Goal: Task Accomplishment & Management: Manage account settings

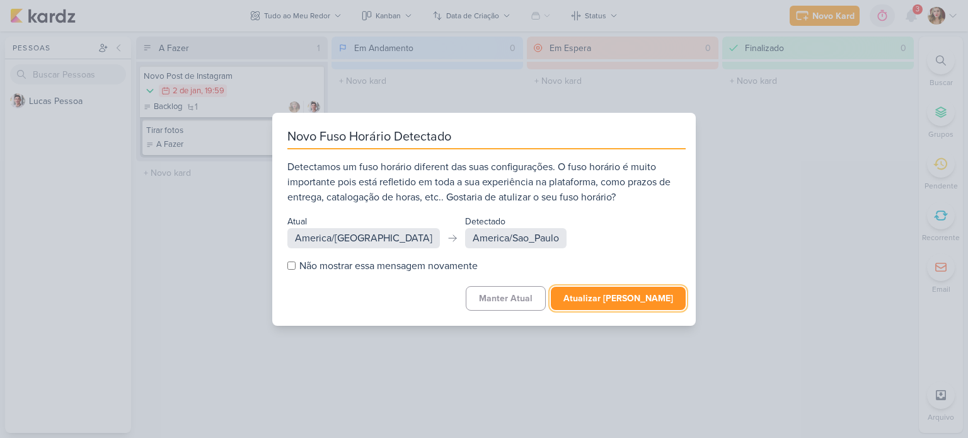
click at [632, 295] on button "Atualizar [PERSON_NAME]" at bounding box center [618, 298] width 135 height 23
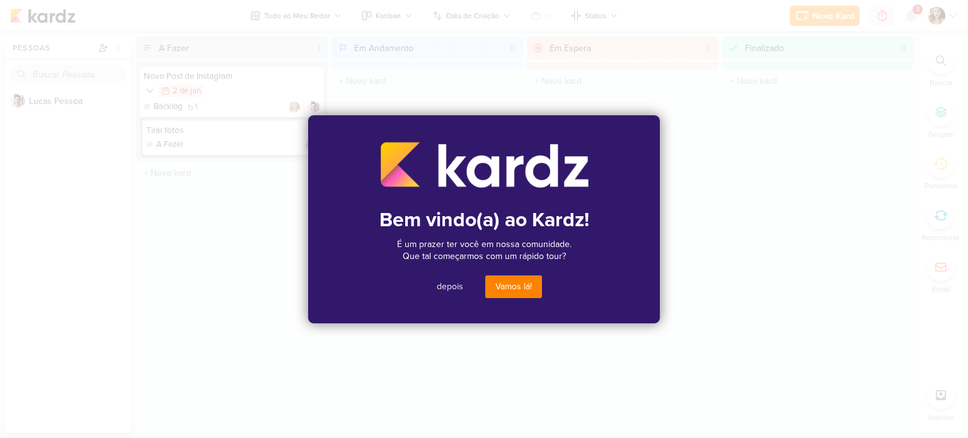
click at [507, 291] on button "Vamos lá!" at bounding box center [513, 286] width 57 height 23
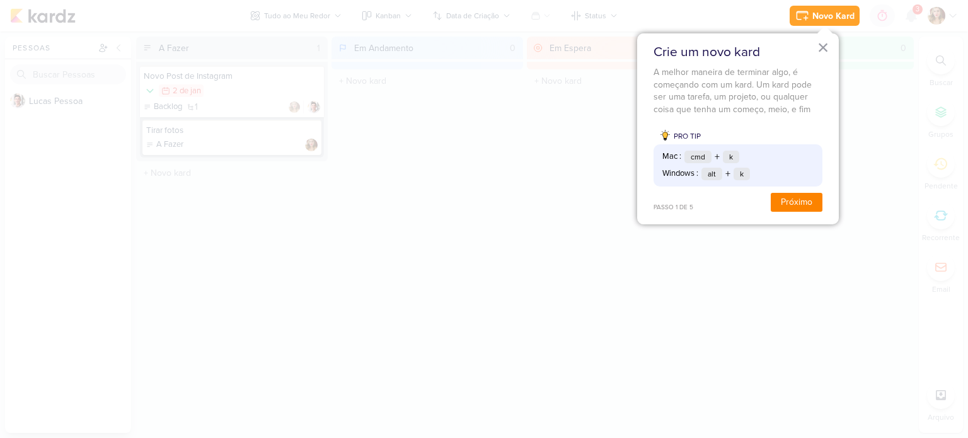
click at [822, 202] on button "Próximo" at bounding box center [797, 202] width 52 height 19
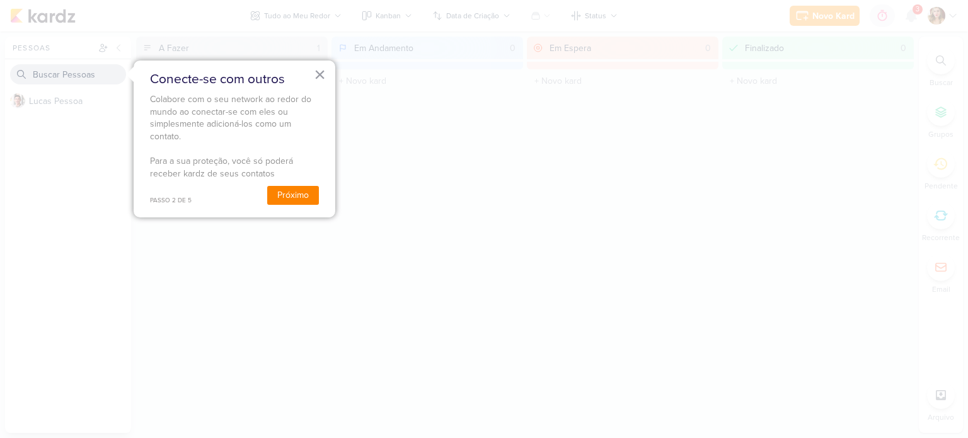
click at [302, 193] on button "Próximo" at bounding box center [293, 195] width 52 height 19
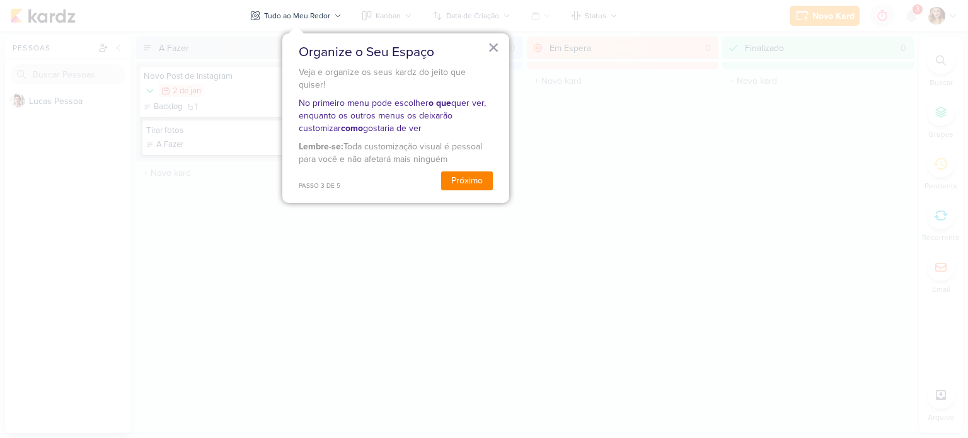
click at [453, 173] on button "Próximo" at bounding box center [467, 180] width 52 height 19
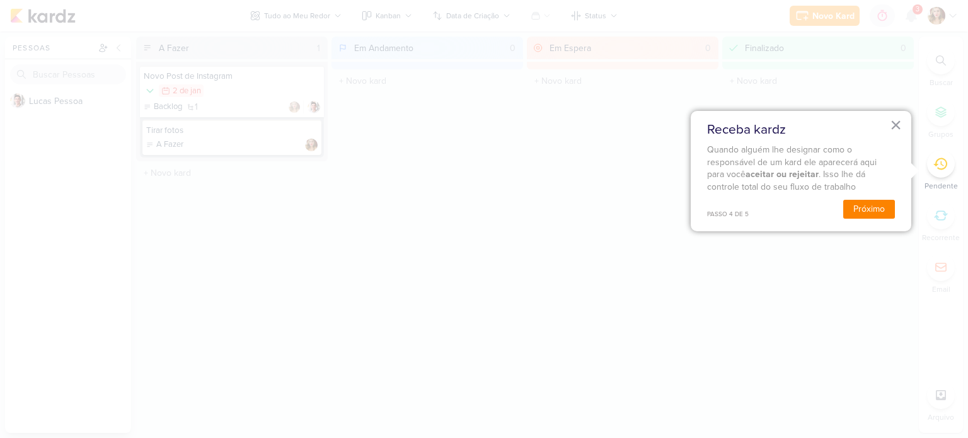
click at [871, 206] on button "Próximo" at bounding box center [869, 209] width 52 height 19
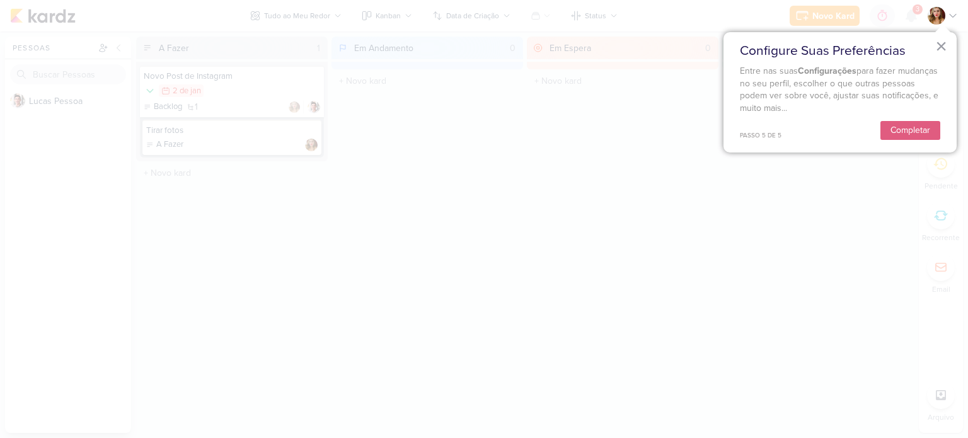
click at [910, 140] on div "× Configure Suas Preferências Entre nas suas Configurações para fazer mudanças …" at bounding box center [839, 92] width 233 height 120
click at [915, 133] on button "Completar" at bounding box center [910, 130] width 60 height 19
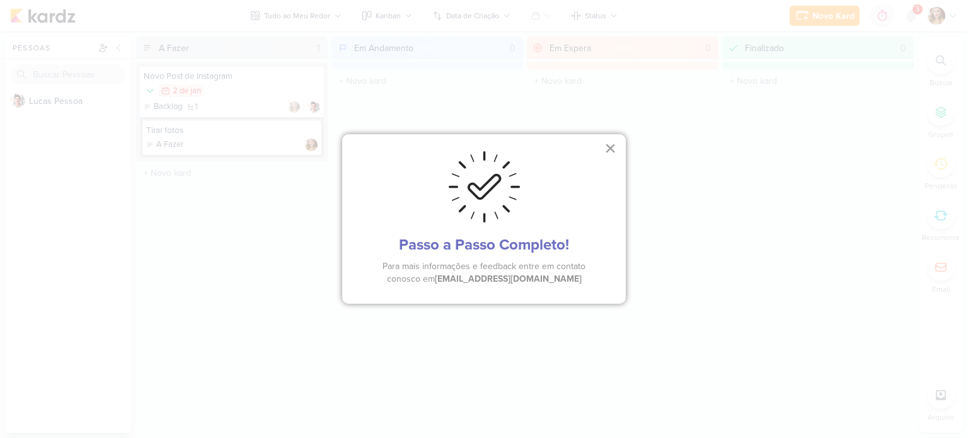
click at [615, 147] on button "×" at bounding box center [610, 148] width 12 height 20
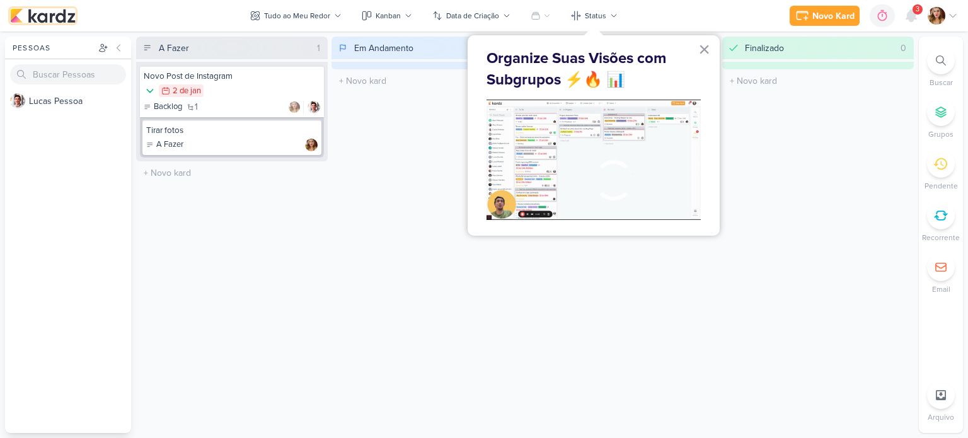
click at [36, 21] on img at bounding box center [43, 15] width 66 height 15
click at [817, 164] on div "Finalizado 0 O título do kard deve ter menos que 100 caracteres" at bounding box center [818, 235] width 192 height 396
click at [929, 11] on img at bounding box center [936, 16] width 18 height 18
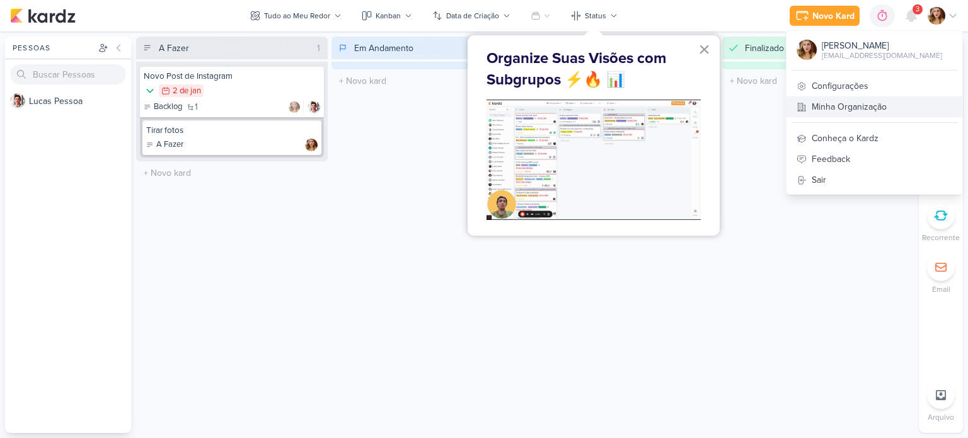
click at [922, 113] on link "Minha Organização" at bounding box center [874, 106] width 176 height 21
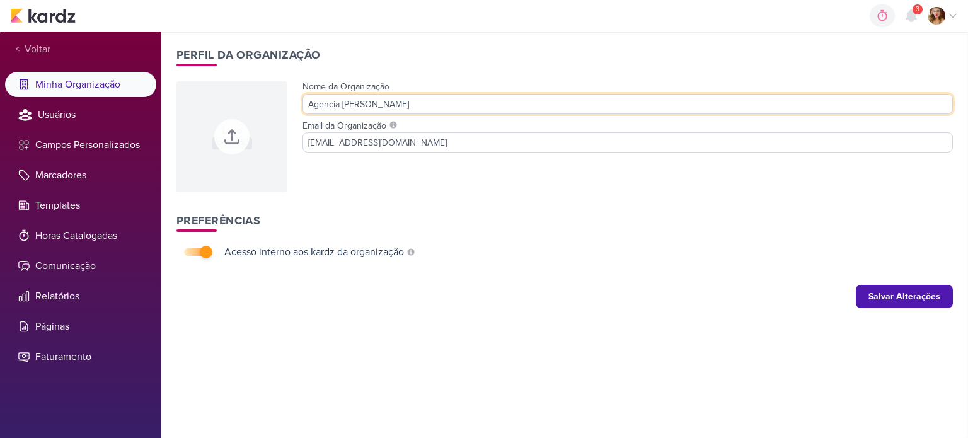
drag, startPoint x: 439, startPoint y: 94, endPoint x: 239, endPoint y: 83, distance: 200.7
click at [239, 83] on div "Logo OPICIONAL Nome da Organização Agencia Thais Leite Email da Organização tha…" at bounding box center [564, 135] width 776 height 113
type input "Detalhe que Vende"
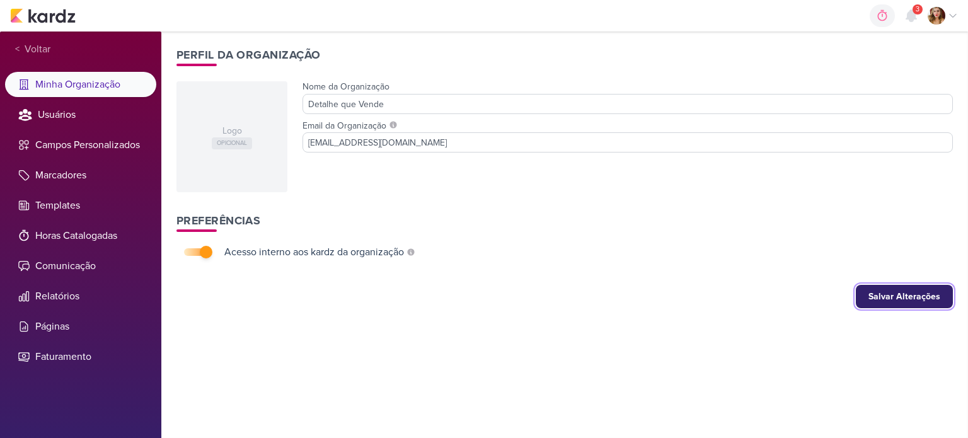
click at [909, 298] on button "Salvar Alterações" at bounding box center [904, 296] width 97 height 23
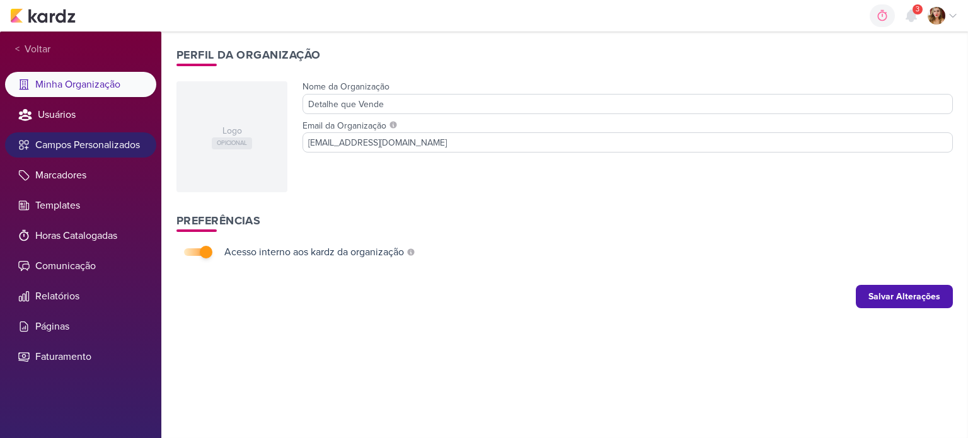
click at [76, 151] on li "Campos Personalizados" at bounding box center [80, 144] width 151 height 25
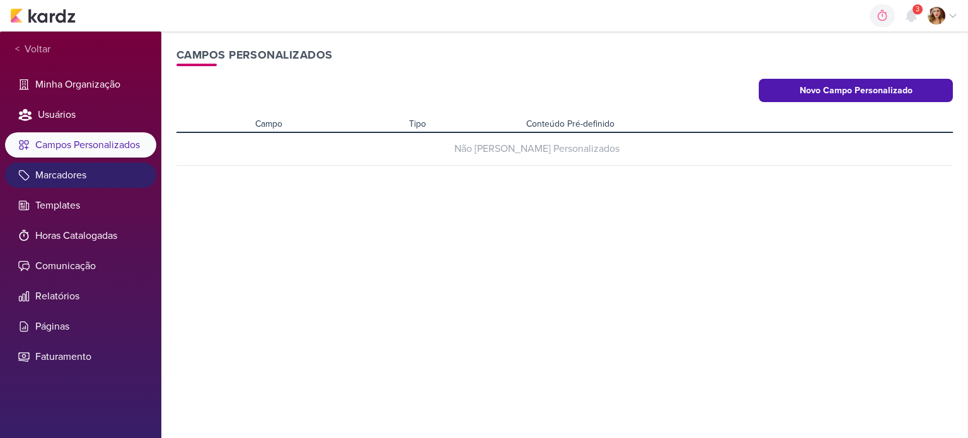
click at [84, 175] on li "Marcadores" at bounding box center [80, 175] width 151 height 25
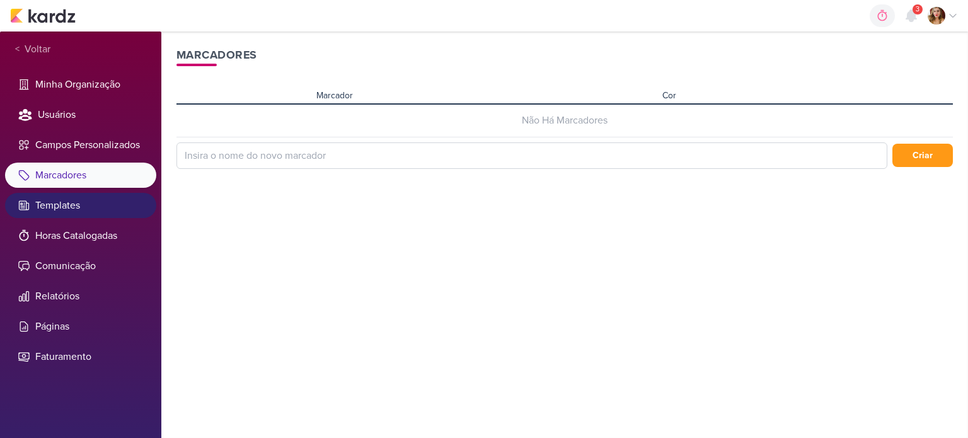
click at [38, 206] on li "Templates" at bounding box center [80, 205] width 151 height 25
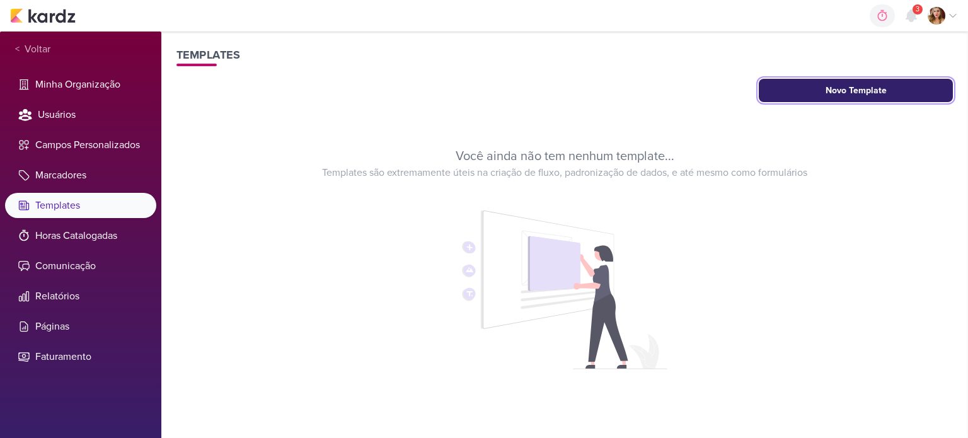
click at [934, 90] on button "Novo Template" at bounding box center [856, 90] width 194 height 23
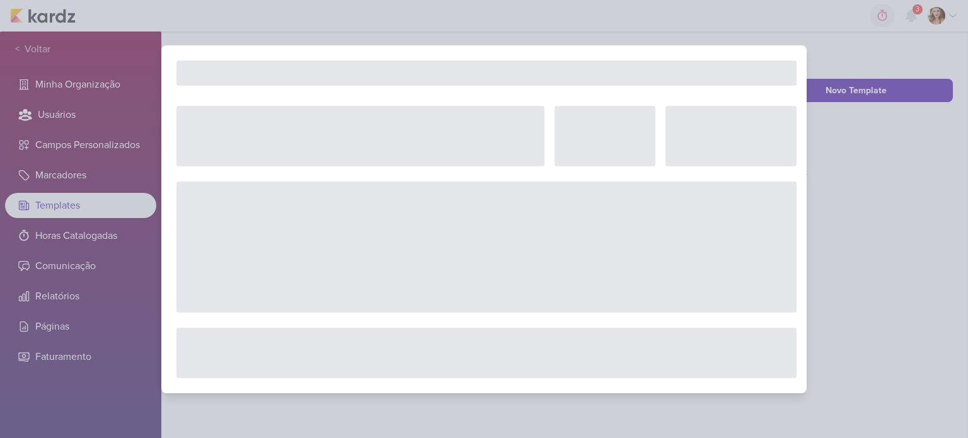
select select "5"
select select "pm"
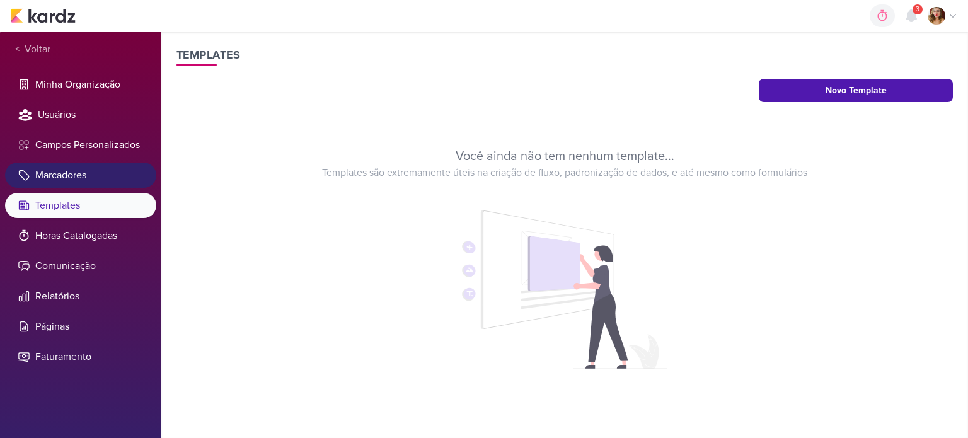
click at [118, 173] on li "Marcadores" at bounding box center [80, 175] width 151 height 25
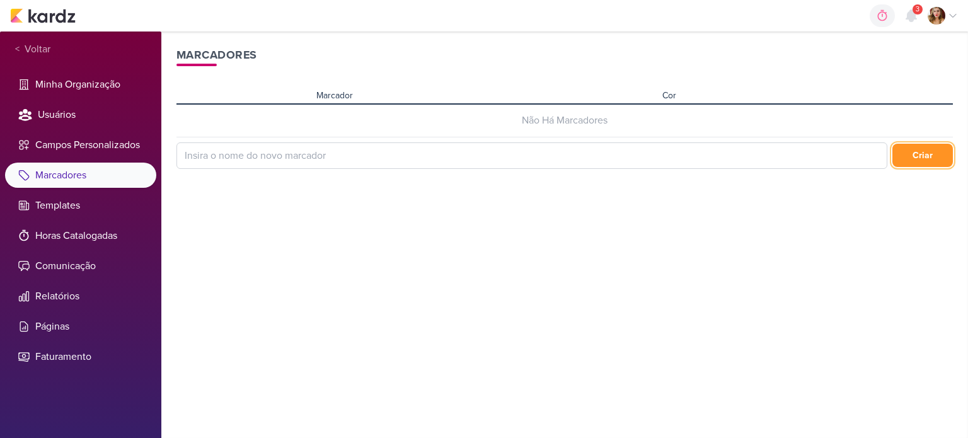
click at [928, 151] on button "Criar" at bounding box center [922, 155] width 60 height 23
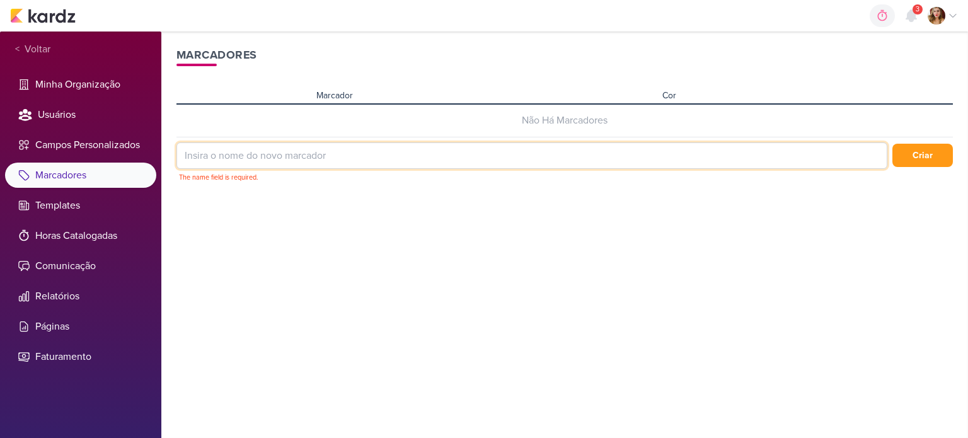
click at [484, 158] on input at bounding box center [531, 155] width 711 height 26
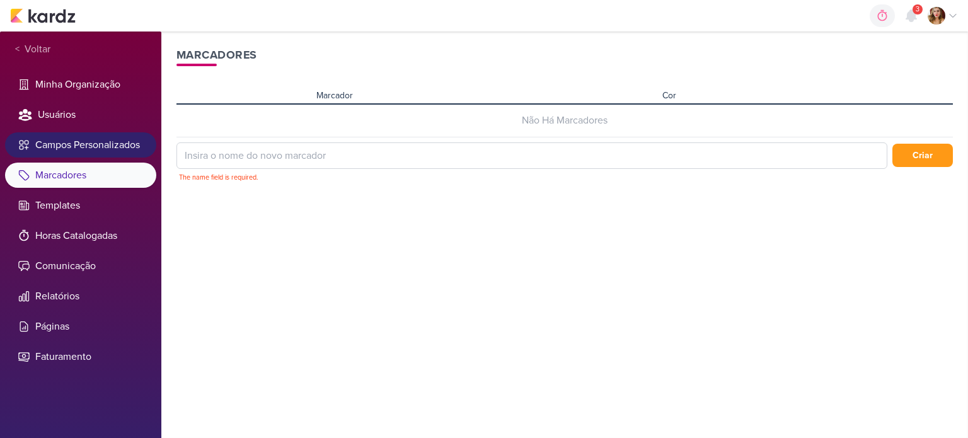
click at [98, 146] on li "Campos Personalizados" at bounding box center [80, 144] width 151 height 25
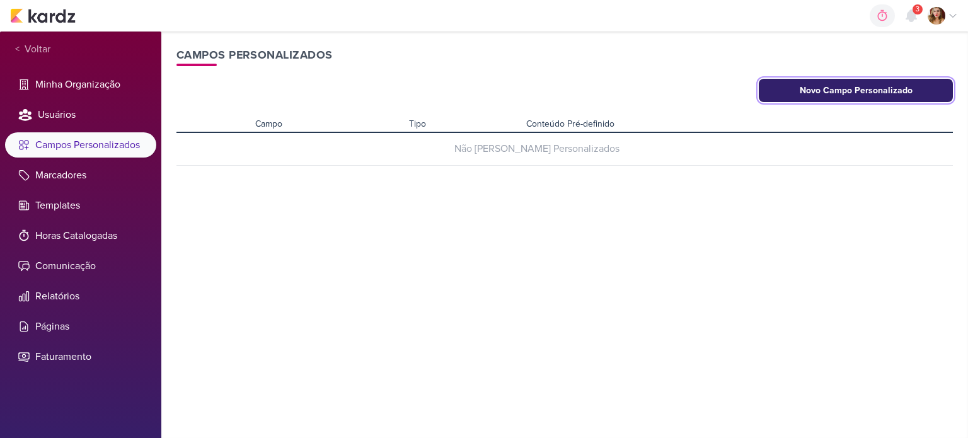
click at [896, 81] on button "Novo Campo Personalizado" at bounding box center [856, 90] width 194 height 23
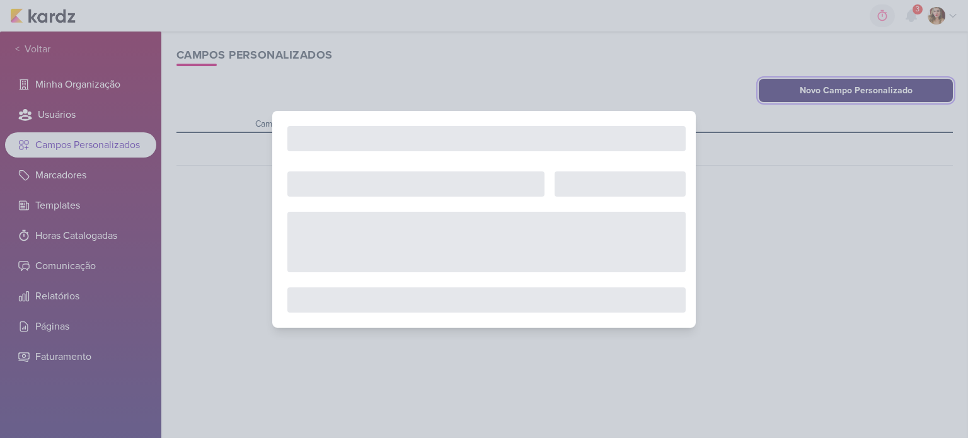
select select "single-select"
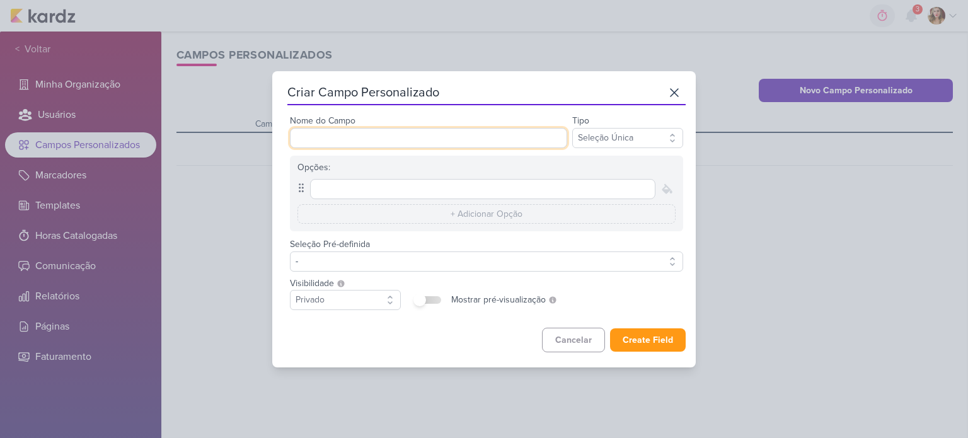
click at [471, 143] on input "Nome do Campo" at bounding box center [428, 138] width 277 height 20
click at [479, 133] on input "Nome do Campo" at bounding box center [428, 138] width 277 height 20
click at [433, 296] on label at bounding box center [428, 300] width 25 height 8
click at [426, 295] on input "checkbox" at bounding box center [419, 300] width 13 height 13
checkbox input "true"
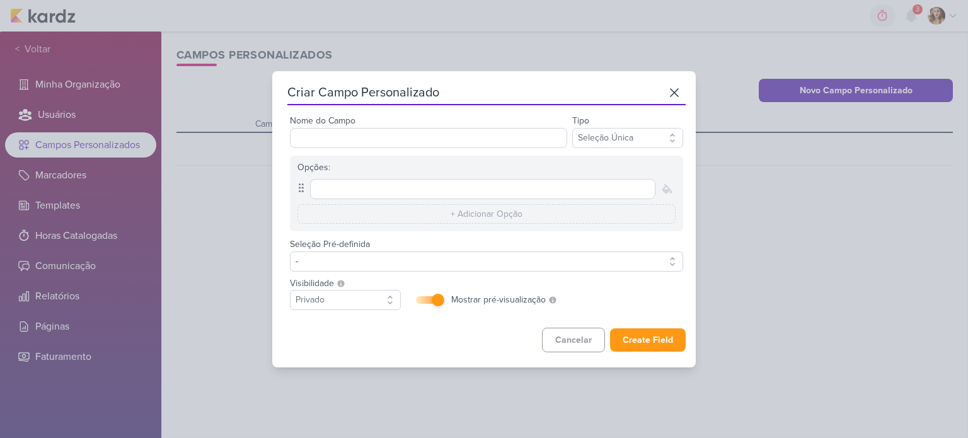
click at [428, 127] on div "Nome do Campo" at bounding box center [428, 130] width 277 height 35
click at [433, 137] on input "Nome do Campo" at bounding box center [428, 138] width 277 height 20
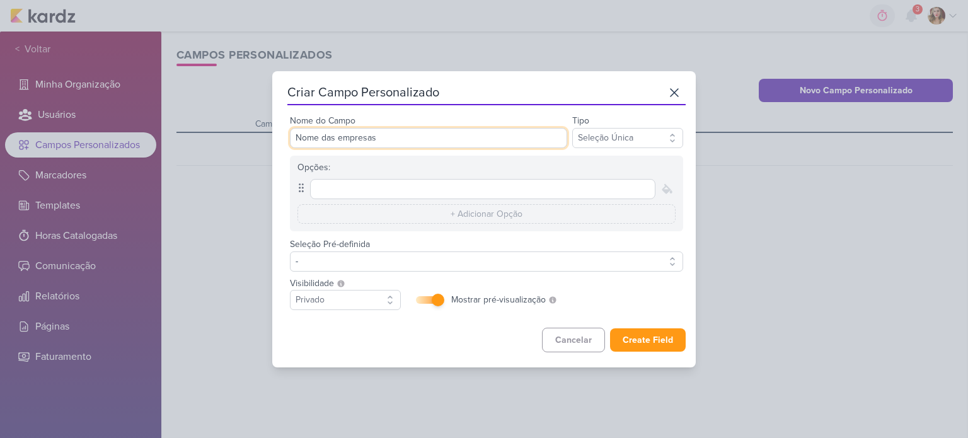
type input "Nome das empresas"
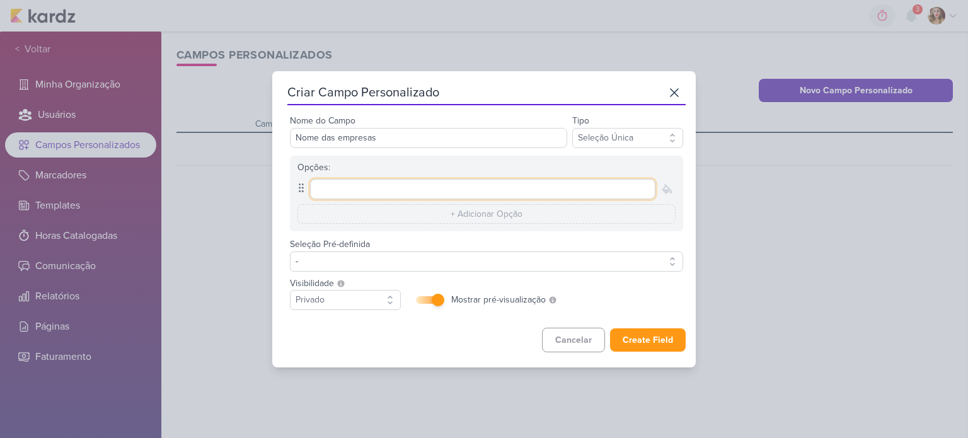
click at [508, 193] on input "text" at bounding box center [482, 189] width 345 height 20
type input "Amar o Verde"
click at [508, 212] on input "text" at bounding box center [486, 214] width 378 height 20
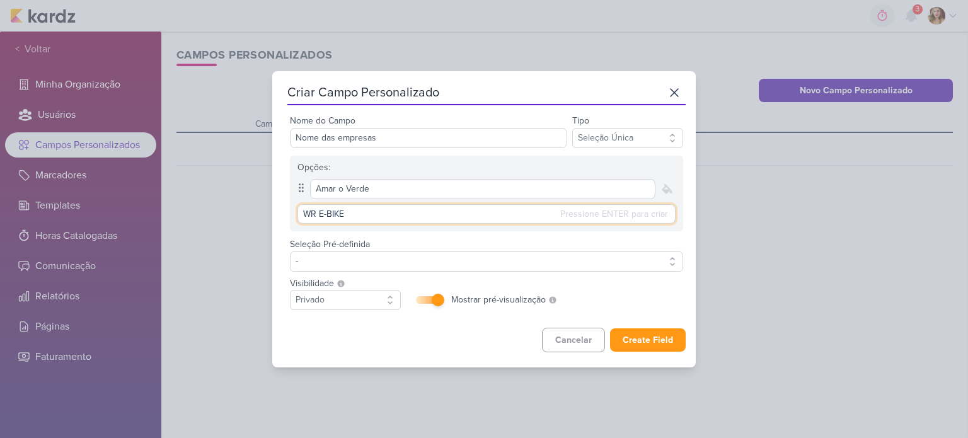
type input "WR E-BIKES"
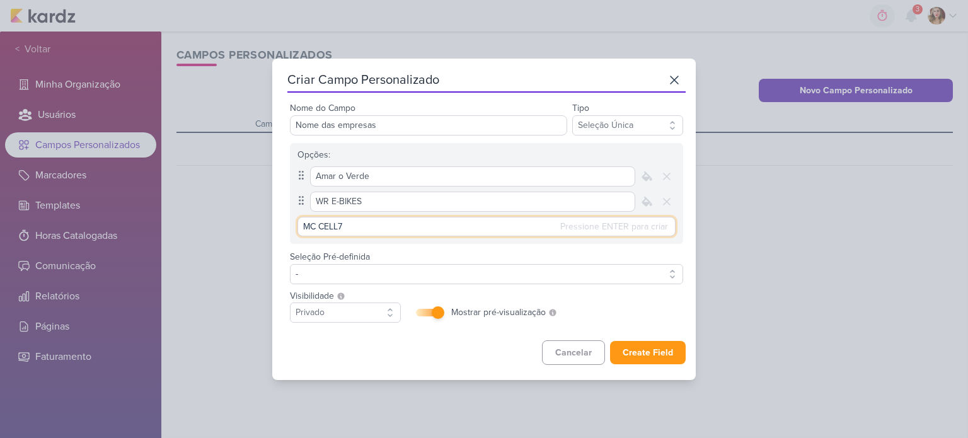
type input "MC CELL"
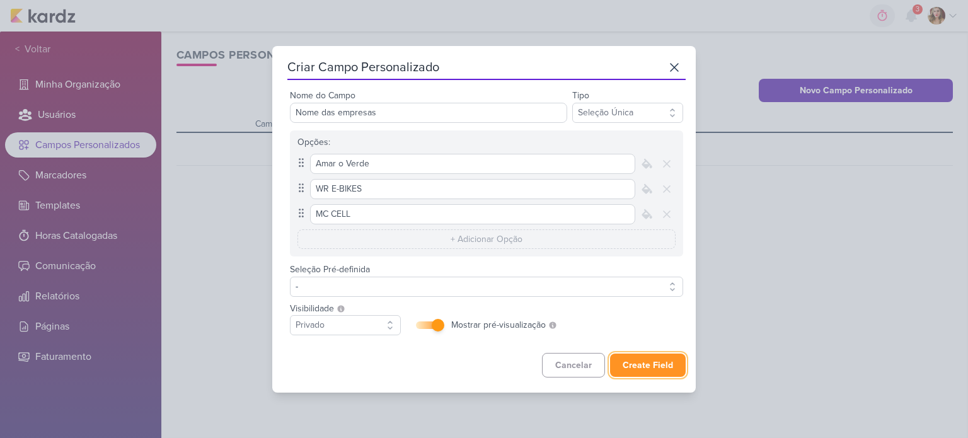
click at [671, 355] on button "Create Field" at bounding box center [648, 364] width 76 height 23
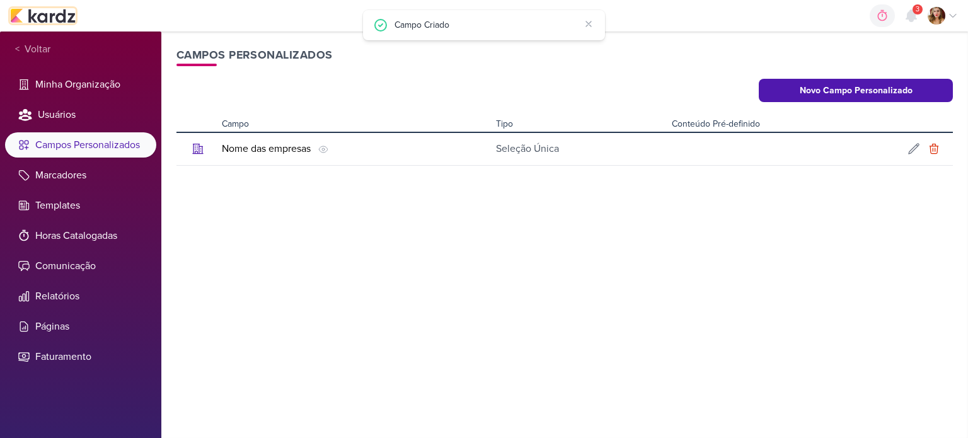
click at [61, 20] on img at bounding box center [43, 15] width 66 height 15
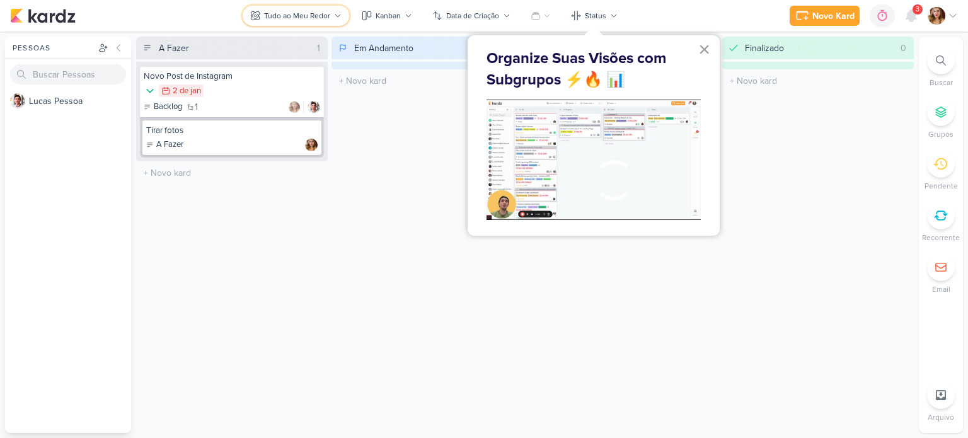
click at [309, 14] on div "Tudo ao Meu Redor" at bounding box center [297, 15] width 66 height 11
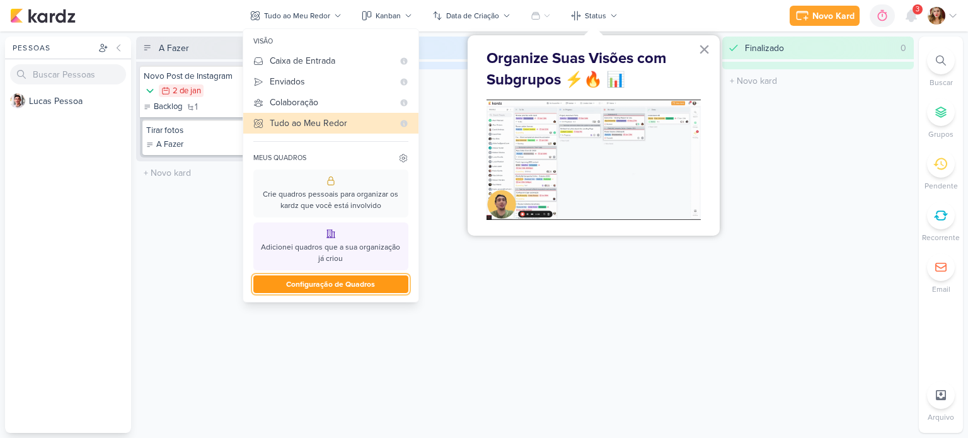
click at [363, 284] on button "Configuração de Quadros" at bounding box center [330, 284] width 155 height 18
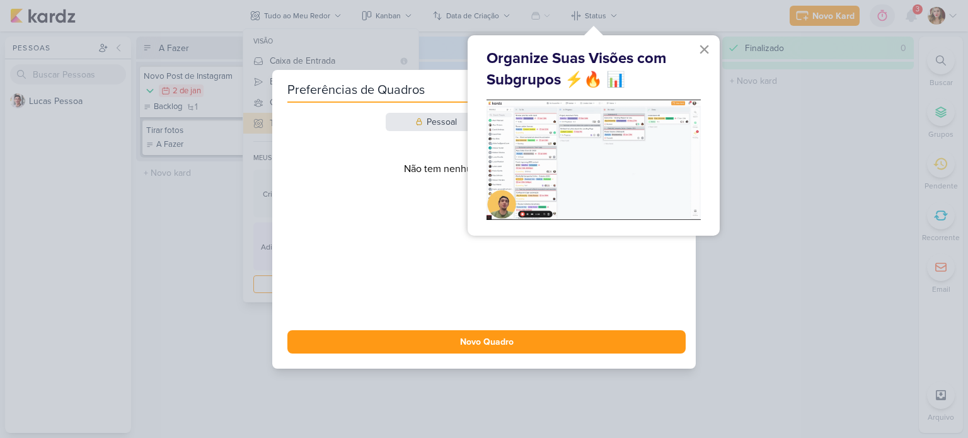
click at [709, 47] on button "×" at bounding box center [704, 49] width 12 height 20
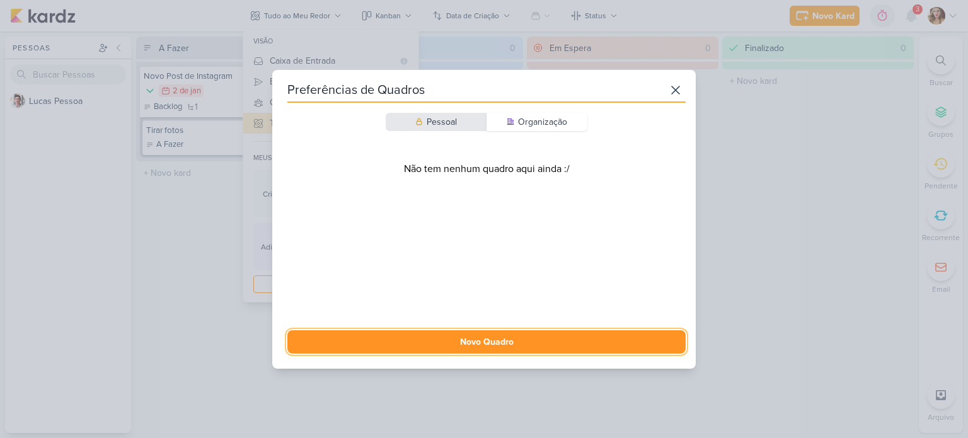
click at [505, 338] on button "Novo Quadro" at bounding box center [486, 341] width 398 height 23
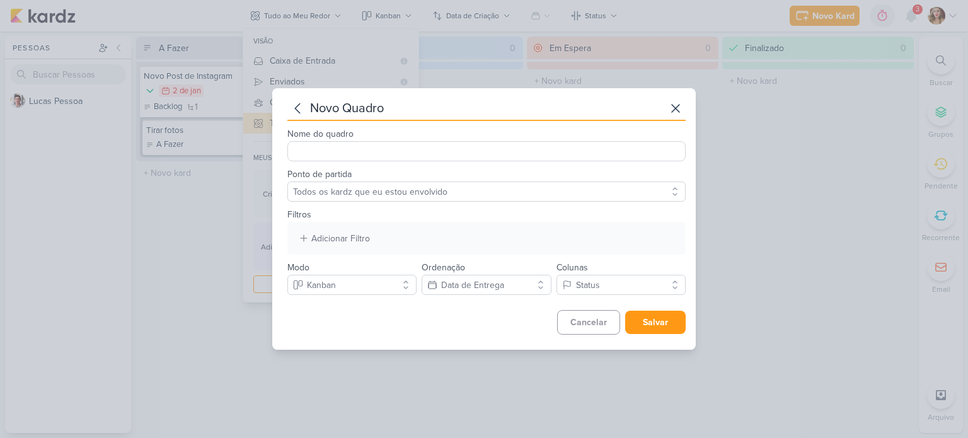
click at [442, 154] on input "Nome do quadro" at bounding box center [486, 151] width 398 height 20
type input "Nome das empresas"
click at [452, 191] on select "Todos os kardz que eu estou envolvido" at bounding box center [486, 191] width 398 height 20
click at [447, 241] on div "Adicionar Filtro Responsável Marcador Campos Personalizados Nome das empresas" at bounding box center [486, 238] width 398 height 33
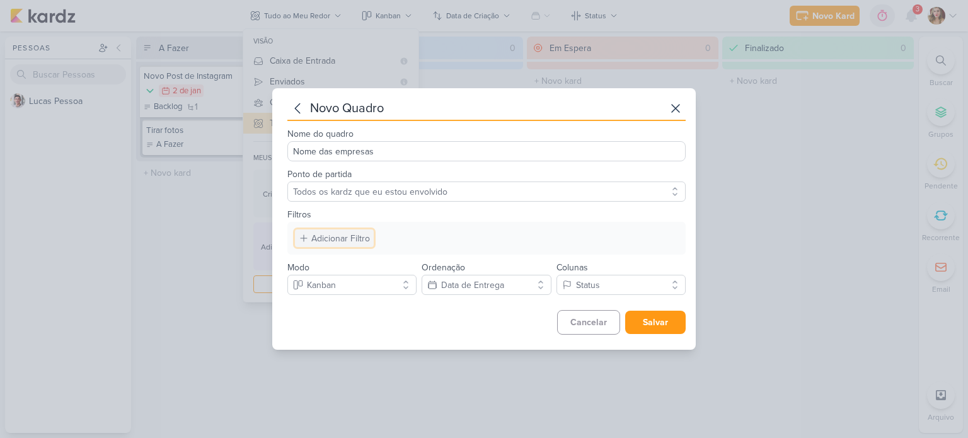
click at [313, 241] on div "Adicionar Filtro" at bounding box center [340, 238] width 59 height 13
click at [478, 217] on div "Filtros Adicionar Filtro Responsável Marcador Campos Personalizados Nome das em…" at bounding box center [486, 228] width 398 height 53
click at [677, 105] on icon at bounding box center [675, 108] width 15 height 15
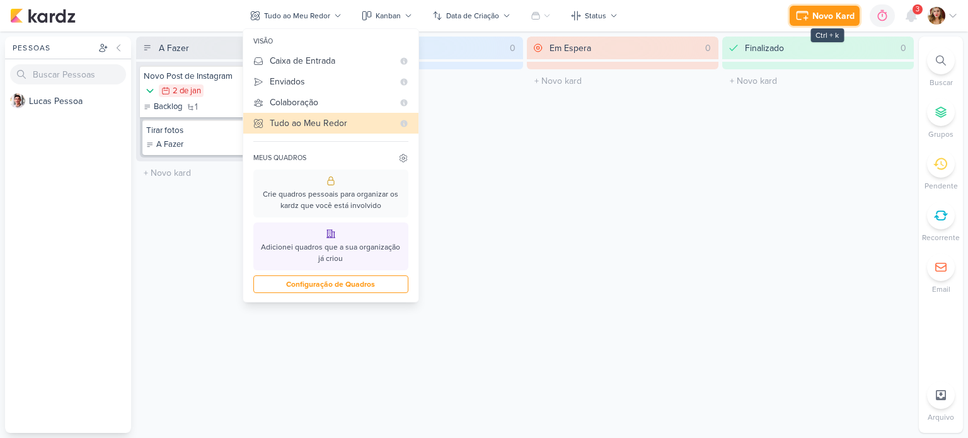
click at [830, 15] on div "Novo Kard" at bounding box center [833, 15] width 42 height 13
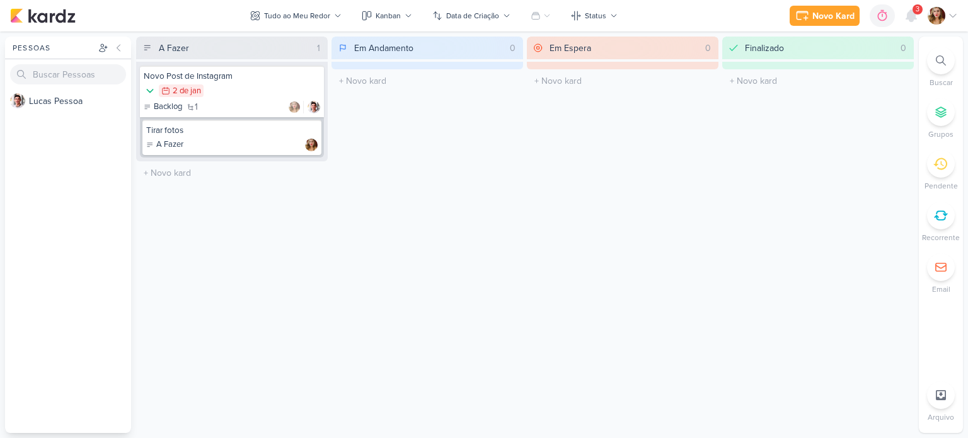
click at [924, 15] on div "Novo Kard Ctrl + k 0h0m Sessão desligada... Hoje 0h0m Semana 0h0m Mês 0h0m Nenh…" at bounding box center [873, 15] width 168 height 23
click at [907, 14] on icon at bounding box center [911, 15] width 10 height 11
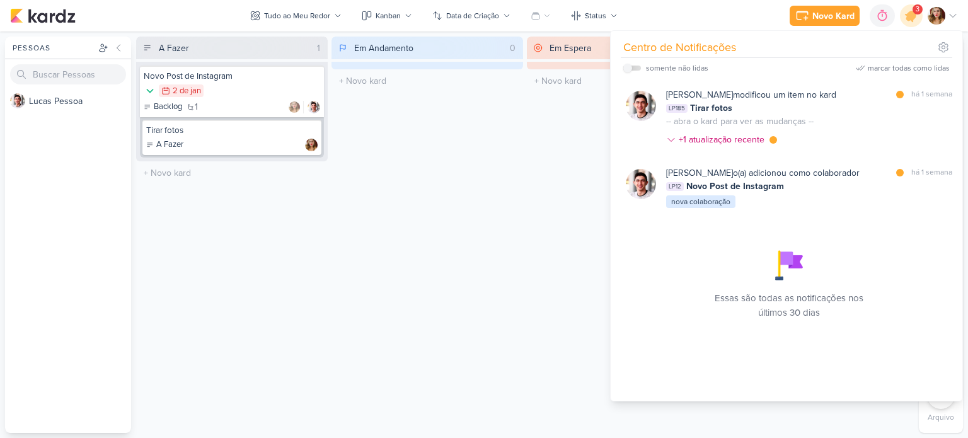
click at [517, 188] on div "Em Andamento 0 O título do kard deve ter menos que 100 caracteres" at bounding box center [427, 235] width 192 height 396
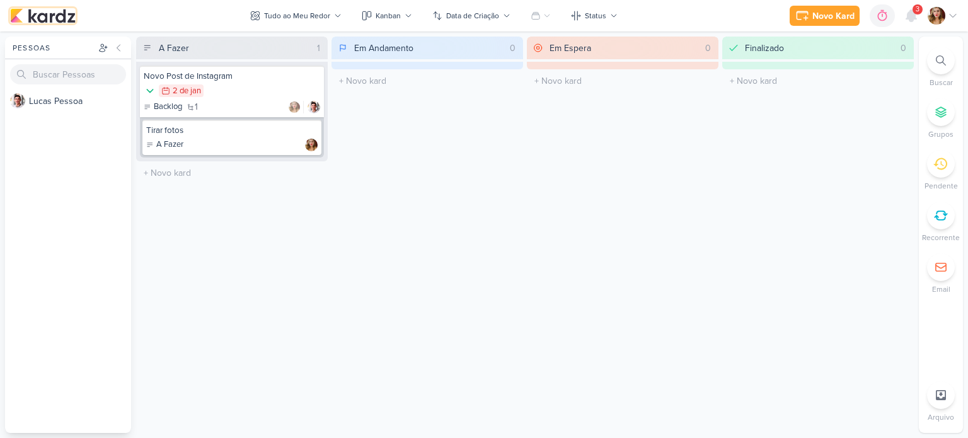
click at [71, 18] on img at bounding box center [43, 15] width 66 height 15
click at [936, 20] on img at bounding box center [936, 16] width 18 height 18
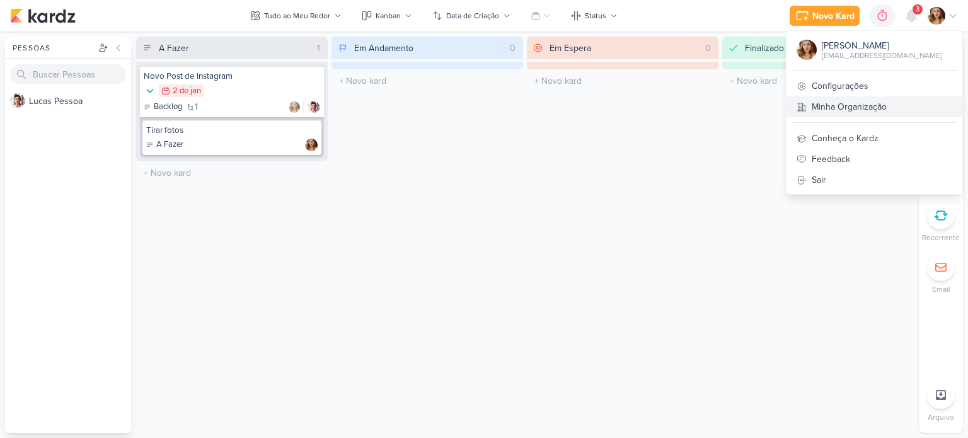
click at [918, 105] on link "Minha Organização" at bounding box center [874, 106] width 176 height 21
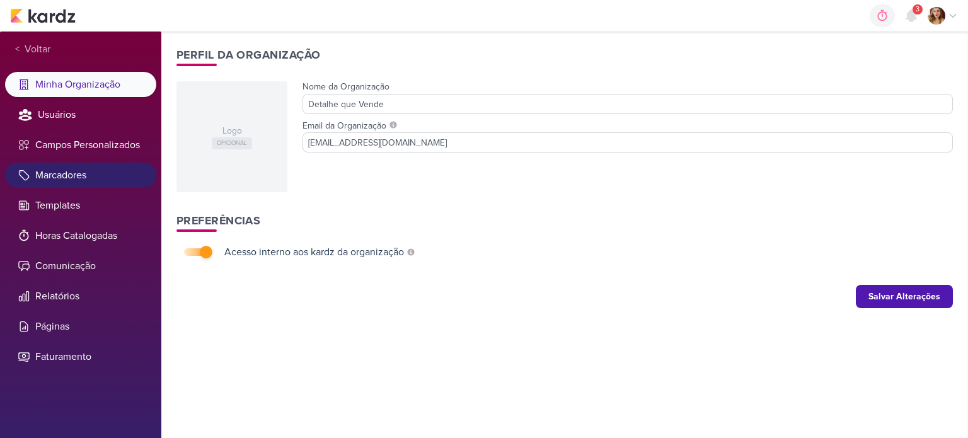
click at [96, 171] on li "Marcadores" at bounding box center [80, 175] width 151 height 25
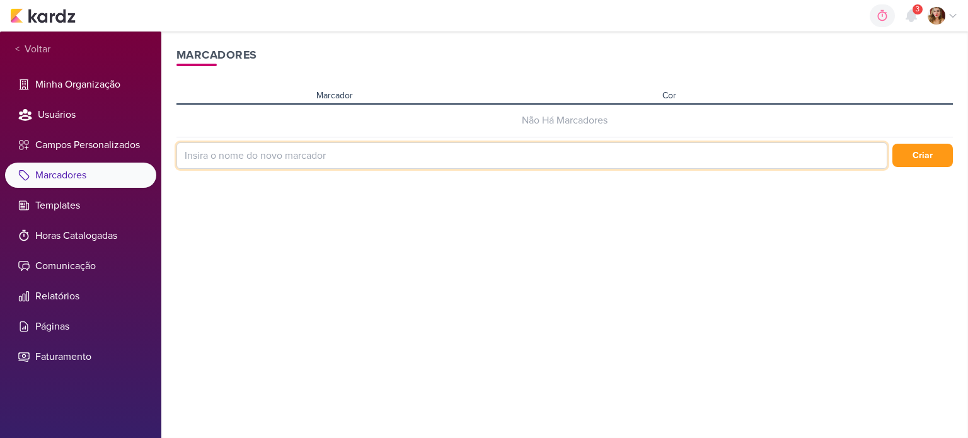
click at [784, 165] on input at bounding box center [531, 155] width 711 height 26
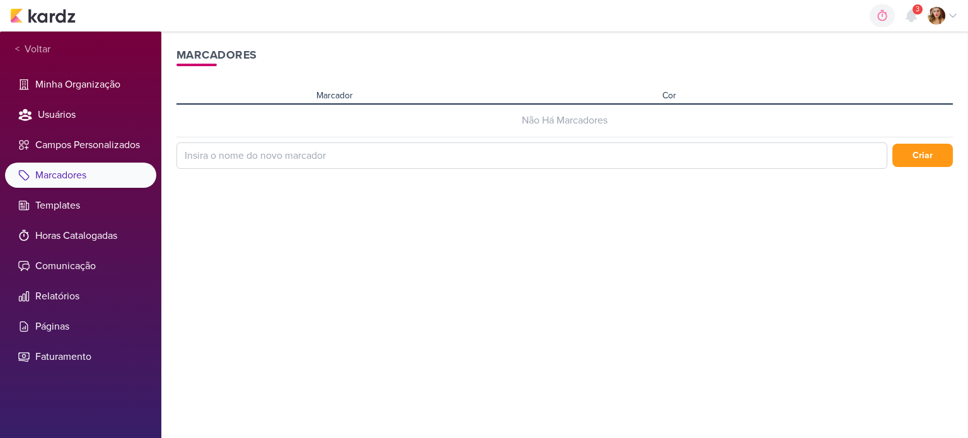
click at [701, 100] on th "Cor" at bounding box center [754, 94] width 194 height 20
click at [548, 122] on td "Não Há Marcadores" at bounding box center [564, 120] width 776 height 33
click at [103, 149] on li "Campos Personalizados" at bounding box center [80, 144] width 151 height 25
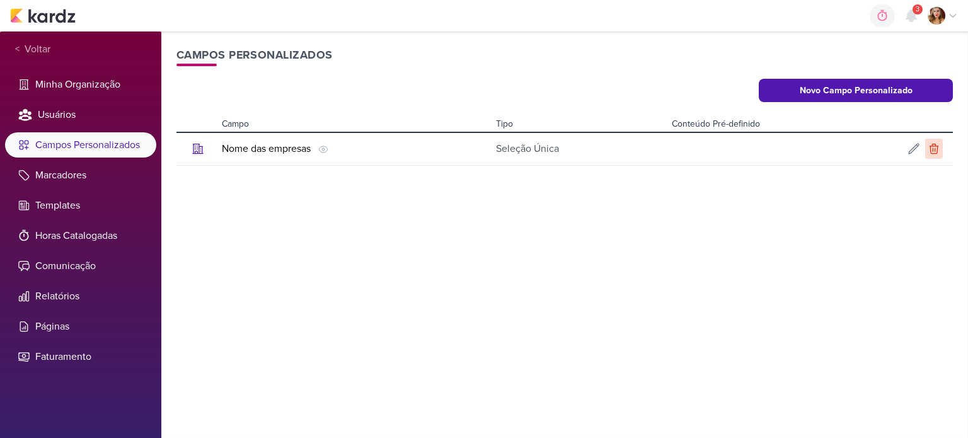
click at [934, 148] on icon at bounding box center [933, 148] width 8 height 9
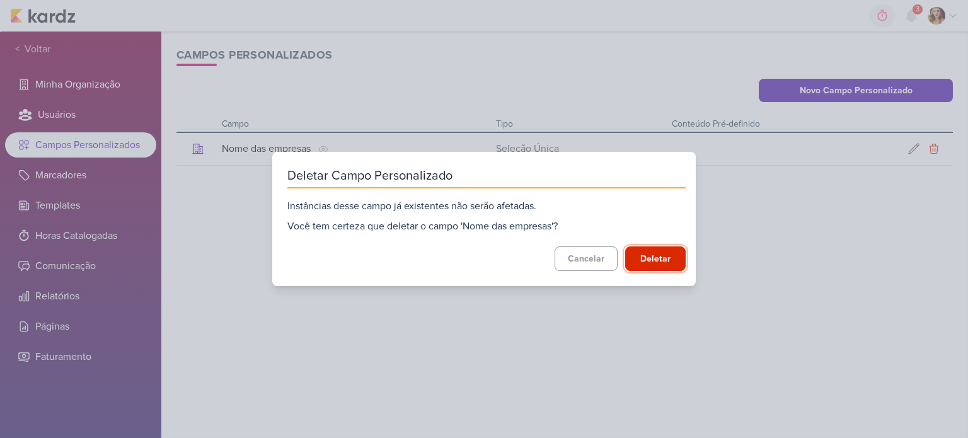
click at [667, 259] on button "Deletar" at bounding box center [655, 258] width 60 height 25
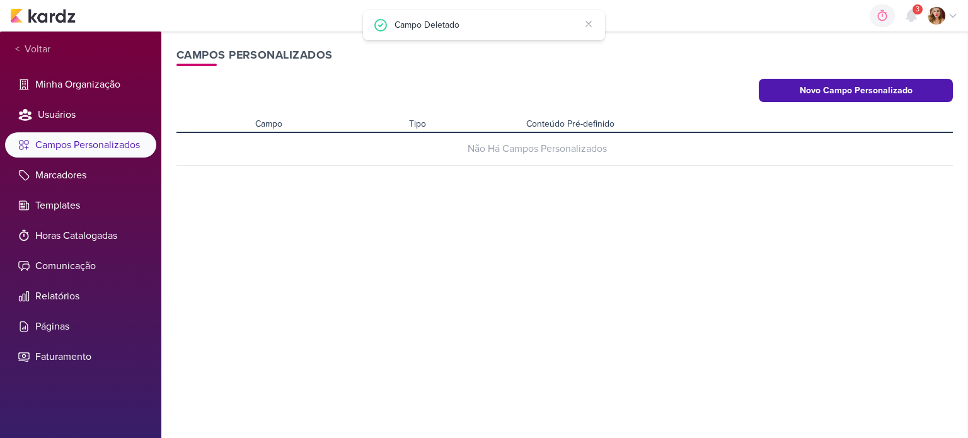
click at [937, 20] on img at bounding box center [936, 16] width 18 height 18
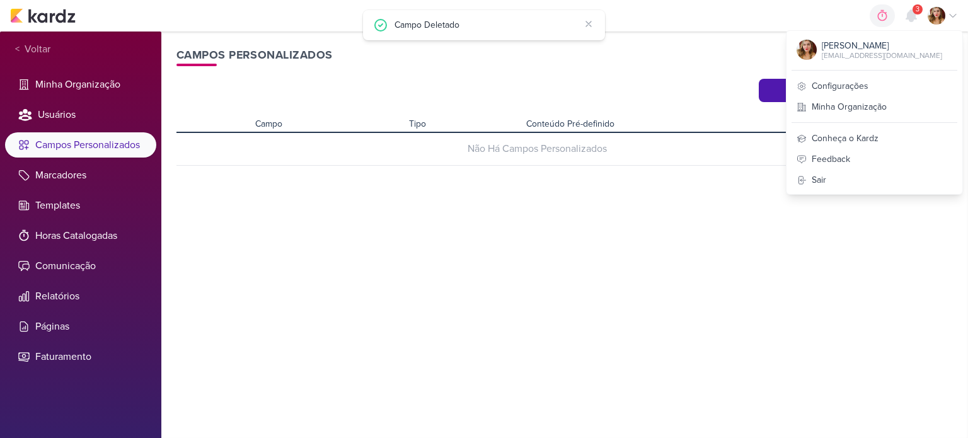
click at [35, 5] on div "0h0m Sessão desligada... Hoje 0h0m Semana 0h0m Mês 0h0m Nenhuma Sessão 00" at bounding box center [484, 16] width 948 height 32
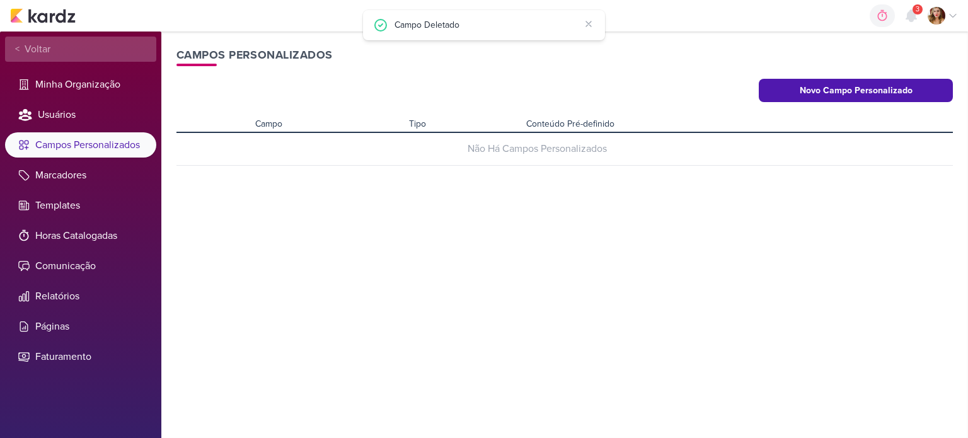
click at [57, 37] on div "< Voltar" at bounding box center [80, 49] width 151 height 25
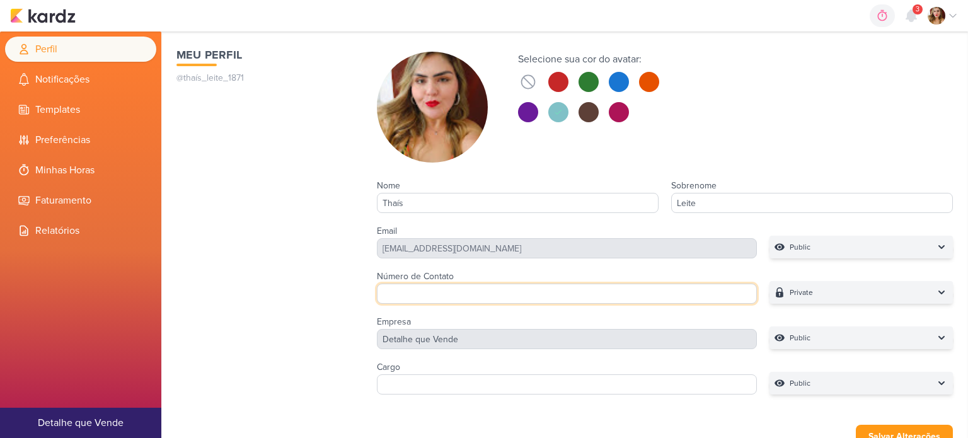
click at [488, 297] on input "Número de Contato" at bounding box center [567, 294] width 380 height 20
type input "122"
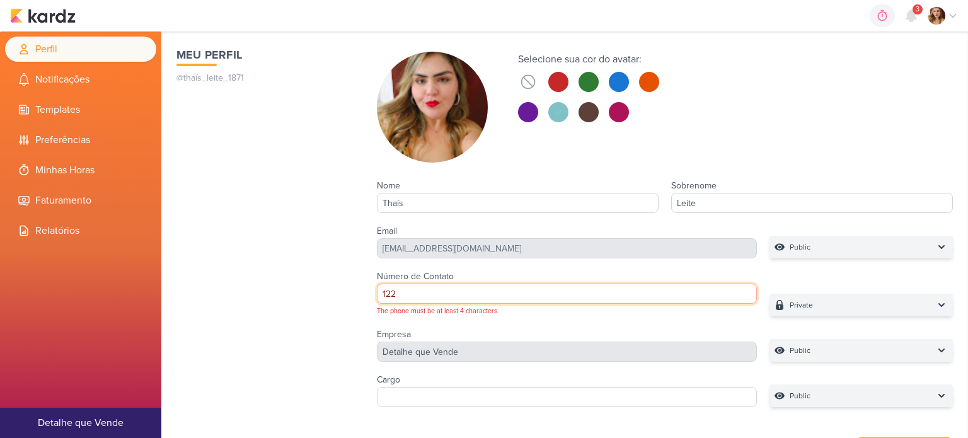
type input "12"
type input "129916"
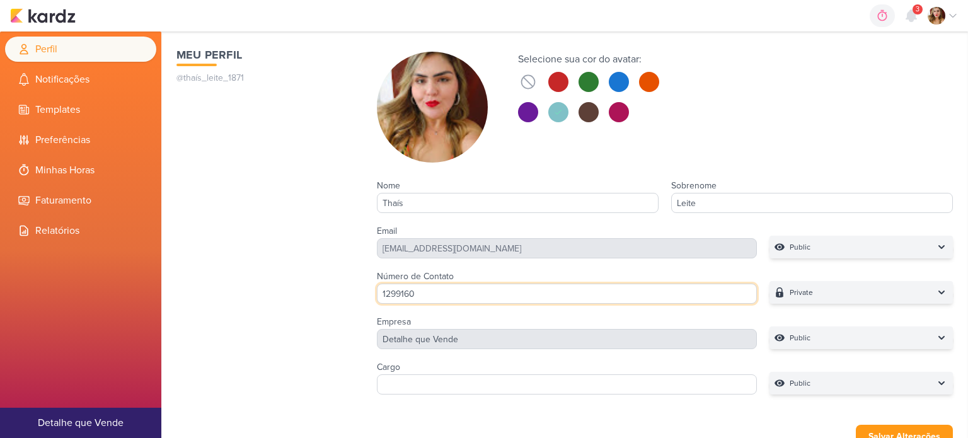
type input "12991604"
type input "1299160411"
type input "12991604110"
click at [932, 435] on button "Salvar Alterações" at bounding box center [904, 436] width 97 height 23
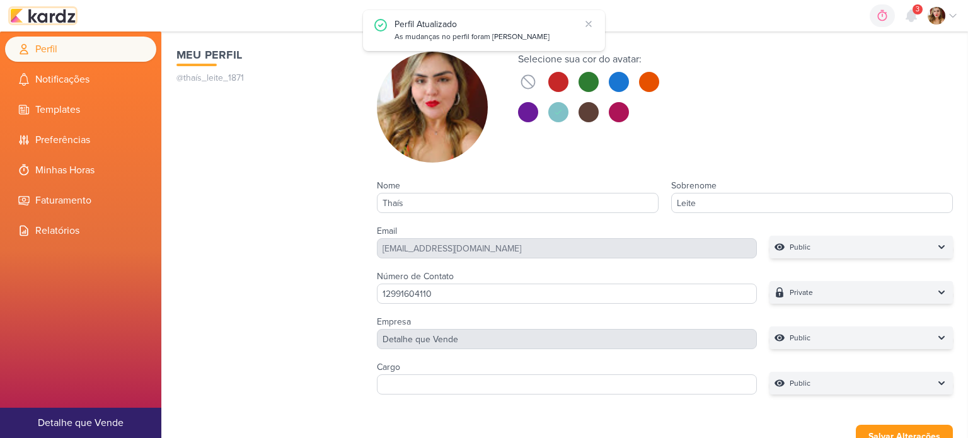
click at [64, 18] on img at bounding box center [43, 15] width 66 height 15
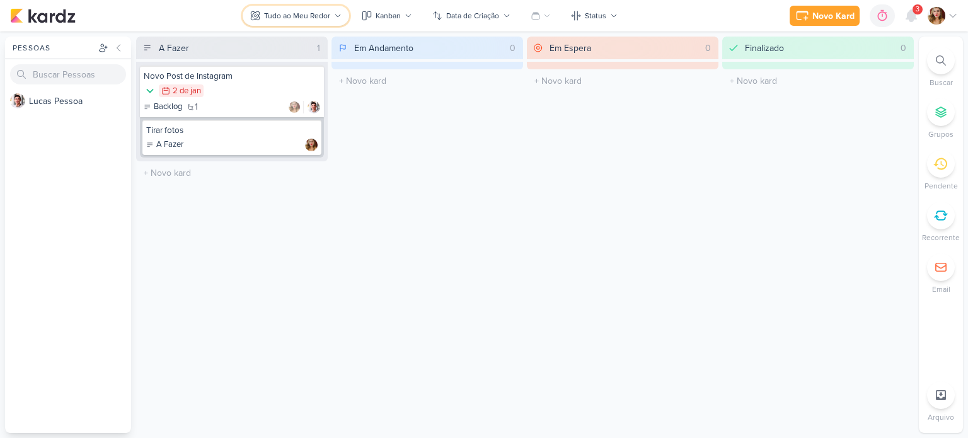
click at [304, 13] on div "Tudo ao Meu Redor" at bounding box center [297, 15] width 66 height 11
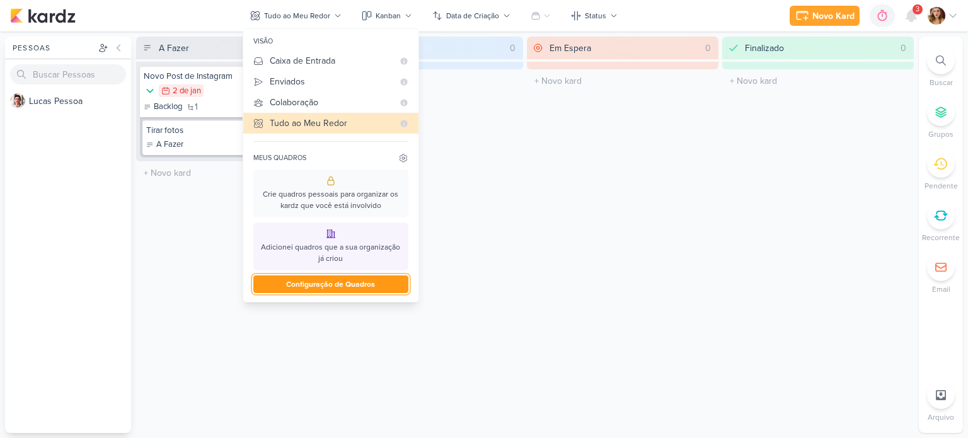
click at [356, 287] on button "Configuração de Quadros" at bounding box center [330, 284] width 155 height 18
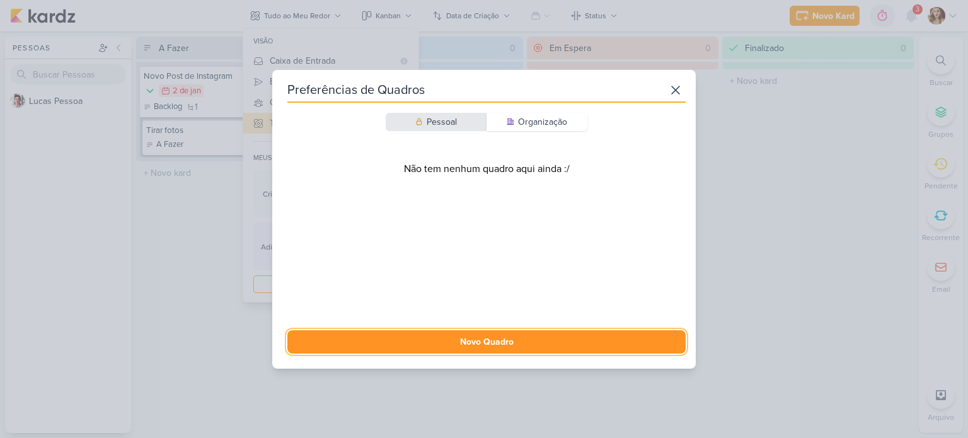
click at [563, 337] on button "Novo Quadro" at bounding box center [486, 341] width 398 height 23
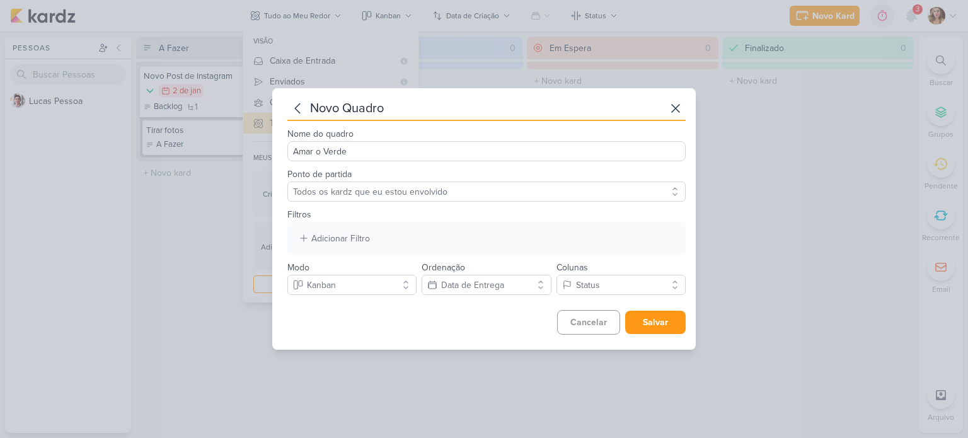
type input "Amar o Verde"
click at [454, 296] on div "Nome do quadro Amar o Verde Ponto de partida Todos os kardz que eu estou envolv…" at bounding box center [486, 228] width 398 height 214
click at [465, 283] on div "Data de Entrega" at bounding box center [472, 284] width 63 height 13
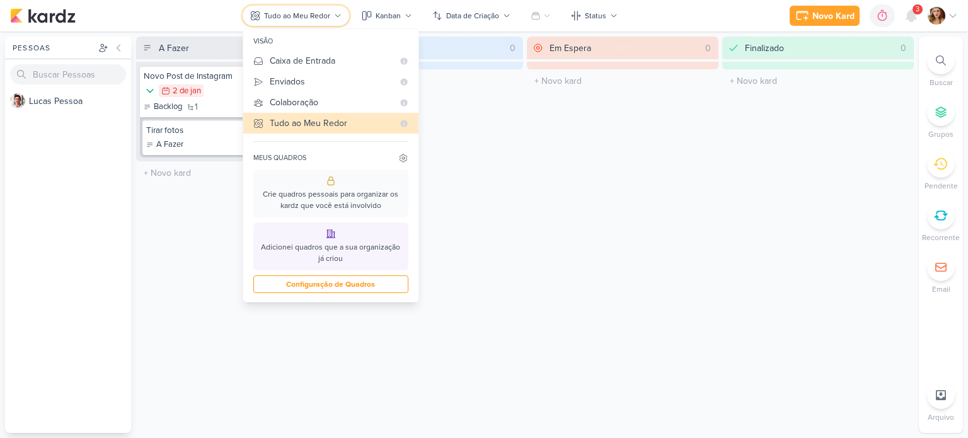
click at [302, 10] on div "Tudo ao Meu Redor" at bounding box center [297, 15] width 66 height 11
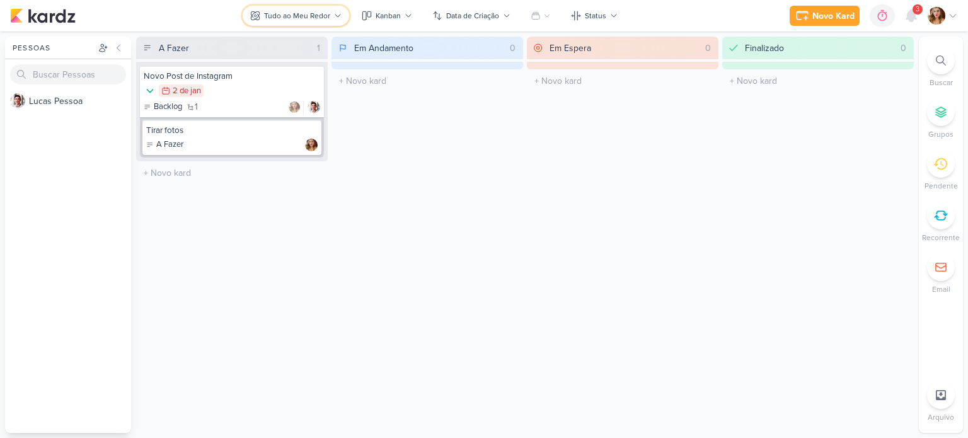
click at [302, 12] on div "Tudo ao Meu Redor" at bounding box center [297, 15] width 66 height 11
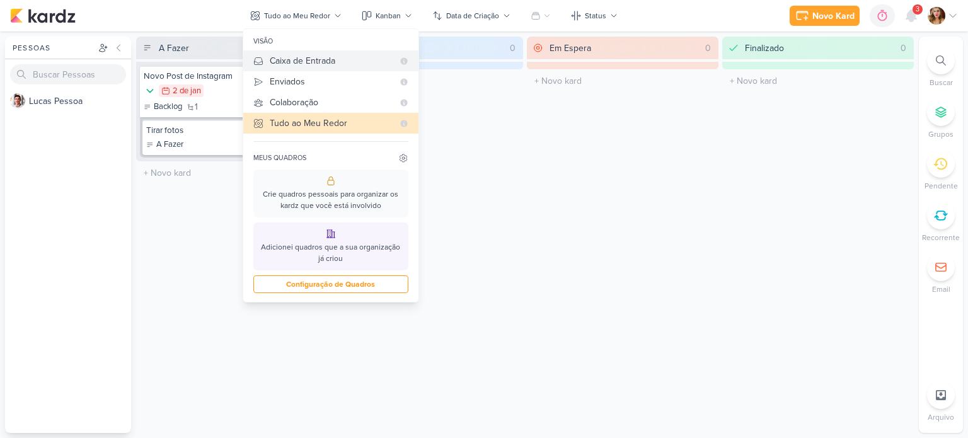
click at [330, 61] on div "Caixa de Entrada" at bounding box center [331, 60] width 123 height 13
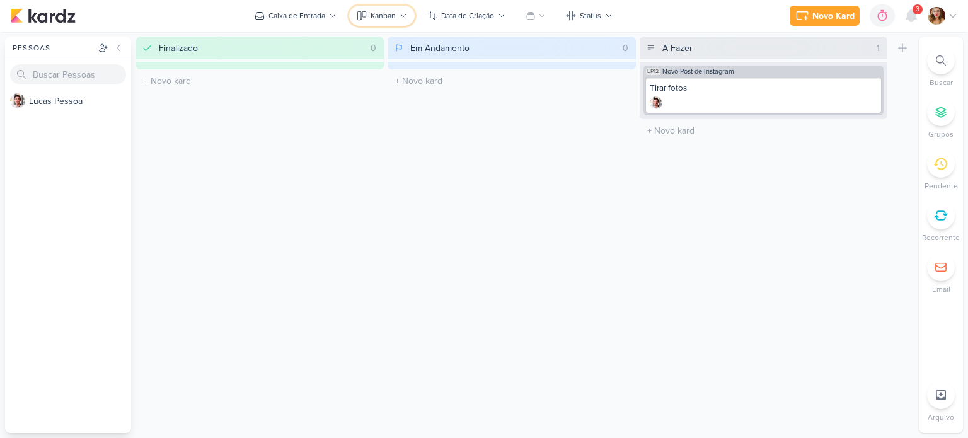
click at [376, 14] on div "Kanban" at bounding box center [382, 15] width 25 height 11
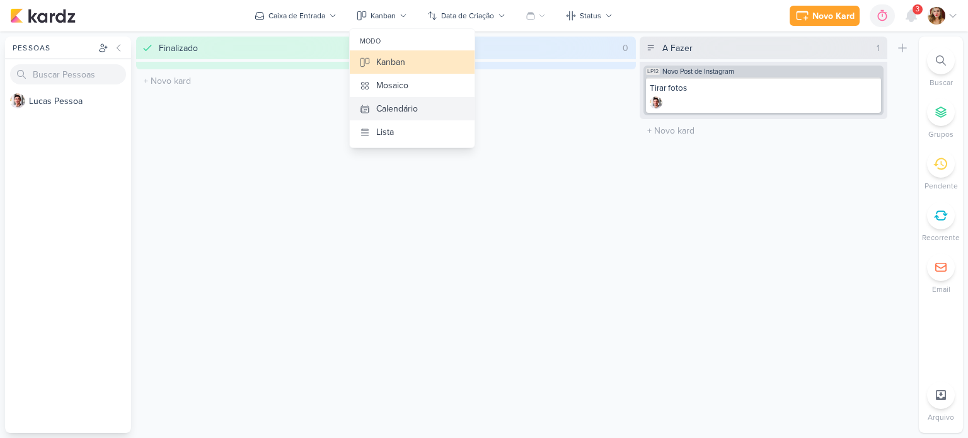
click at [423, 109] on button "Calendário" at bounding box center [412, 108] width 125 height 23
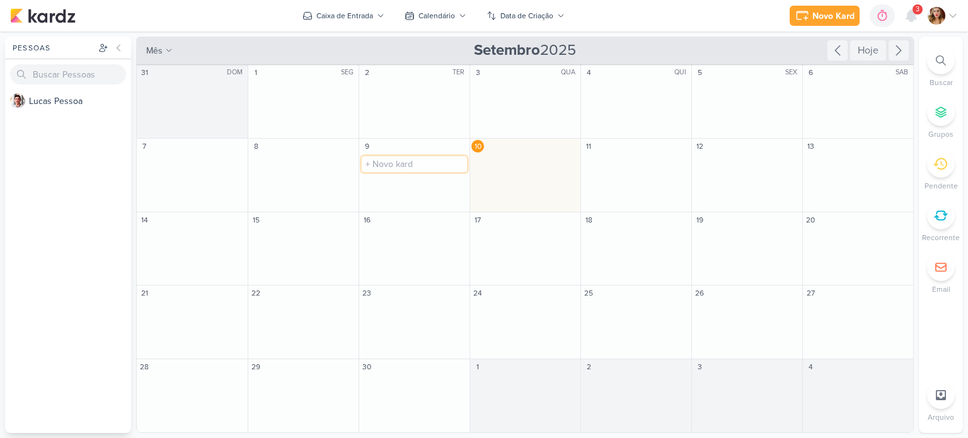
click at [436, 166] on input "text" at bounding box center [414, 164] width 105 height 16
click at [542, 168] on input "text" at bounding box center [525, 164] width 105 height 16
type input "M"
type input "Setembro Amarelo"
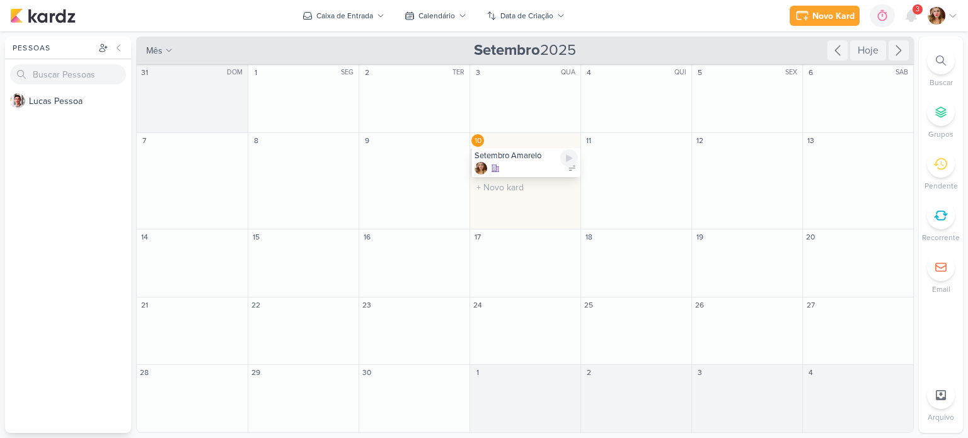
click at [571, 169] on icon at bounding box center [572, 168] width 6 height 4
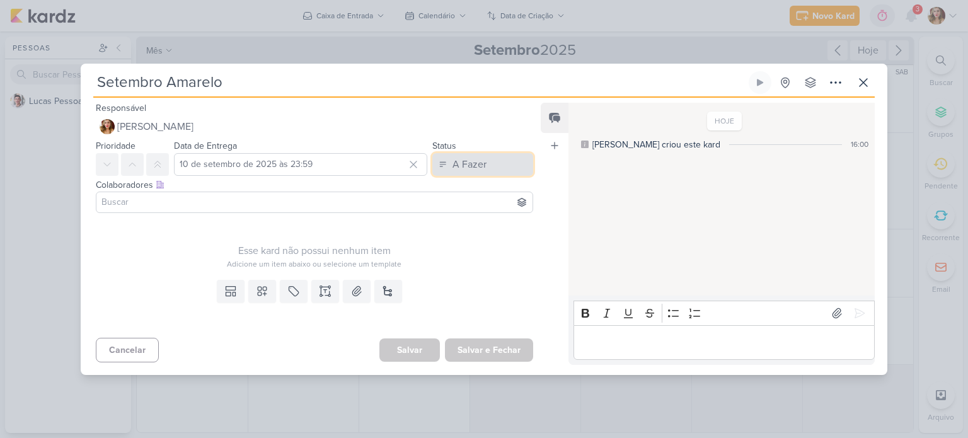
click at [471, 163] on div "A Fazer" at bounding box center [469, 164] width 34 height 15
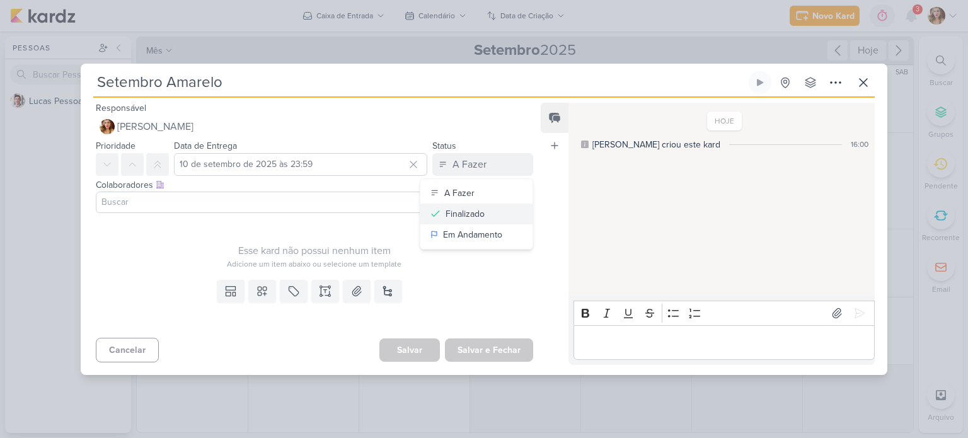
click at [477, 207] on div "Finalizado" at bounding box center [464, 213] width 39 height 13
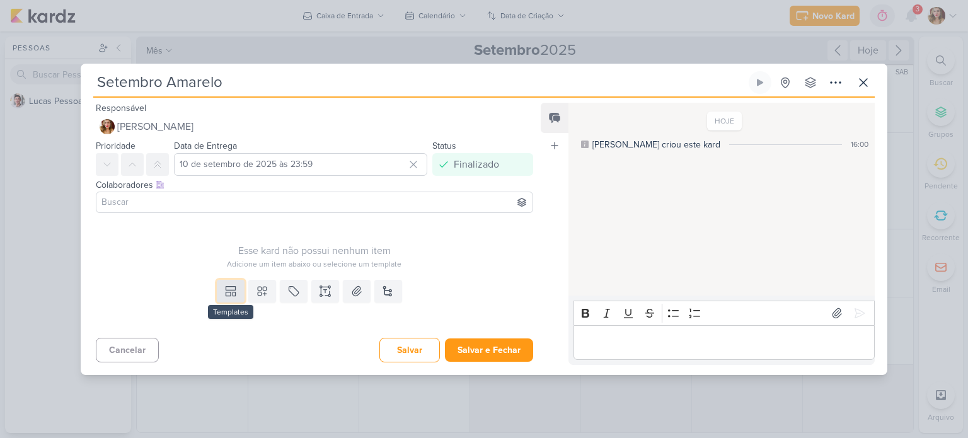
click at [226, 292] on icon at bounding box center [228, 294] width 5 height 4
click at [327, 267] on link "configurações" at bounding box center [317, 262] width 55 height 11
click at [864, 72] on button at bounding box center [863, 82] width 23 height 23
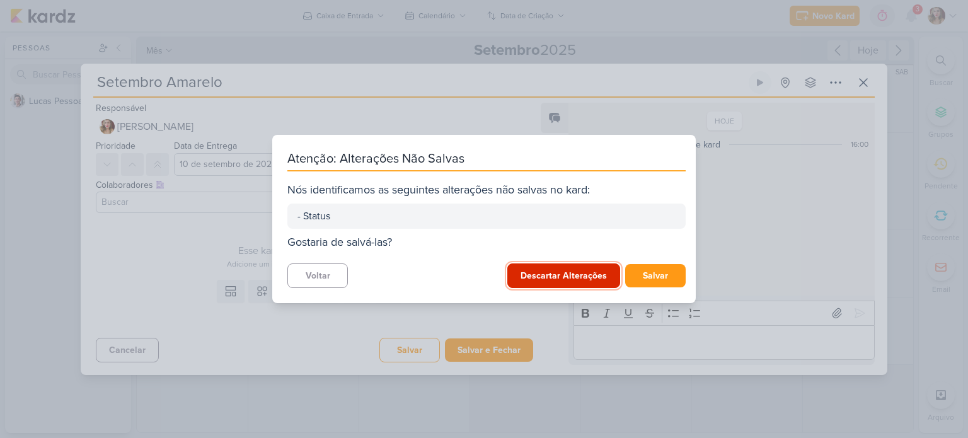
click at [595, 274] on button "Descartar Alterações" at bounding box center [563, 275] width 113 height 25
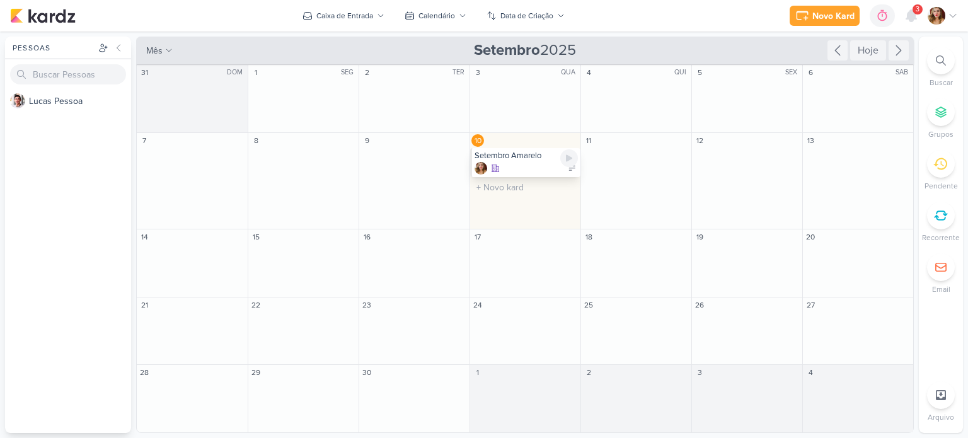
click at [533, 161] on div "Setembro Amarelo" at bounding box center [525, 162] width 110 height 29
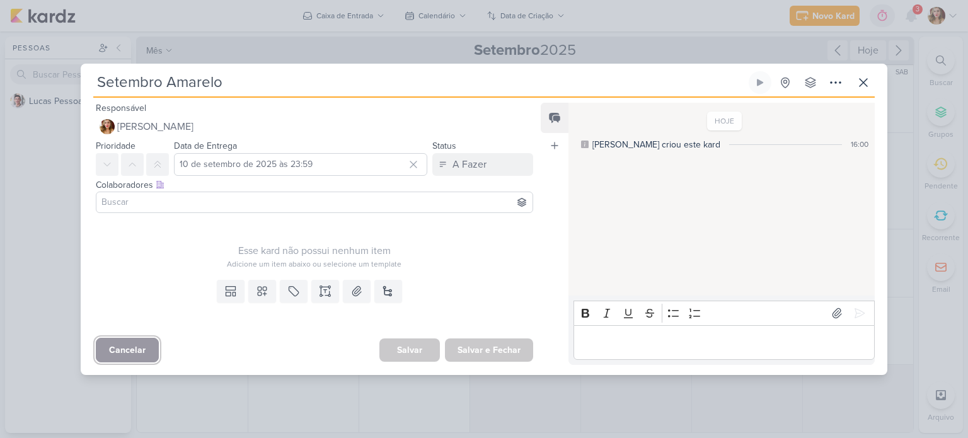
click at [126, 350] on button "Cancelar" at bounding box center [127, 350] width 63 height 25
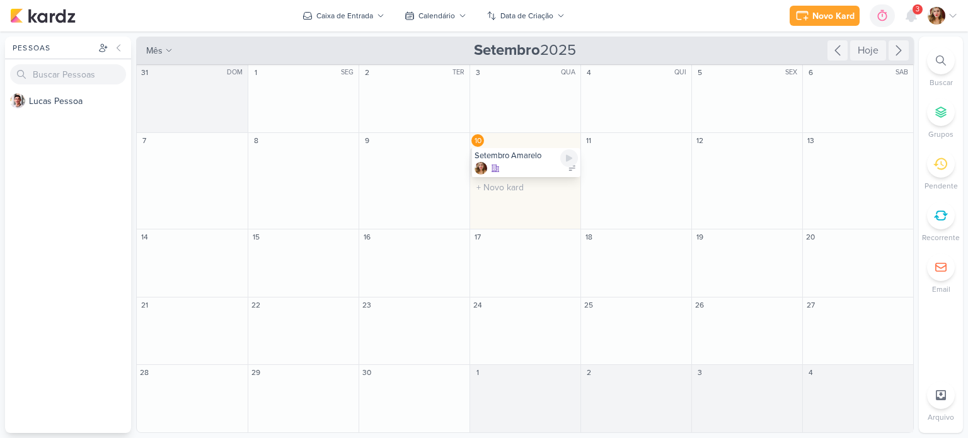
click at [575, 166] on div at bounding box center [569, 158] width 18 height 18
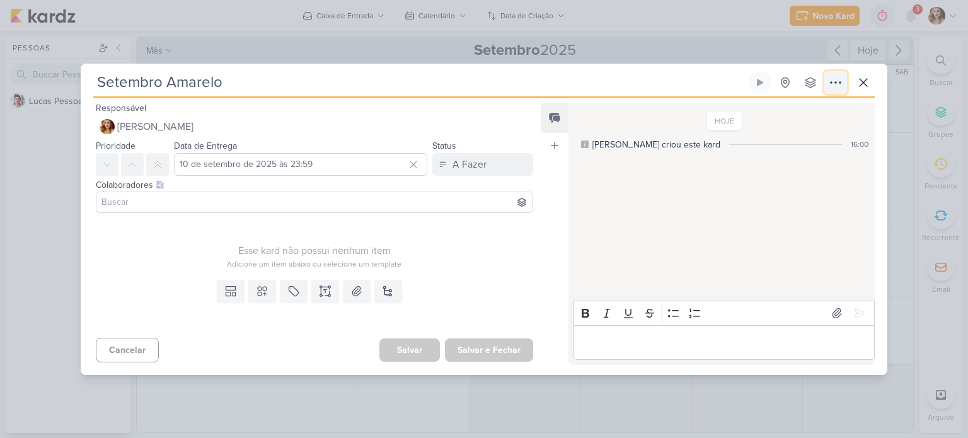
click at [829, 81] on icon at bounding box center [835, 82] width 15 height 15
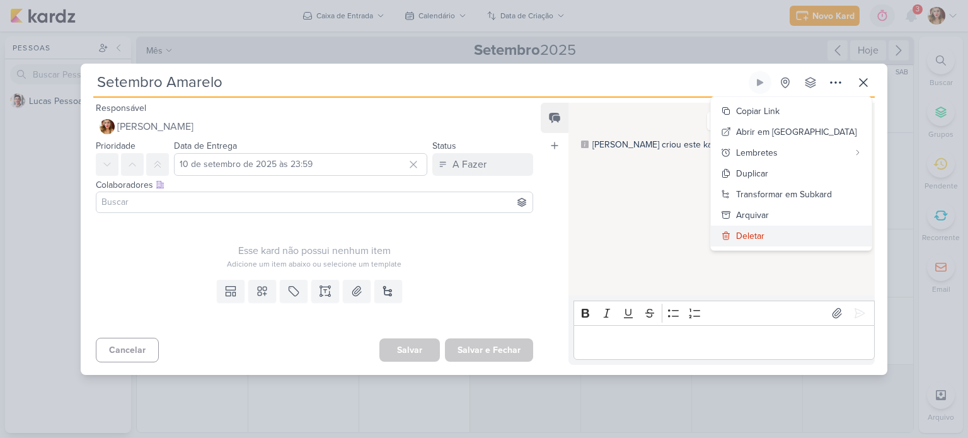
click at [764, 236] on div "Deletar" at bounding box center [750, 235] width 28 height 13
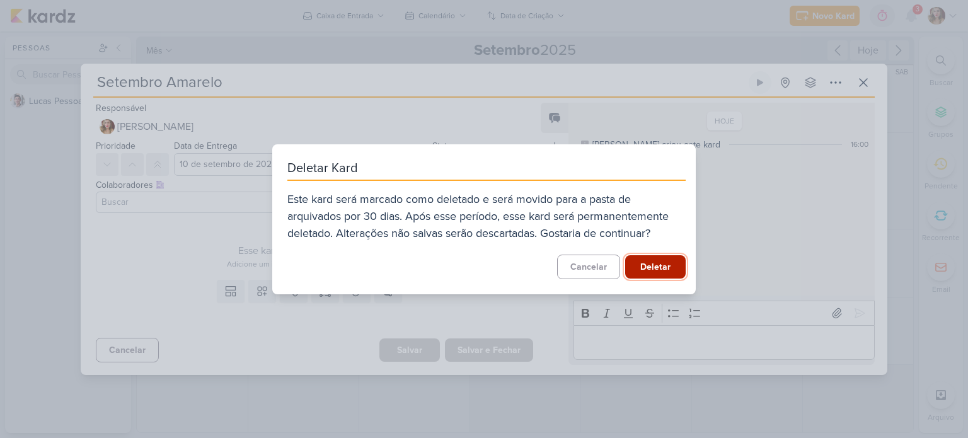
click at [662, 270] on button "Deletar" at bounding box center [655, 266] width 60 height 23
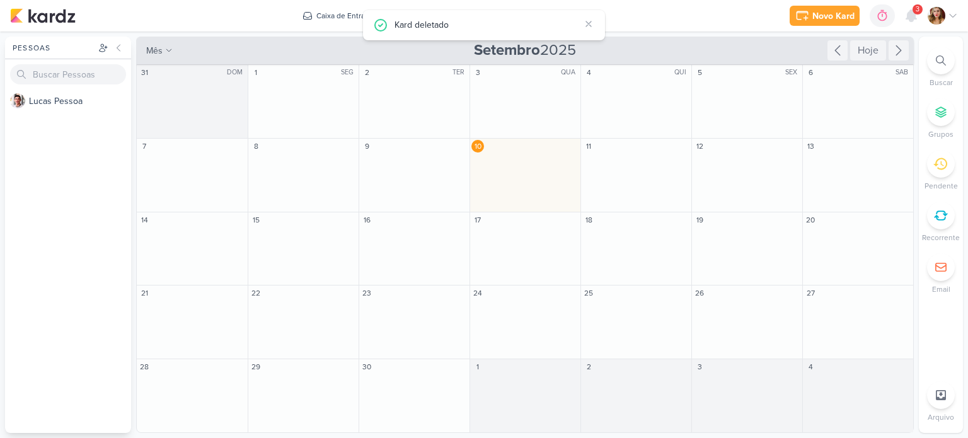
click at [698, 11] on div "Novo Kard Ctrl + k 0h0m Sessão desligada... Hoje 0h0m Semana 0h0m Mês 0h0m" at bounding box center [484, 16] width 948 height 32
click at [915, 18] on icon at bounding box center [911, 15] width 10 height 11
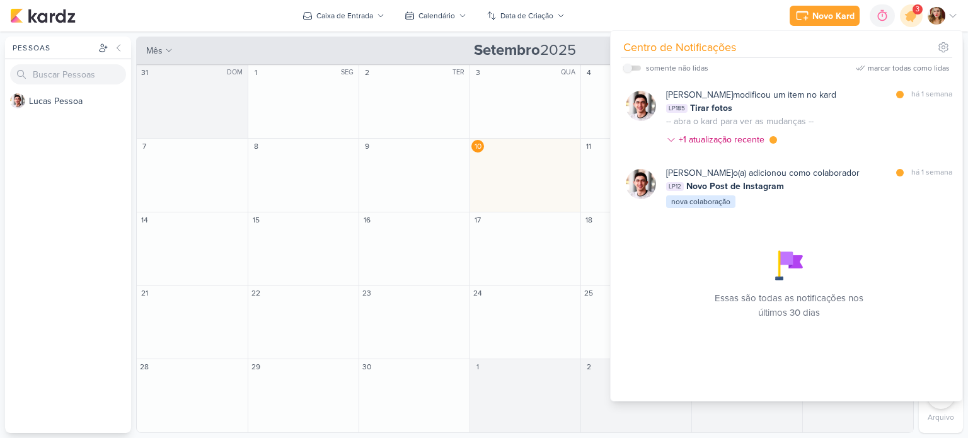
click at [27, 178] on div "L u c a s P e s s o a" at bounding box center [68, 260] width 126 height 343
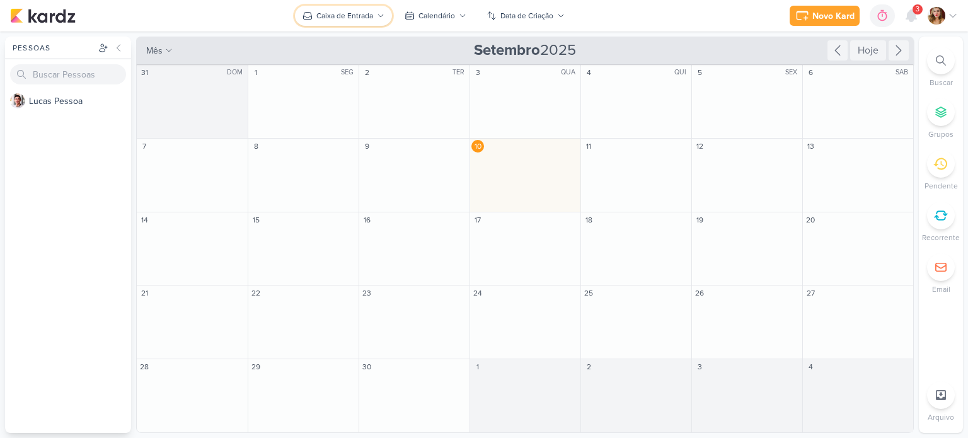
click at [362, 20] on div "Caixa de Entrada" at bounding box center [344, 15] width 57 height 11
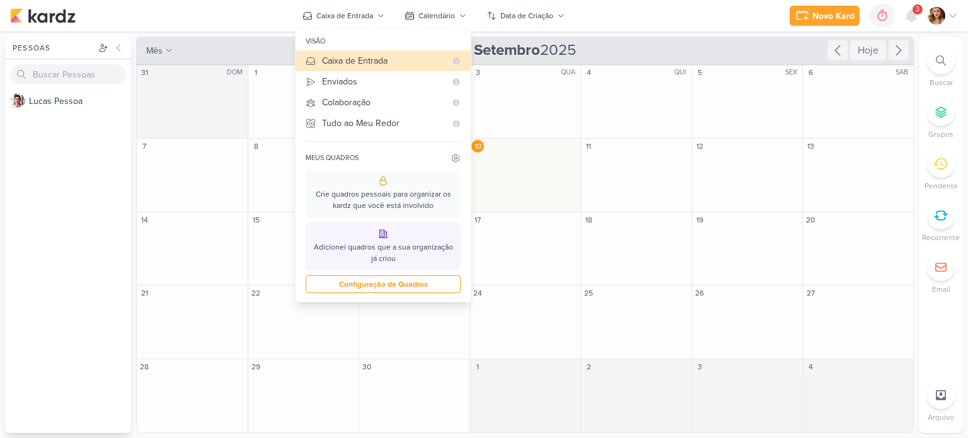
click at [937, 13] on img at bounding box center [936, 16] width 18 height 18
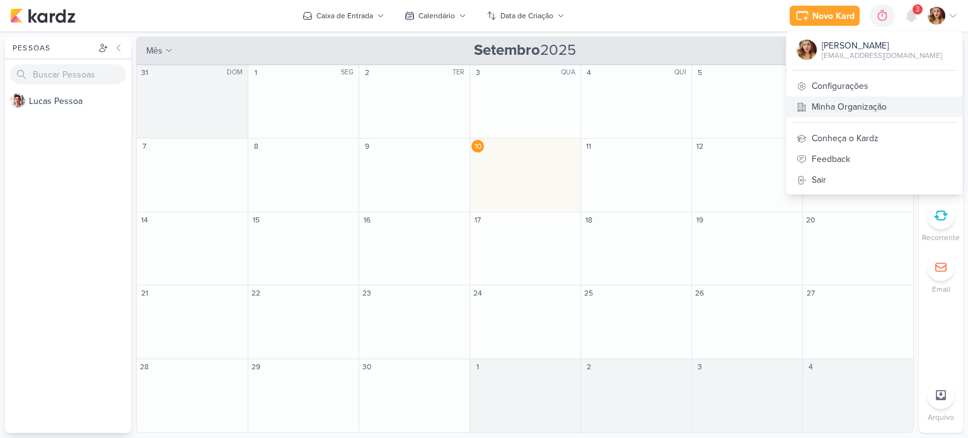
click at [893, 103] on link "Minha Organização" at bounding box center [874, 106] width 176 height 21
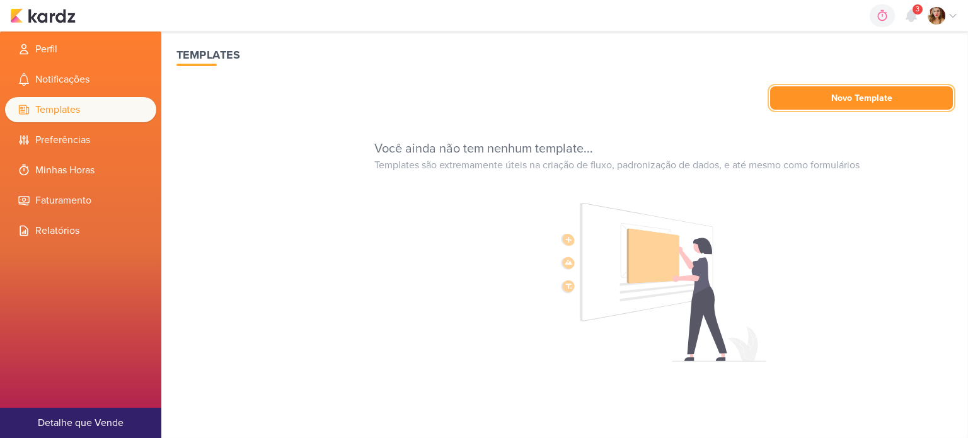
click at [913, 109] on button "Novo Template" at bounding box center [861, 97] width 183 height 23
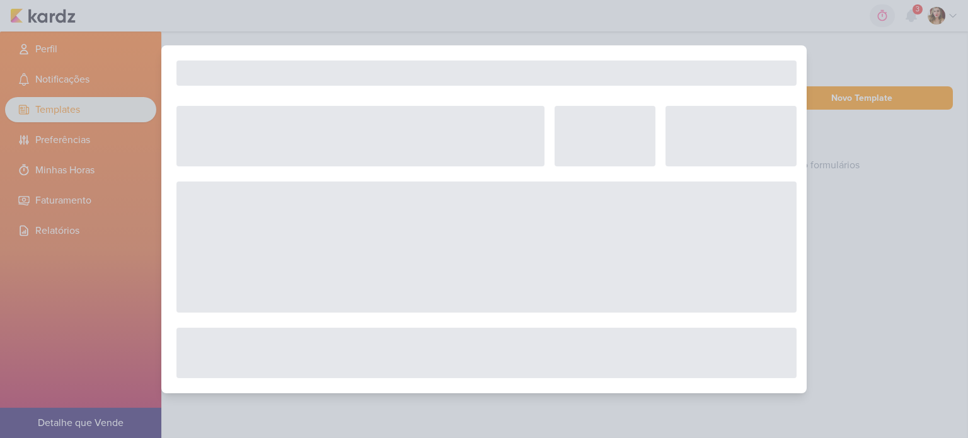
select select "5"
select select "pm"
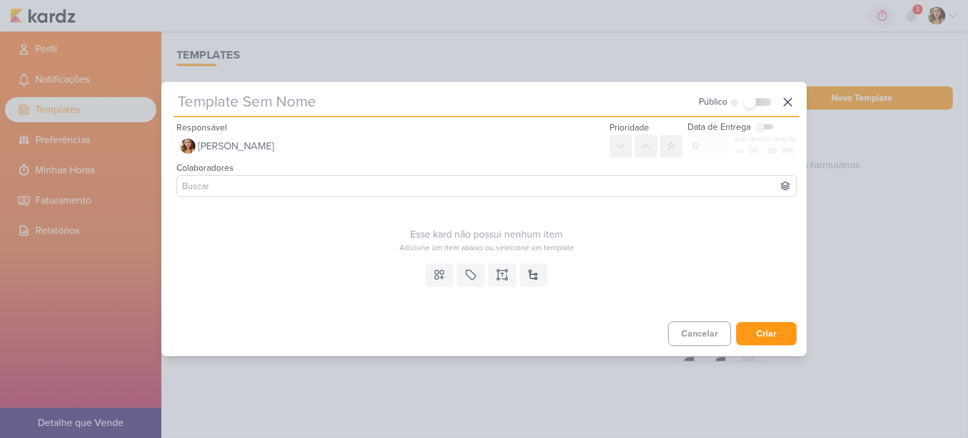
click at [439, 181] on input at bounding box center [487, 185] width 614 height 15
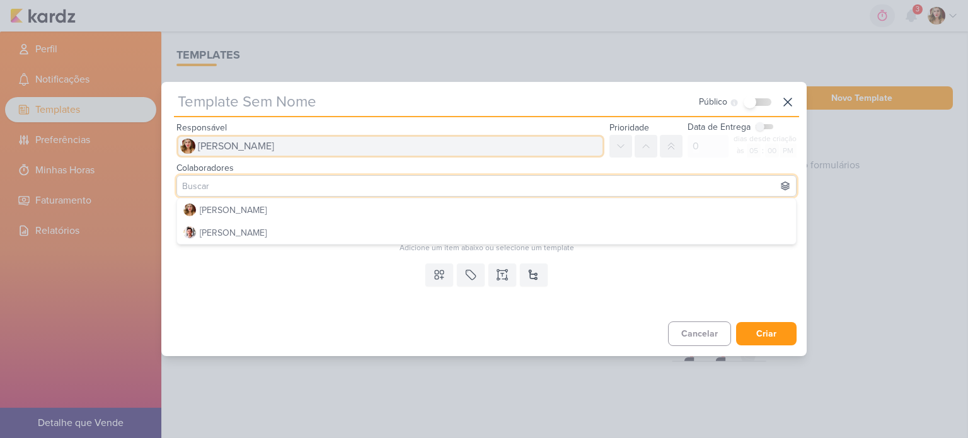
click at [486, 144] on button "[PERSON_NAME]" at bounding box center [390, 146] width 428 height 23
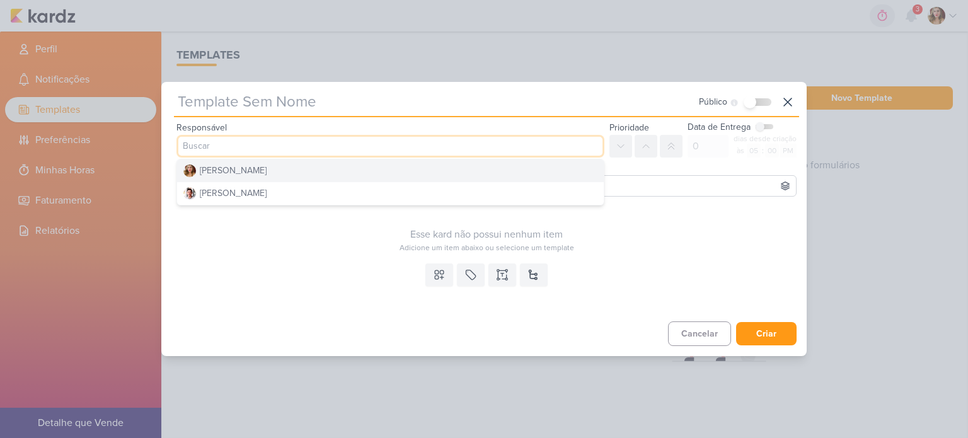
click at [537, 108] on input "text" at bounding box center [435, 102] width 522 height 23
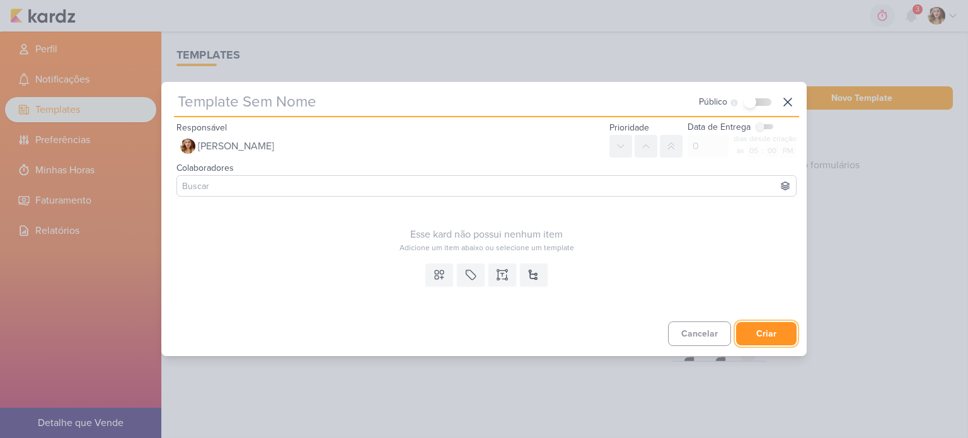
click at [769, 323] on button "Criar" at bounding box center [766, 333] width 60 height 23
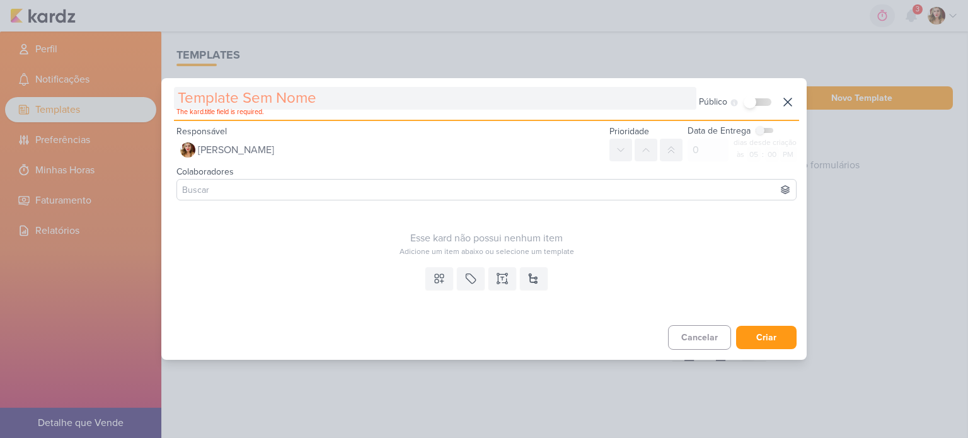
click at [229, 98] on input "text" at bounding box center [435, 98] width 522 height 23
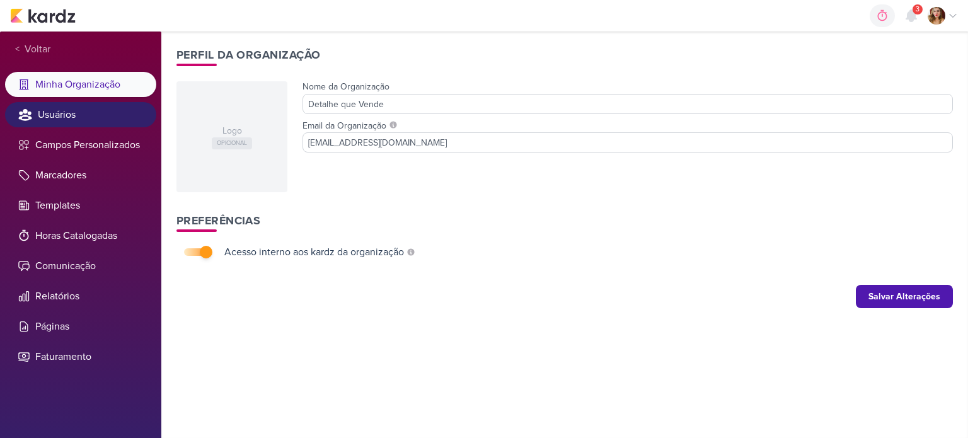
click at [83, 120] on li "Usuários" at bounding box center [80, 114] width 151 height 25
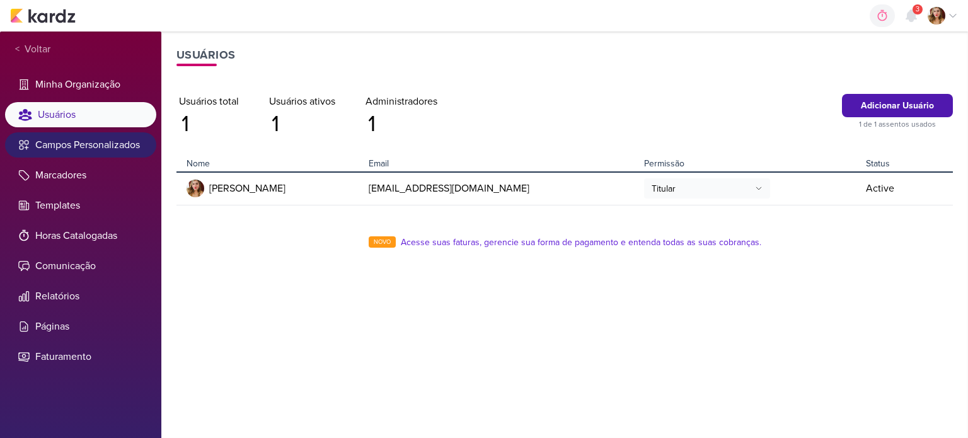
click at [100, 144] on li "Campos Personalizados" at bounding box center [80, 144] width 151 height 25
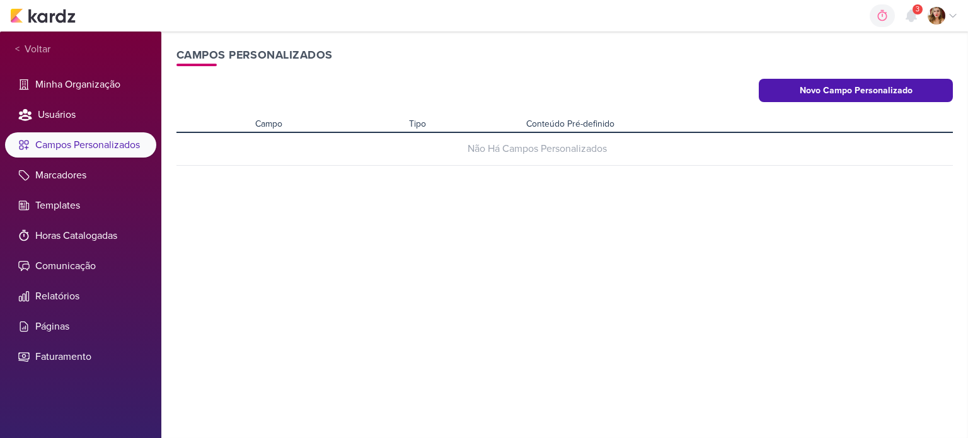
click at [894, 77] on div "Criar Campo Personalizado Nome do Campo Tipo Texto Seleção Única Seleção Pré-de…" at bounding box center [564, 235] width 806 height 406
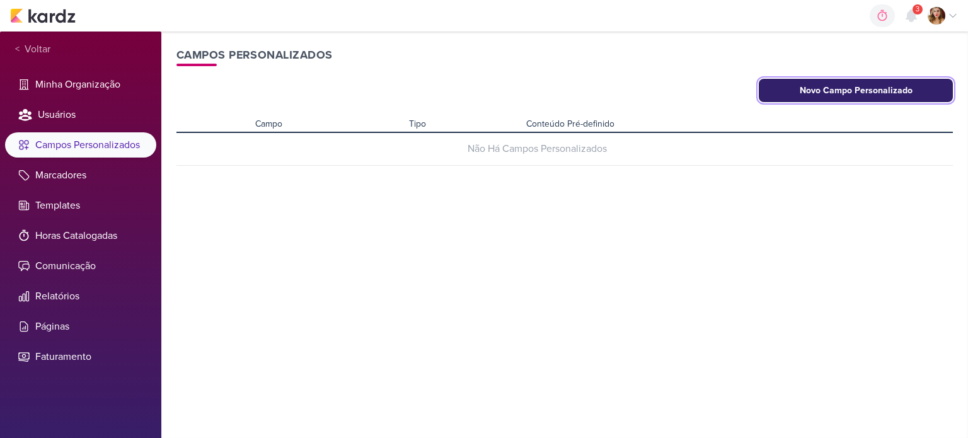
click at [892, 88] on button "Novo Campo Personalizado" at bounding box center [856, 90] width 194 height 23
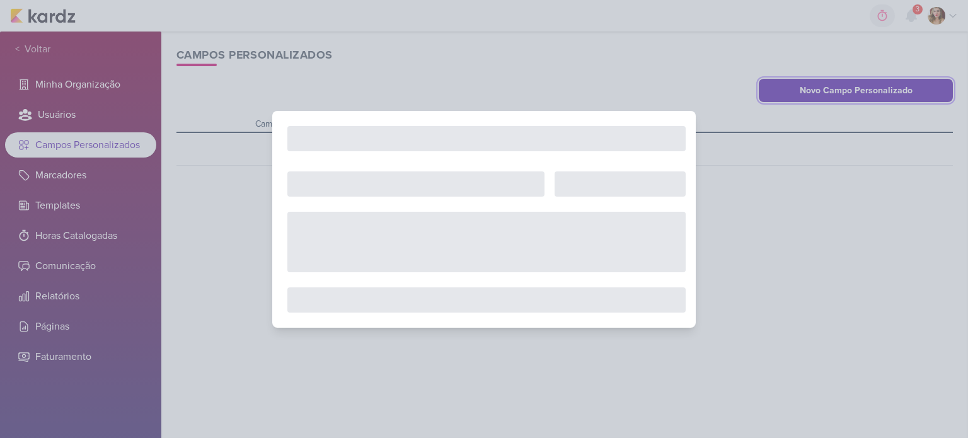
select select "single-select"
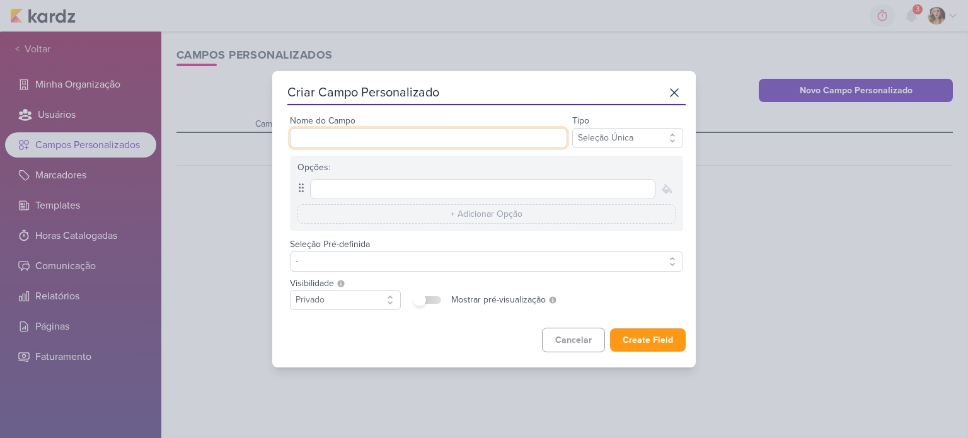
click at [352, 137] on input "Nome do Campo" at bounding box center [428, 138] width 277 height 20
type input "Clientes"
click at [392, 200] on div "Opções:" at bounding box center [486, 194] width 393 height 76
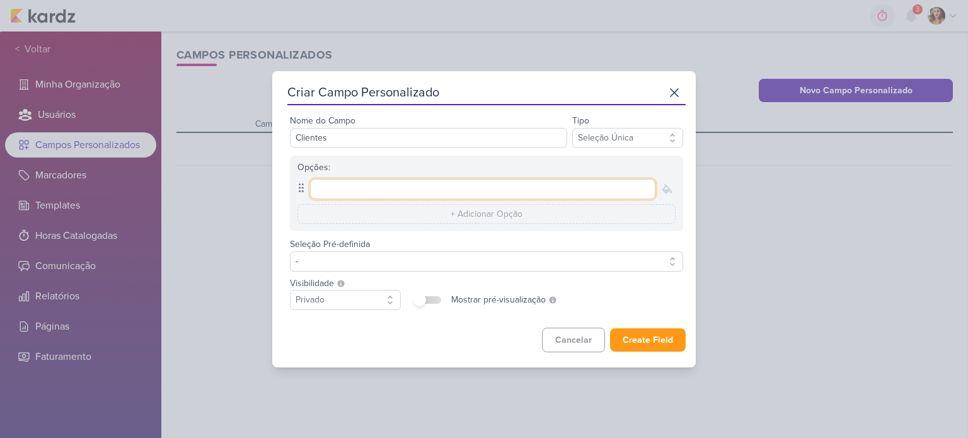
click at [395, 188] on input "text" at bounding box center [482, 189] width 345 height 20
type input "Amar o Verde"
click at [532, 215] on input "text" at bounding box center [486, 214] width 378 height 20
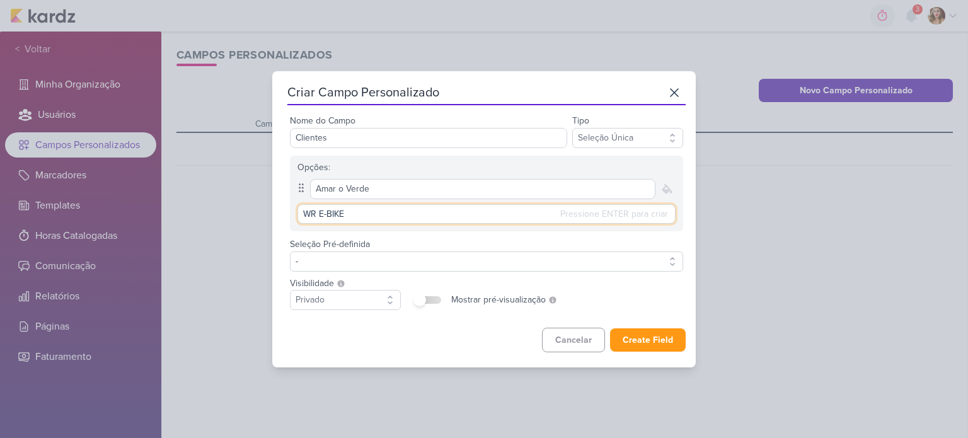
type input "WR E-BIKES"
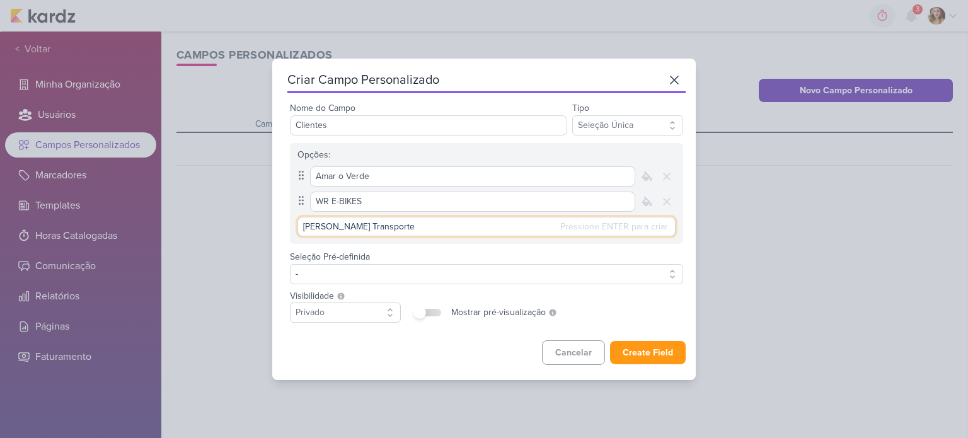
type input "Regina Transportes"
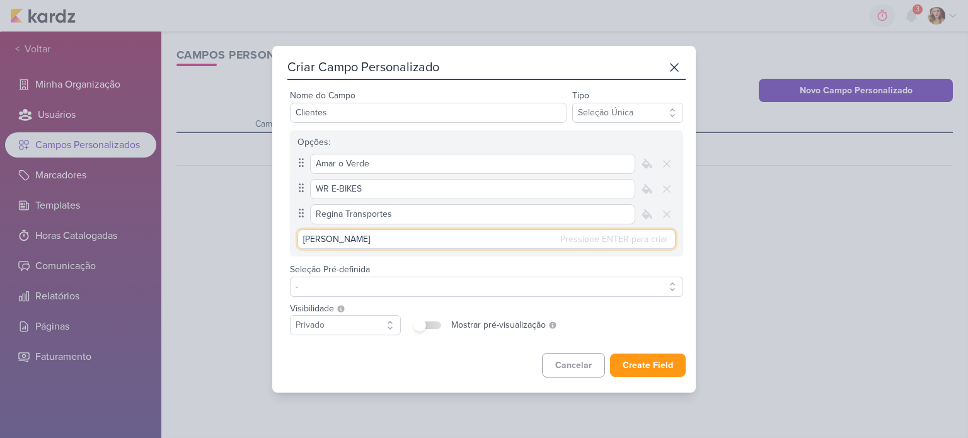
type input "NB Pires"
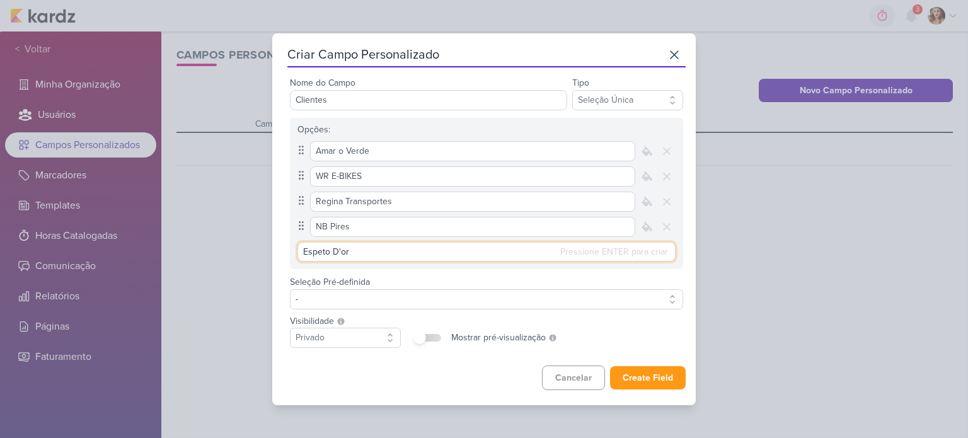
type input "Espeto D'oro"
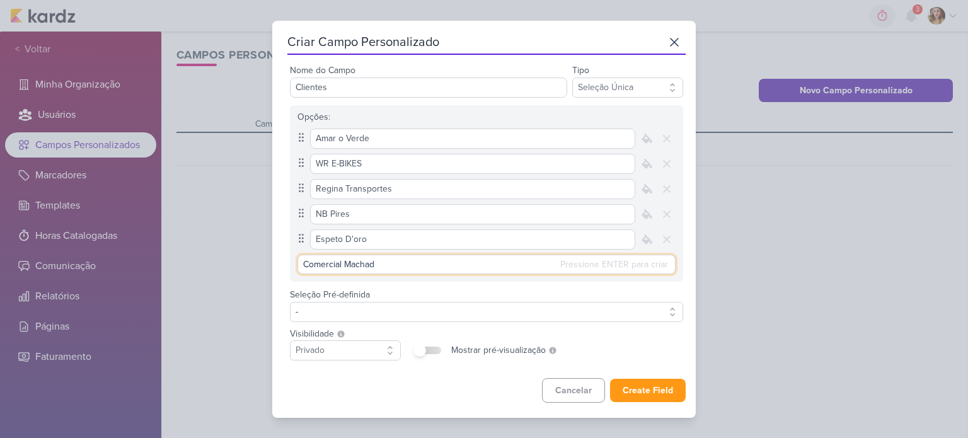
type input "Comercial Machado"
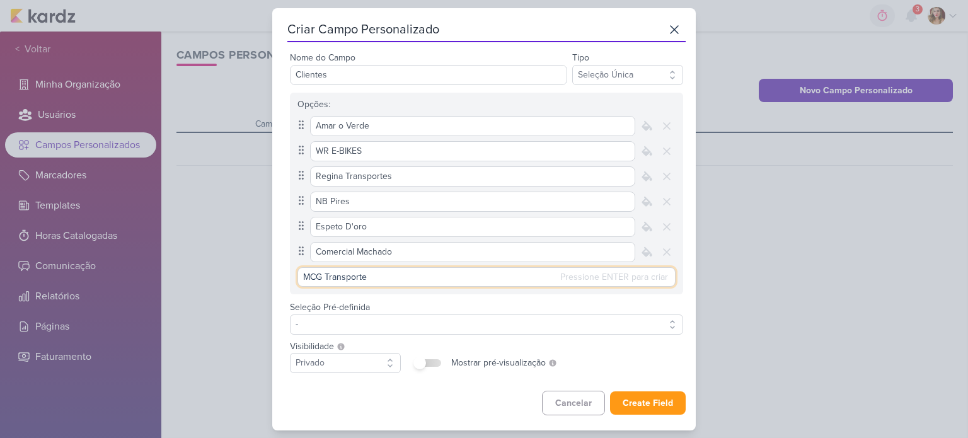
type input "MCG Transportes"
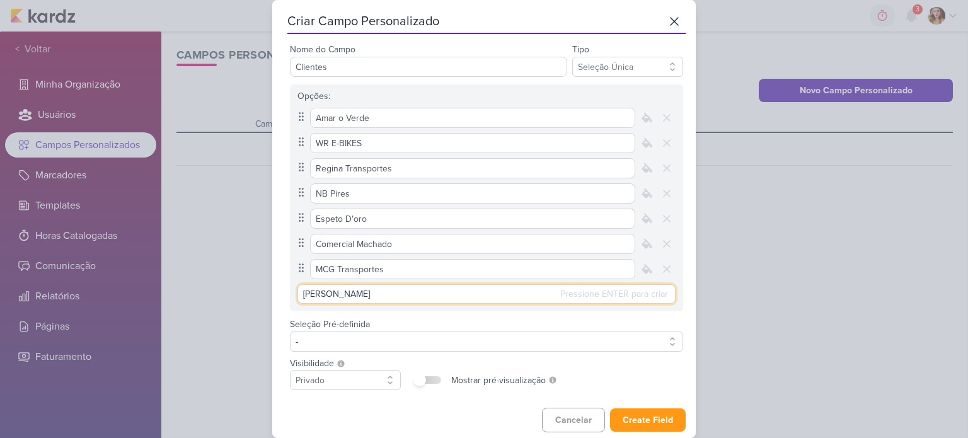
type input "[PERSON_NAME]"
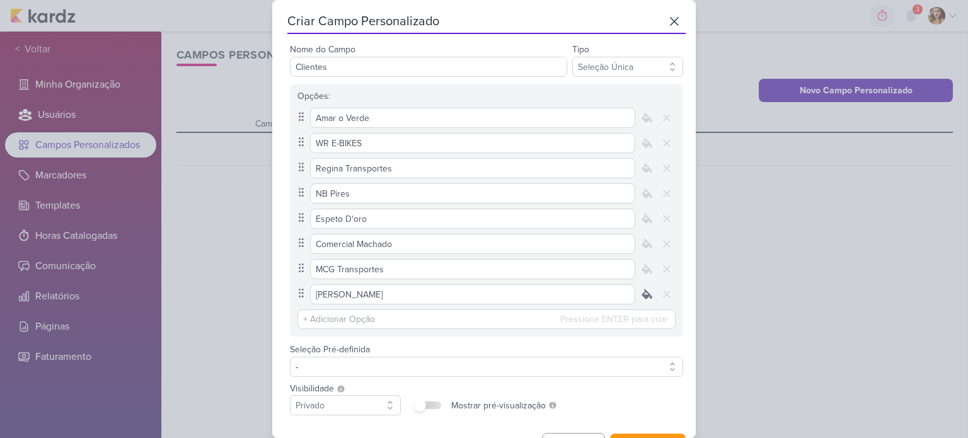
click at [640, 302] on div at bounding box center [647, 294] width 18 height 18
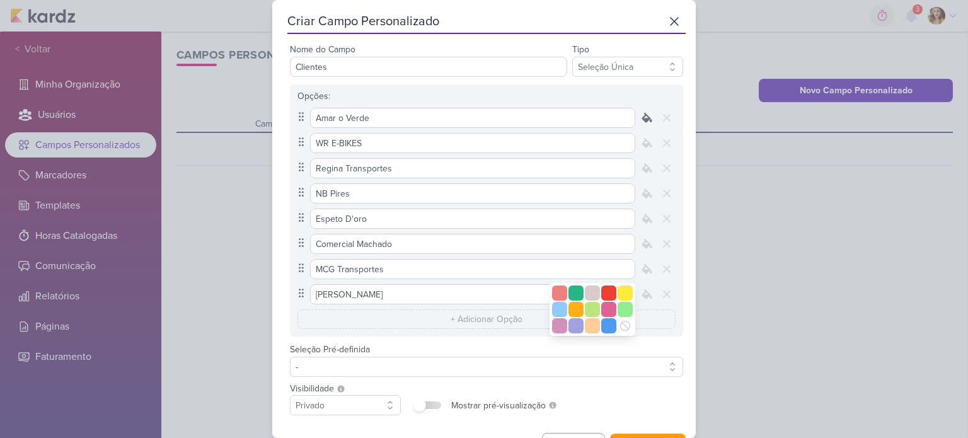
click at [638, 113] on div at bounding box center [647, 118] width 18 height 18
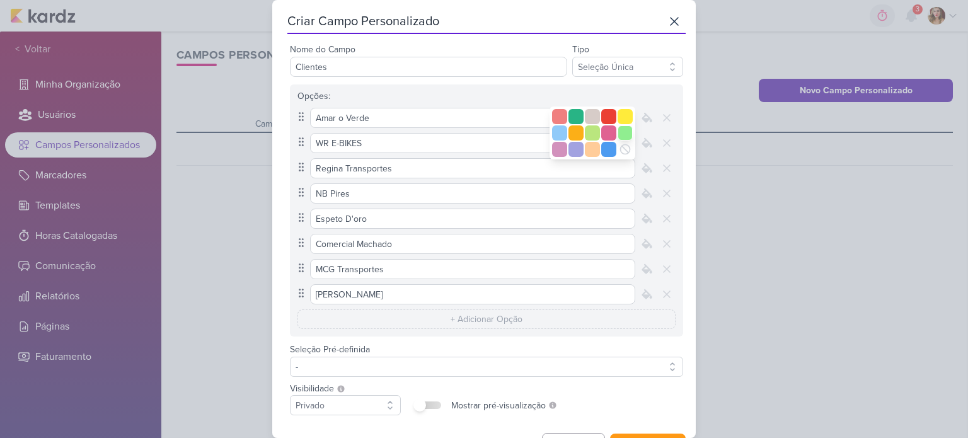
click at [618, 137] on div at bounding box center [624, 132] width 15 height 15
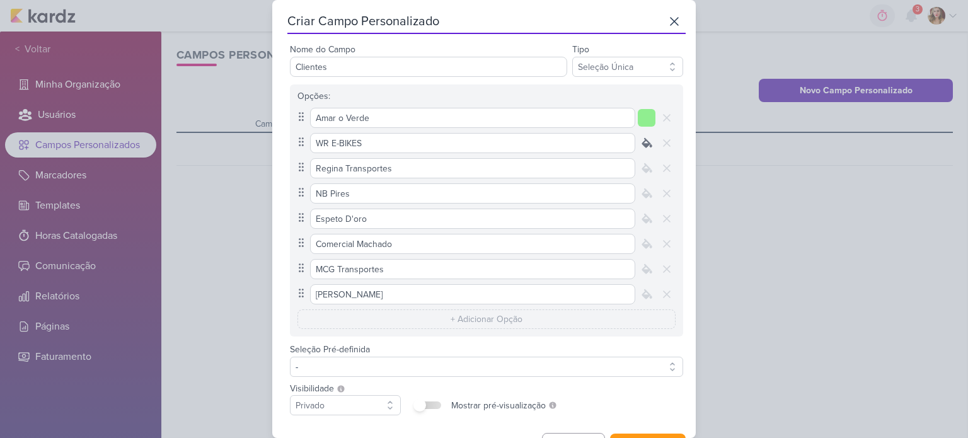
click at [640, 140] on icon at bounding box center [646, 143] width 13 height 13
click at [601, 141] on div at bounding box center [608, 141] width 15 height 15
click at [640, 166] on icon at bounding box center [646, 168] width 13 height 13
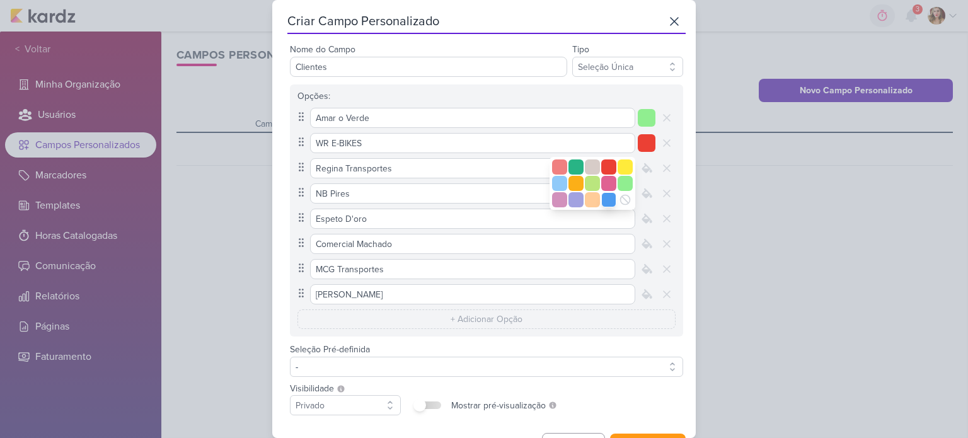
click at [605, 197] on div at bounding box center [608, 199] width 15 height 15
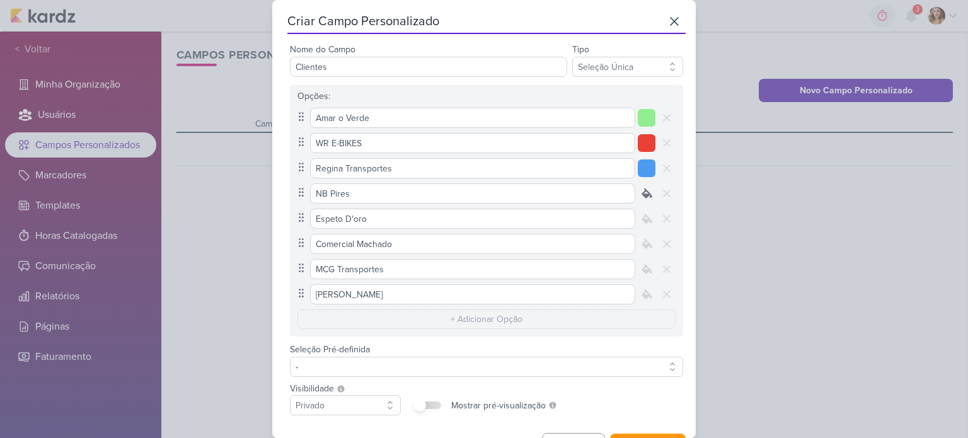
click at [643, 188] on icon at bounding box center [646, 193] width 13 height 13
click at [568, 219] on div at bounding box center [575, 224] width 15 height 15
click at [639, 210] on div at bounding box center [647, 219] width 18 height 18
click at [571, 231] on div at bounding box center [575, 233] width 15 height 15
click at [642, 239] on icon at bounding box center [646, 243] width 9 height 9
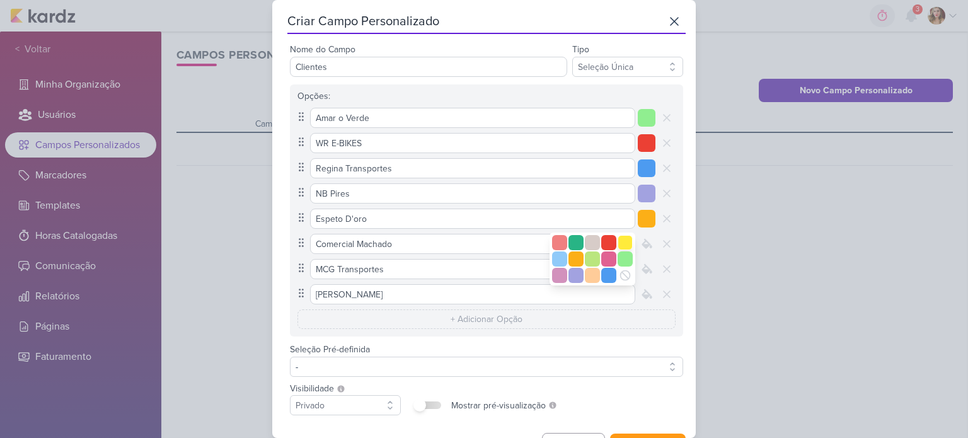
click at [624, 241] on div at bounding box center [624, 242] width 15 height 15
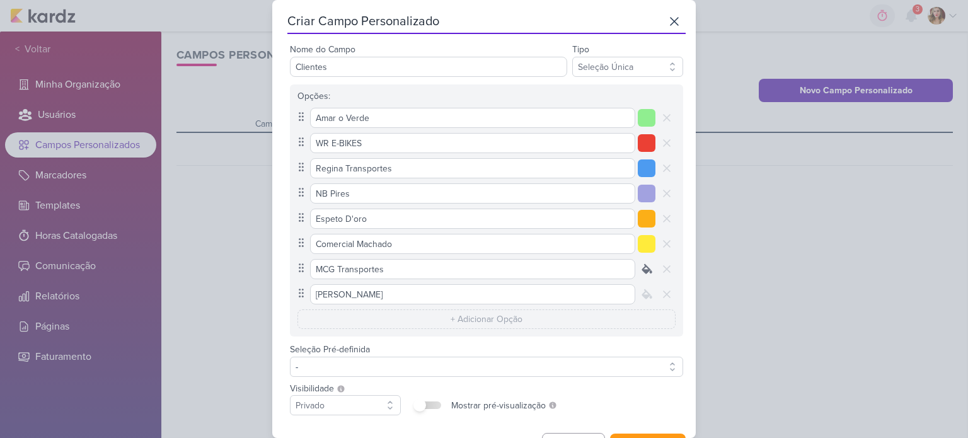
click at [648, 263] on div at bounding box center [647, 269] width 18 height 18
click at [601, 272] on div at bounding box center [608, 267] width 15 height 15
click at [638, 275] on div at bounding box center [647, 269] width 18 height 18
click at [585, 299] on div at bounding box center [592, 300] width 15 height 15
click at [647, 294] on icon at bounding box center [646, 294] width 13 height 13
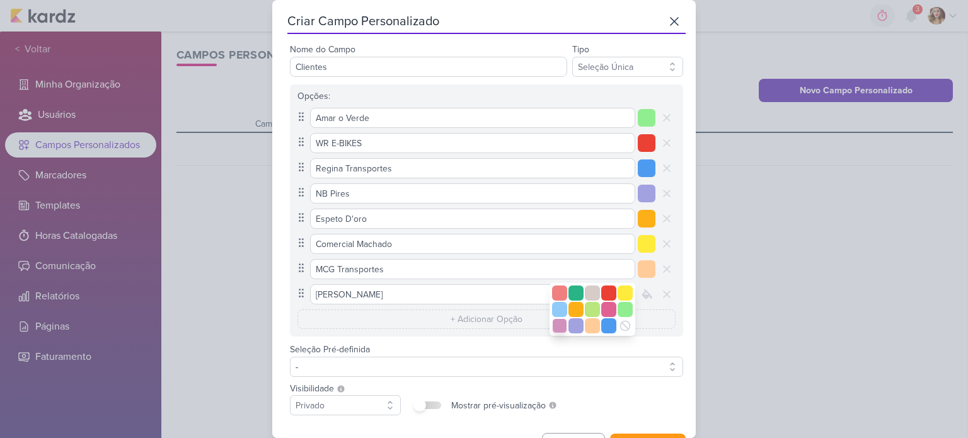
click at [556, 323] on div at bounding box center [559, 325] width 15 height 15
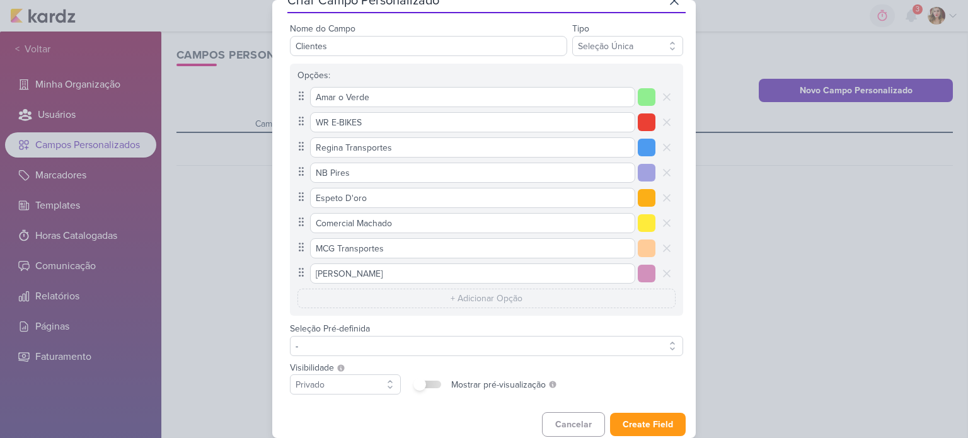
scroll to position [33, 0]
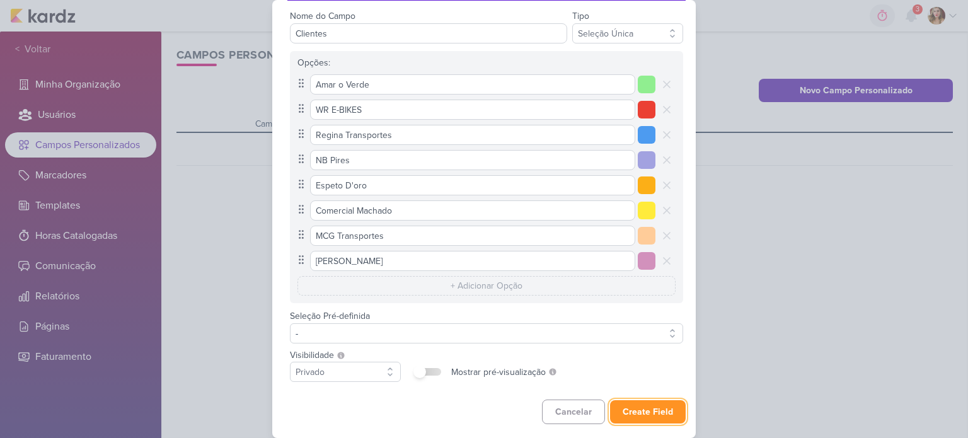
click at [647, 413] on button "Create Field" at bounding box center [648, 411] width 76 height 23
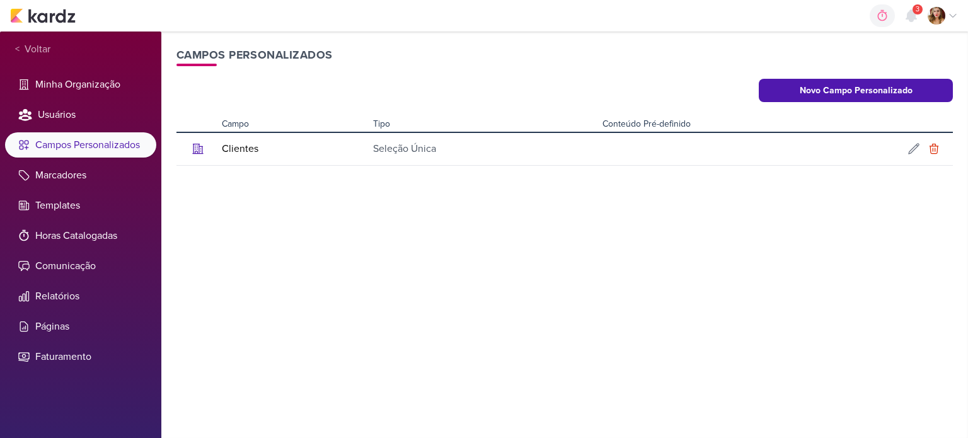
click at [324, 214] on div "Editar Campo Personalizado Nome do Campo Clientes Tipo Texto Seleção Única Opçõ…" at bounding box center [564, 235] width 806 height 406
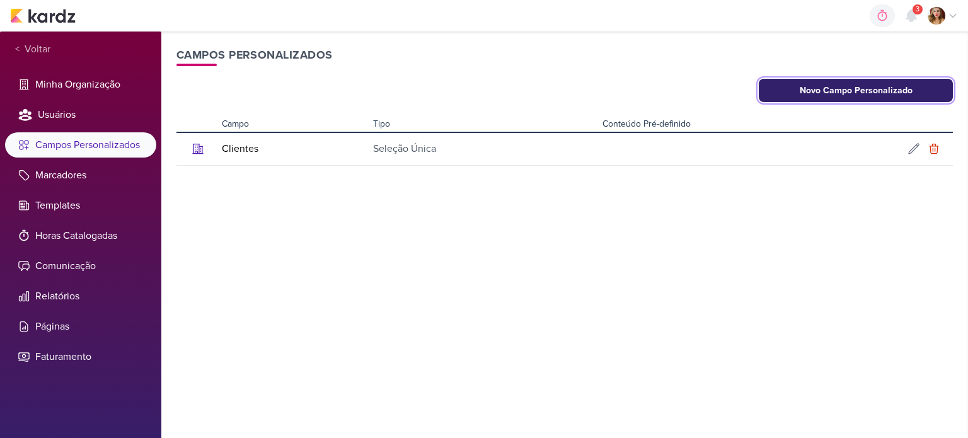
click at [858, 98] on button "Novo Campo Personalizado" at bounding box center [856, 90] width 194 height 23
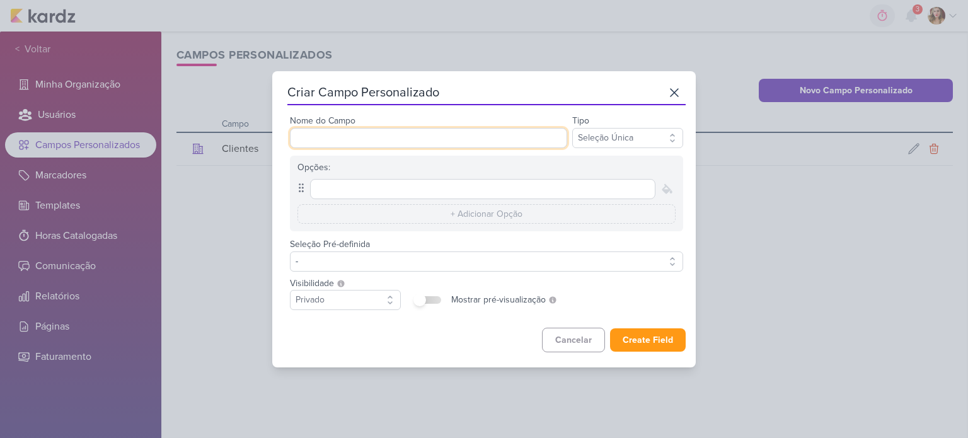
click at [423, 135] on input "Nome do Campo" at bounding box center [428, 138] width 277 height 20
type input "S"
type input "Estágio de projetos"
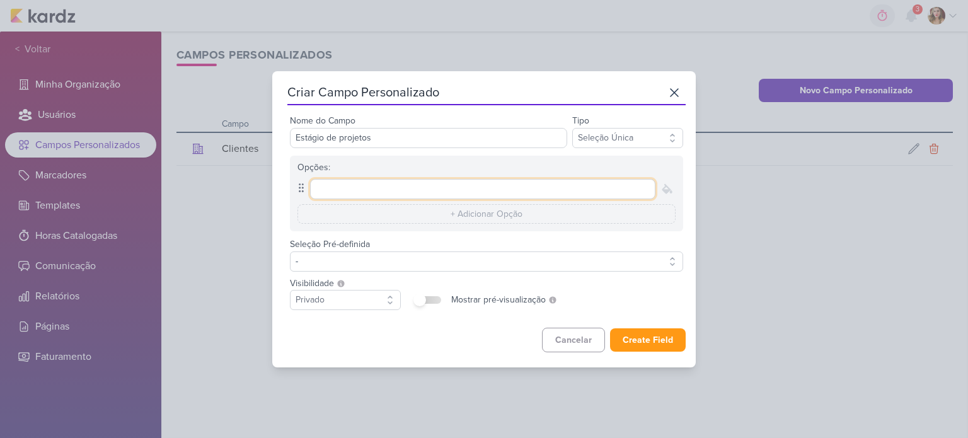
click at [454, 192] on input "text" at bounding box center [482, 189] width 345 height 20
type input "Em Andamento"
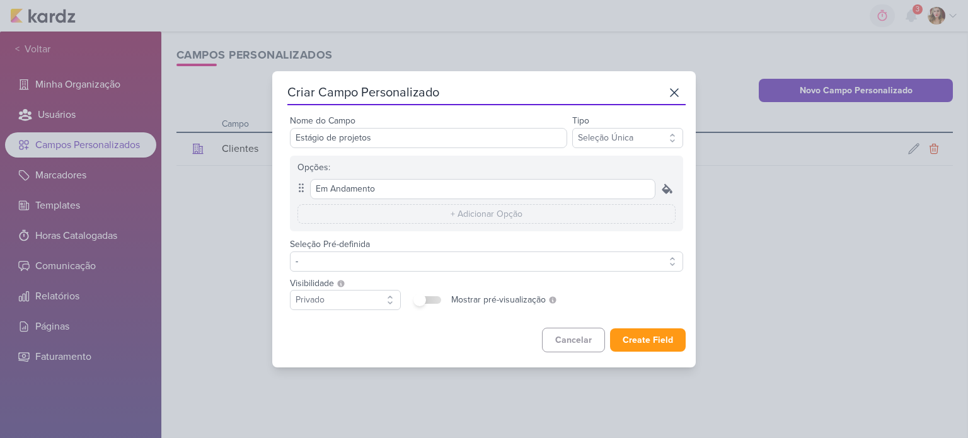
click at [663, 192] on icon at bounding box center [666, 189] width 13 height 13
click at [646, 181] on div at bounding box center [645, 187] width 15 height 15
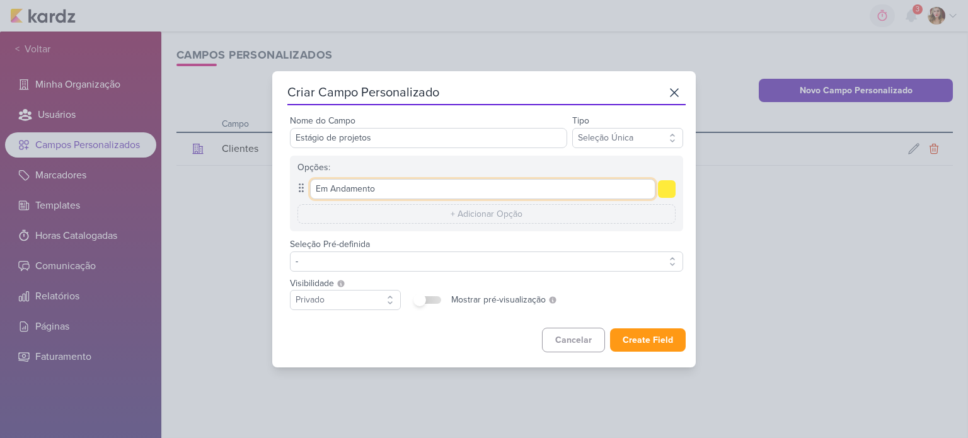
click at [605, 188] on input "Em Andamento" at bounding box center [482, 189] width 345 height 20
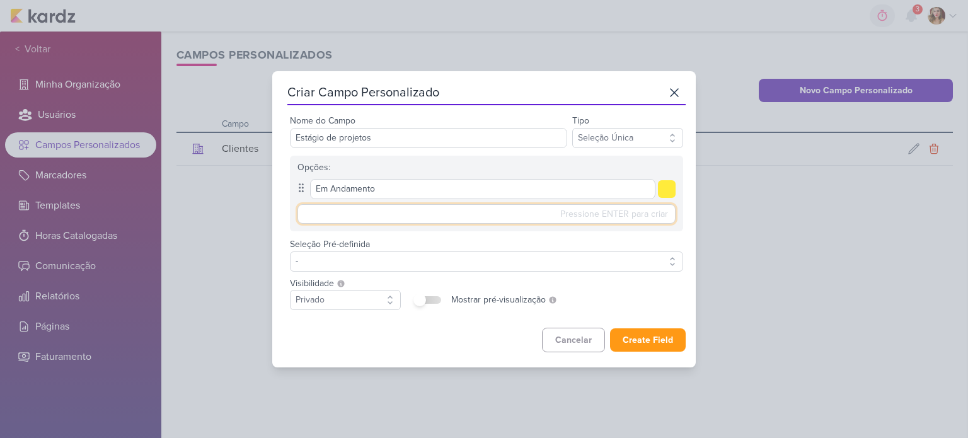
click at [600, 211] on div "Pressione ENTER para criar O conteúdo desse campo deve ser menor que 50 caracte…" at bounding box center [486, 214] width 378 height 20
type input "Arte Finalizada"
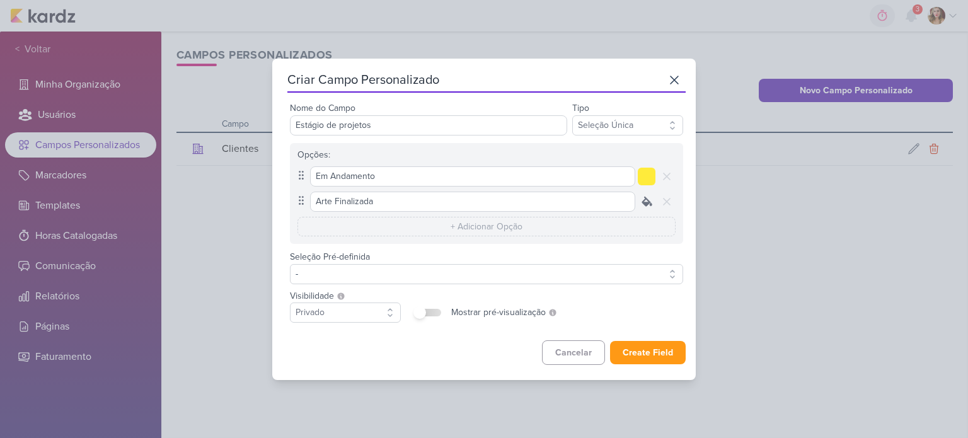
click at [638, 200] on div at bounding box center [647, 202] width 18 height 18
click at [617, 219] on div at bounding box center [624, 216] width 15 height 15
click at [629, 224] on div "Pressione ENTER para criar O conteúdo desse campo deve ser menor que 50 caracte…" at bounding box center [486, 227] width 378 height 20
type input "P"
type input "Postado"
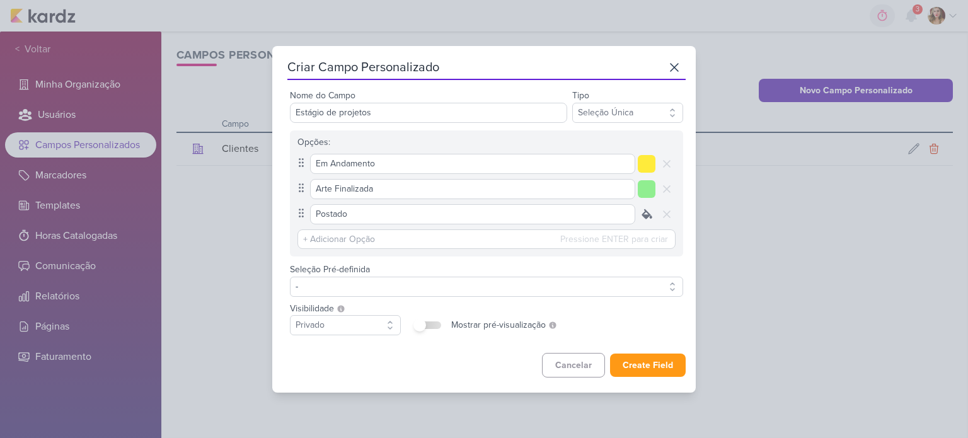
click at [648, 215] on div at bounding box center [647, 214] width 18 height 18
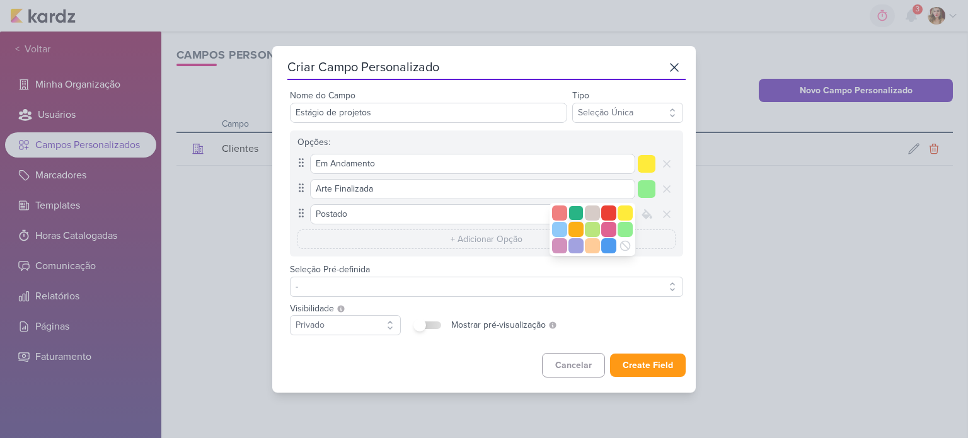
click at [571, 215] on div at bounding box center [575, 212] width 15 height 15
click at [642, 191] on div at bounding box center [647, 189] width 18 height 18
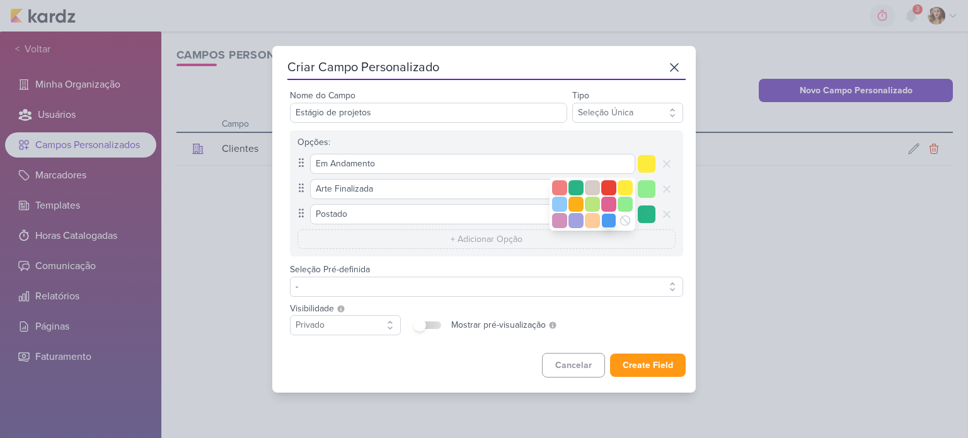
click at [611, 217] on div at bounding box center [608, 220] width 15 height 15
click at [643, 215] on div at bounding box center [647, 214] width 18 height 18
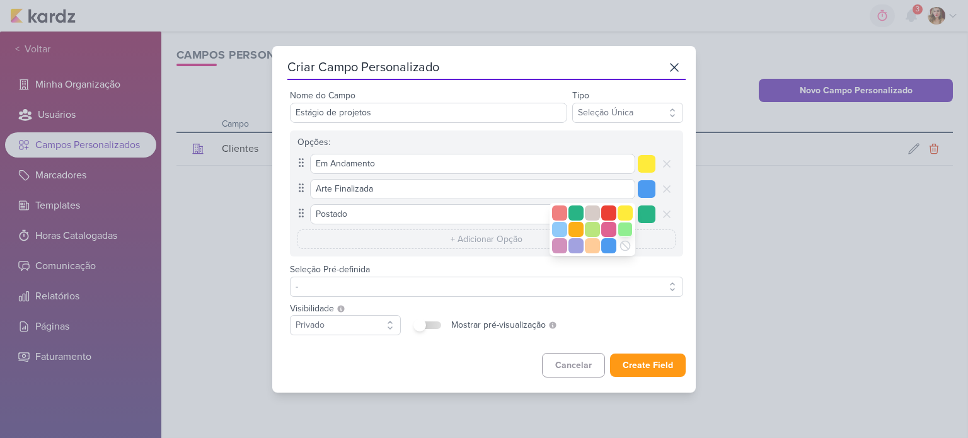
click at [619, 229] on div at bounding box center [624, 229] width 15 height 15
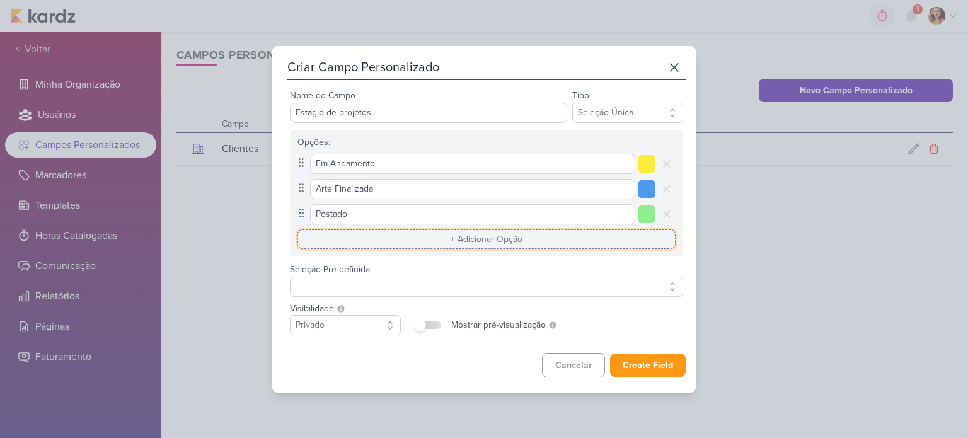
click at [498, 231] on input "text" at bounding box center [486, 239] width 378 height 20
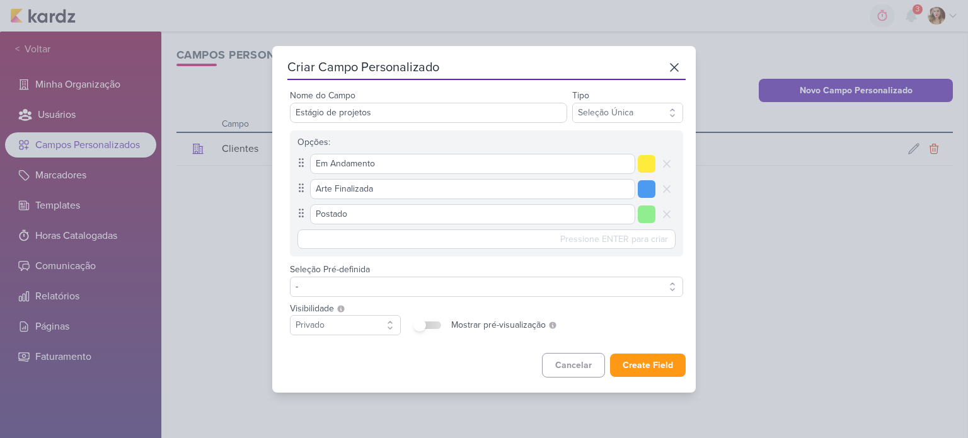
click at [503, 132] on div "Opções: Em Andamento" at bounding box center [486, 193] width 393 height 126
drag, startPoint x: 393, startPoint y: 168, endPoint x: 304, endPoint y: 166, distance: 88.8
click at [304, 166] on div "Em Andamento" at bounding box center [486, 164] width 378 height 20
click at [454, 140] on div "Opções:" at bounding box center [486, 141] width 378 height 13
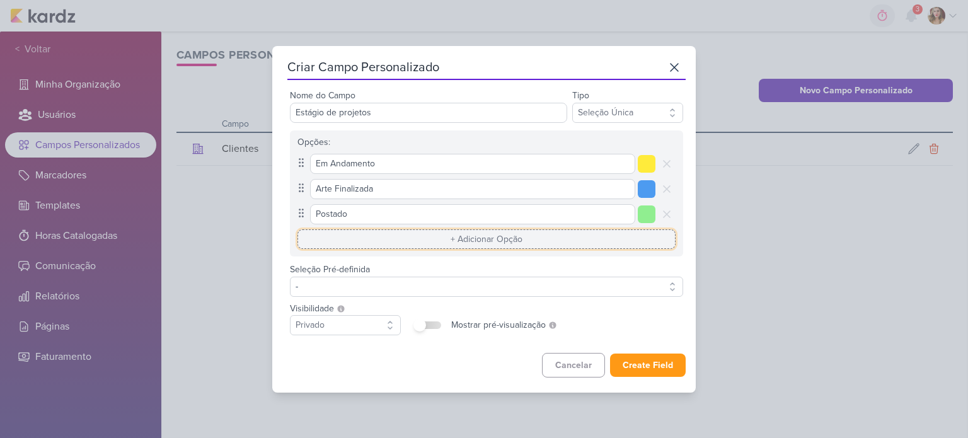
click at [536, 236] on input "text" at bounding box center [486, 239] width 378 height 20
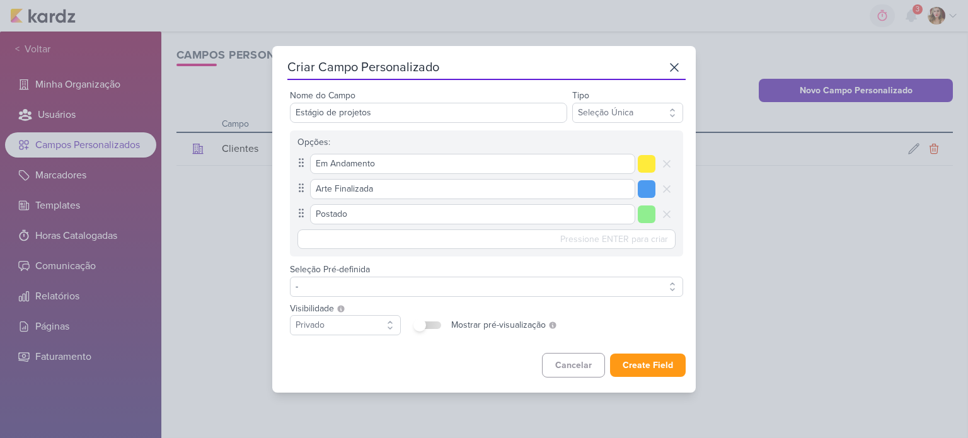
click at [643, 263] on div "Seleção Pré-definida - -- Limpar Seleção -- Em Andamento Arte Finalizada Postado" at bounding box center [486, 278] width 393 height 35
click at [636, 299] on div "Nome do Campo Estágio de projetos Tipo Texto Seleção Única Opções: Em Andamento" at bounding box center [486, 214] width 398 height 253
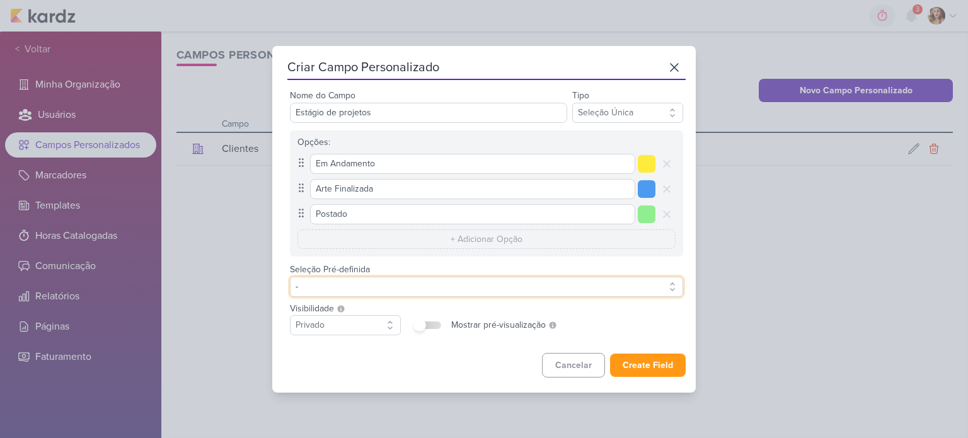
click at [640, 282] on button "-" at bounding box center [486, 287] width 393 height 20
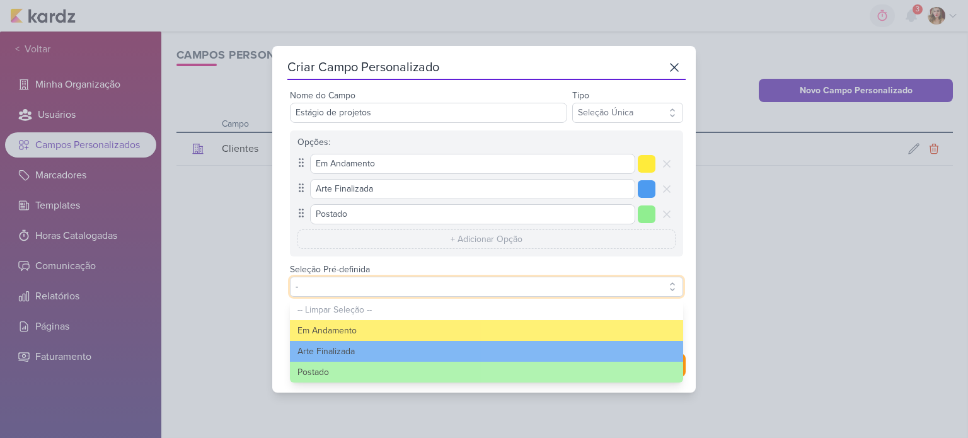
click at [640, 282] on button "-" at bounding box center [486, 287] width 393 height 20
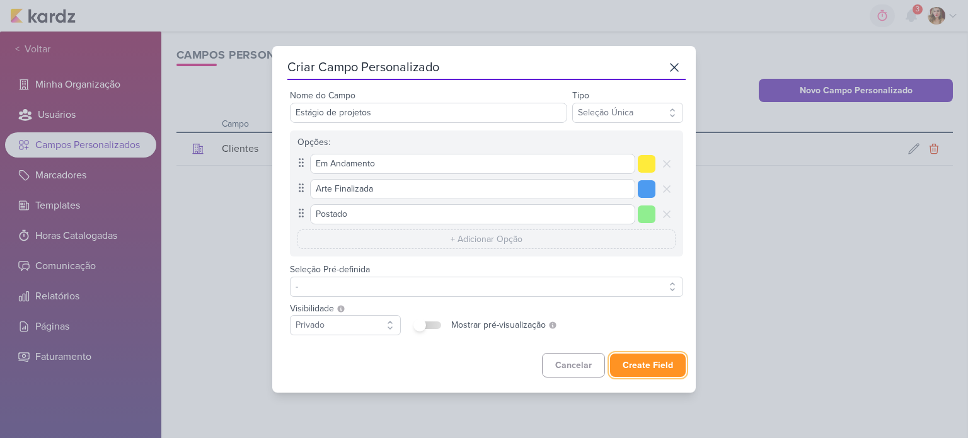
click at [648, 361] on button "Create Field" at bounding box center [648, 364] width 76 height 23
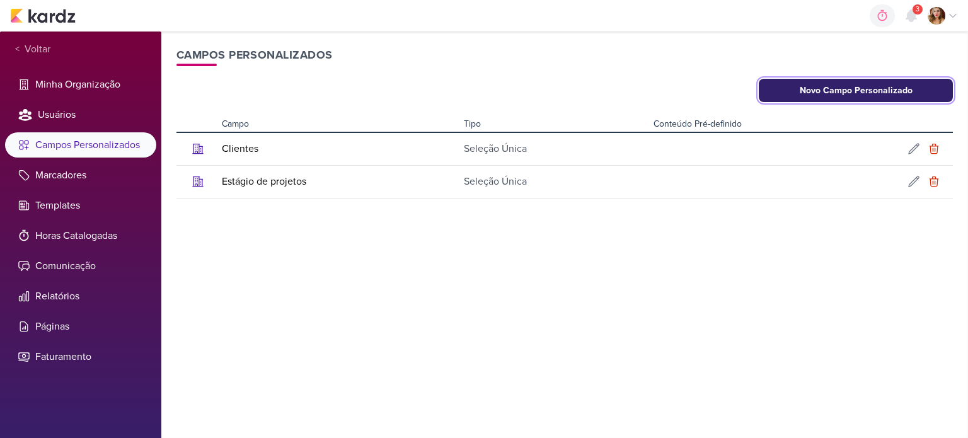
click at [901, 88] on button "Novo Campo Personalizado" at bounding box center [856, 90] width 194 height 23
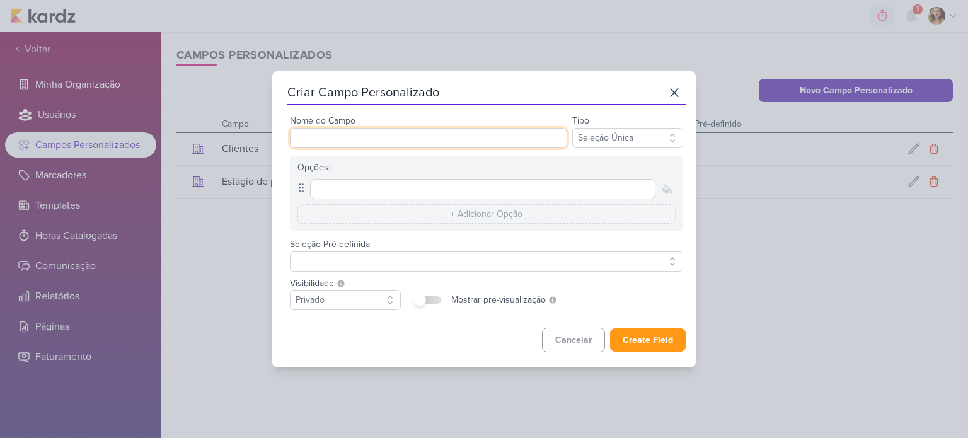
click at [442, 130] on input "Nome do Campo" at bounding box center [428, 138] width 277 height 20
type input "Tipo de Projetos"
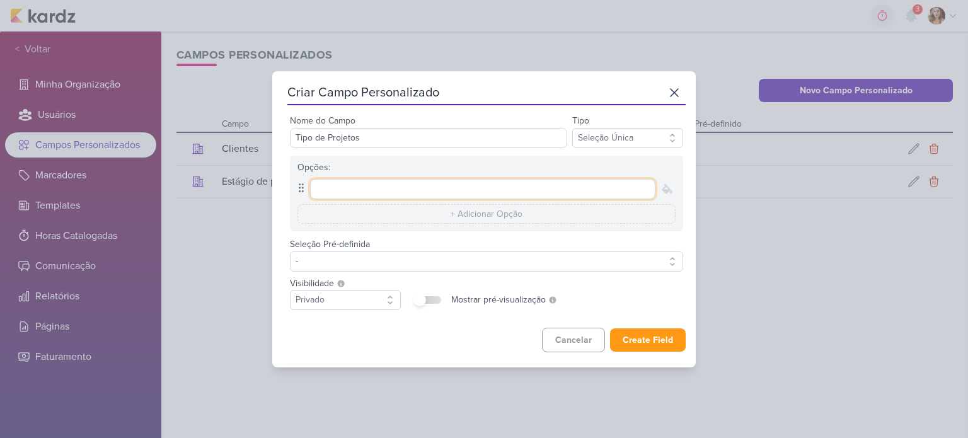
click at [470, 186] on input "text" at bounding box center [482, 189] width 345 height 20
type input "Arte"
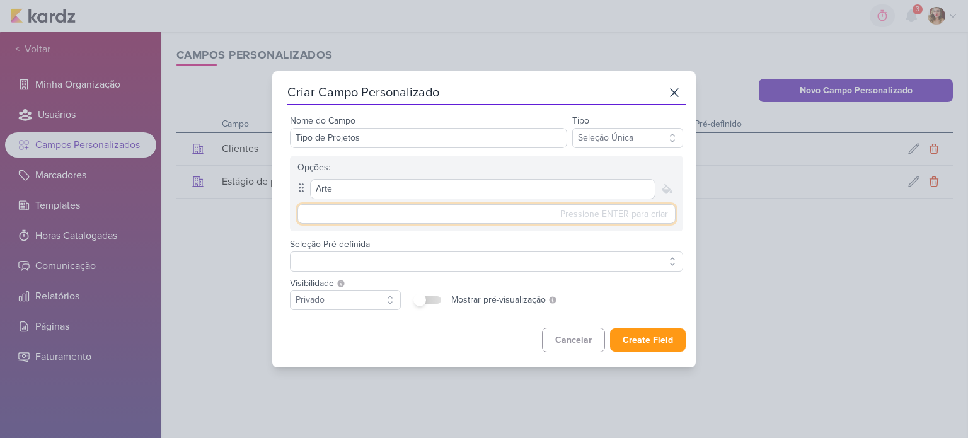
click at [582, 213] on div "Pressione ENTER para criar O conteúdo desse campo deve ser menor que 50 caracte…" at bounding box center [486, 214] width 378 height 20
type input "Vídeo"
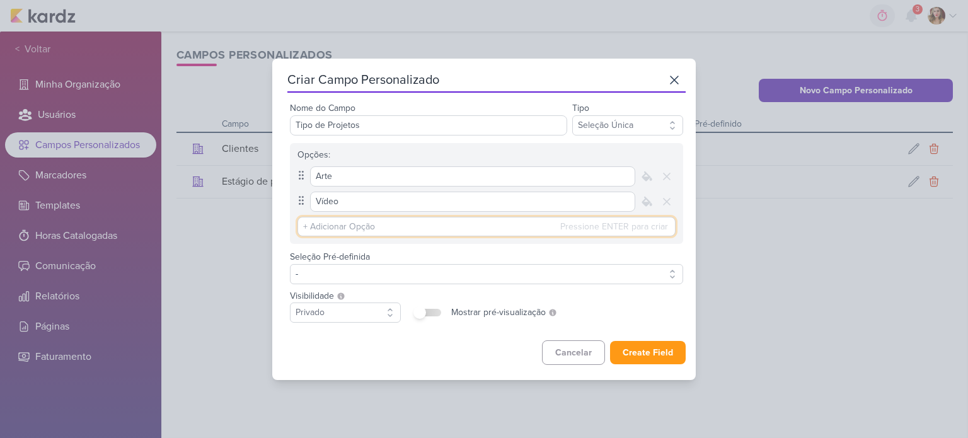
click at [479, 229] on input "text" at bounding box center [486, 227] width 378 height 20
click at [473, 250] on div "Seleção Pré-definida - -- Limpar Seleção -- Arte Vídeo" at bounding box center [486, 266] width 393 height 35
click at [660, 354] on button "Create Field" at bounding box center [648, 352] width 76 height 23
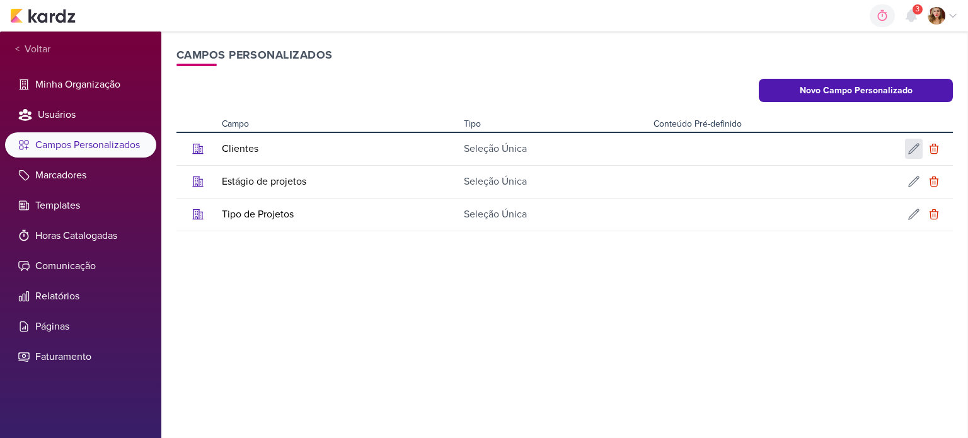
click at [917, 146] on icon at bounding box center [913, 148] width 13 height 13
type input "Clientes"
type input "Amar o Verde"
type input "WR E-BIKES"
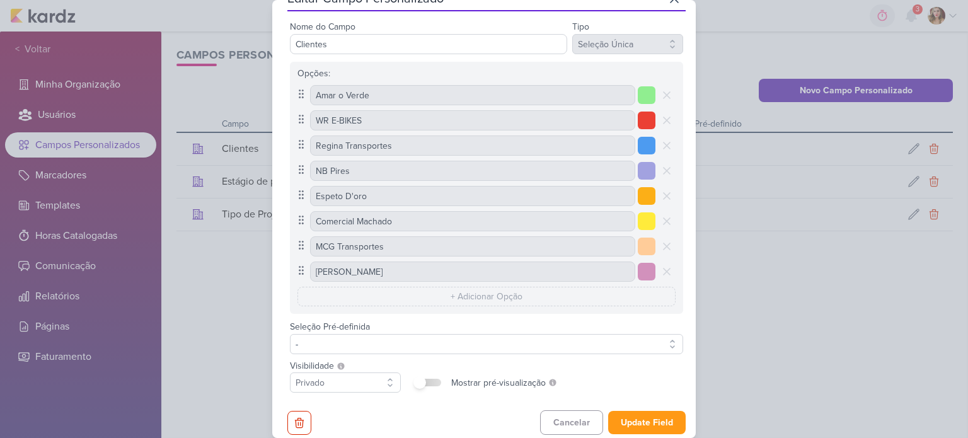
scroll to position [33, 0]
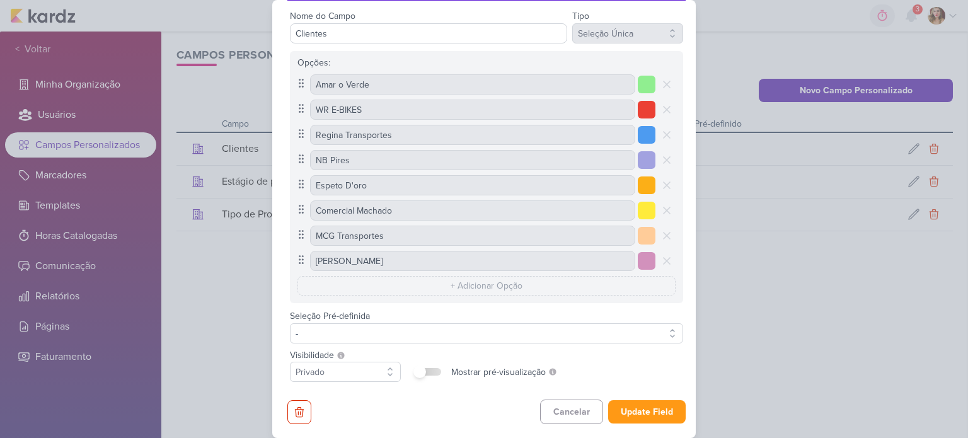
click at [428, 370] on label at bounding box center [428, 372] width 25 height 8
click at [426, 370] on input "checkbox" at bounding box center [419, 371] width 13 height 13
checkbox input "true"
click at [663, 413] on button "Update Field" at bounding box center [646, 411] width 77 height 23
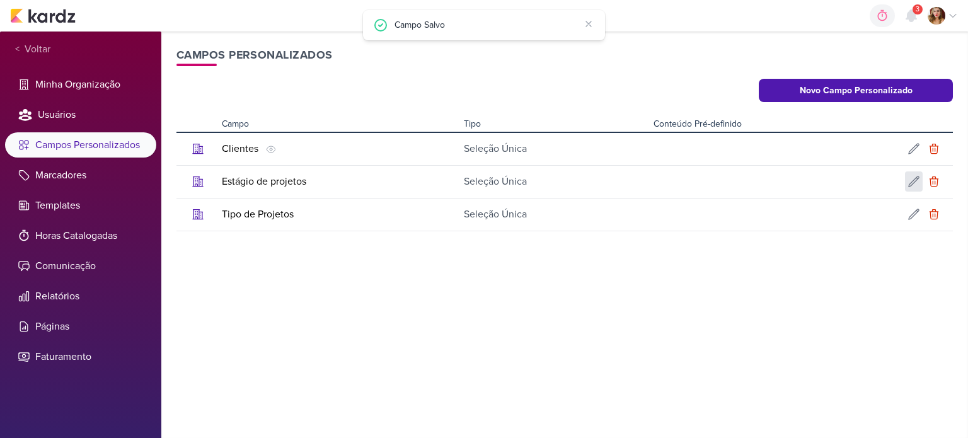
click at [920, 182] on div at bounding box center [914, 181] width 18 height 20
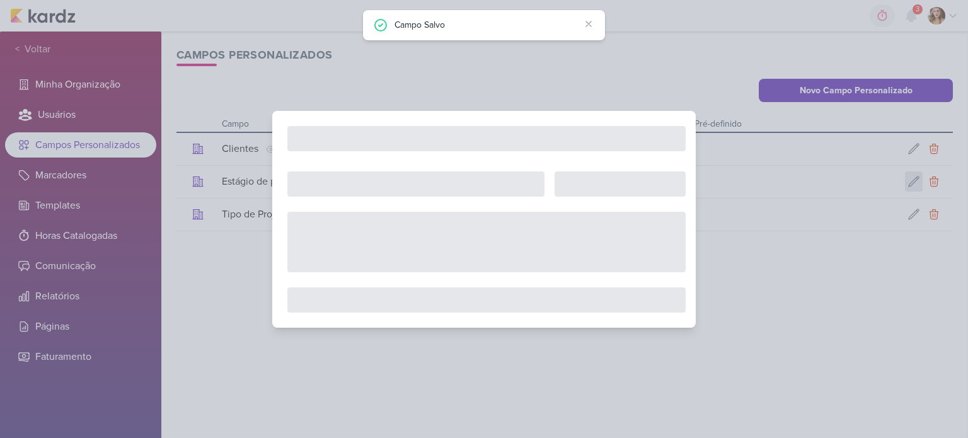
scroll to position [0, 0]
type input "Estágio de projetos"
checkbox input "false"
type input "Em Andamento"
type input "Arte Finalizada"
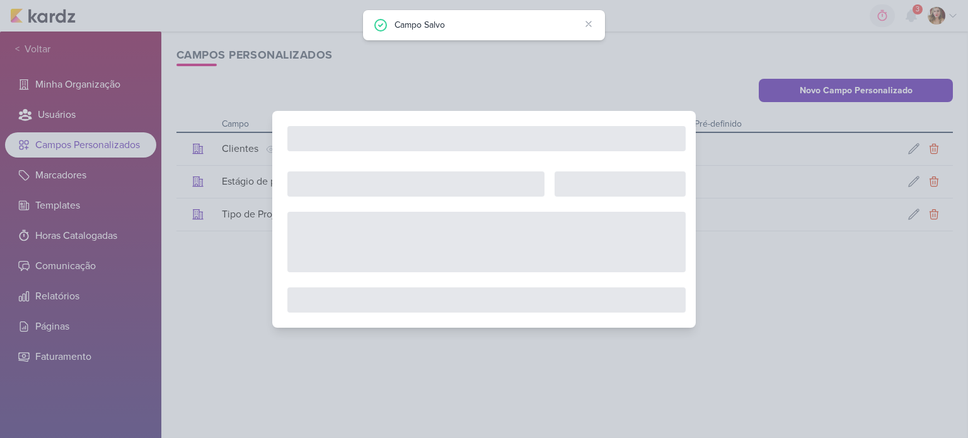
type input "Postado"
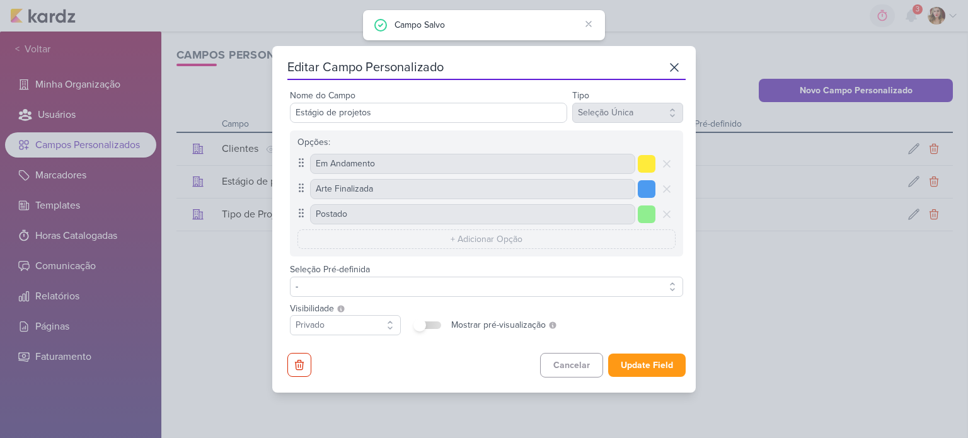
click at [435, 322] on label at bounding box center [428, 325] width 25 height 8
click at [426, 322] on input "checkbox" at bounding box center [419, 325] width 13 height 13
checkbox input "true"
click at [668, 374] on button "Update Field" at bounding box center [646, 364] width 77 height 23
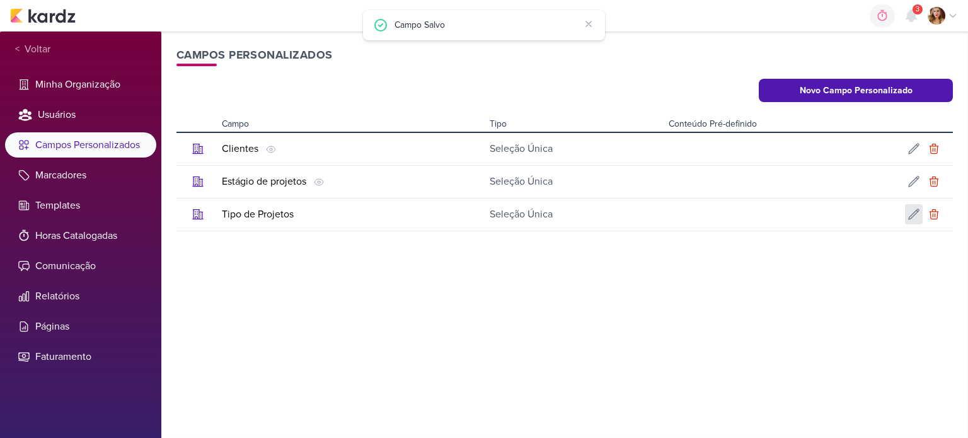
click at [914, 218] on icon at bounding box center [913, 214] width 13 height 13
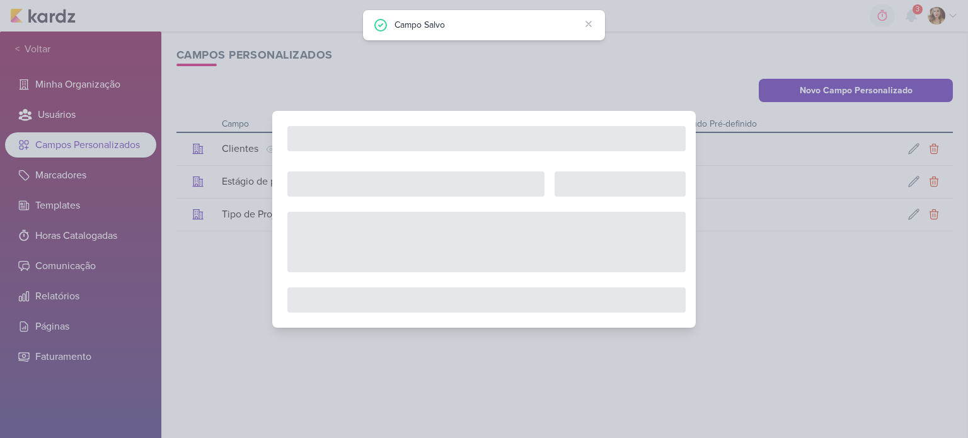
type input "Tipo de Projetos"
checkbox input "false"
type input "Arte"
type input "Vídeo"
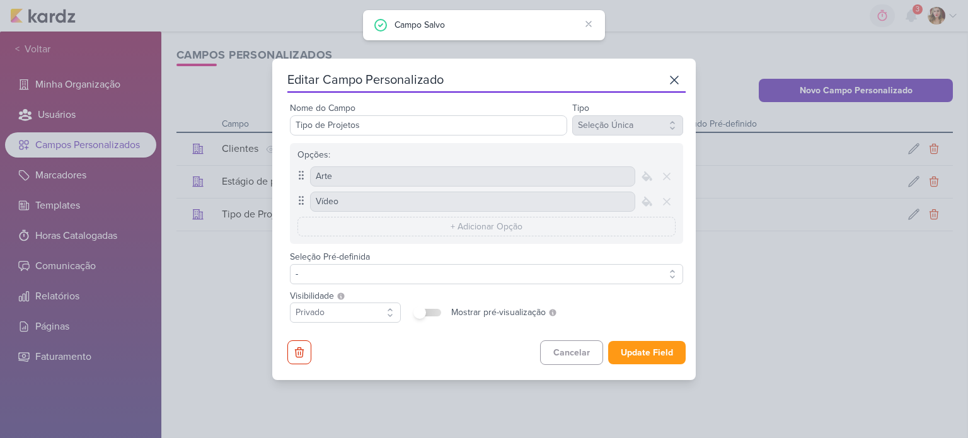
click at [441, 309] on div at bounding box center [428, 312] width 30 height 15
click at [428, 314] on label at bounding box center [428, 313] width 25 height 8
click at [426, 314] on input "checkbox" at bounding box center [419, 312] width 13 height 13
checkbox input "true"
click at [637, 353] on button "Update Field" at bounding box center [646, 352] width 77 height 23
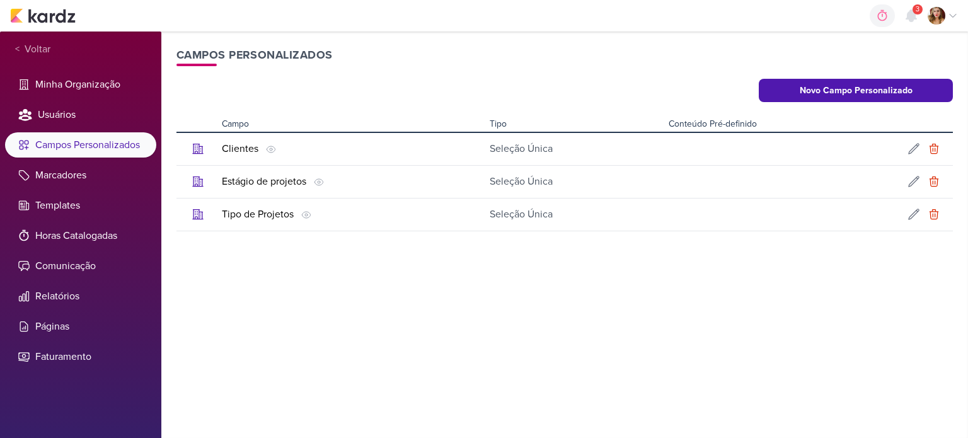
click at [30, 5] on div "0h0m Sessão desligada... Hoje 0h0m Semana 0h0m Mês 0h0m Nenhuma Sessão 00" at bounding box center [484, 16] width 948 height 32
click at [37, 12] on img at bounding box center [43, 15] width 66 height 15
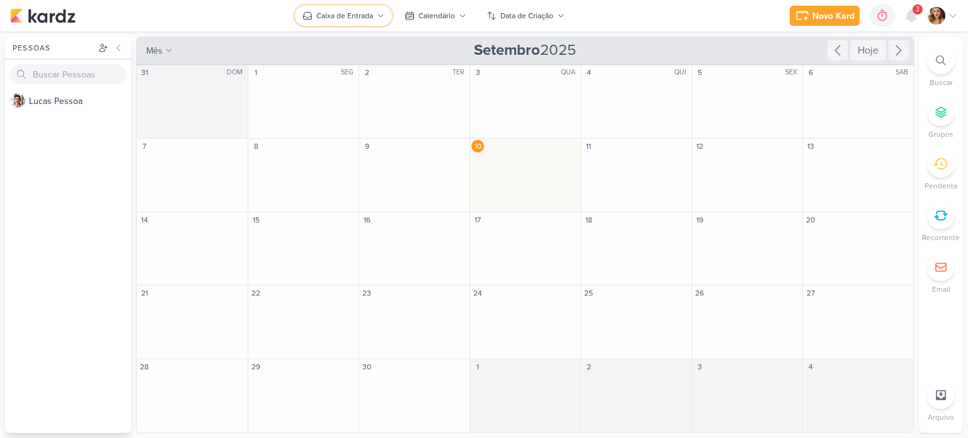
click at [338, 18] on div "Caixa de Entrada" at bounding box center [344, 15] width 57 height 11
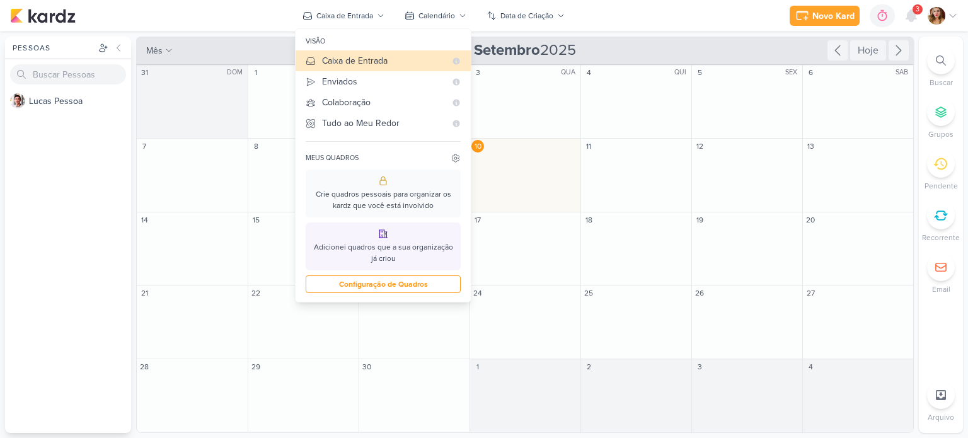
click at [45, 25] on div "Novo Kard Ctrl + k 0h0m Sessão desligada... Hoje 0h0m Semana 0h0m Mês 0h0m" at bounding box center [484, 16] width 948 height 32
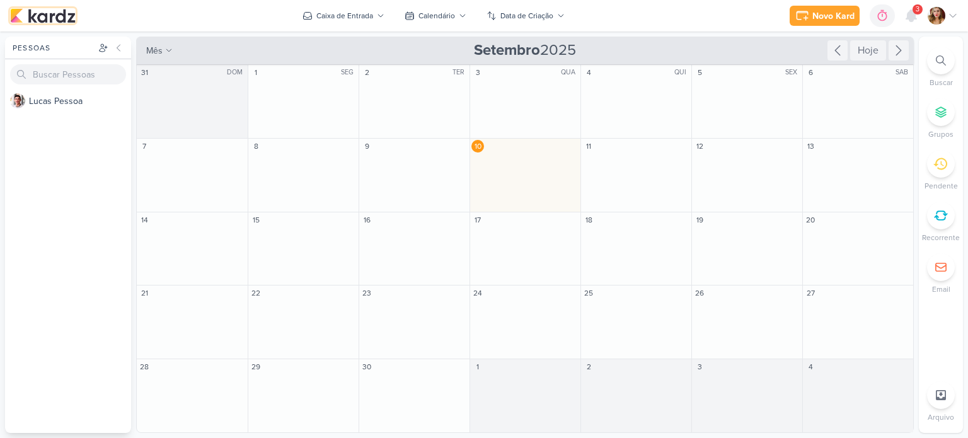
click at [50, 18] on img at bounding box center [43, 15] width 66 height 15
click at [917, 14] on span "3" at bounding box center [917, 9] width 4 height 10
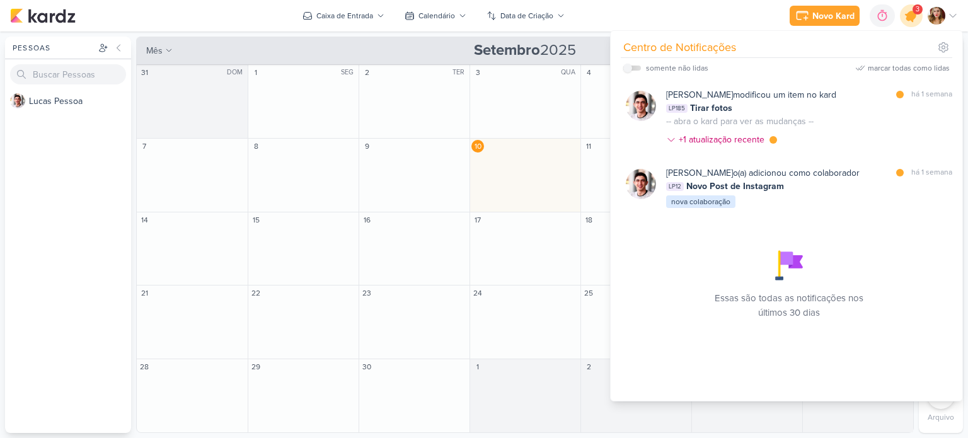
click at [916, 14] on icon at bounding box center [910, 15] width 21 height 21
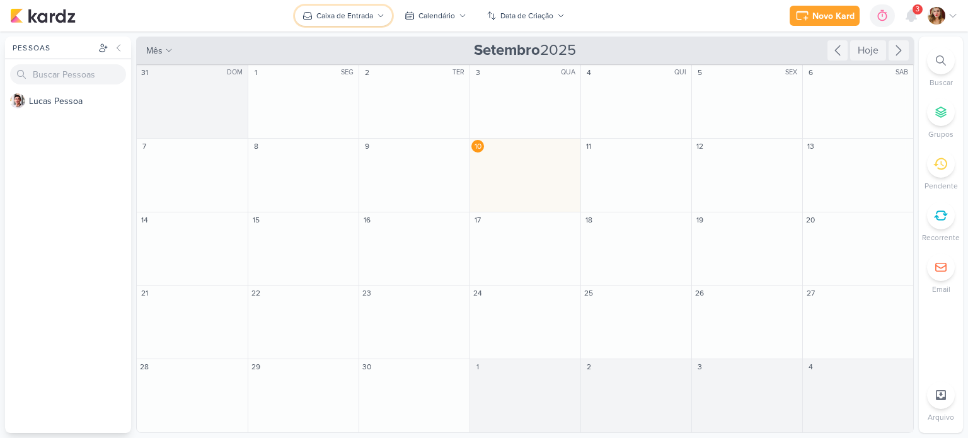
click at [377, 18] on icon at bounding box center [381, 16] width 8 height 8
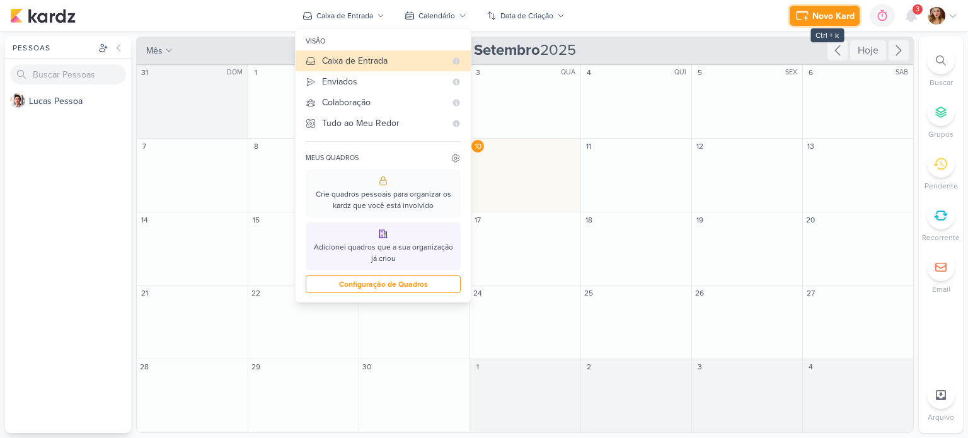
click at [847, 8] on button "Novo Kard" at bounding box center [824, 16] width 70 height 20
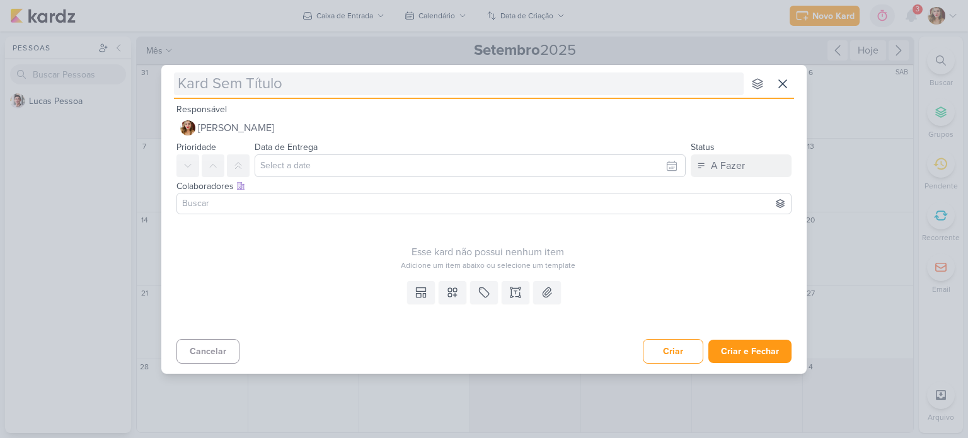
click at [278, 92] on input "text" at bounding box center [459, 83] width 570 height 23
type input "Vídeo"
type input "Ví"
type input "V"
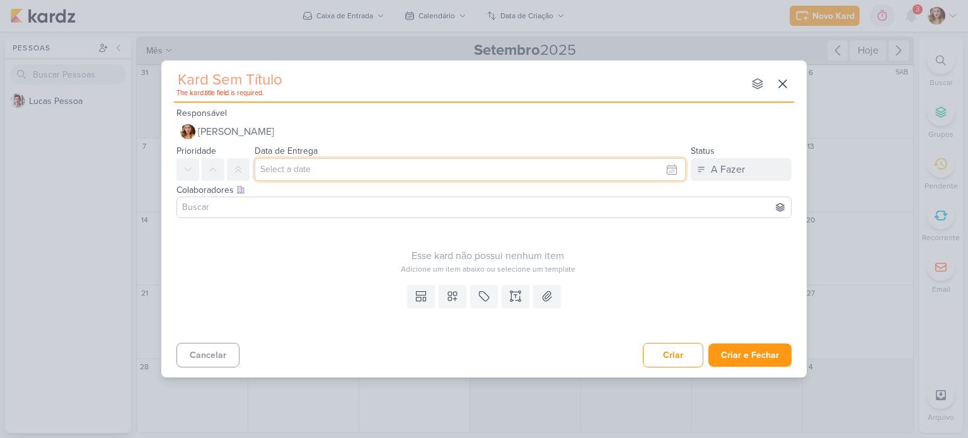
click at [433, 166] on input "text" at bounding box center [470, 169] width 431 height 23
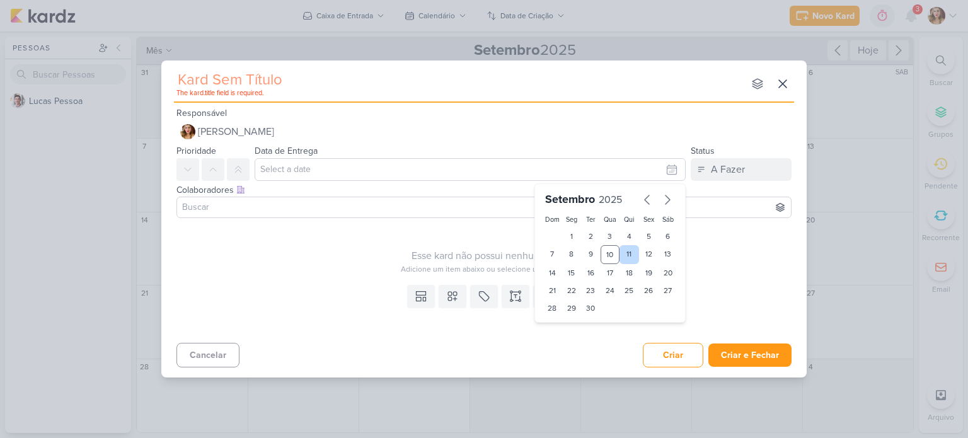
click at [631, 252] on div "11" at bounding box center [629, 254] width 20 height 19
type input "11 de setembro de 2025 às 23:59"
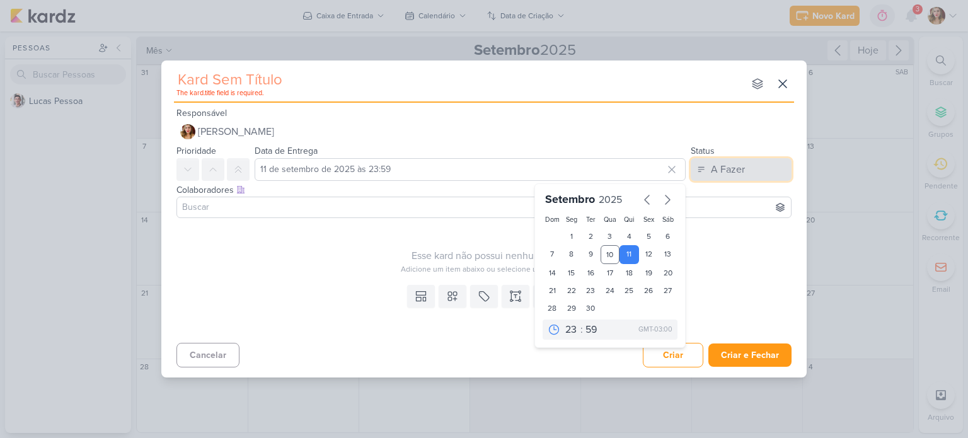
click at [748, 158] on button "A Fazer" at bounding box center [741, 169] width 101 height 23
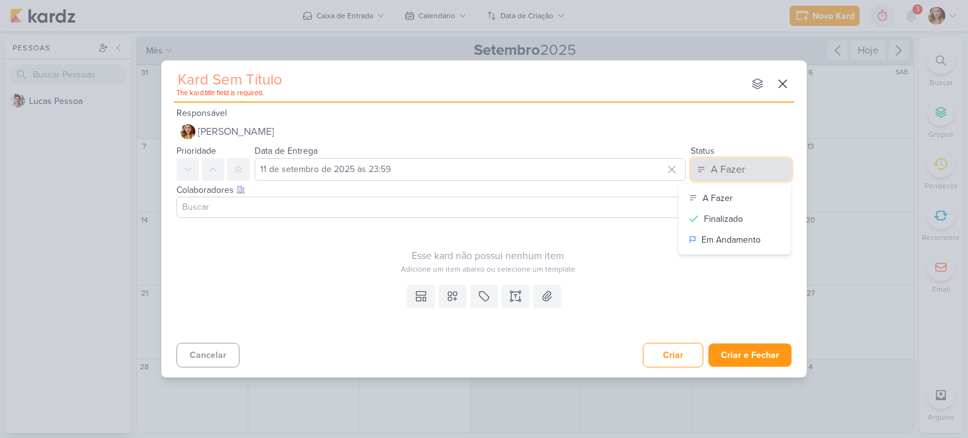
click at [748, 158] on button "A Fazer" at bounding box center [741, 169] width 101 height 23
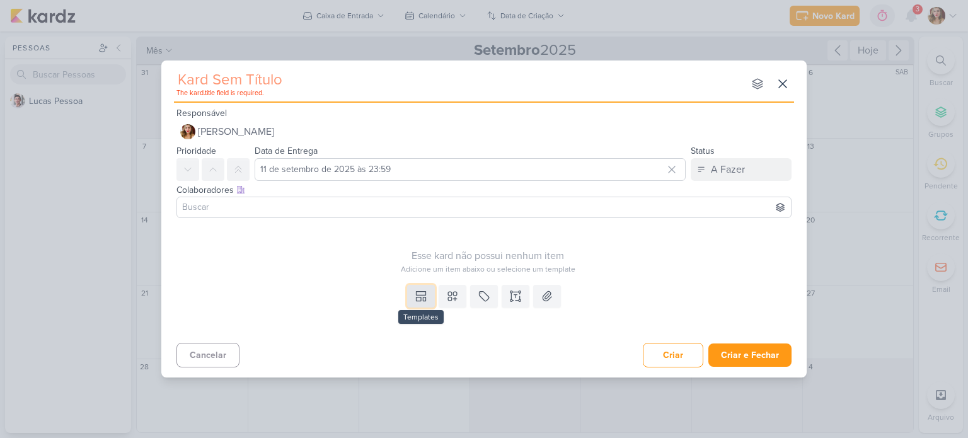
click at [416, 292] on icon at bounding box center [420, 293] width 9 height 4
click at [457, 297] on icon at bounding box center [452, 296] width 13 height 13
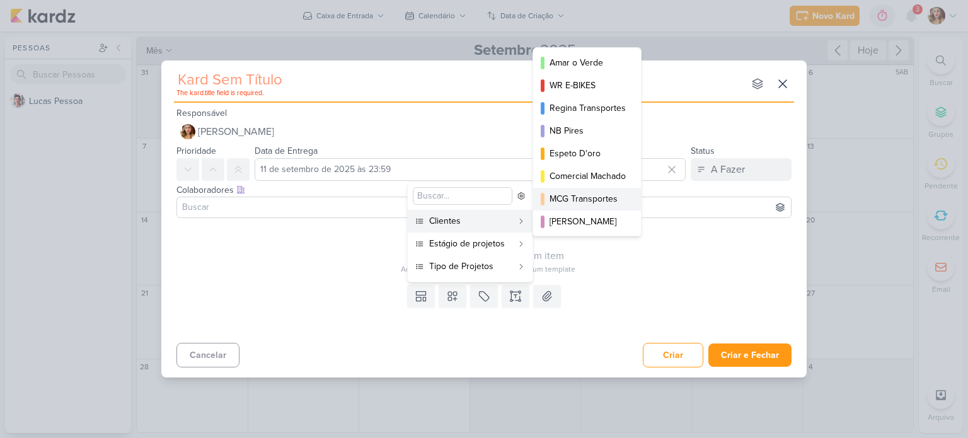
click at [592, 204] on div "MCG Transportes" at bounding box center [587, 198] width 76 height 13
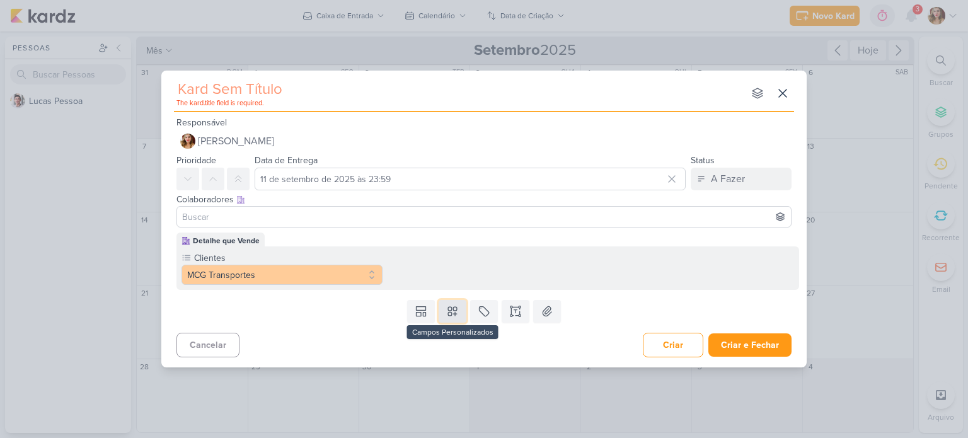
click at [448, 304] on button at bounding box center [453, 311] width 28 height 23
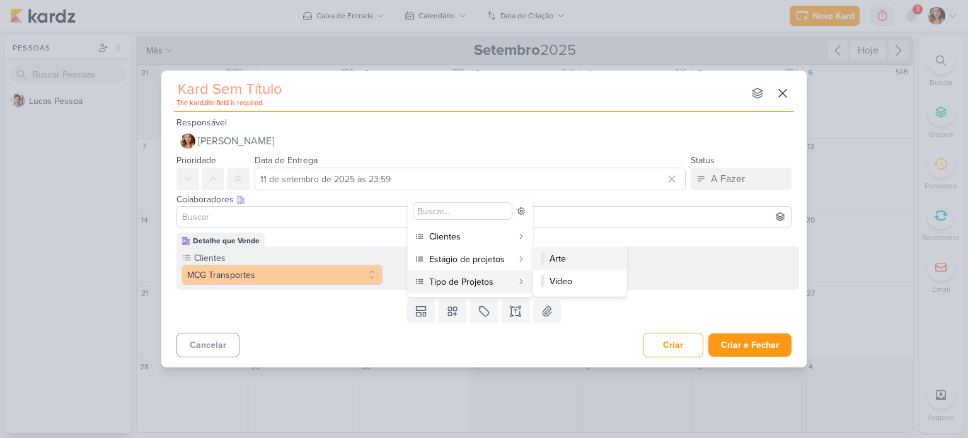
click at [572, 259] on div "Arte" at bounding box center [580, 258] width 62 height 13
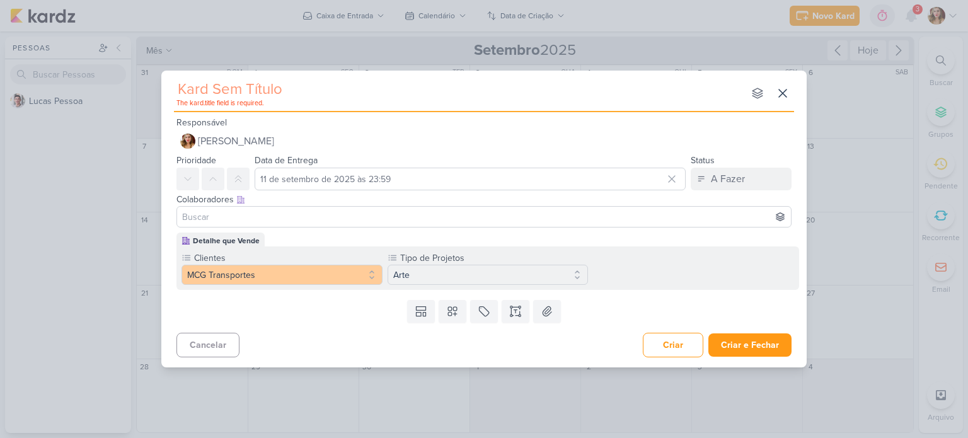
click at [317, 85] on input "text" at bounding box center [459, 89] width 570 height 23
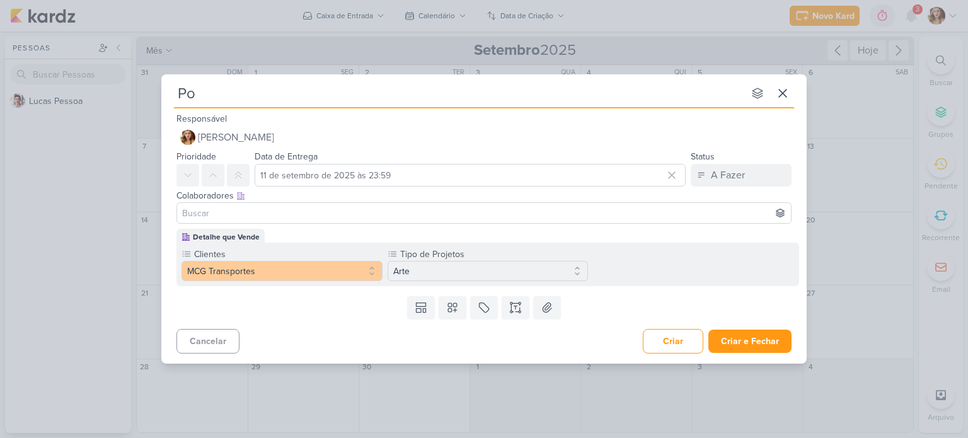
type input "P"
type input "Postagem - Reciclagem MCG"
click at [430, 304] on button at bounding box center [421, 307] width 28 height 23
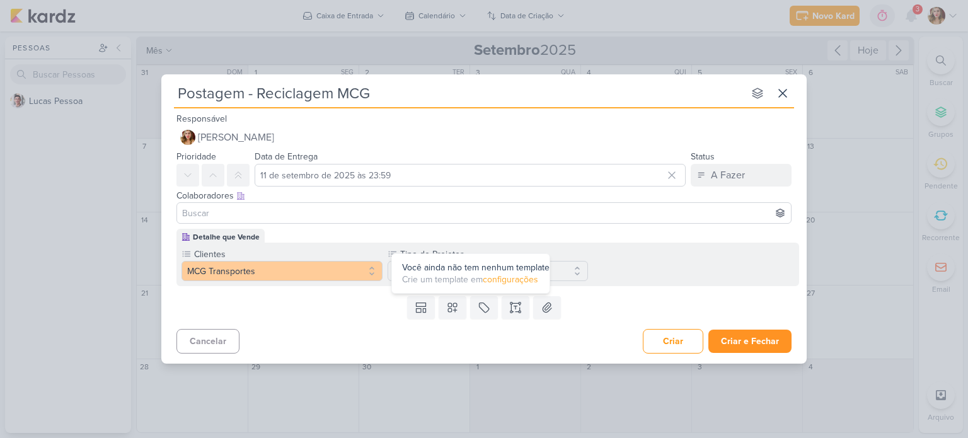
drag, startPoint x: 791, startPoint y: 345, endPoint x: 768, endPoint y: 340, distance: 23.9
click at [779, 343] on div "Cancelar Criar Criar e Fechar Ctrl + Enter" at bounding box center [483, 340] width 645 height 32
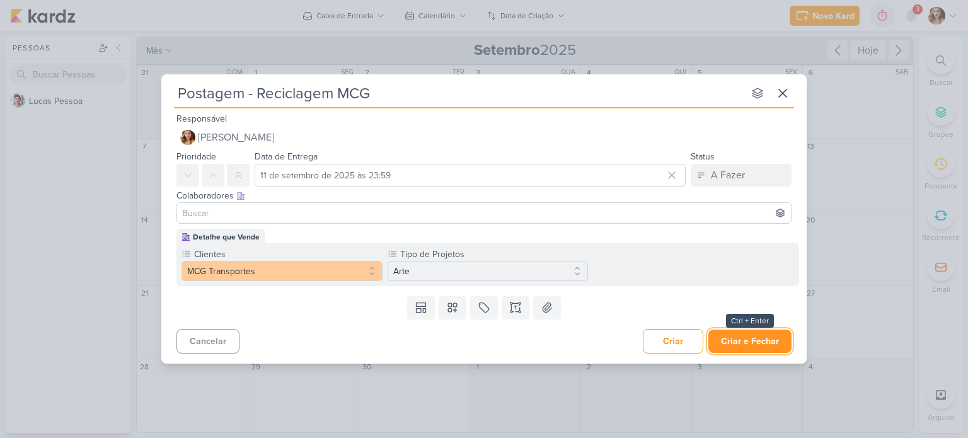
click at [763, 337] on button "Criar e Fechar" at bounding box center [749, 341] width 83 height 23
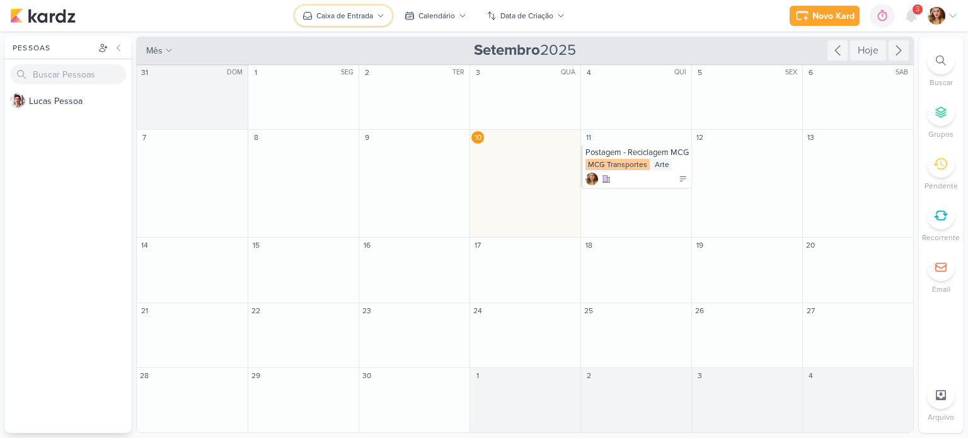
click at [340, 8] on button "Caixa de Entrada" at bounding box center [343, 16] width 97 height 20
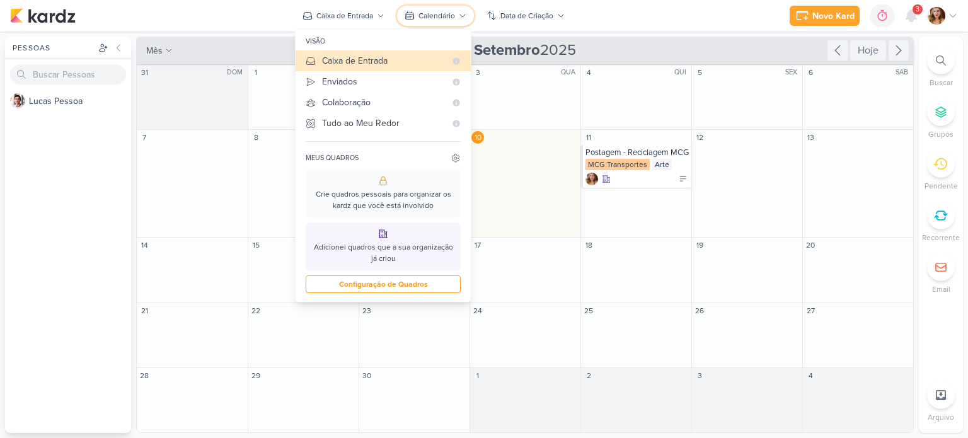
click at [413, 16] on icon at bounding box center [409, 16] width 10 height 10
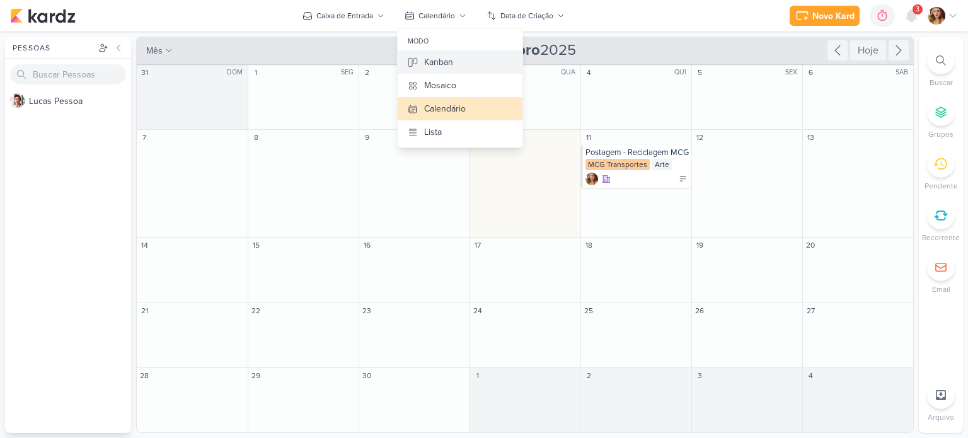
click at [469, 59] on button "Kanban" at bounding box center [460, 61] width 125 height 23
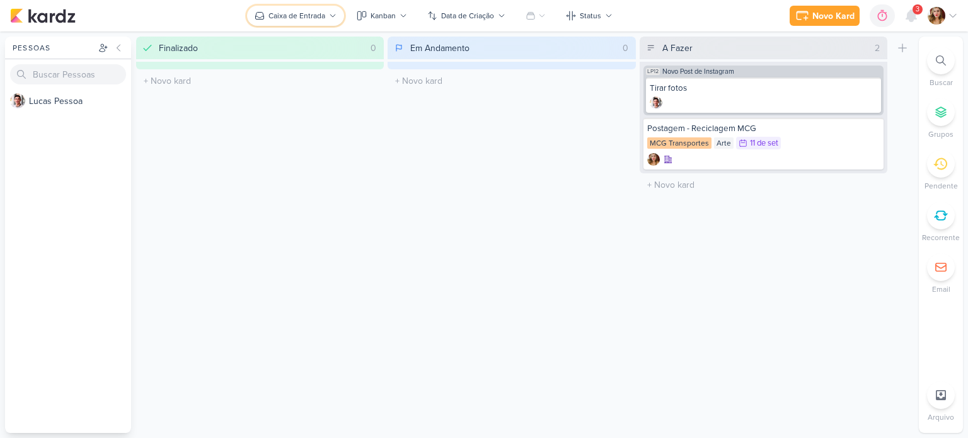
click at [285, 21] on div "Caixa de Entrada" at bounding box center [296, 15] width 57 height 11
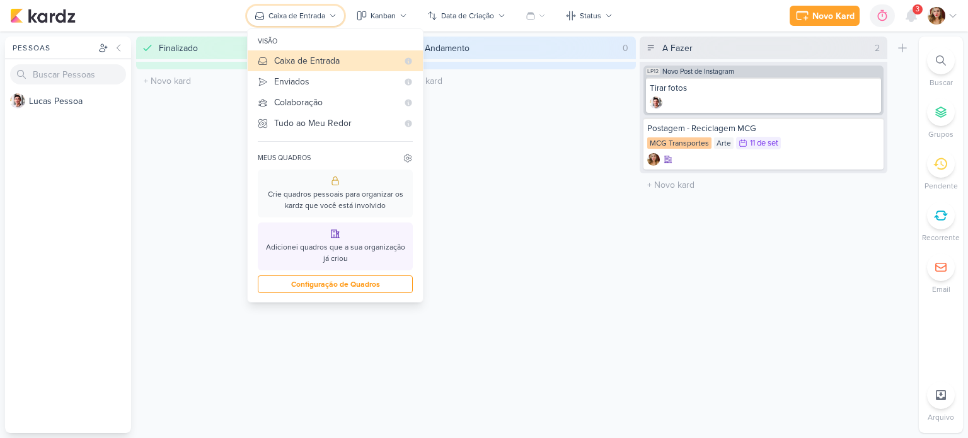
click at [309, 11] on div "Caixa de Entrada" at bounding box center [296, 15] width 57 height 11
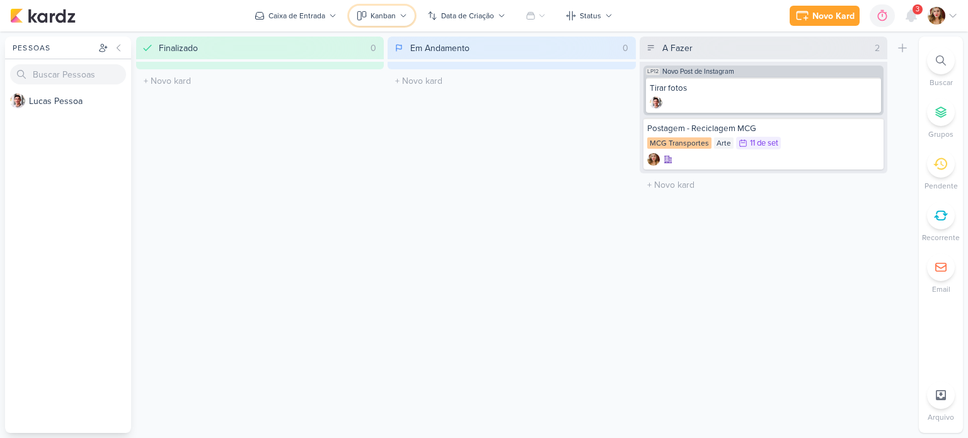
click at [388, 6] on button "Kanban" at bounding box center [382, 16] width 66 height 20
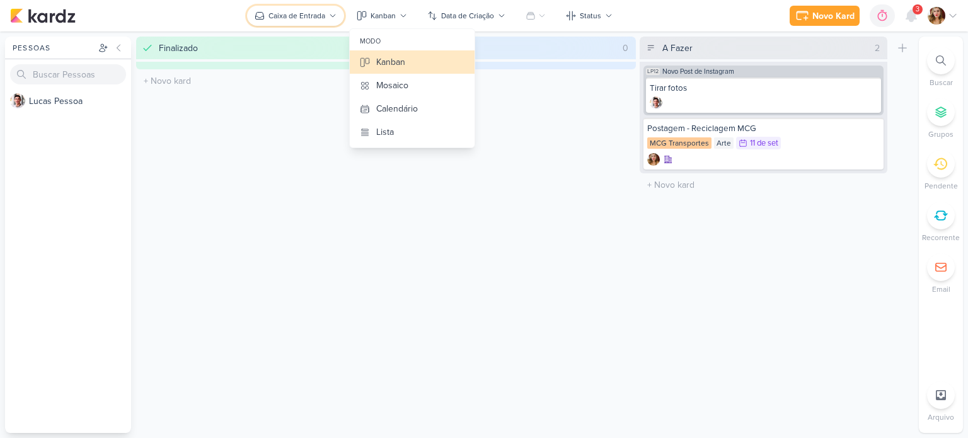
click at [307, 10] on div "Caixa de Entrada" at bounding box center [296, 15] width 57 height 11
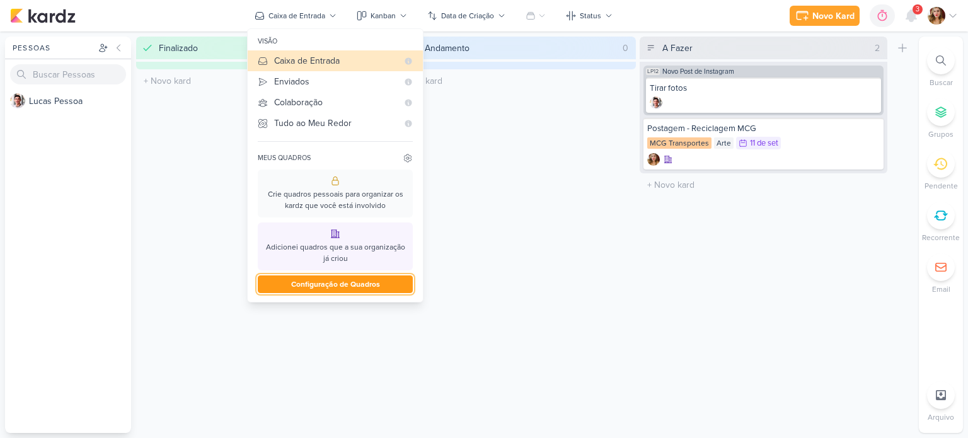
click at [381, 284] on button "Configuração de Quadros" at bounding box center [335, 284] width 155 height 18
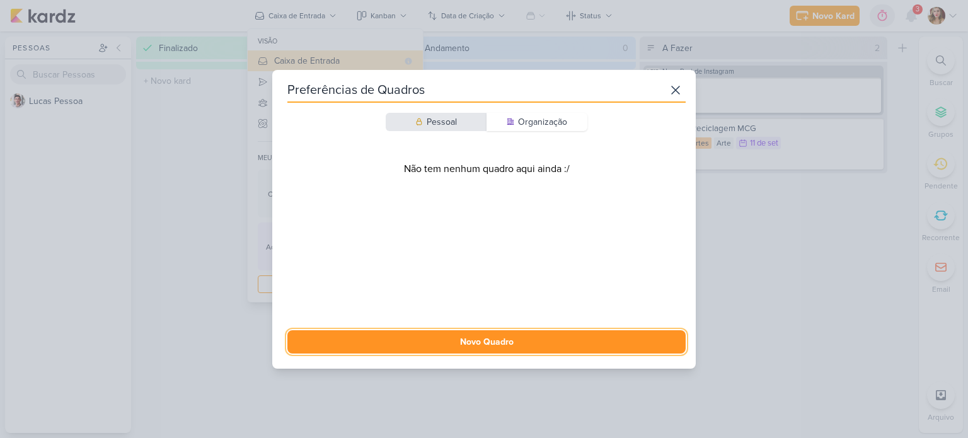
click at [544, 340] on button "Novo Quadro" at bounding box center [486, 341] width 398 height 23
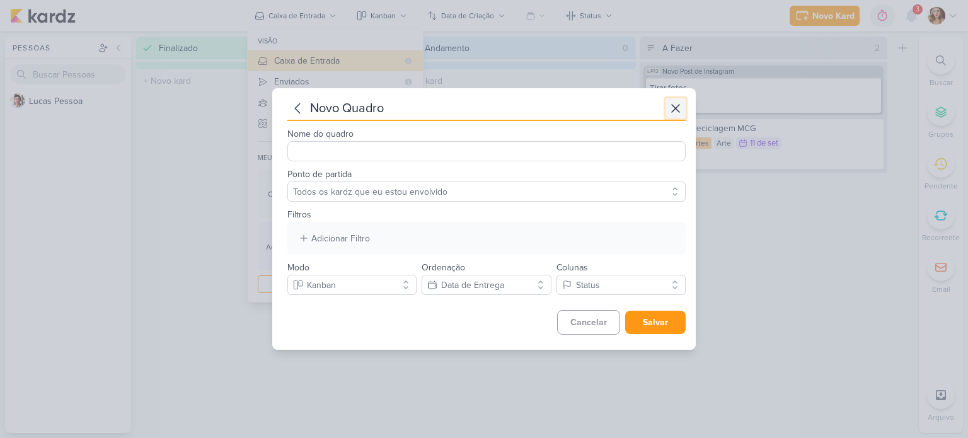
click at [668, 116] on button at bounding box center [675, 108] width 20 height 20
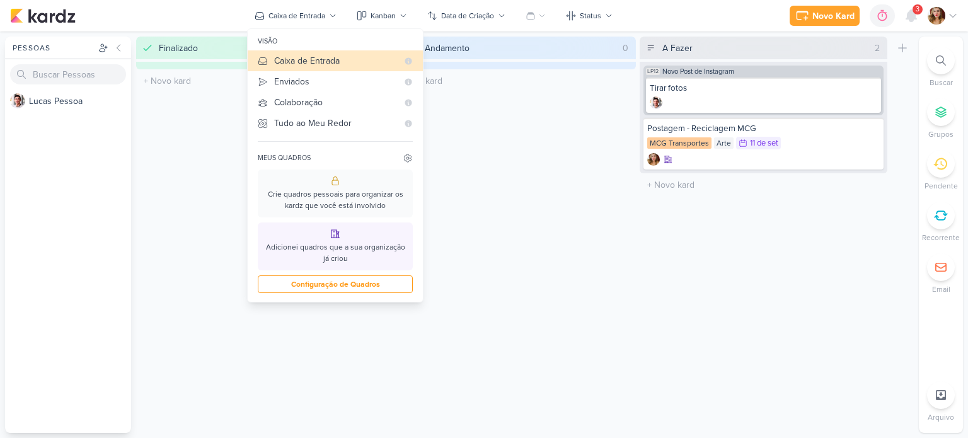
click at [512, 116] on div "Em Andamento 0 Mover Para Esquerda Mover Para Direita Deletar O título do kard …" at bounding box center [511, 235] width 248 height 396
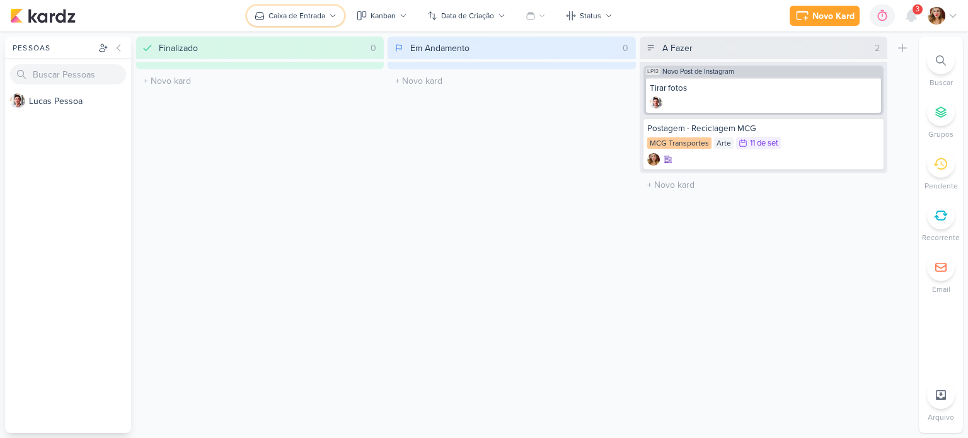
click at [299, 18] on div "Caixa de Entrada" at bounding box center [296, 15] width 57 height 11
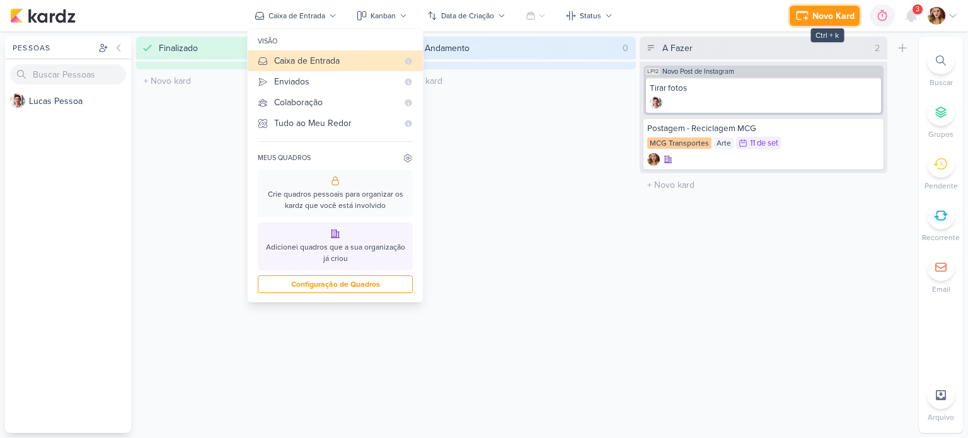
click at [836, 21] on div "Novo Kard" at bounding box center [833, 15] width 42 height 13
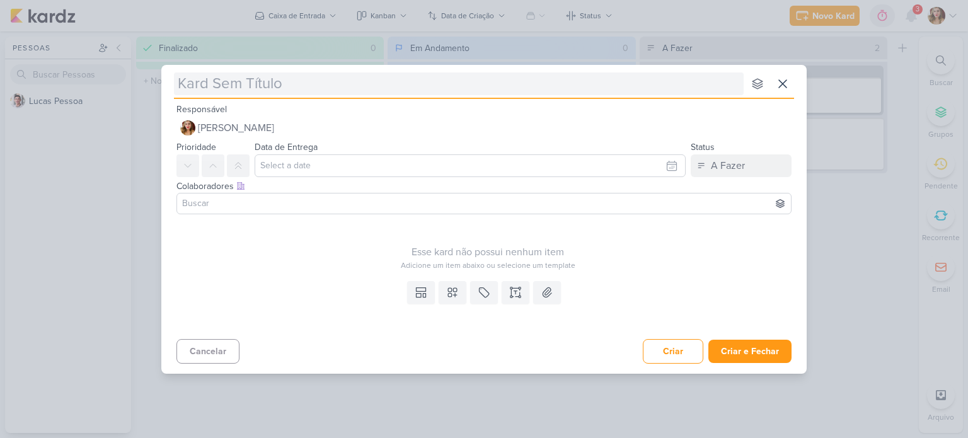
click at [428, 74] on input "text" at bounding box center [459, 83] width 570 height 23
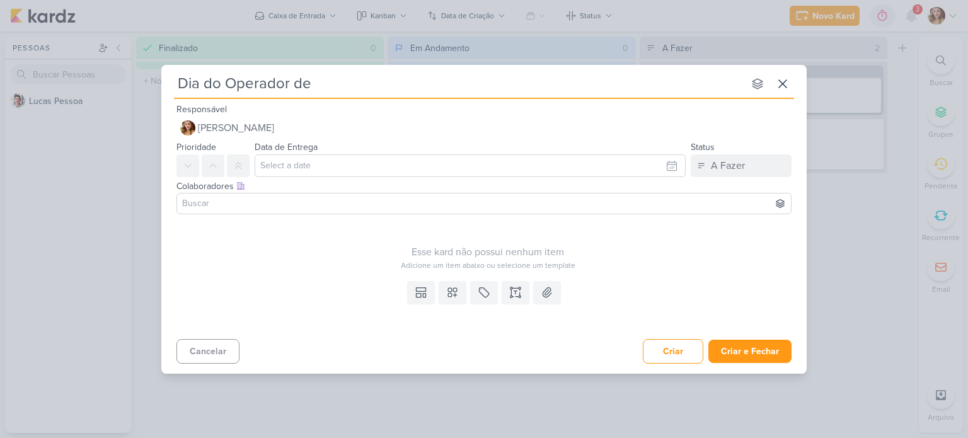
type input "Dia do Operador de"
type input "Dia do Operador de Rastreamento"
click at [451, 177] on div "Colaboradores Este kard pode ser visível a usuários da sua organização Este kar…" at bounding box center [483, 198] width 645 height 42
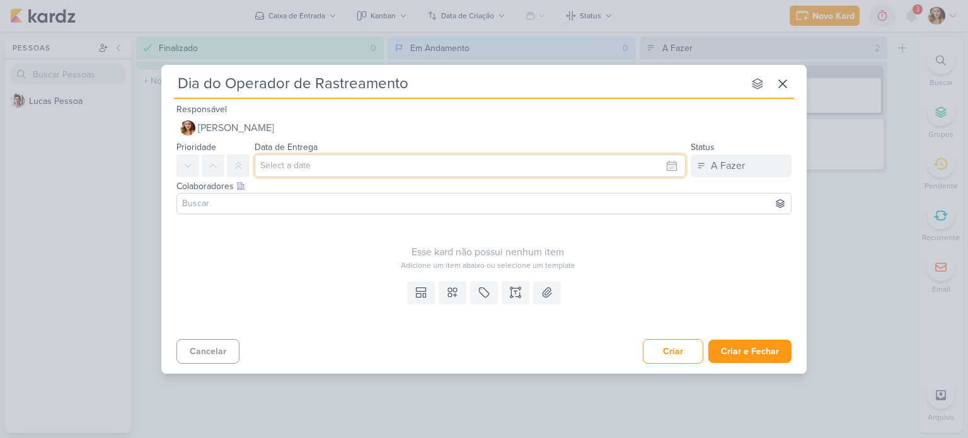
click at [456, 161] on input "text" at bounding box center [470, 165] width 431 height 23
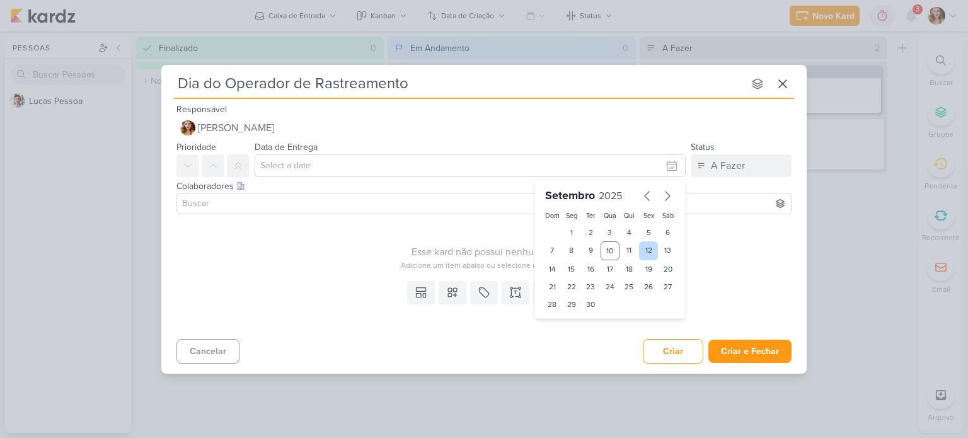
click at [645, 257] on div "12" at bounding box center [649, 250] width 20 height 19
type input "12 de setembro de 2025 às 23:59"
click at [355, 197] on input at bounding box center [484, 203] width 609 height 15
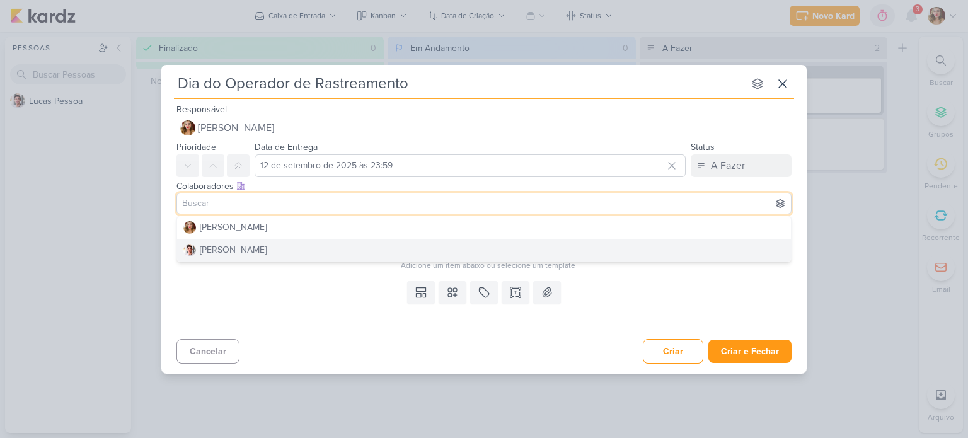
click at [272, 316] on div "Templates Campos Personalizados Marcadores Caixa De Texto Anexo" at bounding box center [483, 305] width 645 height 58
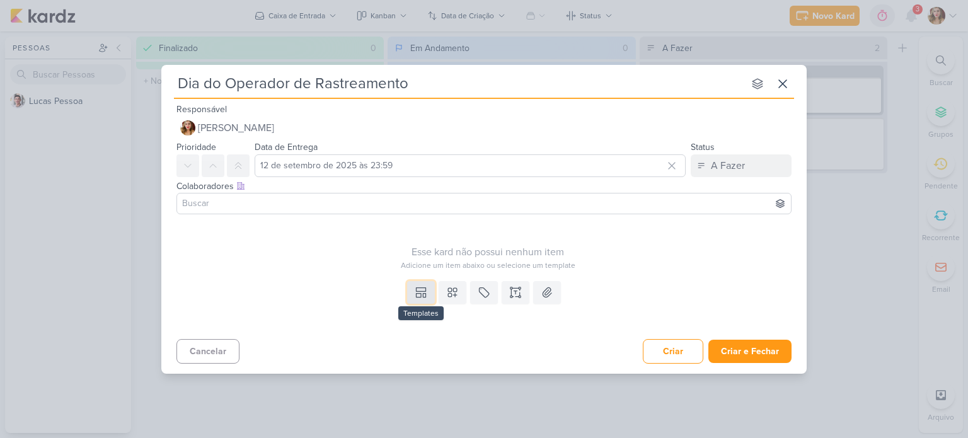
click at [421, 285] on button at bounding box center [421, 292] width 28 height 23
click at [452, 289] on icon at bounding box center [452, 292] width 13 height 13
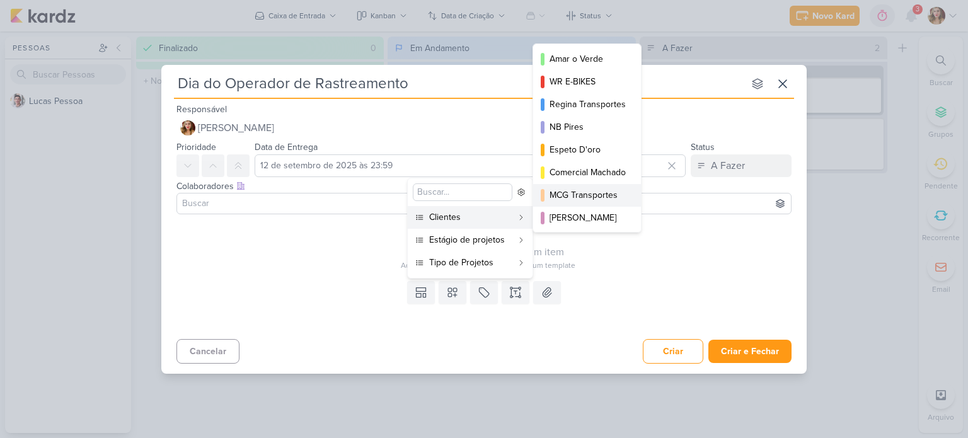
click at [602, 188] on button "MCG Transportes" at bounding box center [587, 195] width 108 height 23
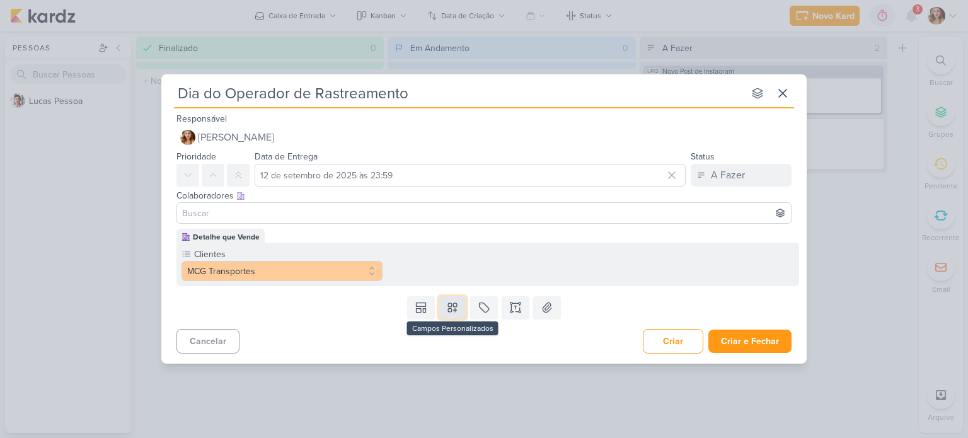
click at [443, 311] on button at bounding box center [453, 307] width 28 height 23
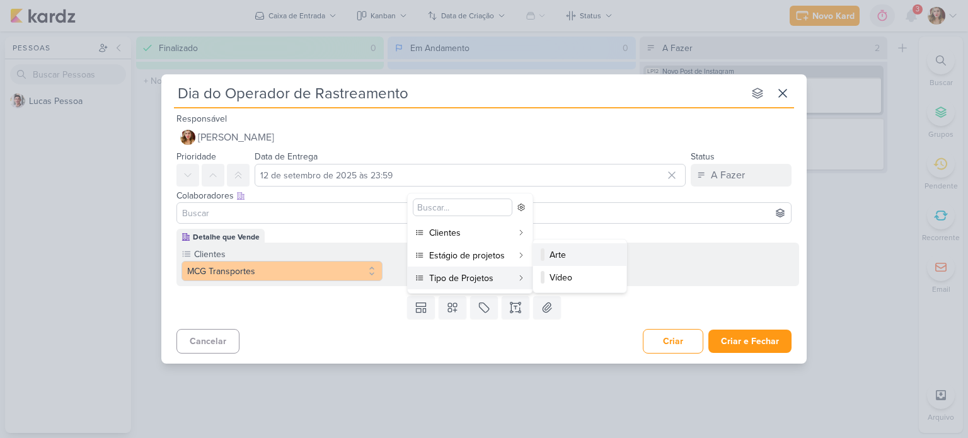
click at [612, 249] on button "Arte" at bounding box center [579, 254] width 93 height 23
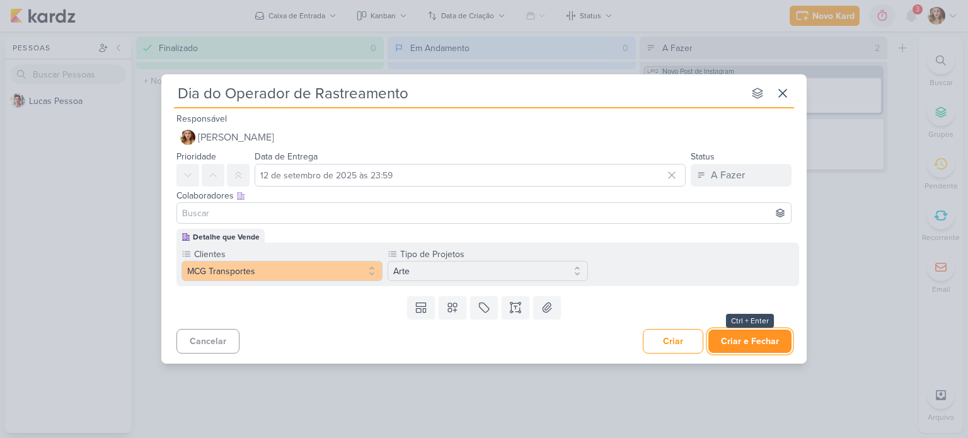
click at [761, 340] on button "Criar e Fechar" at bounding box center [749, 341] width 83 height 23
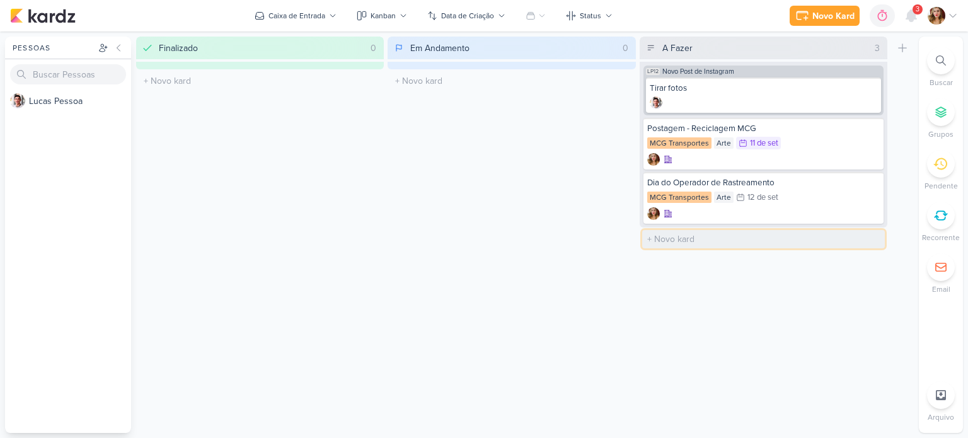
click at [822, 234] on input "text" at bounding box center [763, 239] width 243 height 18
type input "[DATE]"
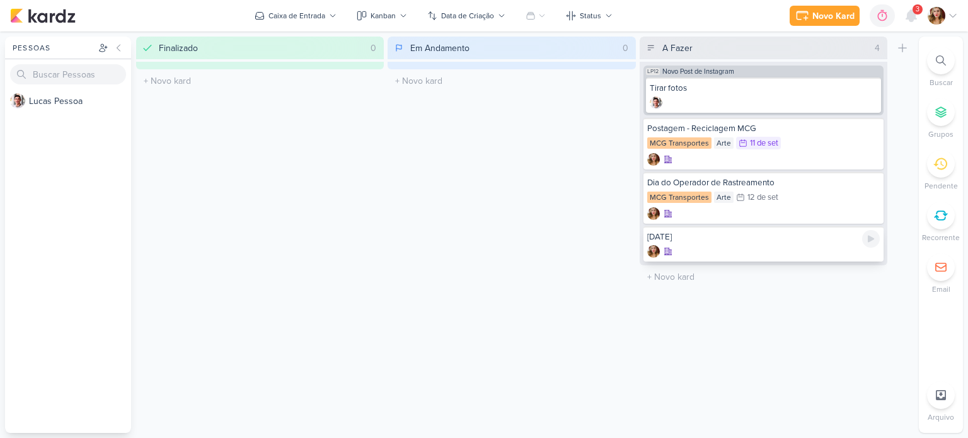
click at [822, 248] on div at bounding box center [763, 251] width 232 height 13
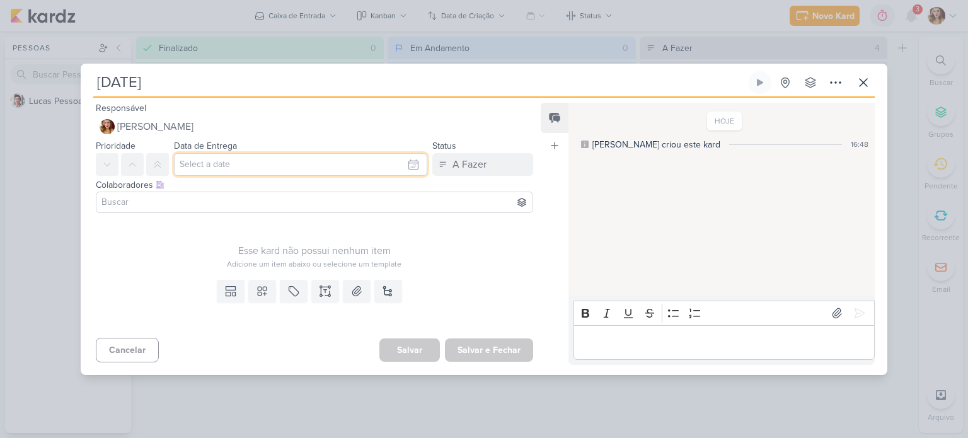
click at [288, 164] on input "text" at bounding box center [300, 164] width 253 height 23
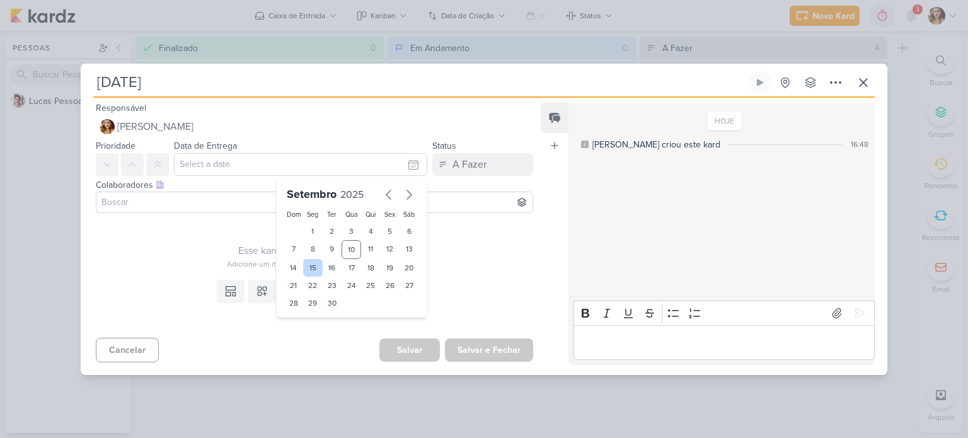
click at [305, 264] on div "15" at bounding box center [313, 268] width 20 height 18
type input "15 de setembro de 2025 às 23:59"
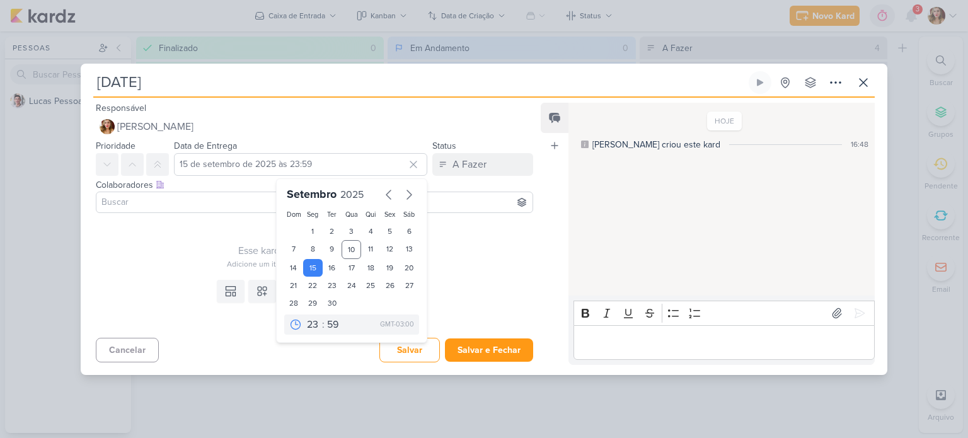
click at [208, 219] on div "Esse kard não possui nenhum item Adicione um item abaixo ou selecione um templa…" at bounding box center [314, 244] width 437 height 52
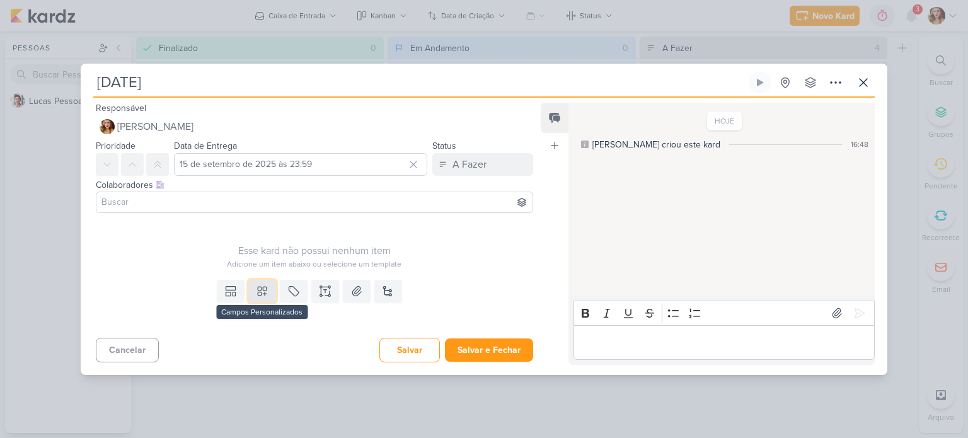
click at [249, 289] on button at bounding box center [262, 291] width 28 height 23
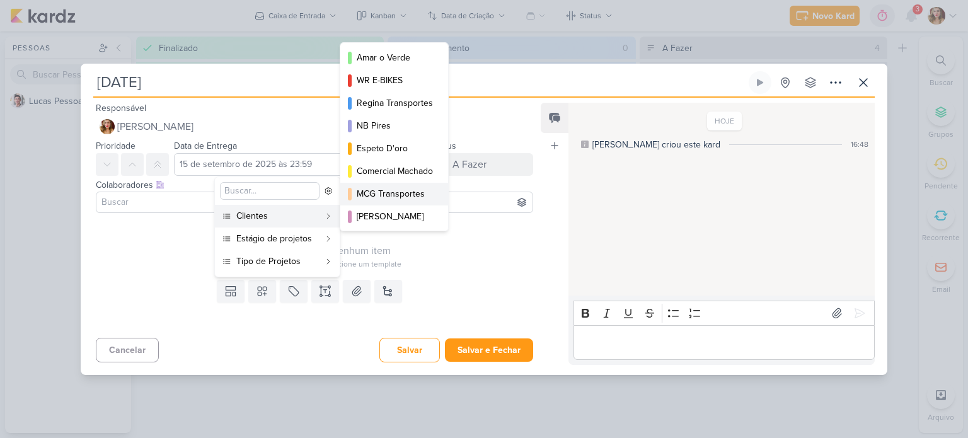
click at [418, 188] on div "MCG Transportes" at bounding box center [395, 193] width 76 height 13
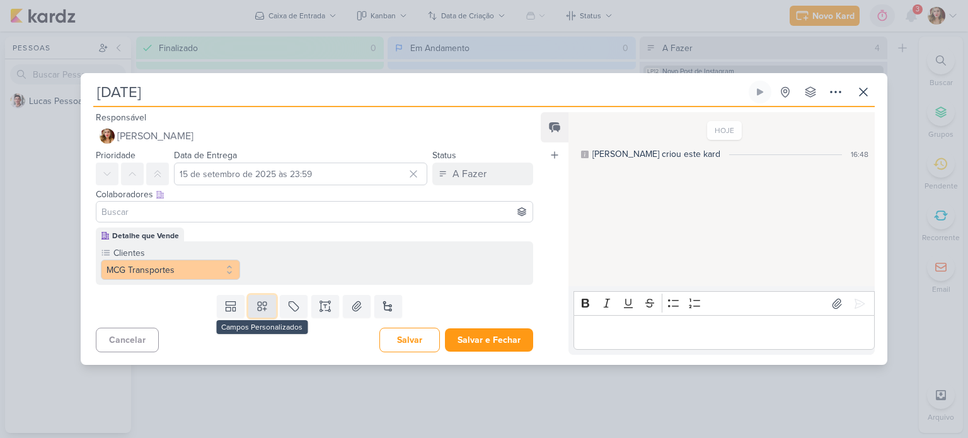
click at [256, 307] on icon at bounding box center [262, 306] width 13 height 13
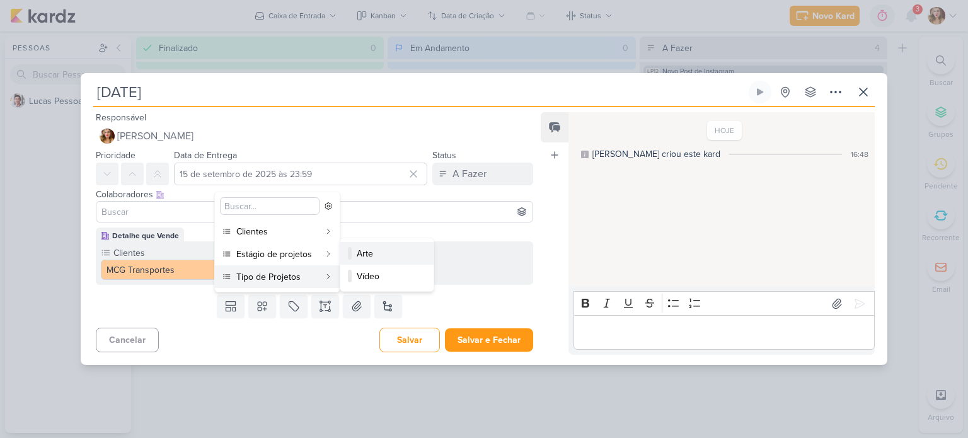
click at [389, 254] on div "Arte" at bounding box center [388, 253] width 62 height 13
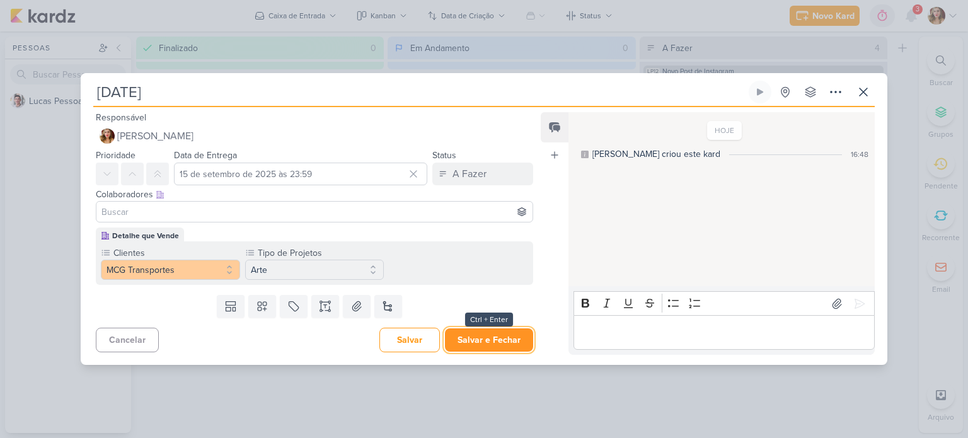
click at [500, 334] on button "Salvar e Fechar" at bounding box center [489, 339] width 88 height 23
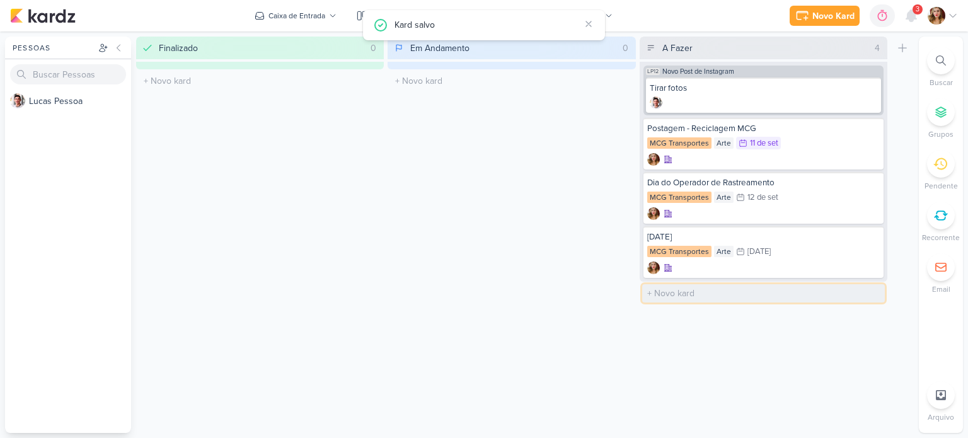
click at [731, 289] on input "text" at bounding box center [763, 293] width 243 height 18
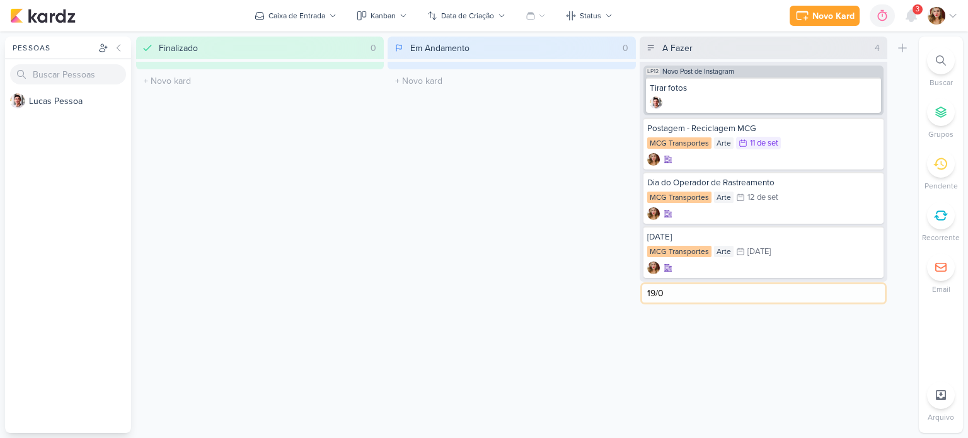
type input "19/09"
type input "25/09"
click at [839, 69] on div "LP12 Novo Post de Instagram" at bounding box center [763, 70] width 240 height 9
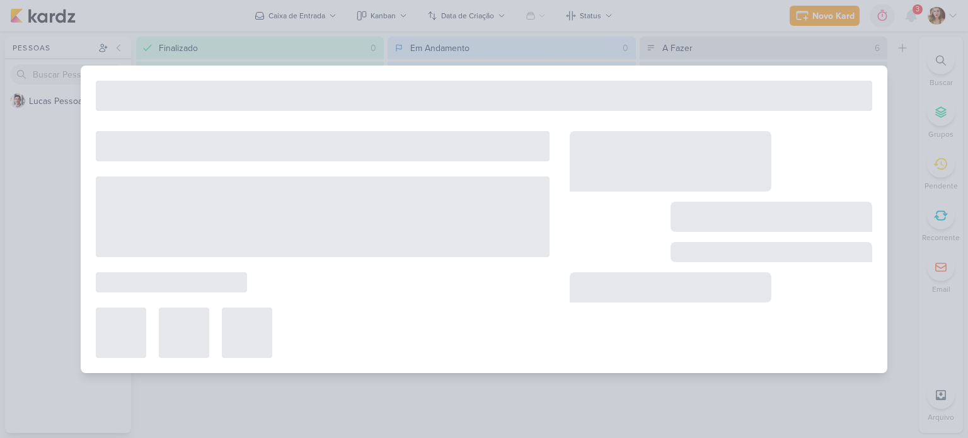
type input "Novo Post de Instagram"
type input "2 de janeiro de 2025 às 23:59"
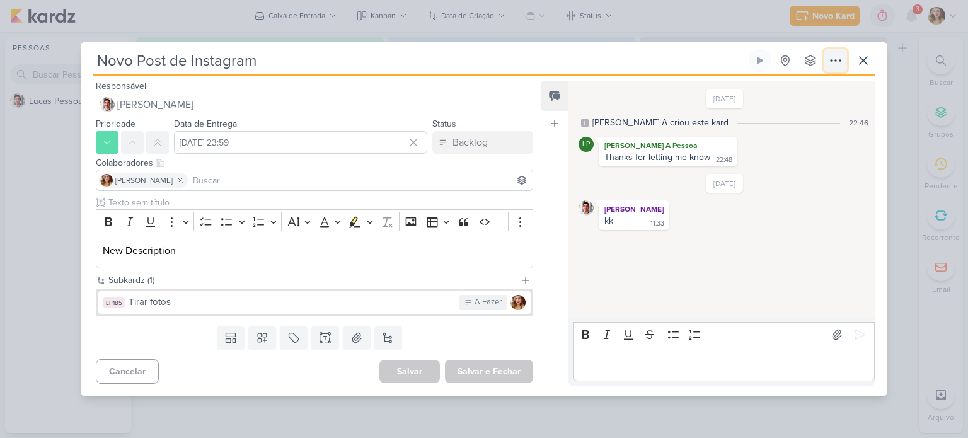
click at [842, 59] on icon at bounding box center [835, 60] width 15 height 15
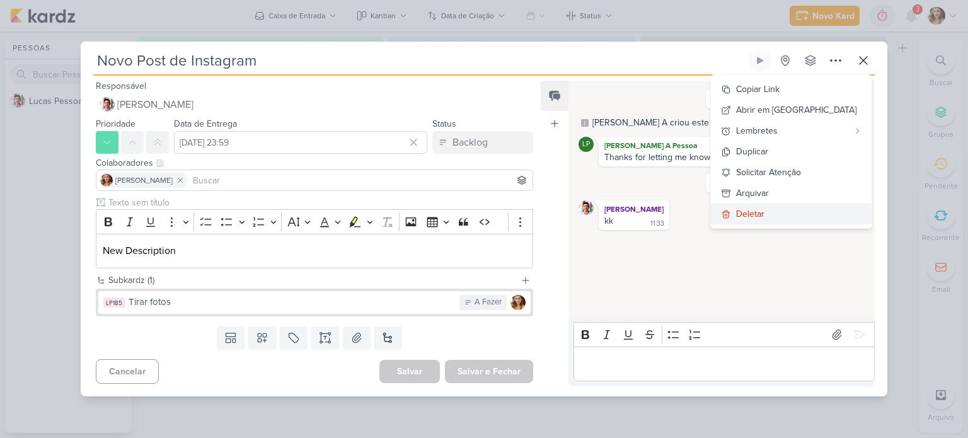
click at [840, 214] on button "Deletar" at bounding box center [791, 214] width 161 height 21
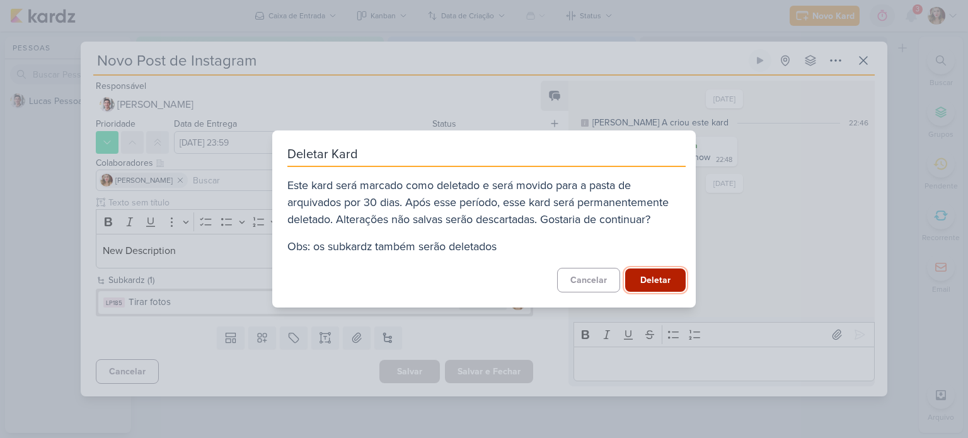
click at [655, 277] on button "Deletar" at bounding box center [655, 279] width 60 height 23
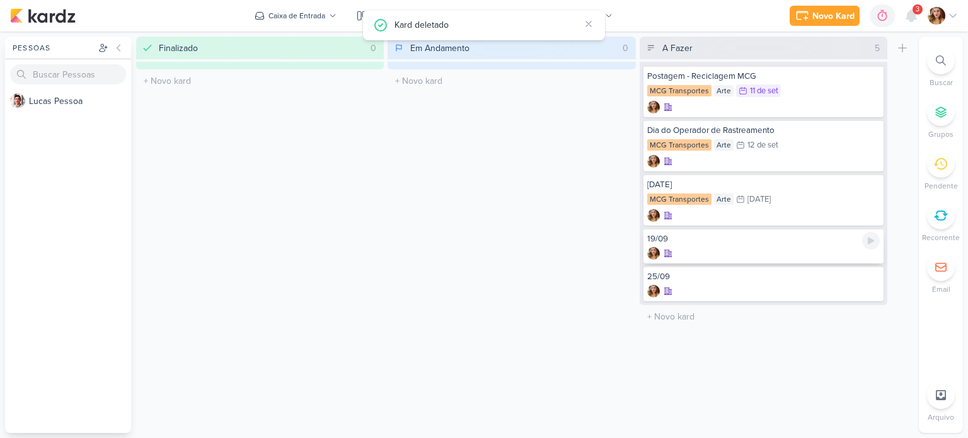
click at [765, 233] on div "19/09" at bounding box center [763, 238] width 232 height 11
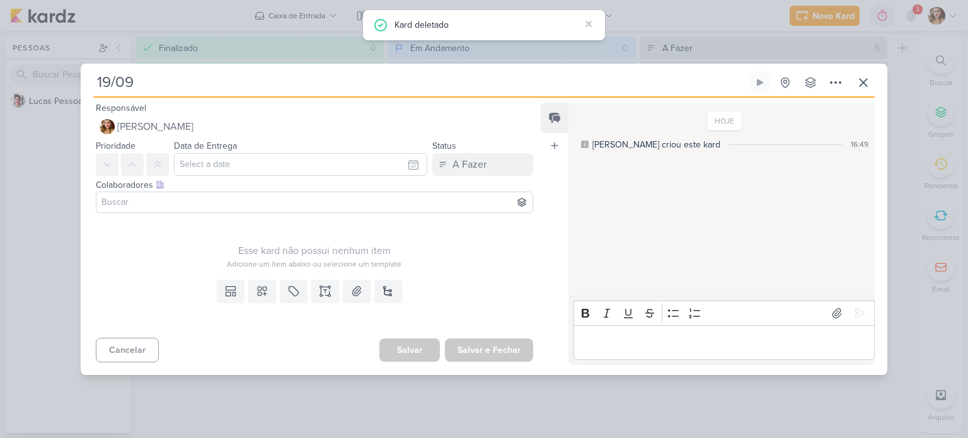
click at [253, 88] on input "19/09" at bounding box center [419, 82] width 653 height 23
click at [0, 55] on div "19/09 Criado por mim" at bounding box center [484, 219] width 968 height 438
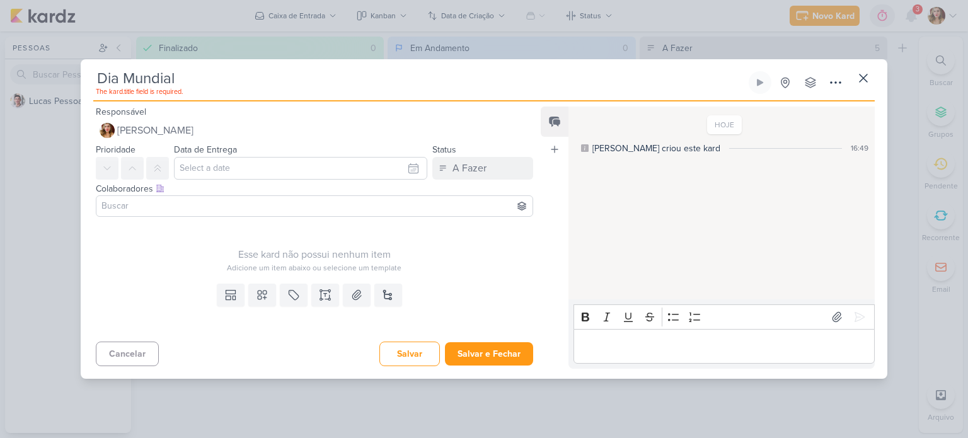
type input "Dia Mundial"
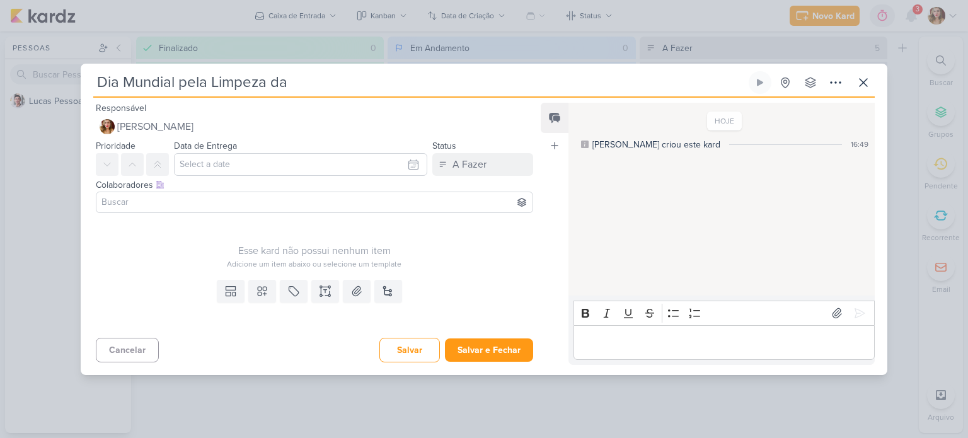
type input "Dia Mundial pela Limpeza da á"
type input "Dia Mundial pela Limpeza da água"
type input "Dia Mundial pela Limpeza da ág"
type input "Dia Mundial pela Limpeza da"
type input "Dia Mundial pela Limpeza da Á"
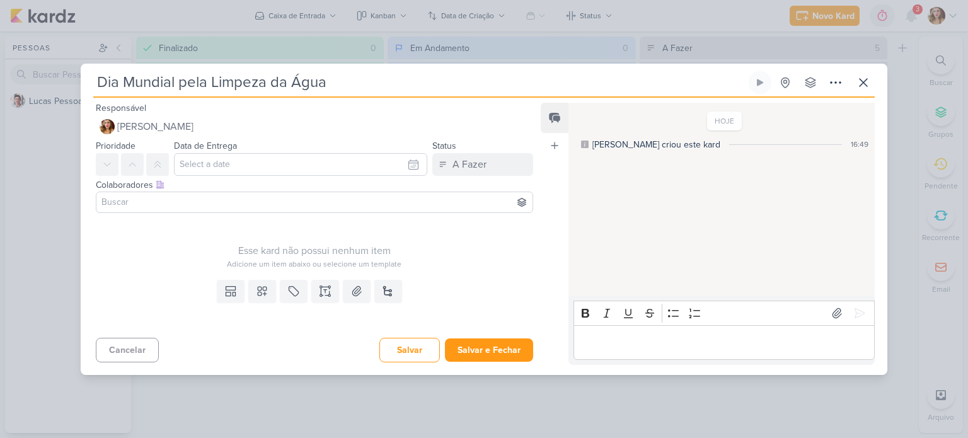
type input "Dia Mundial pela Limpeza da Água"
click at [283, 151] on div "Data de Entrega Setembro 2025 Dom Seg Ter Qua Qui Sex Sáb 00 01 02 03 04 05 06 …" at bounding box center [300, 157] width 253 height 38
click at [282, 153] on input "text" at bounding box center [300, 164] width 253 height 23
click at [387, 271] on div "19" at bounding box center [390, 268] width 20 height 18
type input "[DATE] 23:59"
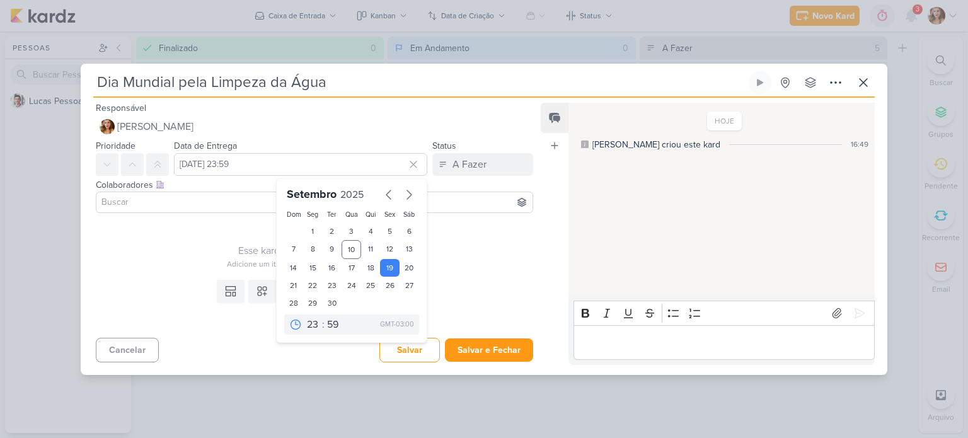
click at [463, 239] on div "Esse kard não possui nenhum item Adicione um item abaixo ou selecione um templa…" at bounding box center [314, 244] width 437 height 52
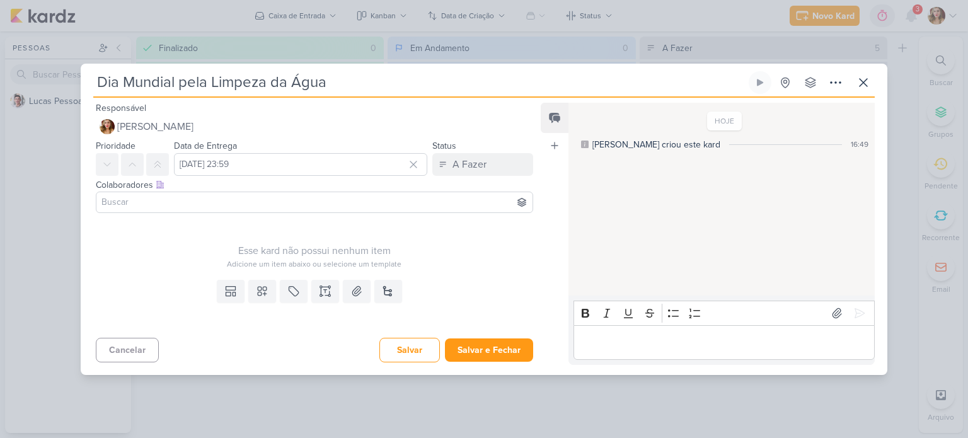
click at [242, 292] on div "Templates Campos Personalizados Marcadores Caixa De Texto Anexo [GEOGRAPHIC_DAT…" at bounding box center [309, 304] width 457 height 58
click at [265, 292] on icon at bounding box center [262, 291] width 13 height 13
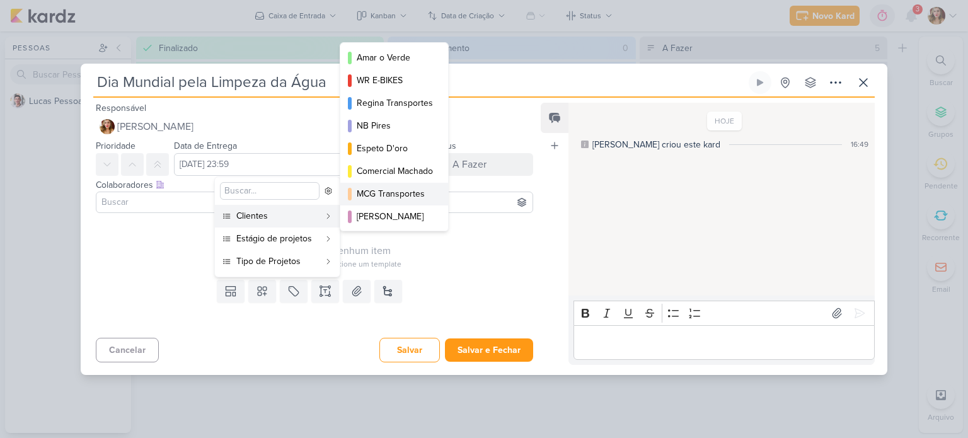
click at [418, 187] on div "MCG Transportes" at bounding box center [395, 193] width 76 height 13
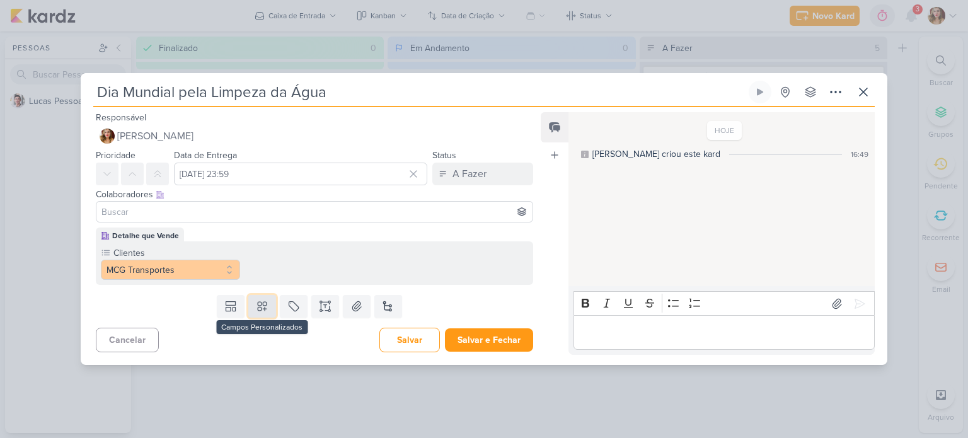
click at [257, 304] on icon at bounding box center [262, 306] width 13 height 13
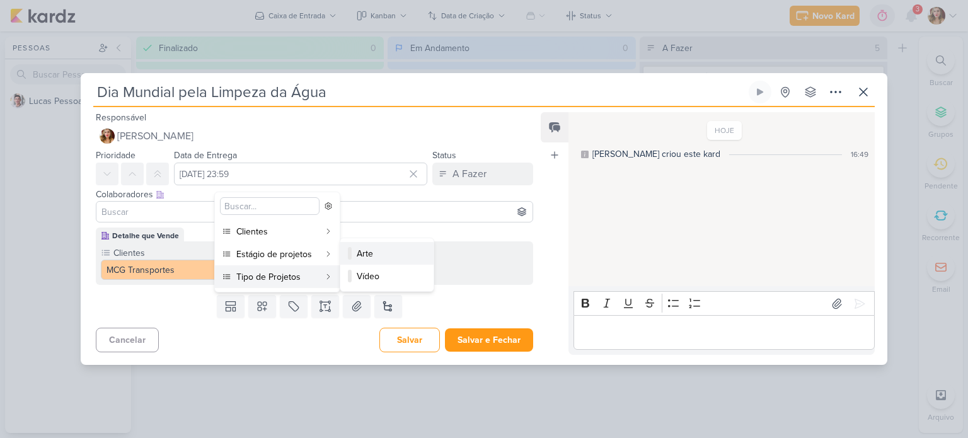
click at [414, 244] on button "Arte" at bounding box center [386, 253] width 93 height 23
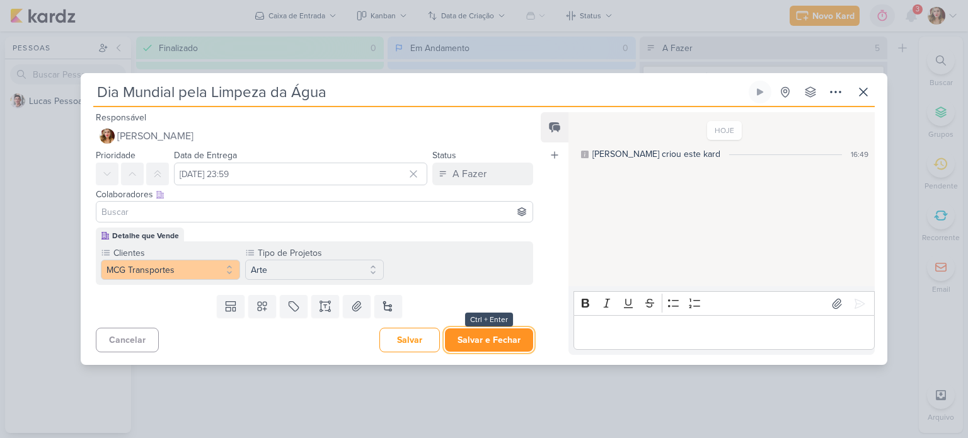
click at [485, 347] on button "Salvar e Fechar" at bounding box center [489, 339] width 88 height 23
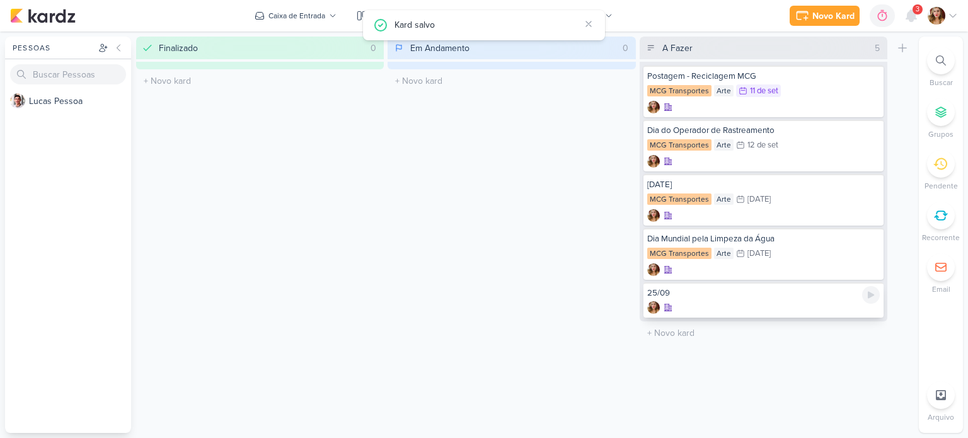
click at [814, 290] on div "25/09" at bounding box center [763, 292] width 232 height 11
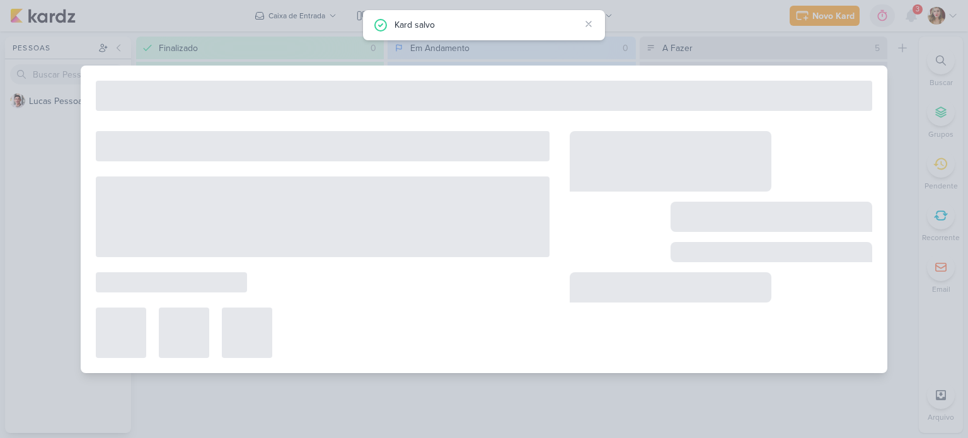
type input "25/09"
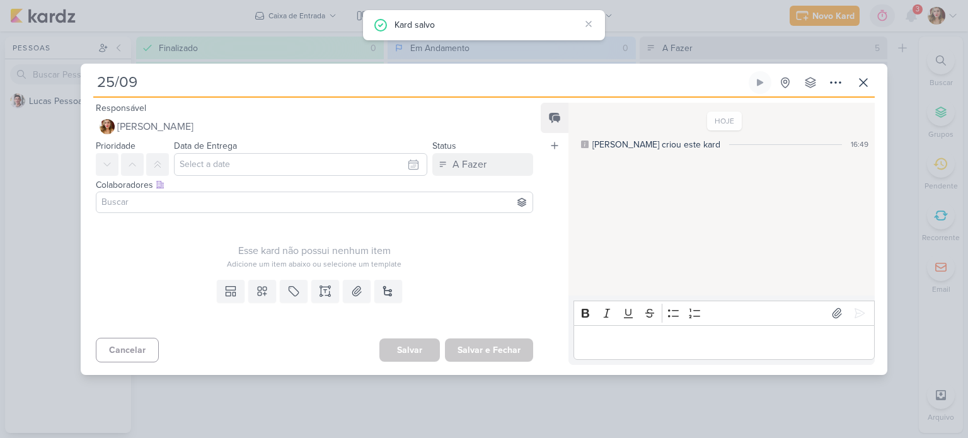
click at [239, 95] on div "25/09 Criado por mim nenhum grupo disponível" at bounding box center [483, 84] width 781 height 26
click at [263, 89] on input "25/09" at bounding box center [419, 82] width 653 height 23
drag, startPoint x: 315, startPoint y: 85, endPoint x: 0, endPoint y: 63, distance: 315.8
click at [0, 63] on div "25/09 Criado por mim" at bounding box center [484, 219] width 968 height 438
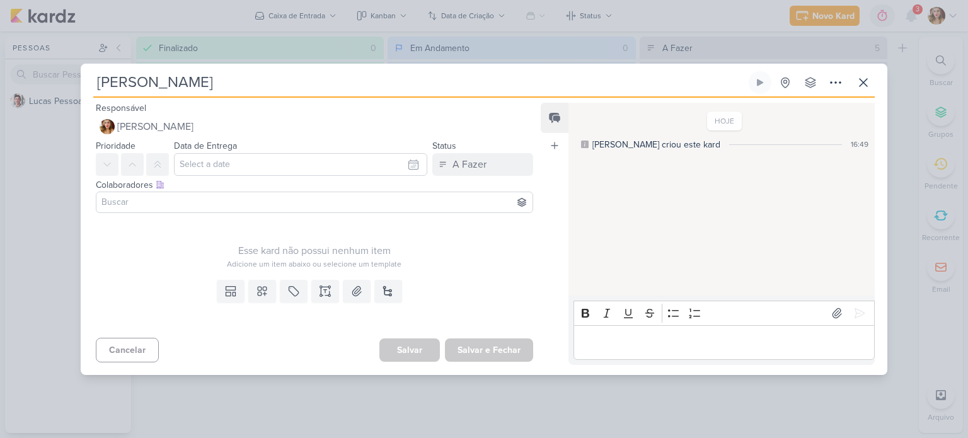
type input "Dia Nacion"
type input "Dia Nacional"
type input "Dia Nacional do"
type input "Dia Nacional do Tr"
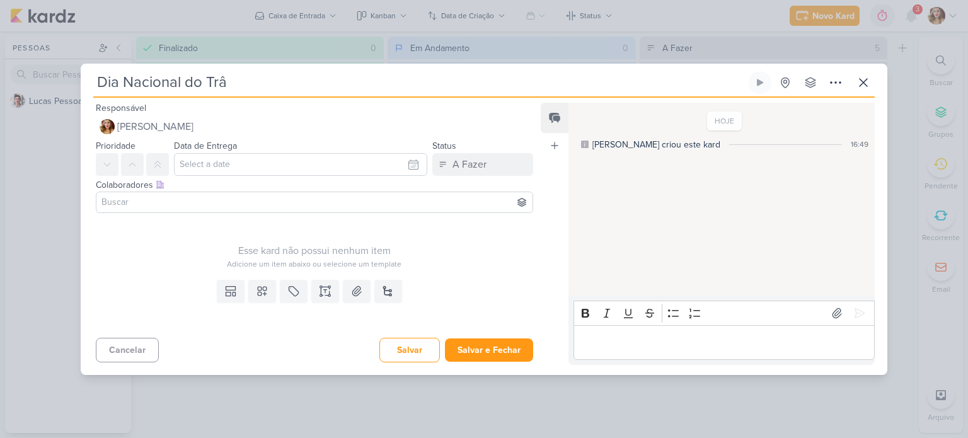
type input "Dia Nacional do Trân"
type input "Dia Nacional do Trânsito"
click at [380, 169] on input "text" at bounding box center [300, 164] width 253 height 23
click at [365, 286] on div "25" at bounding box center [371, 286] width 20 height 18
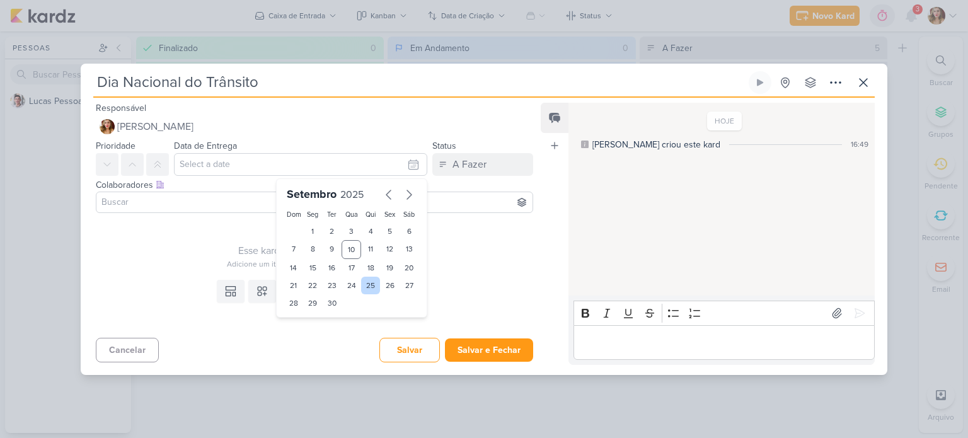
type input "[DATE] 23:59"
click at [129, 253] on div "Esse kard não possui nenhum item" at bounding box center [314, 250] width 437 height 15
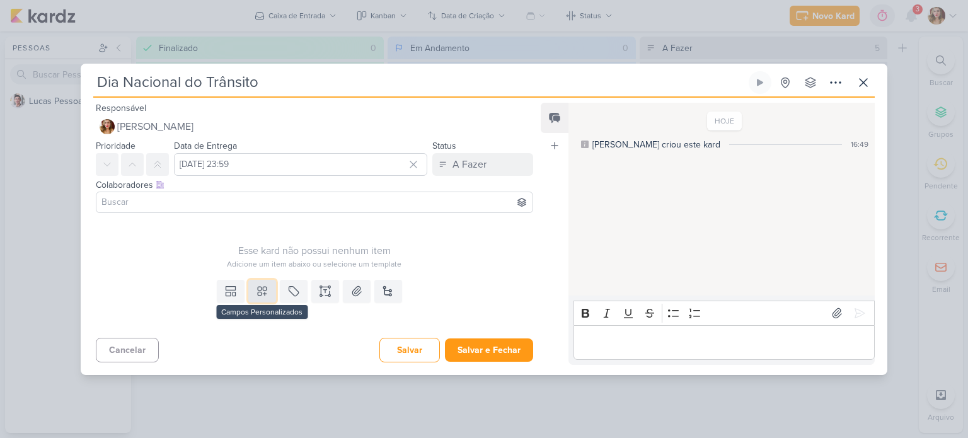
click at [267, 284] on button at bounding box center [262, 291] width 28 height 23
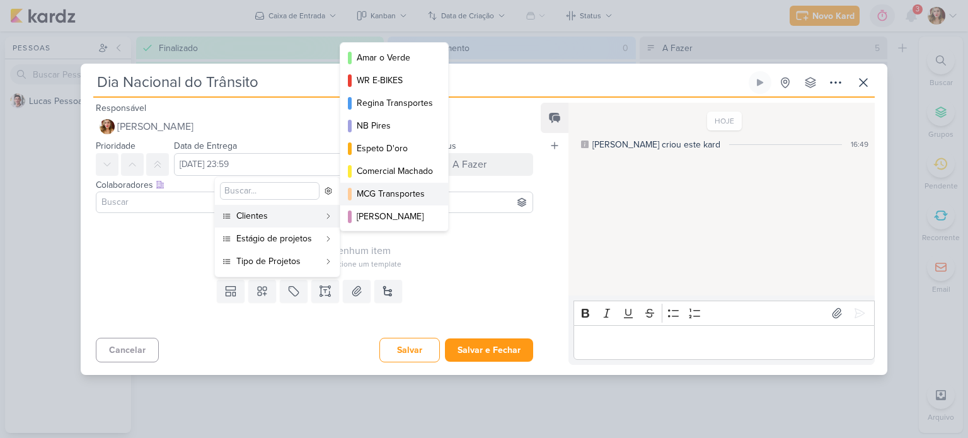
click at [409, 193] on div "MCG Transportes" at bounding box center [395, 193] width 76 height 13
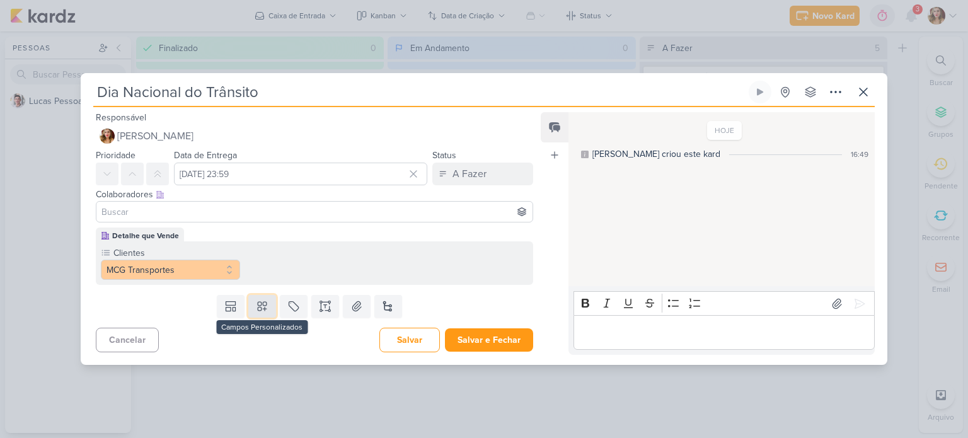
click at [265, 314] on button at bounding box center [262, 306] width 28 height 23
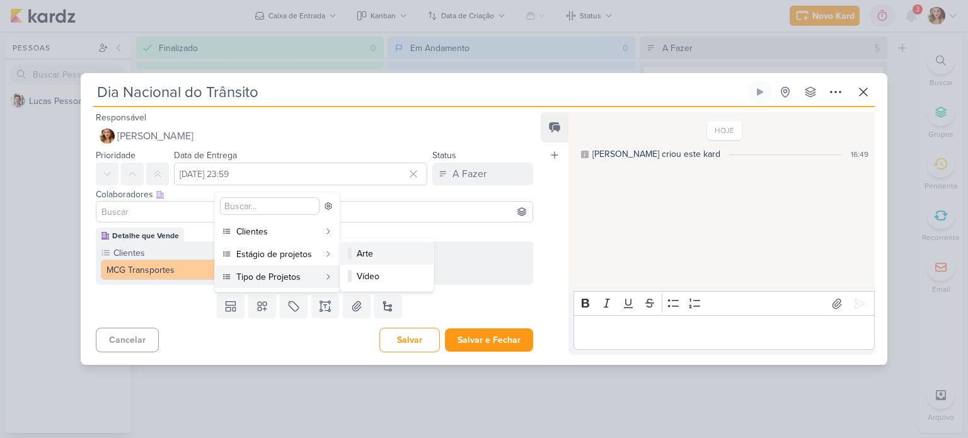
click at [381, 247] on div "Arte" at bounding box center [388, 253] width 62 height 13
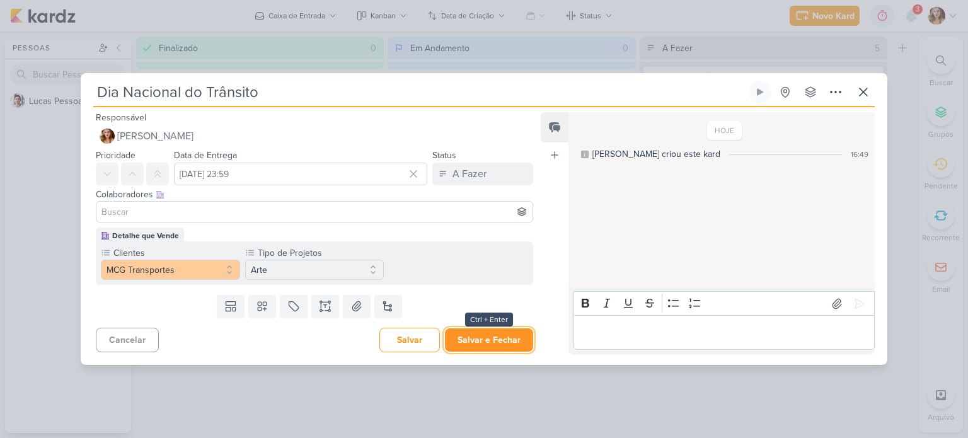
click at [511, 347] on button "Salvar e Fechar" at bounding box center [489, 339] width 88 height 23
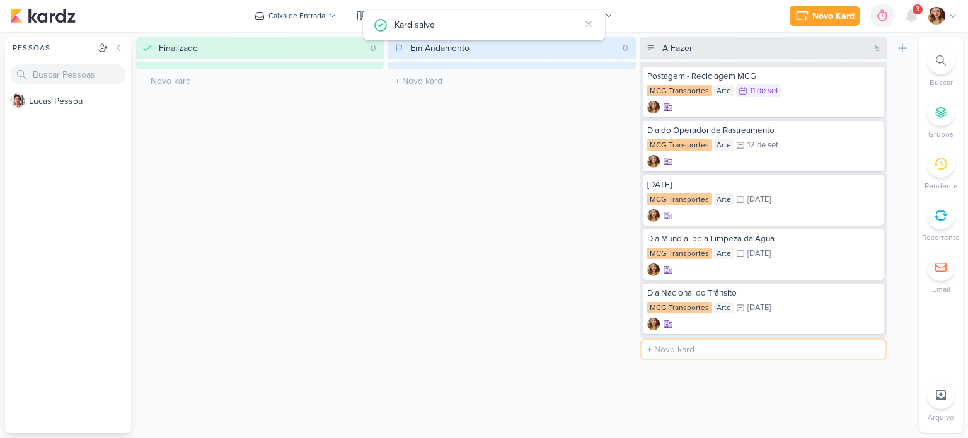
click at [815, 355] on input "text" at bounding box center [763, 349] width 243 height 18
click at [813, 399] on div "A Fazer 5 Mover Para Esquerda Mover Para Direita Deletar Postagem - Reciclagem …" at bounding box center [763, 235] width 248 height 396
click at [582, 120] on div "Em Andamento 0 Mover Para Esquerda Mover Para Direita Deletar O título do kard …" at bounding box center [511, 235] width 248 height 396
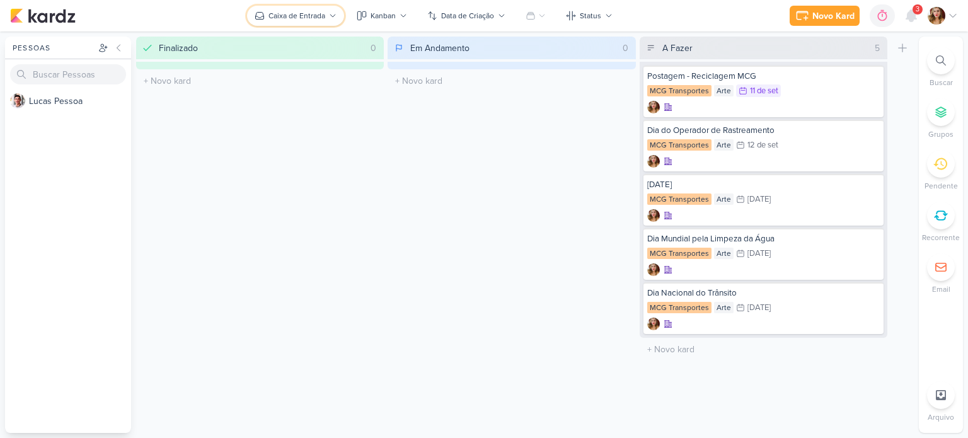
click at [287, 19] on div "Caixa de Entrada" at bounding box center [296, 15] width 57 height 11
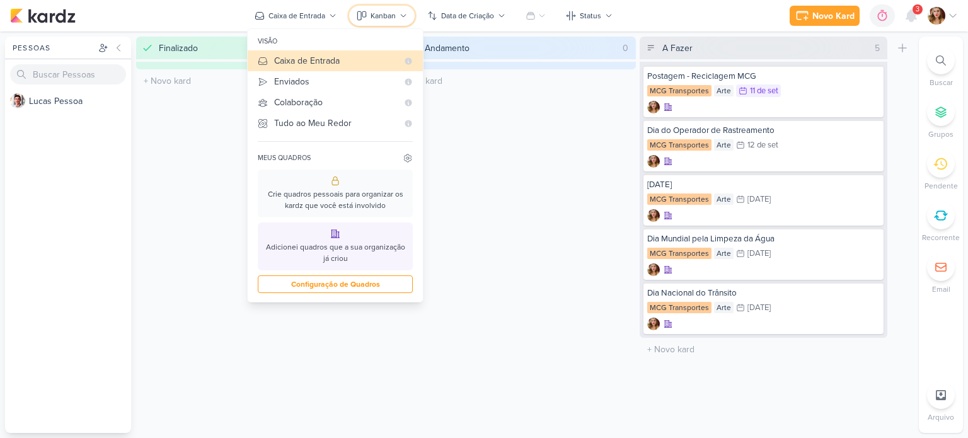
click at [386, 22] on button "Kanban" at bounding box center [382, 16] width 66 height 20
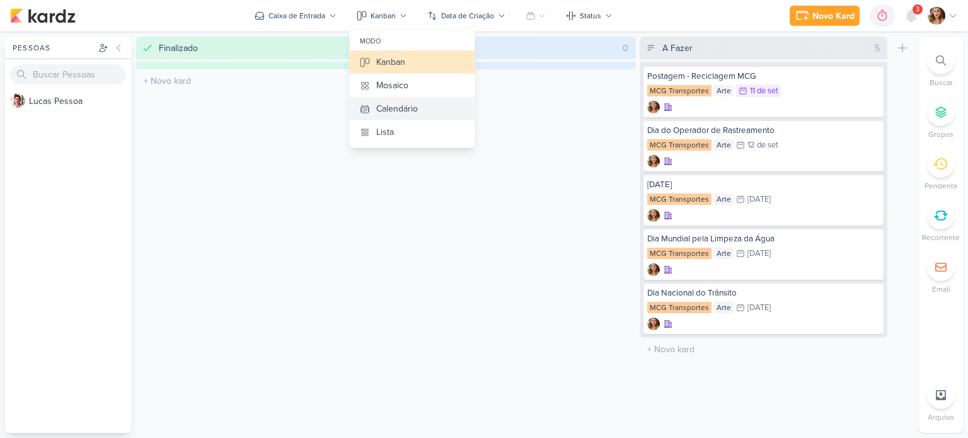
click at [420, 104] on button "Calendário" at bounding box center [412, 108] width 125 height 23
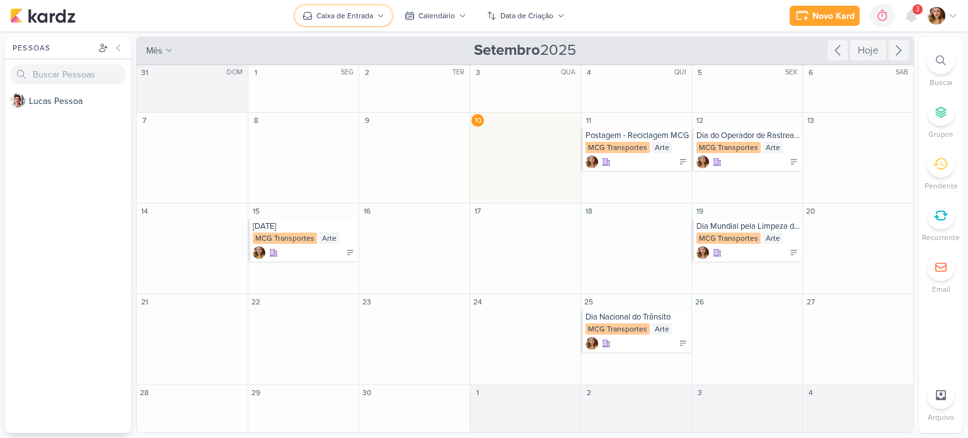
click at [345, 10] on div "Caixa de Entrada" at bounding box center [344, 15] width 57 height 11
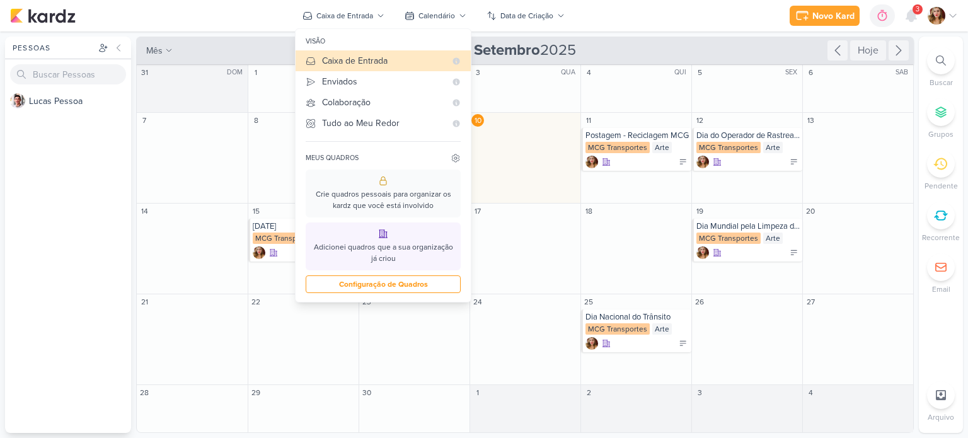
click at [430, 3] on div "Novo Kard Ctrl + k 0h0m Sessão desligada... Hoje 0h0m Semana 0h0m Mês 0h0m" at bounding box center [484, 16] width 948 height 32
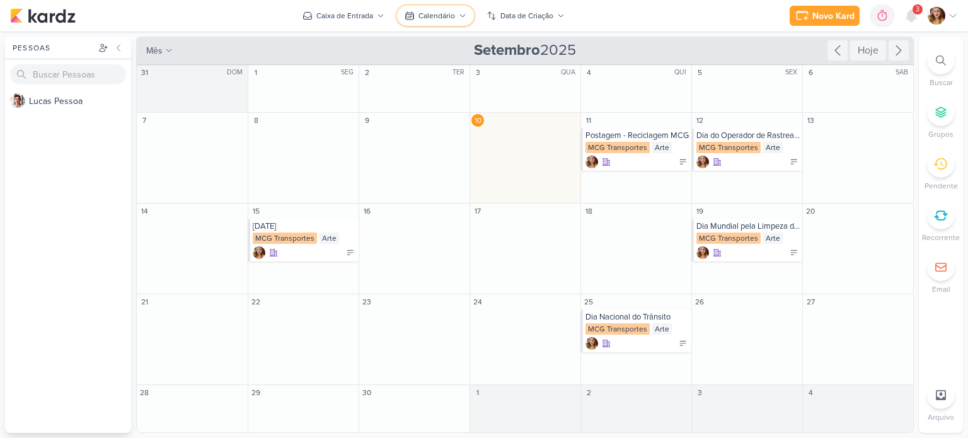
click at [433, 18] on div "Calendário" at bounding box center [436, 15] width 37 height 11
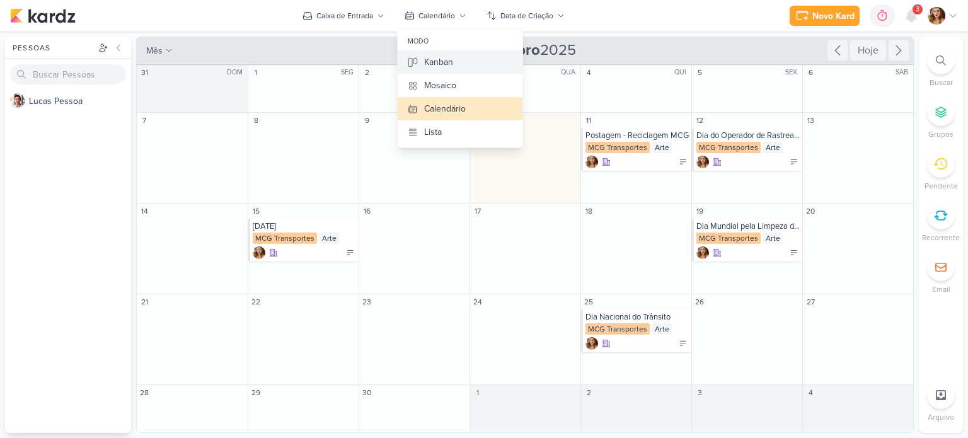
click at [490, 68] on button "Kanban" at bounding box center [460, 61] width 125 height 23
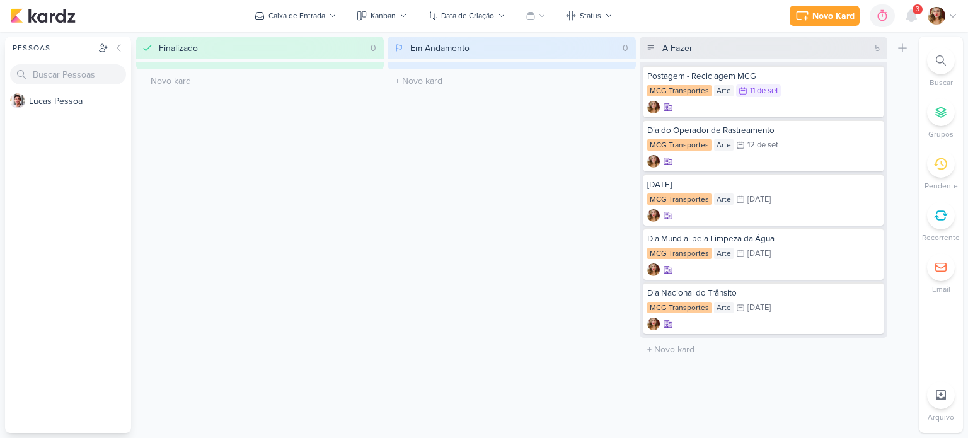
click at [533, 186] on div "Em Andamento 0 Mover Para Esquerda Mover Para Direita Deletar O título do kard …" at bounding box center [511, 235] width 248 height 396
click at [382, 20] on div "Kanban" at bounding box center [382, 15] width 25 height 11
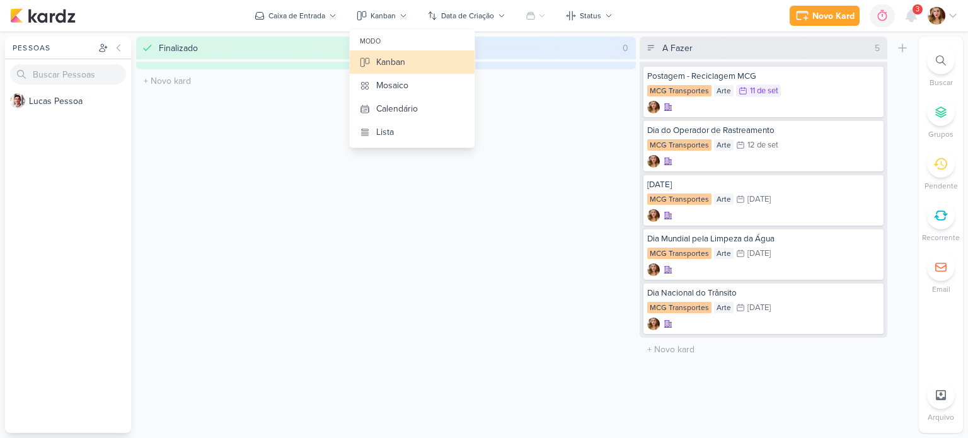
click at [582, 146] on div "Em Andamento 0 Mover Para Esquerda Mover Para Direita Deletar O título do kard …" at bounding box center [511, 235] width 248 height 396
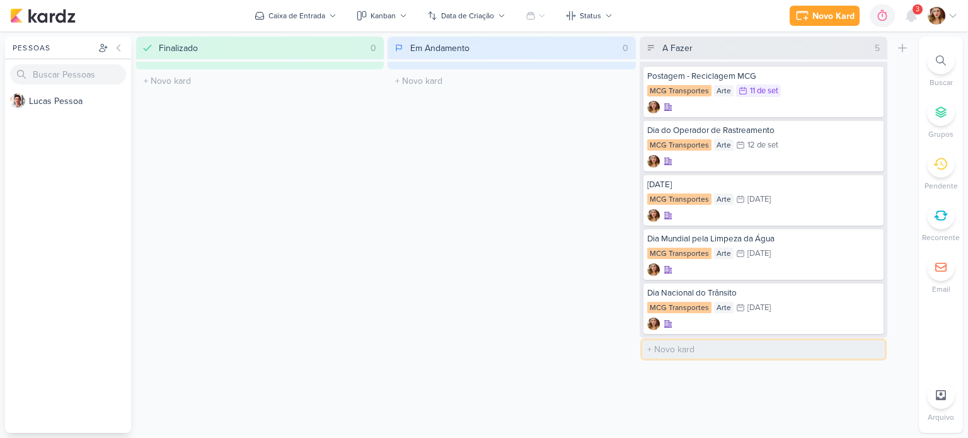
click at [762, 346] on input "text" at bounding box center [763, 349] width 243 height 18
type input "0"
type input "V"
type input "0"
click at [801, 342] on input "CORES DO IPHONE 17 - LANÇAMENT" at bounding box center [763, 349] width 243 height 18
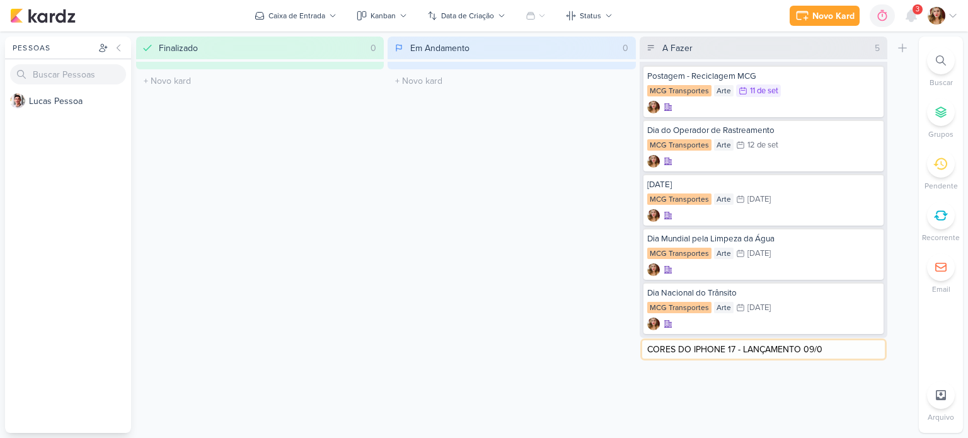
type input "CORES DO IPHONE 17 - LANÇAMENTO 09/09"
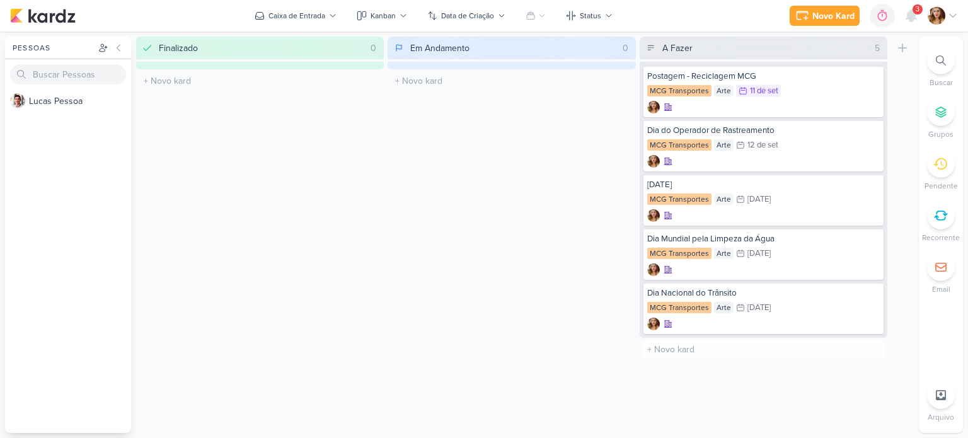
click at [591, 382] on div "Em Andamento 0 Mover Para Esquerda Mover Para Direita Deletar O título do kard …" at bounding box center [511, 235] width 248 height 396
click at [764, 343] on div "CORES DO IPHONE 17 - LANÇAMENTO 09/09" at bounding box center [763, 346] width 232 height 11
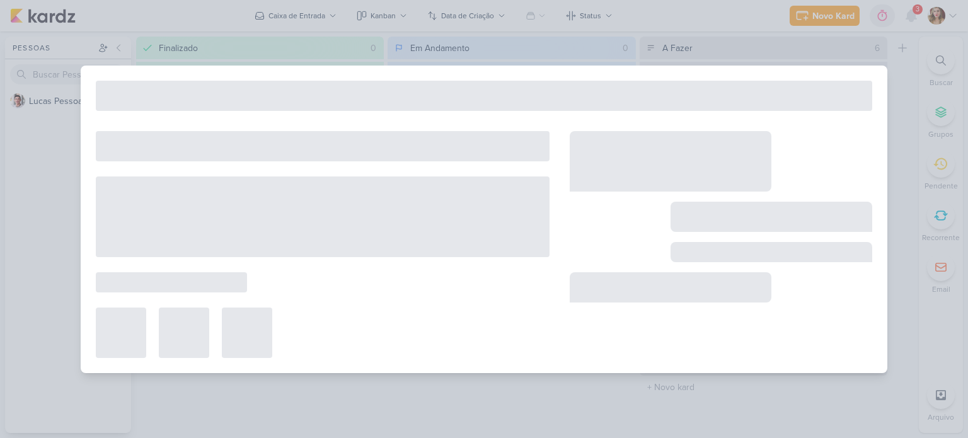
type input "CORES DO IPHONE 17 - LANÇAMENTO 09/09"
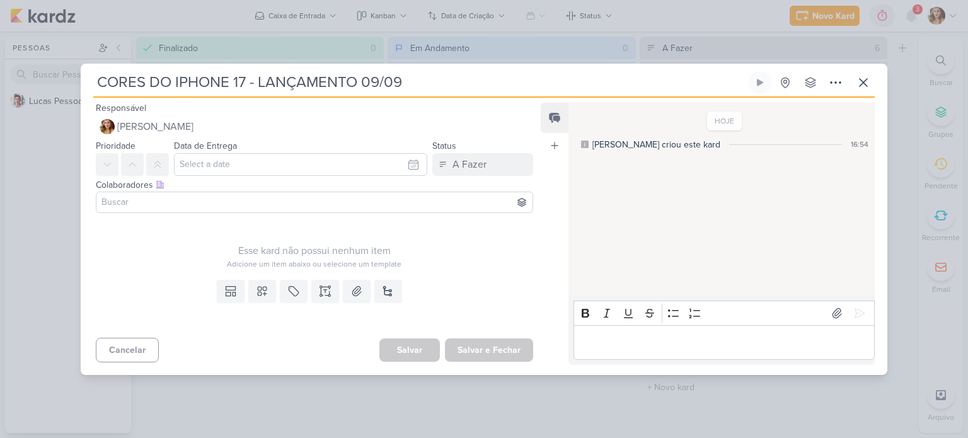
click at [237, 204] on input at bounding box center [314, 202] width 431 height 15
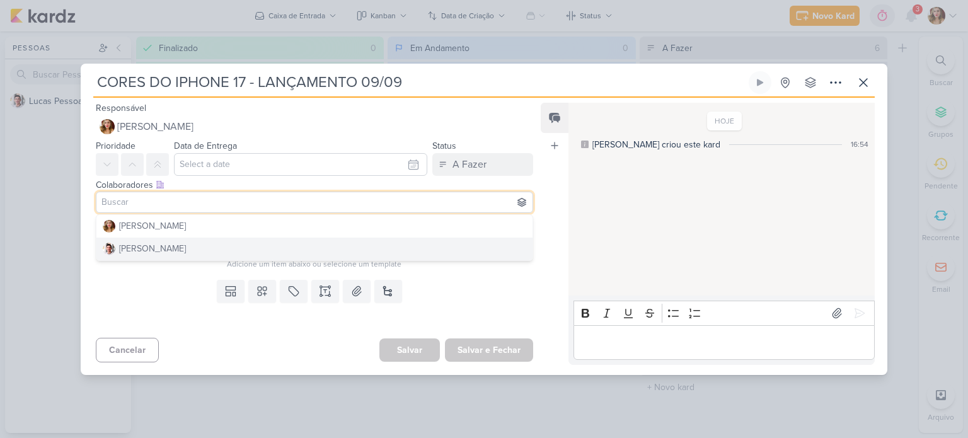
click at [165, 307] on div "Templates Campos Personalizados Marcadores Caixa De Texto Anexo [GEOGRAPHIC_DAT…" at bounding box center [309, 304] width 457 height 58
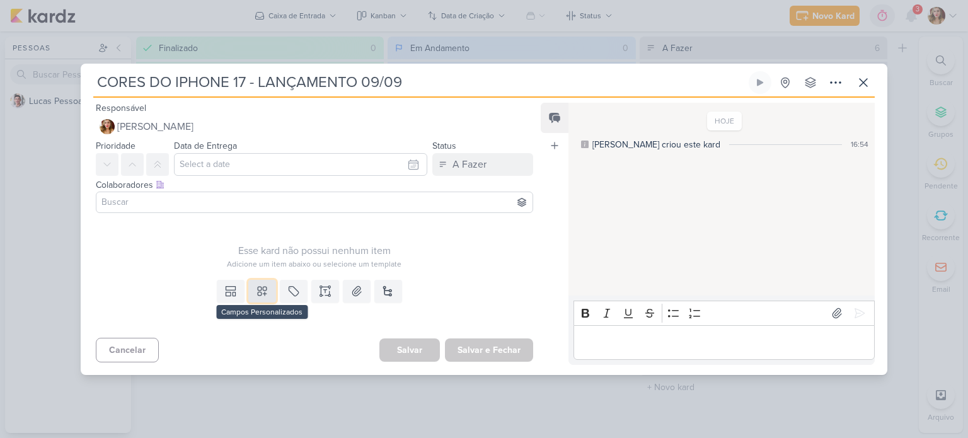
click at [263, 289] on icon at bounding box center [262, 291] width 9 height 9
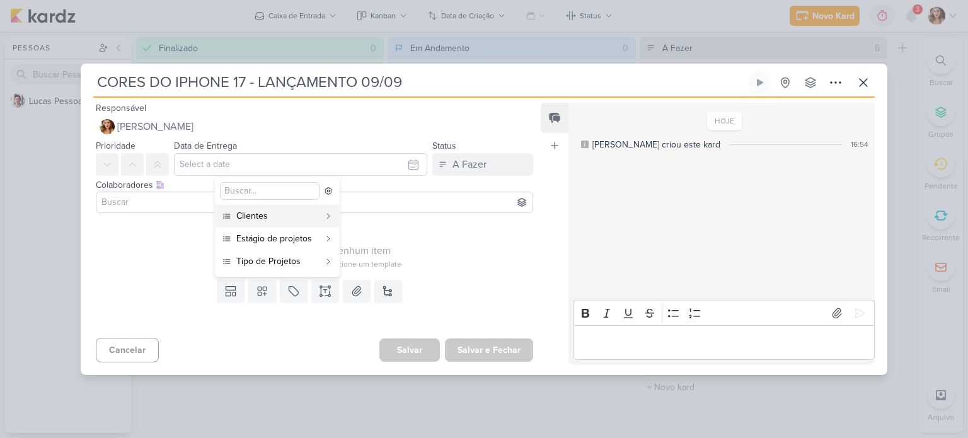
click at [0, 286] on div "CORES DO IPHONE 17 - LANÇAMENTO 09/09 Criado por mim" at bounding box center [484, 219] width 968 height 438
click at [59, 227] on div "CORES DO IPHONE 17 - LANÇAMENTO 09/09 Criado por mim" at bounding box center [484, 219] width 968 height 438
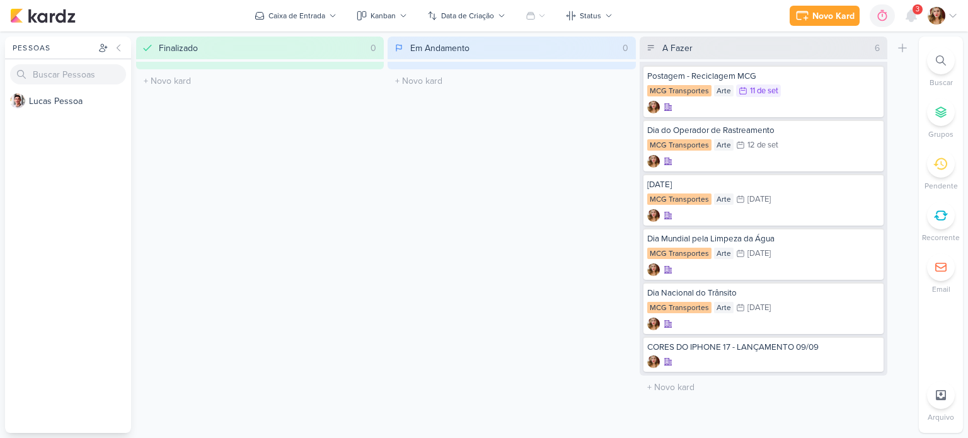
click at [932, 14] on img at bounding box center [936, 16] width 18 height 18
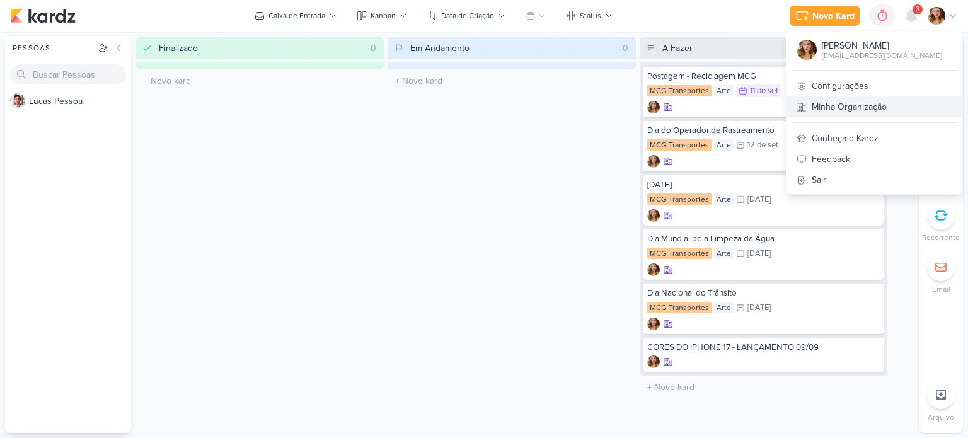
click at [915, 108] on link "Minha Organização" at bounding box center [874, 106] width 176 height 21
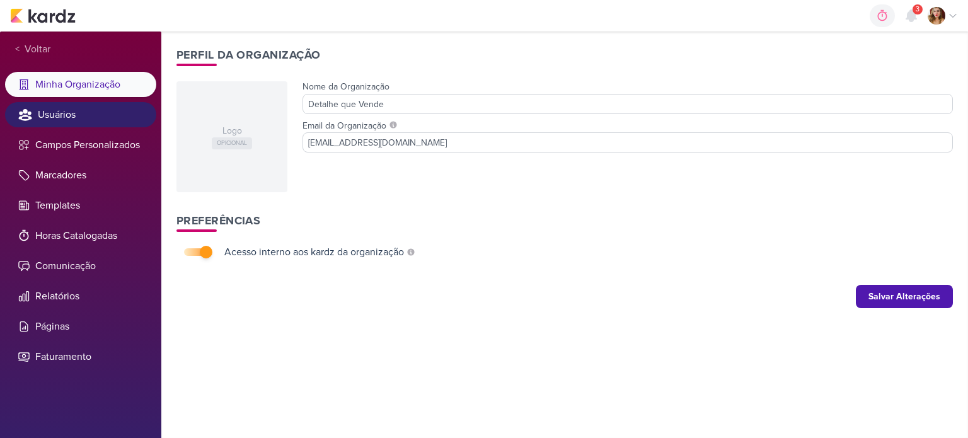
click at [112, 117] on li "Usuários" at bounding box center [80, 114] width 151 height 25
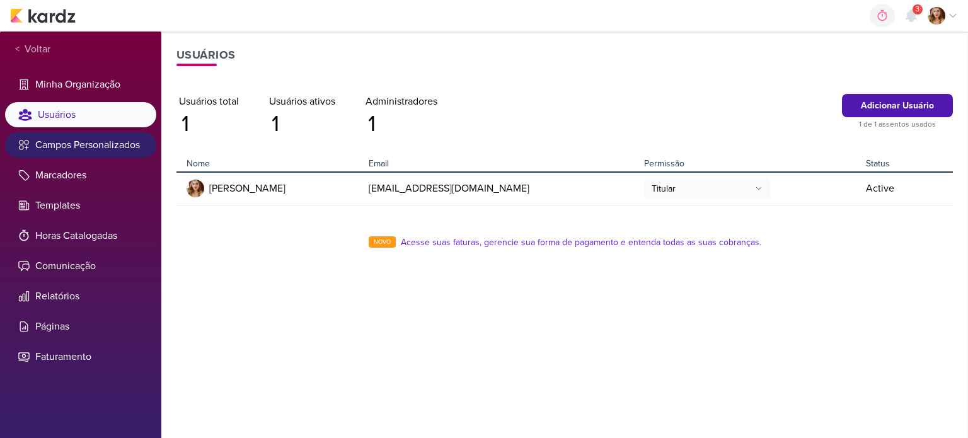
click at [123, 145] on li "Campos Personalizados" at bounding box center [80, 144] width 151 height 25
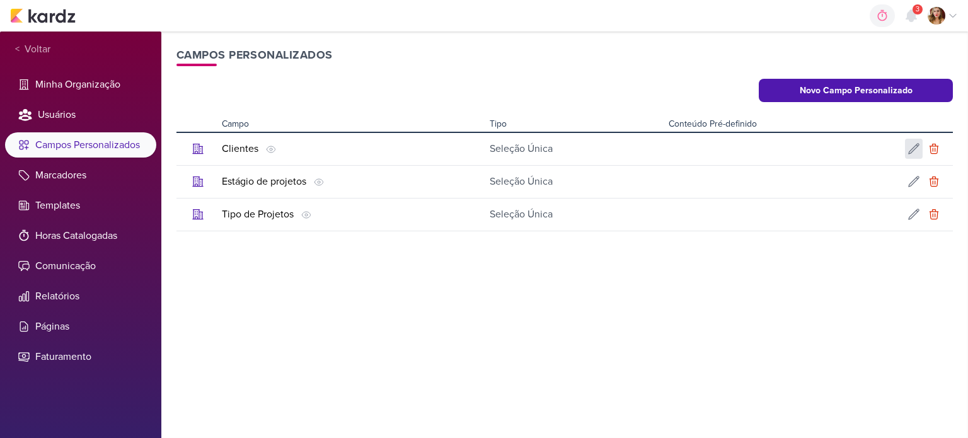
click at [915, 150] on icon at bounding box center [913, 148] width 13 height 13
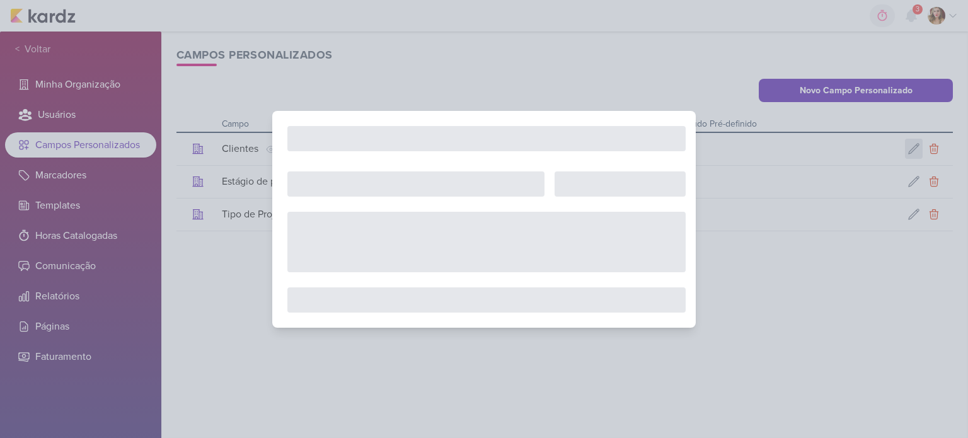
type input "Clientes"
select select "single-select"
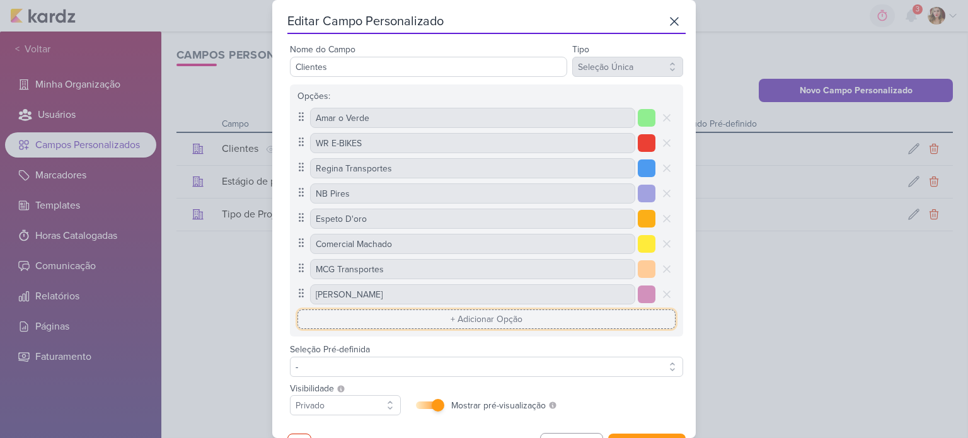
click at [454, 326] on input "text" at bounding box center [486, 319] width 378 height 20
type input "mc cell"
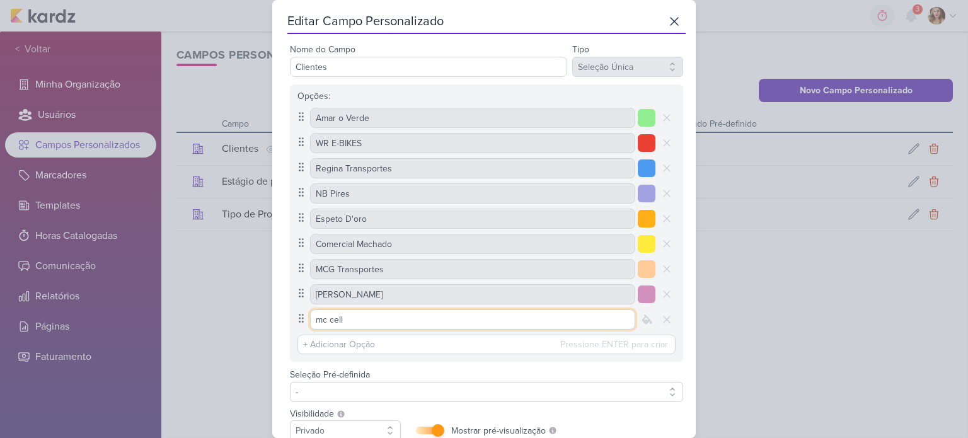
click at [472, 315] on input "mc cell" at bounding box center [472, 319] width 325 height 20
drag, startPoint x: 507, startPoint y: 317, endPoint x: 208, endPoint y: 317, distance: 298.6
click at [208, 317] on div "Editar Campo Personalizado Nome do Campo Clientes Tipo Texto Seleção Única Opçõ…" at bounding box center [484, 219] width 968 height 438
type input "m"
type input "MC CELL"
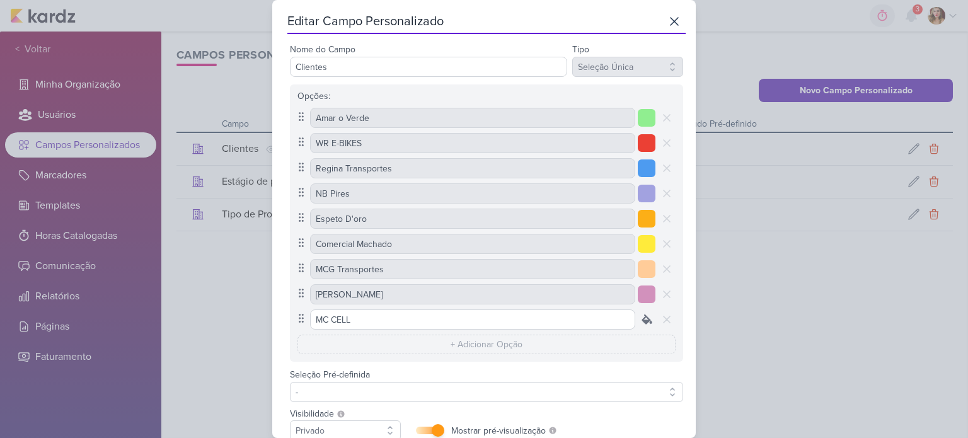
click at [640, 316] on icon at bounding box center [646, 319] width 13 height 13
click at [571, 318] on div at bounding box center [575, 318] width 15 height 15
click at [742, 314] on div "Editar Campo Personalizado Nome do Campo Clientes Tipo Texto Seleção Única Opçõ…" at bounding box center [484, 219] width 968 height 438
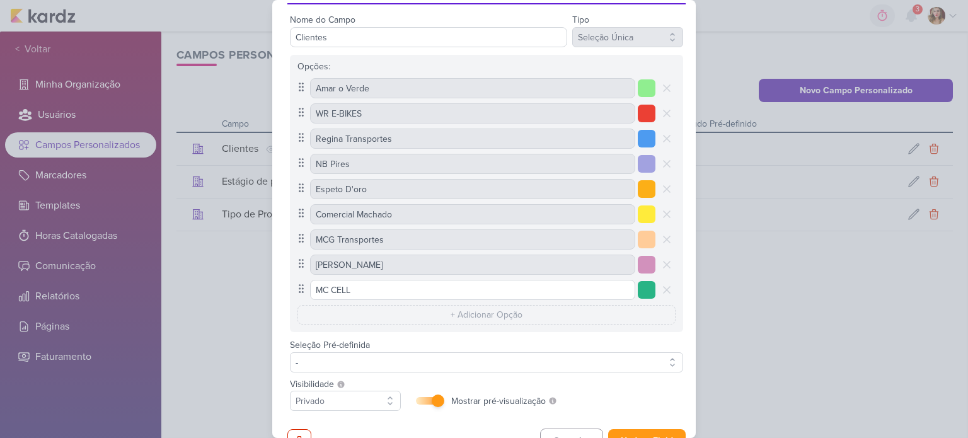
scroll to position [59, 0]
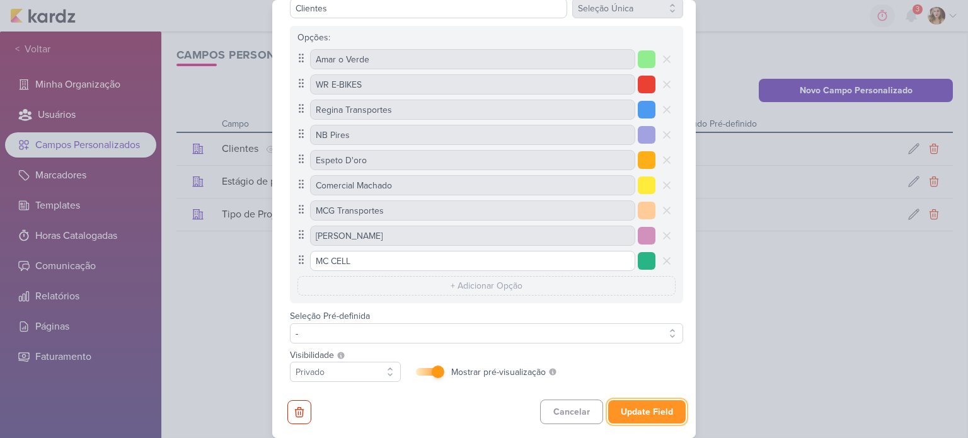
click at [653, 410] on button "Update Field" at bounding box center [646, 411] width 77 height 23
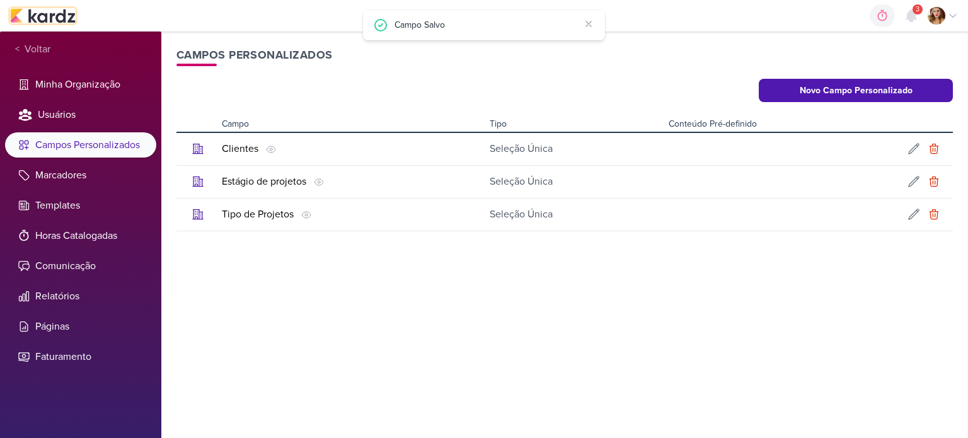
click at [14, 9] on img at bounding box center [43, 15] width 66 height 15
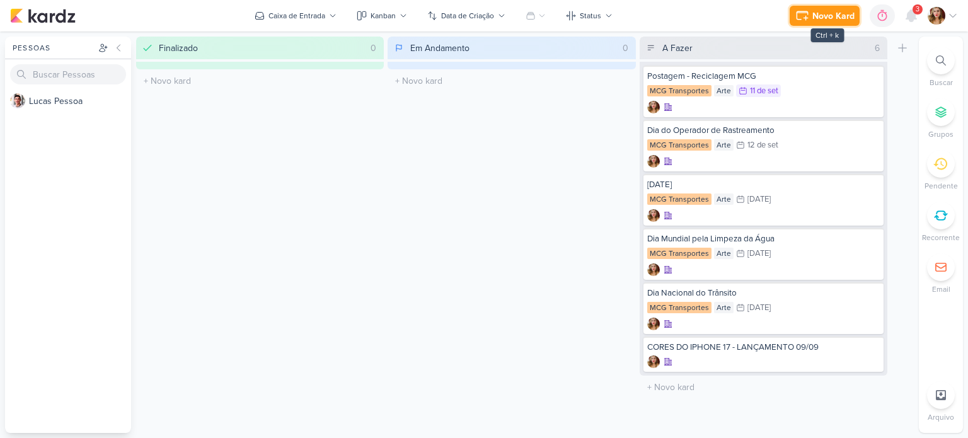
click at [836, 21] on div "Novo Kard" at bounding box center [833, 15] width 42 height 13
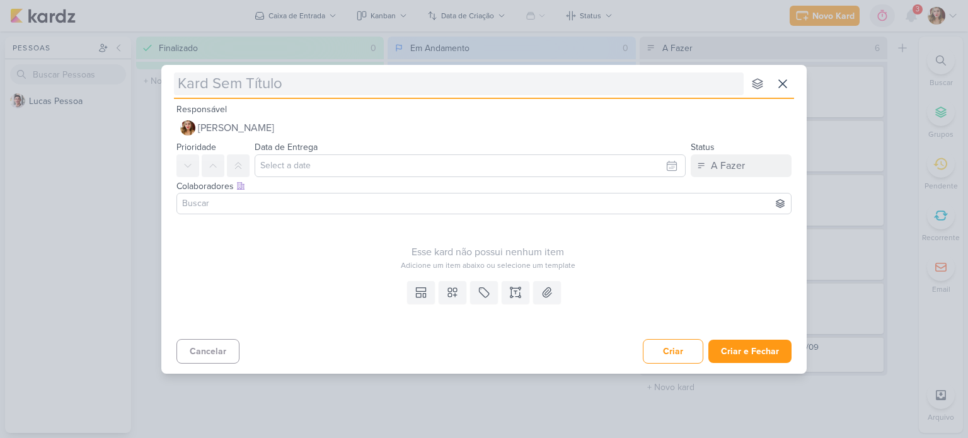
click at [374, 88] on input "text" at bounding box center [459, 83] width 570 height 23
type input "I"
type input "IPHONE"
type input "IPHONE 17"
type input "IPHONE 17 -"
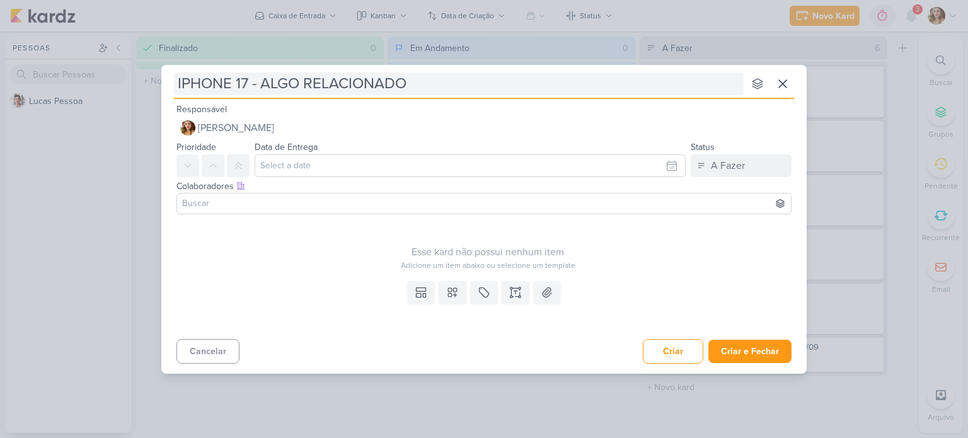
type input "IPHONE 17 - ALGO RELACIONADO"
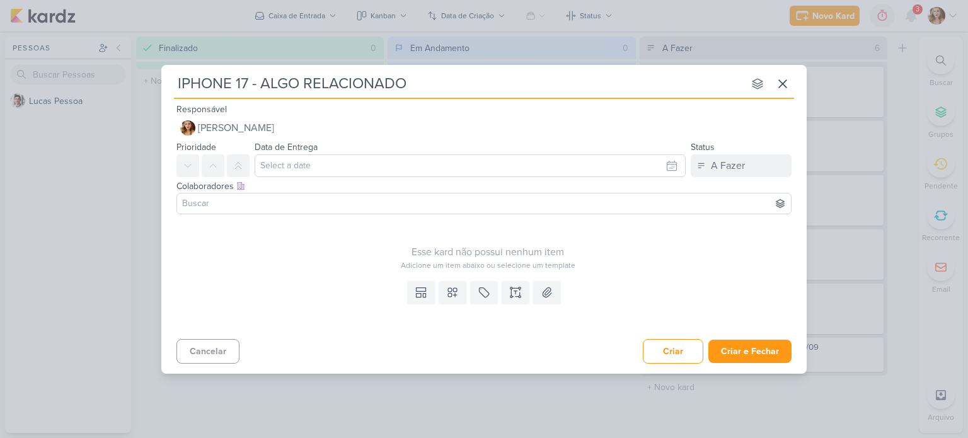
type input "IPHONE 17 - ALGO RELACIONADO"
click at [427, 170] on input "text" at bounding box center [470, 165] width 431 height 23
click at [615, 265] on div "17" at bounding box center [610, 269] width 20 height 18
type input "[DATE] 23:59"
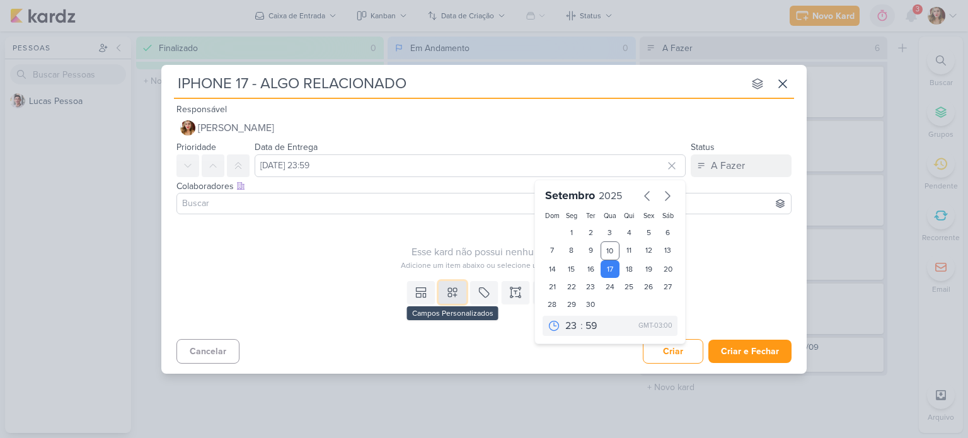
click at [459, 293] on button at bounding box center [453, 292] width 28 height 23
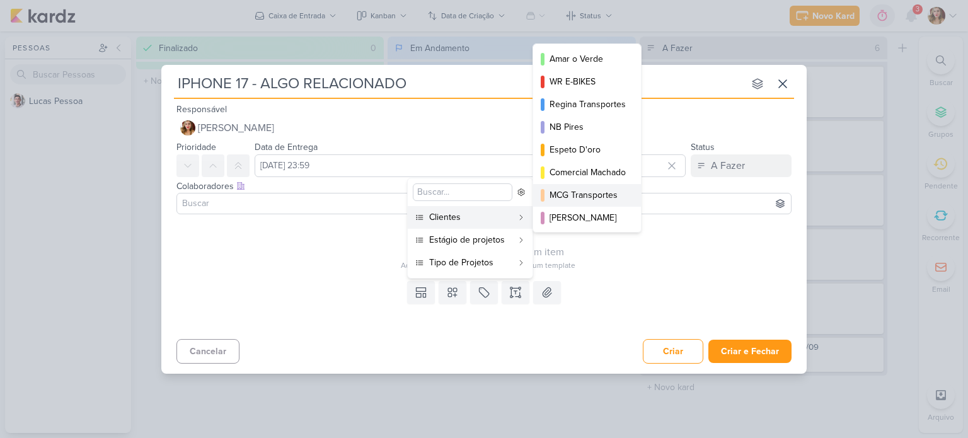
scroll to position [23, 0]
click at [602, 216] on div "MC CELL" at bounding box center [587, 216] width 76 height 13
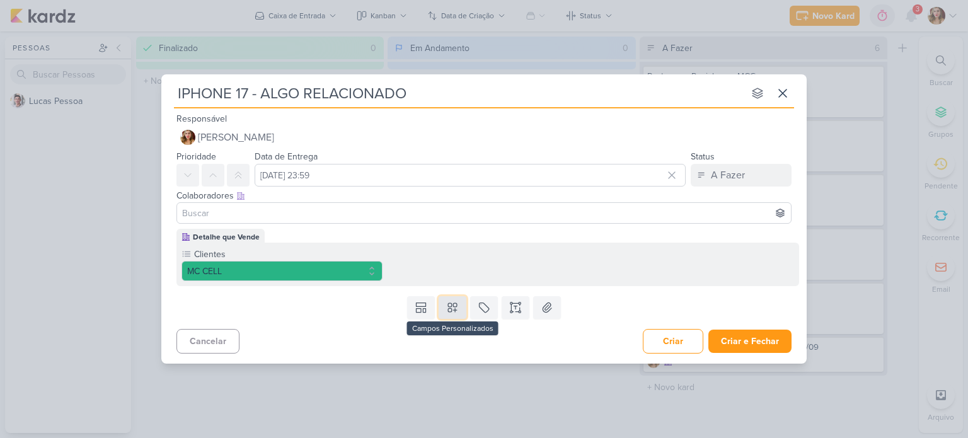
click at [457, 309] on icon at bounding box center [452, 307] width 13 height 13
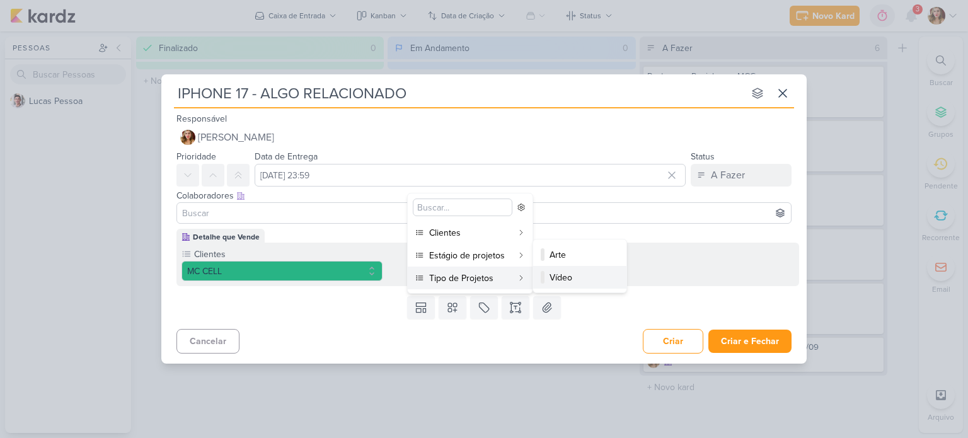
click at [595, 275] on div "Vídeo" at bounding box center [580, 277] width 62 height 13
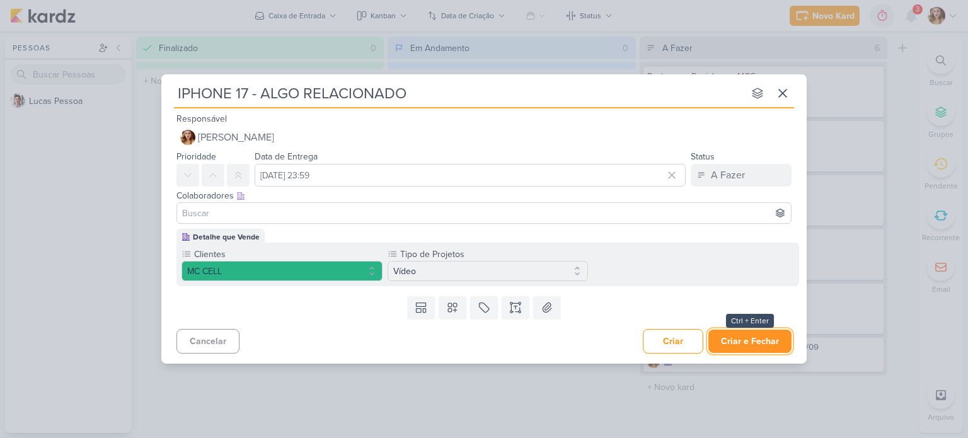
click at [742, 341] on button "Criar e Fechar" at bounding box center [749, 341] width 83 height 23
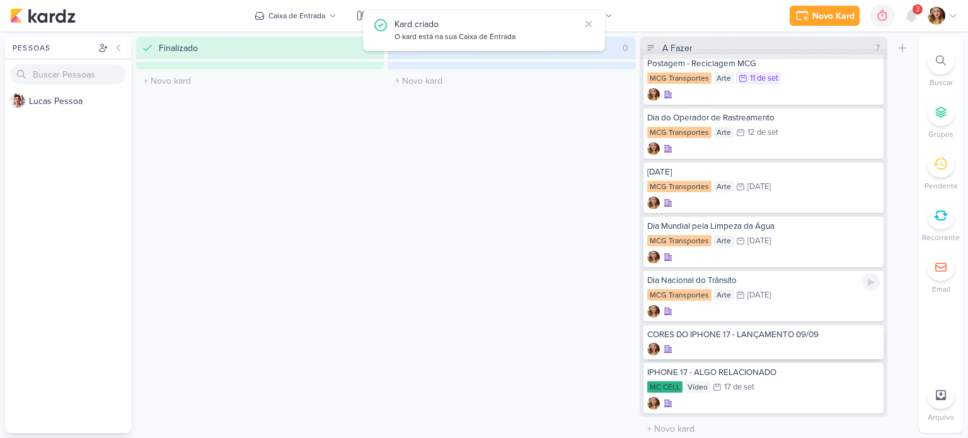
scroll to position [18, 0]
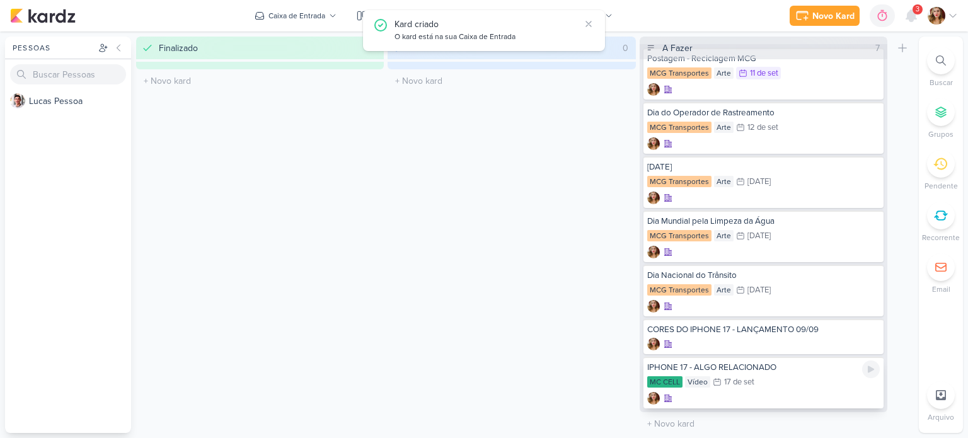
click at [817, 380] on div "MC CELL Vídeo 17/9 17 de set" at bounding box center [763, 383] width 232 height 14
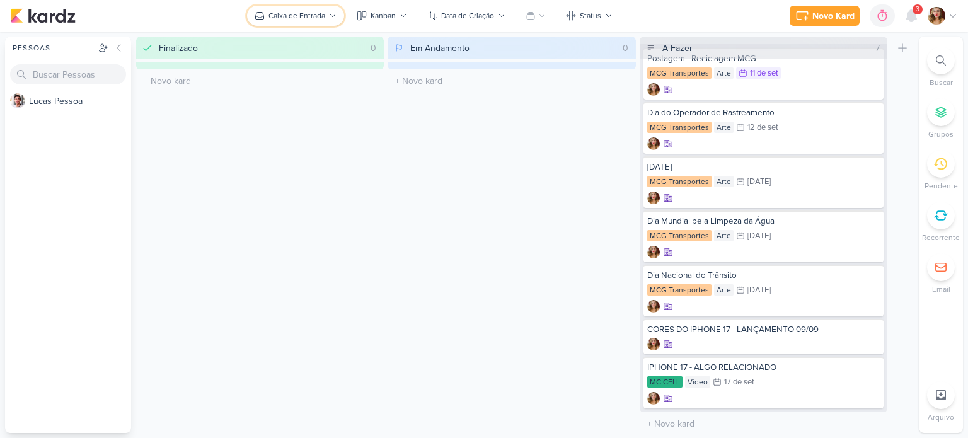
click at [307, 19] on div "Caixa de Entrada" at bounding box center [296, 15] width 57 height 11
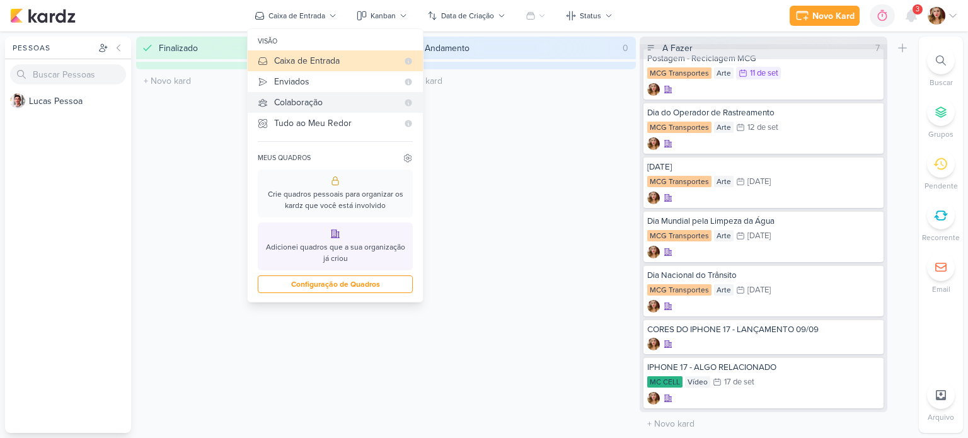
click at [295, 101] on div "Colaboração" at bounding box center [335, 102] width 123 height 13
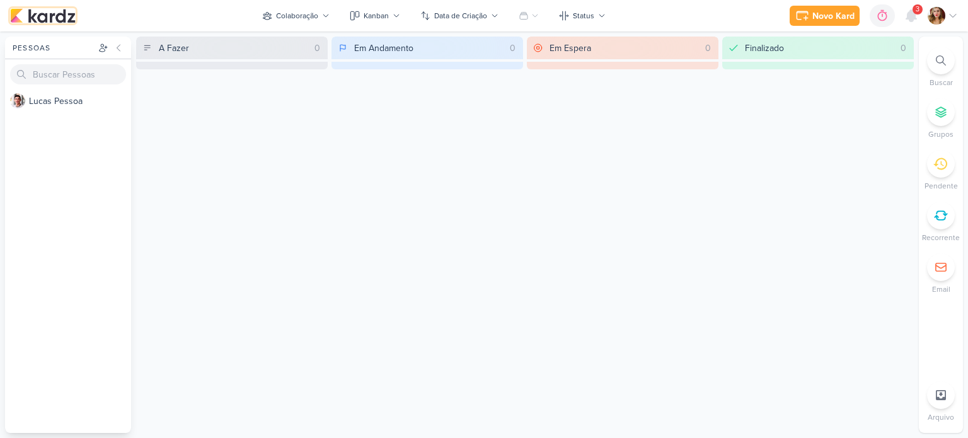
click at [48, 16] on img at bounding box center [43, 15] width 66 height 15
click at [300, 14] on div "Colaboração" at bounding box center [297, 15] width 42 height 11
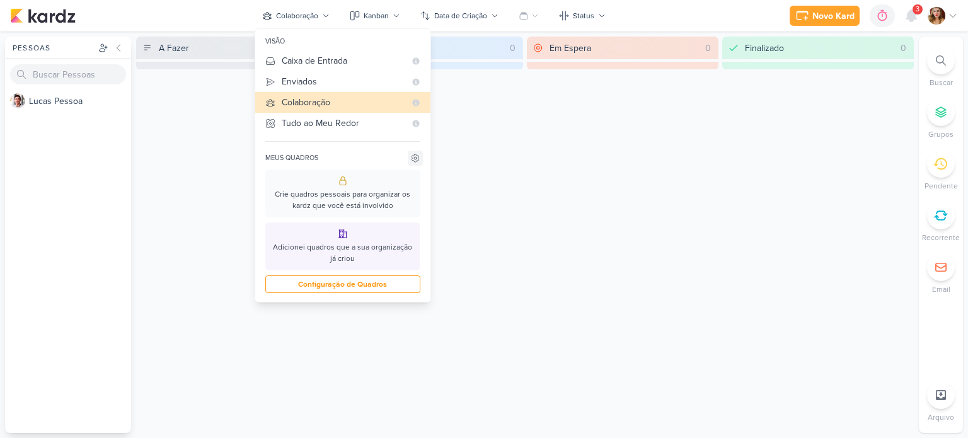
click at [416, 161] on icon at bounding box center [414, 158] width 7 height 8
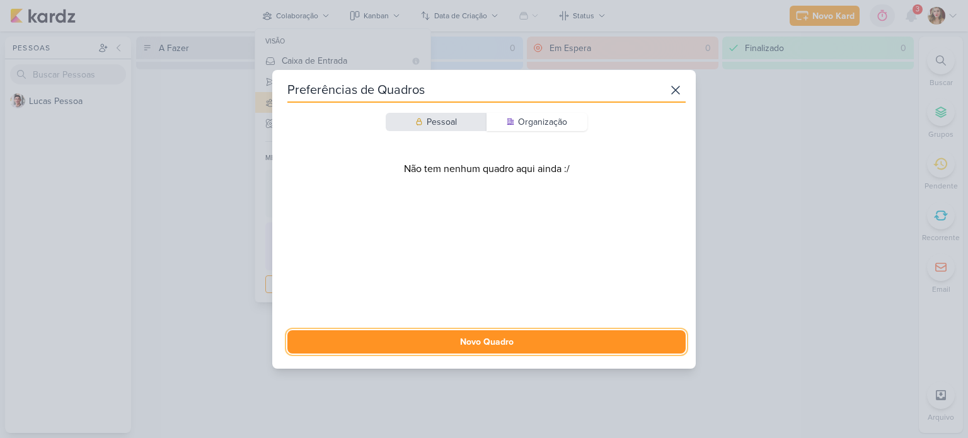
click at [495, 345] on button "Novo Quadro" at bounding box center [486, 341] width 398 height 23
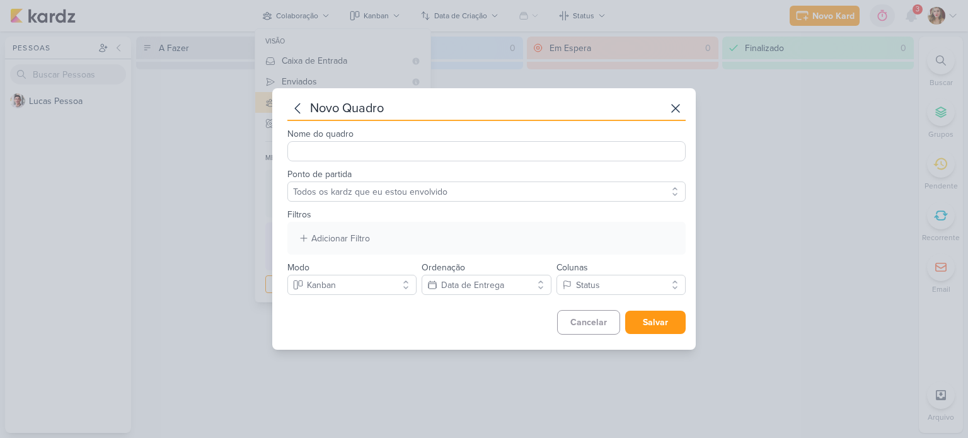
click at [398, 152] on input "Nome do quadro" at bounding box center [486, 151] width 398 height 20
type input "MC CELL"
click at [420, 246] on div "Adicionar Filtro Responsável Marcador Campos Personalizados Clientes Estágio de…" at bounding box center [486, 238] width 398 height 33
click at [349, 239] on div "Adicionar Filtro" at bounding box center [340, 238] width 59 height 13
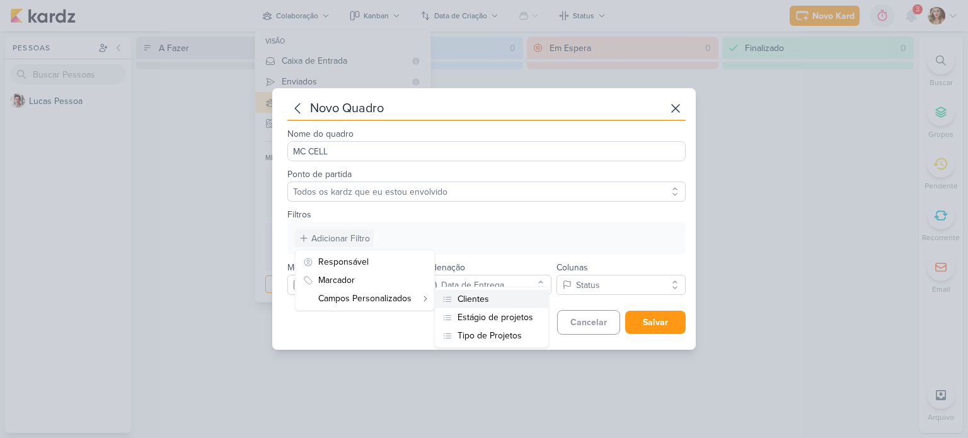
click at [467, 299] on div "Clientes" at bounding box center [473, 298] width 32 height 13
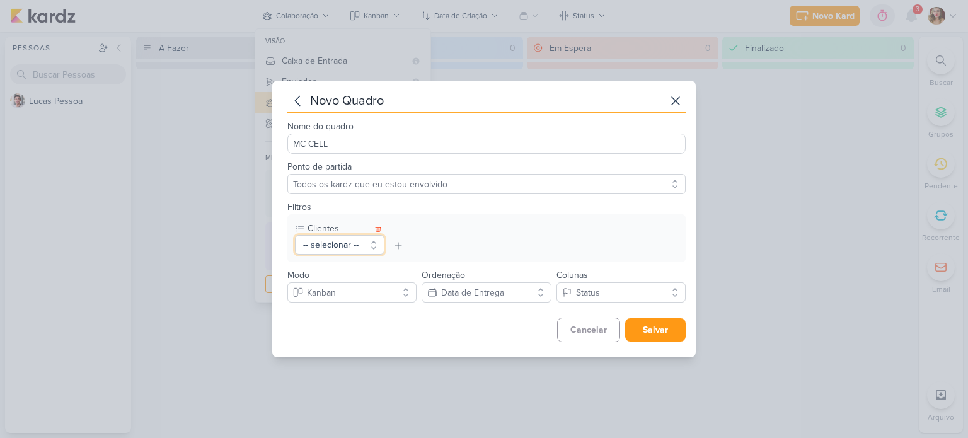
click at [370, 245] on button "-- selecionar --" at bounding box center [339, 245] width 89 height 20
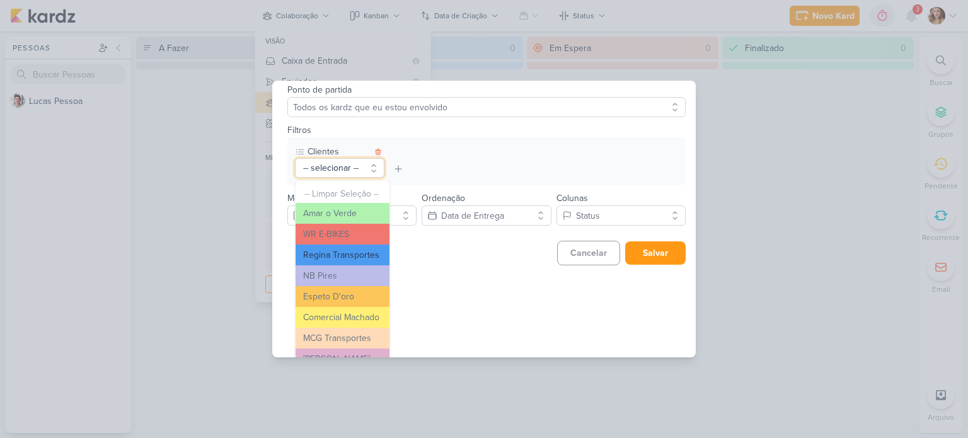
scroll to position [114, 0]
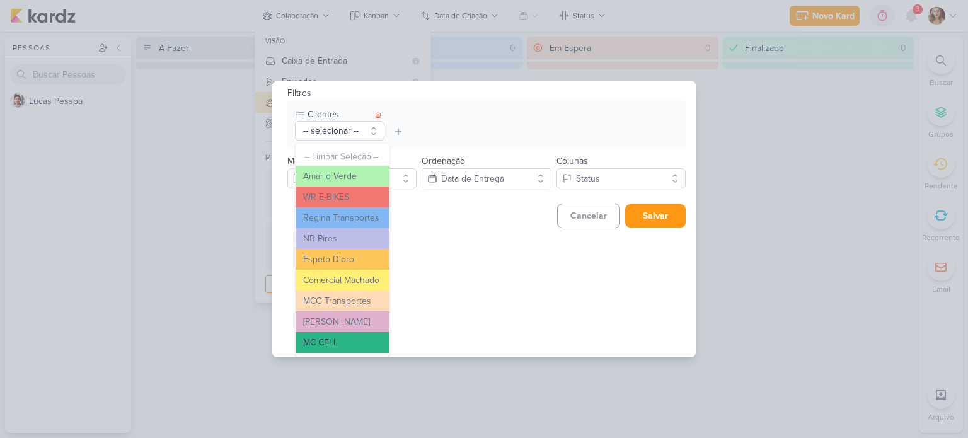
click at [353, 338] on button "MC CELL" at bounding box center [342, 342] width 94 height 21
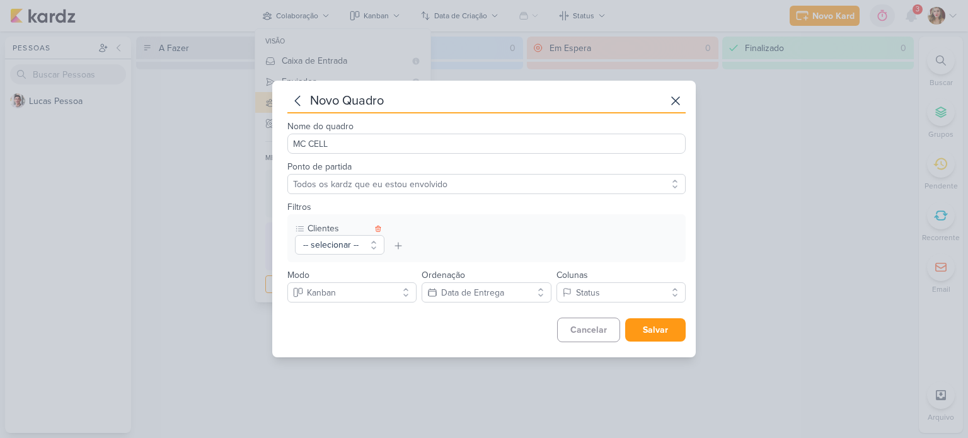
scroll to position [0, 0]
click at [365, 292] on button "Kanban" at bounding box center [351, 292] width 129 height 20
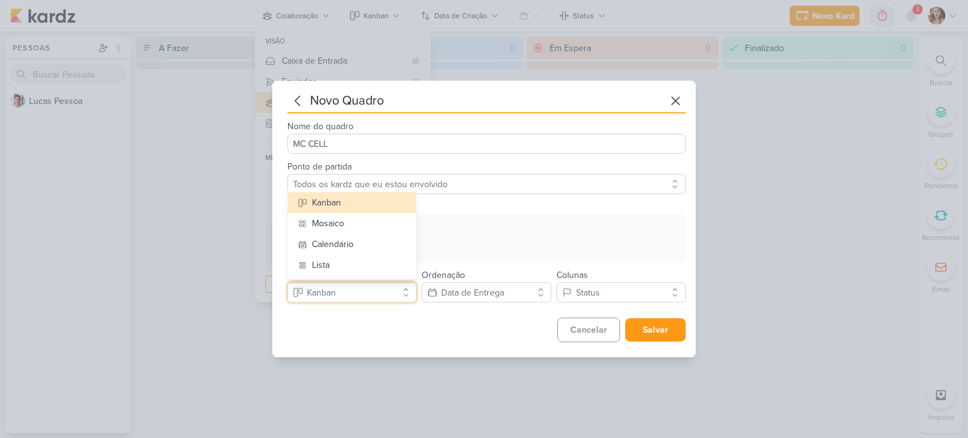
click at [365, 292] on button "Kanban" at bounding box center [351, 292] width 129 height 20
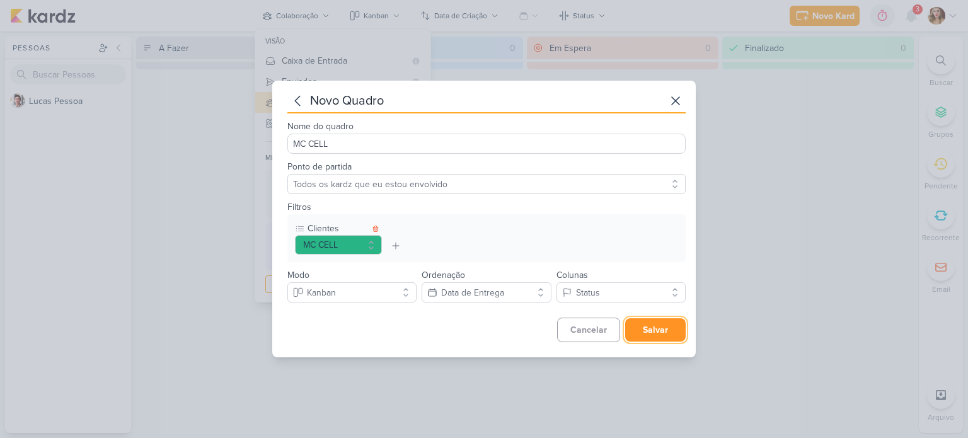
click at [649, 332] on button "Salvar" at bounding box center [655, 329] width 60 height 23
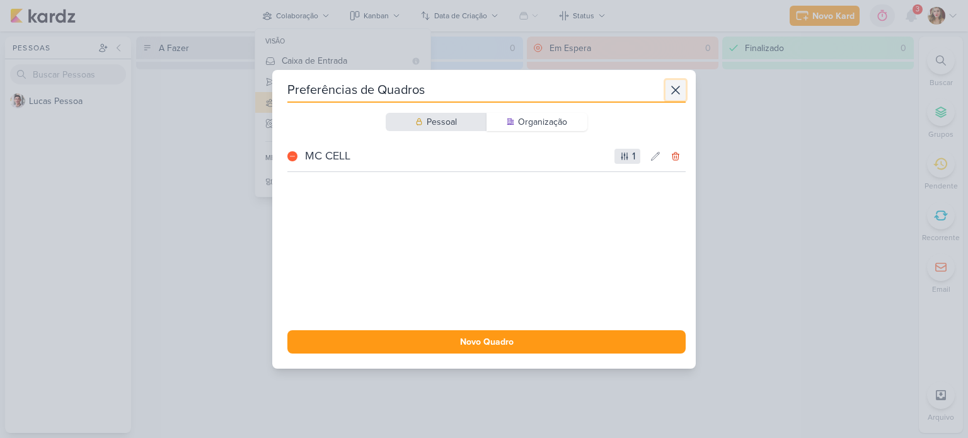
click at [668, 91] on icon at bounding box center [675, 90] width 15 height 15
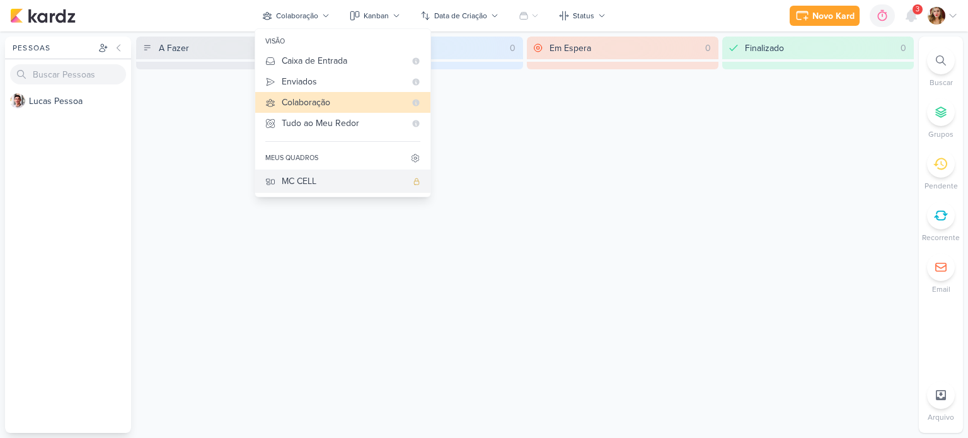
click at [324, 183] on div "MC CELL" at bounding box center [344, 181] width 125 height 13
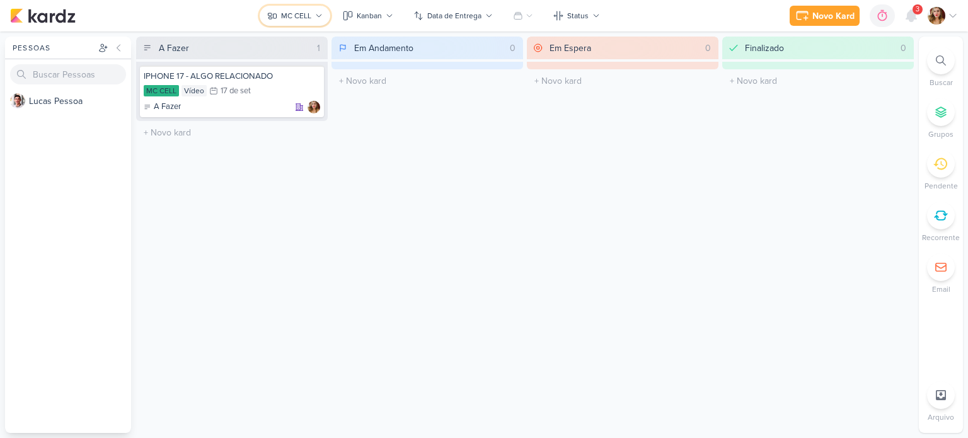
click at [295, 12] on div "MC CELL" at bounding box center [296, 15] width 30 height 11
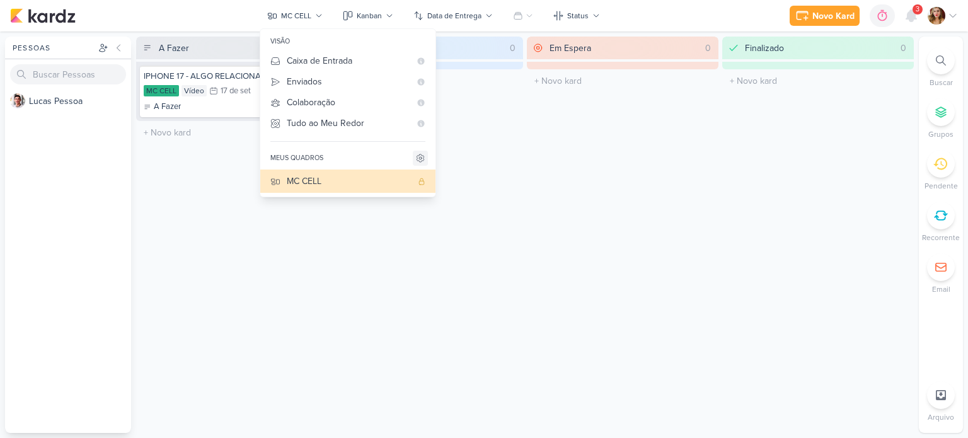
click at [425, 156] on icon at bounding box center [420, 158] width 10 height 10
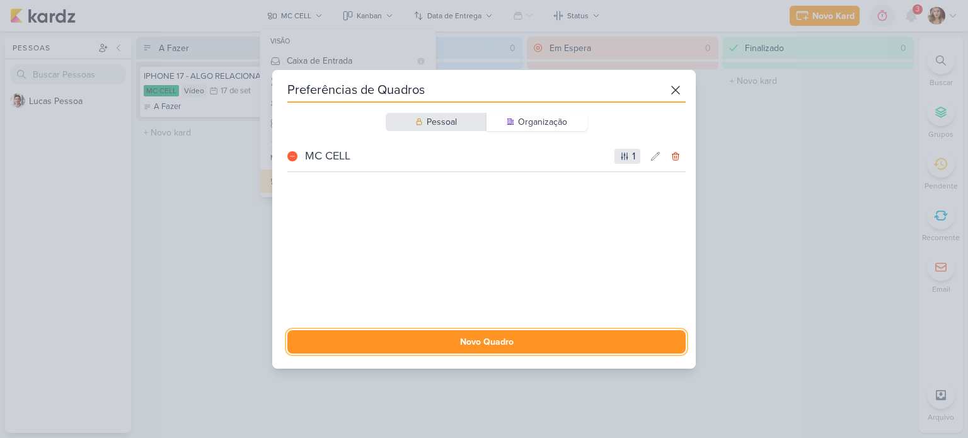
click at [567, 348] on button "Novo Quadro" at bounding box center [486, 341] width 398 height 23
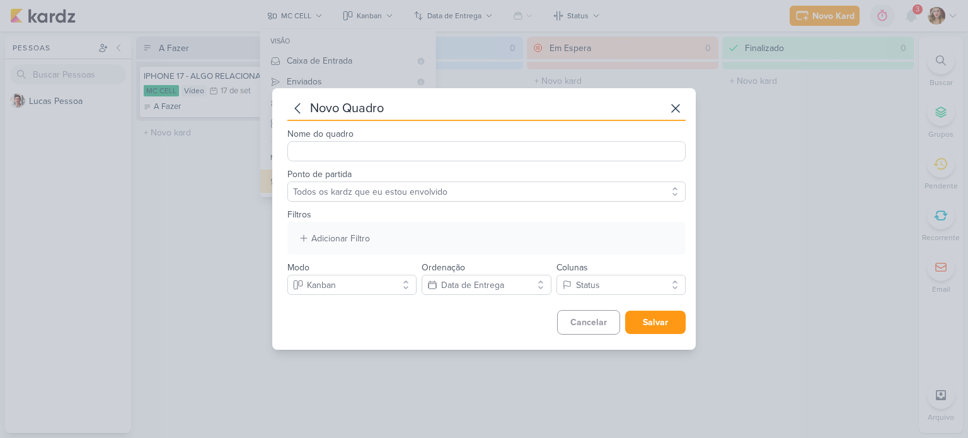
click at [390, 148] on input "Nome do quadro" at bounding box center [486, 151] width 398 height 20
type input "r"
type input "REGINA TRANSPORTES"
click at [442, 245] on div "Adicionar Filtro Responsável Marcador Campos Personalizados Clientes Estágio de…" at bounding box center [486, 238] width 398 height 33
click at [337, 232] on div "Adicionar Filtro" at bounding box center [340, 238] width 59 height 13
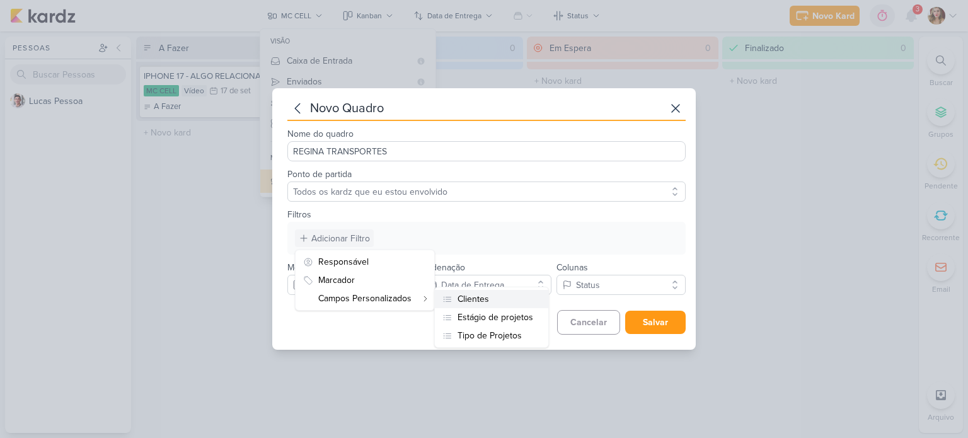
click at [510, 297] on button "Clientes" at bounding box center [491, 299] width 113 height 18
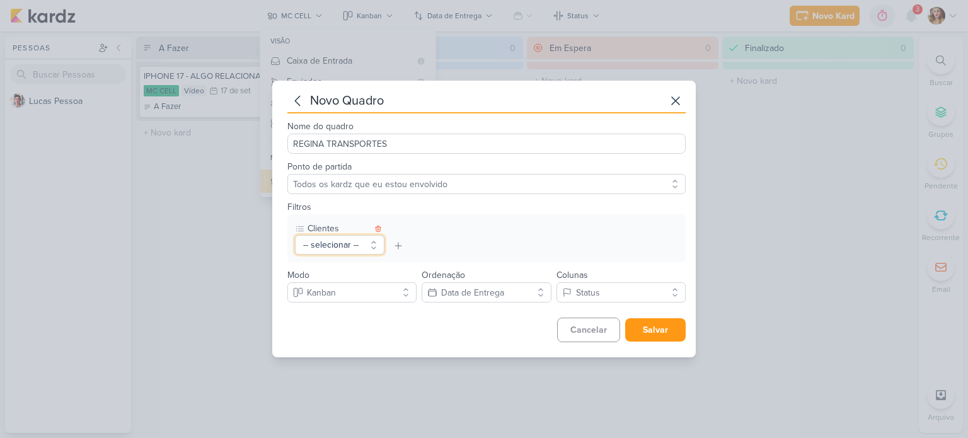
click at [317, 243] on button "-- selecionar --" at bounding box center [339, 245] width 89 height 20
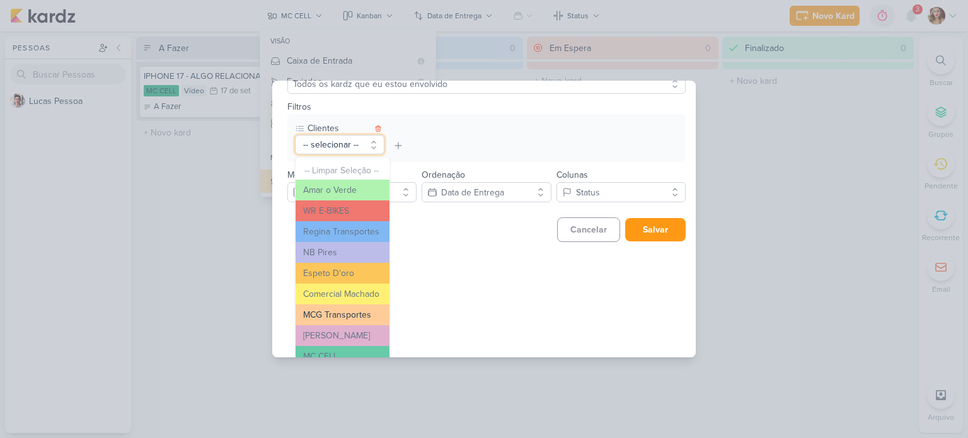
scroll to position [114, 0]
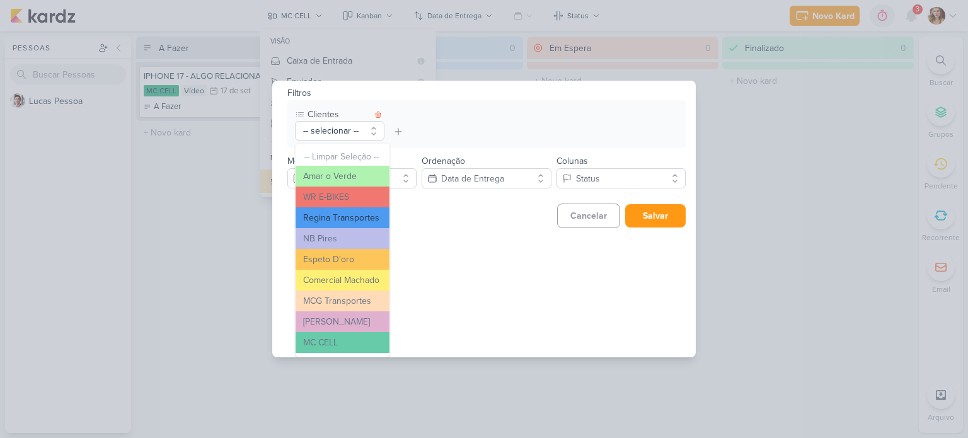
click at [358, 213] on button "Regina Transportes" at bounding box center [342, 217] width 94 height 21
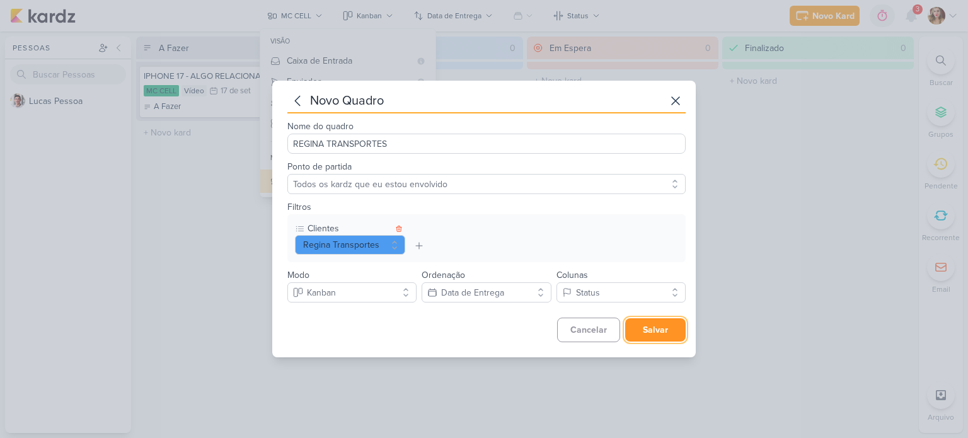
click at [665, 328] on button "Salvar" at bounding box center [655, 329] width 60 height 23
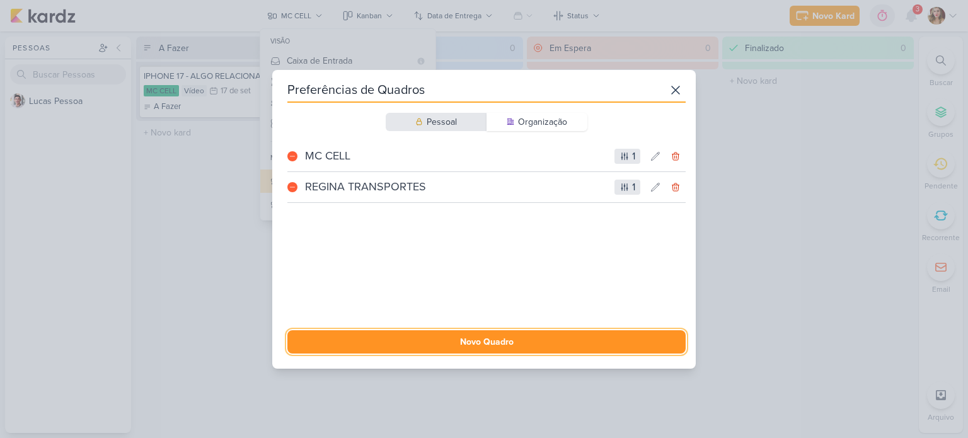
click at [543, 335] on button "Novo Quadro" at bounding box center [486, 341] width 398 height 23
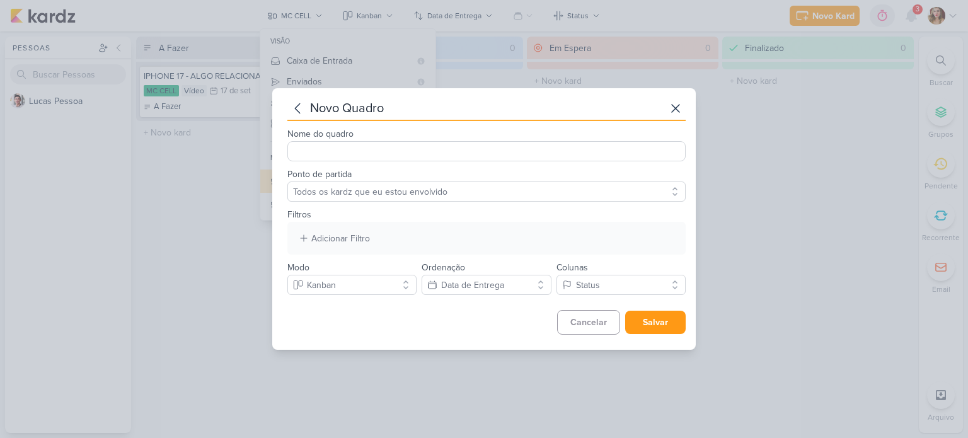
click at [443, 143] on input "Nome do quadro" at bounding box center [486, 151] width 398 height 20
click at [360, 147] on input "Nome do quadro" at bounding box center [486, 151] width 398 height 20
type input "a"
type input "AMAR O VERDE"
click at [466, 236] on div "Adicionar Filtro Responsável Marcador Campos Personalizados Clientes Estágio de…" at bounding box center [486, 238] width 398 height 33
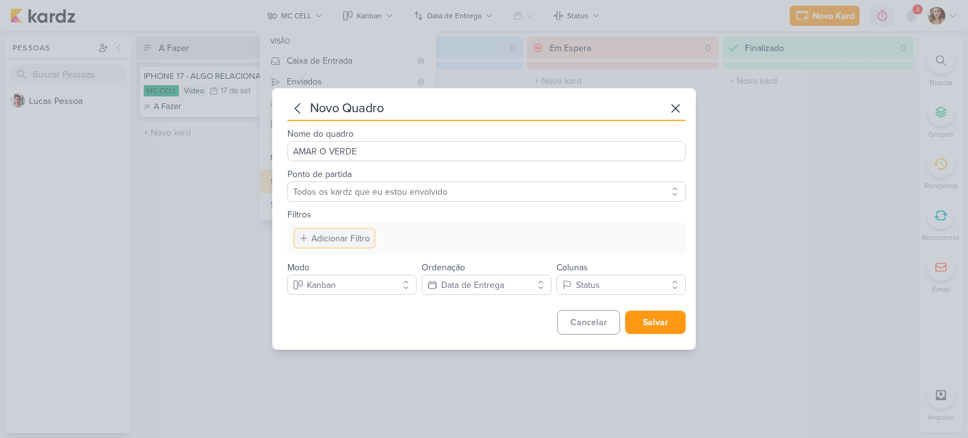
click at [340, 232] on div "Adicionar Filtro" at bounding box center [340, 238] width 59 height 13
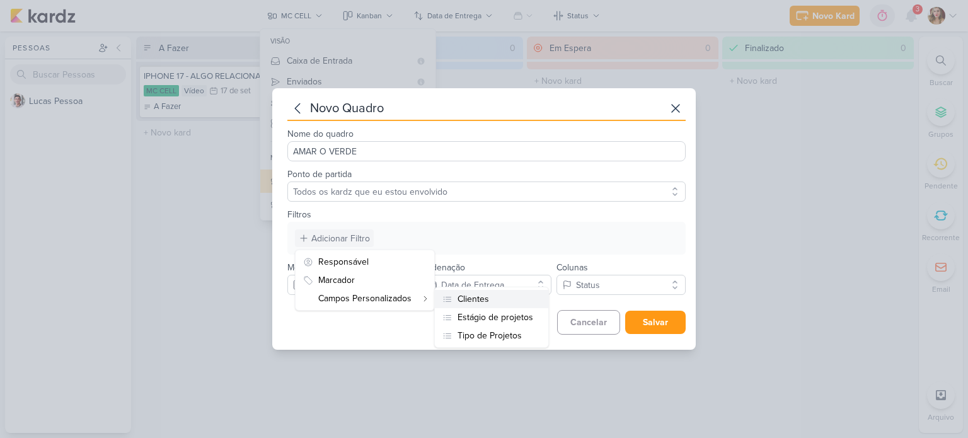
click at [496, 297] on button "Clientes" at bounding box center [491, 299] width 113 height 18
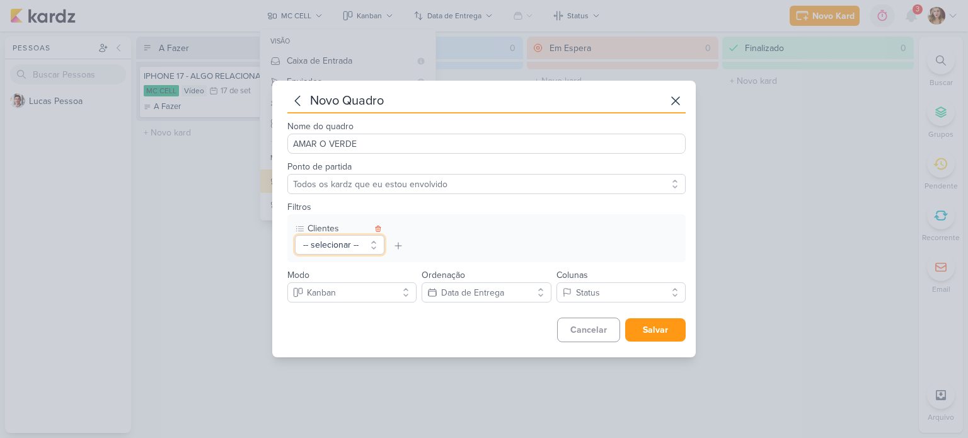
click at [360, 239] on button "-- selecionar --" at bounding box center [339, 245] width 89 height 20
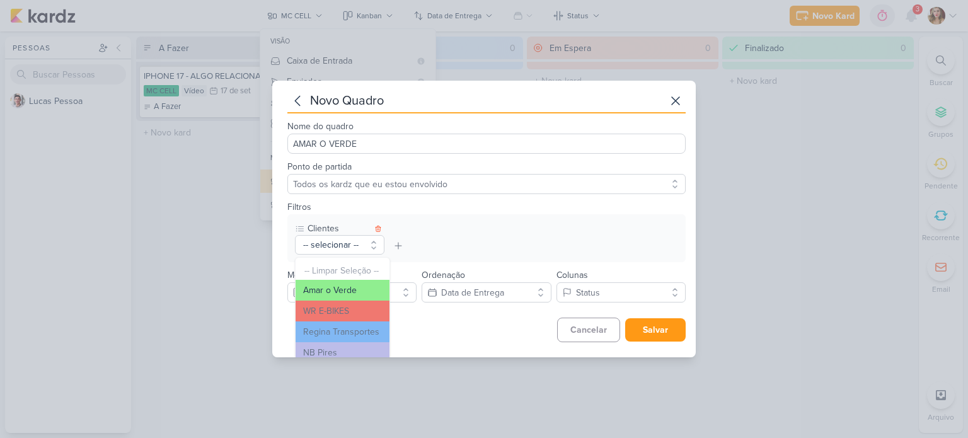
click at [357, 289] on button "Amar o Verde" at bounding box center [342, 290] width 94 height 21
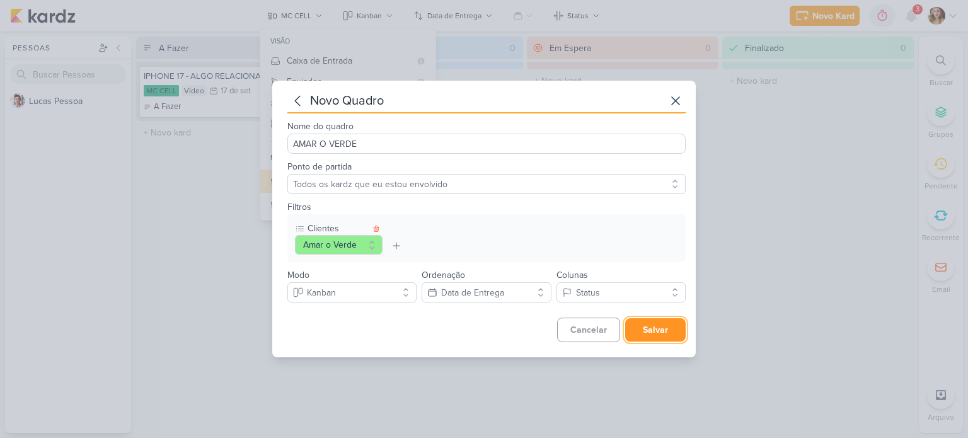
click at [656, 322] on button "Salvar" at bounding box center [655, 329] width 60 height 23
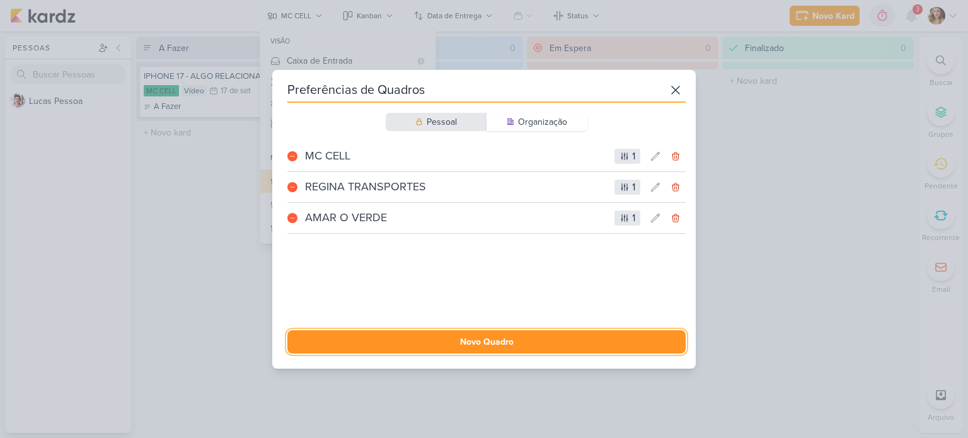
click at [505, 340] on button "Novo Quadro" at bounding box center [486, 341] width 398 height 23
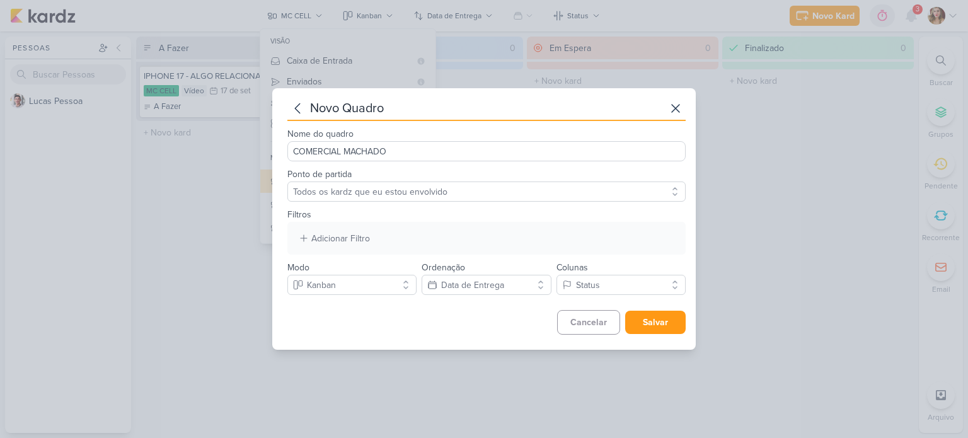
type input "COMERCIAL MACHADO"
click at [421, 227] on div "Adicionar Filtro Responsável Marcador Campos Personalizados Clientes Estágio de…" at bounding box center [486, 238] width 398 height 33
click at [343, 238] on div "Adicionar Filtro" at bounding box center [340, 238] width 59 height 13
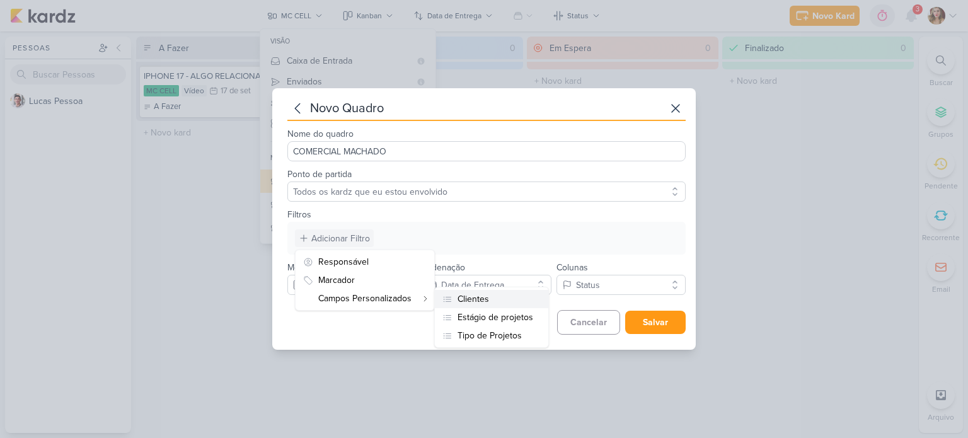
click at [524, 300] on button "Clientes" at bounding box center [491, 299] width 113 height 18
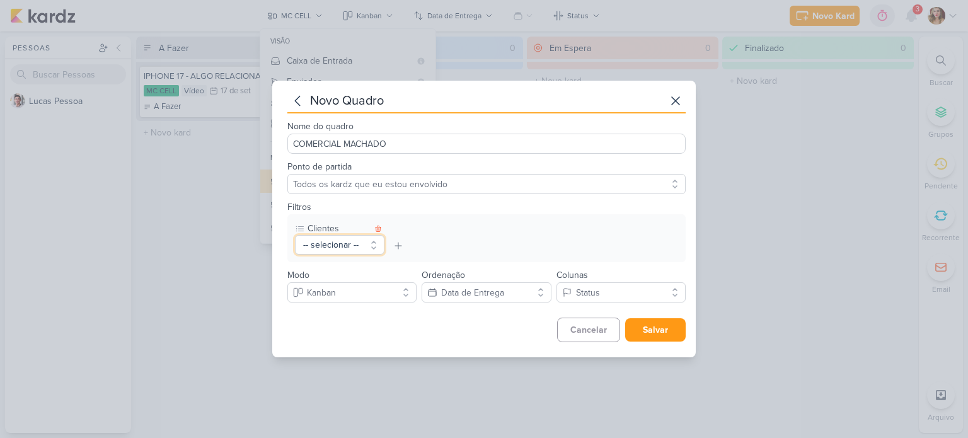
click at [358, 243] on button "-- selecionar --" at bounding box center [339, 245] width 89 height 20
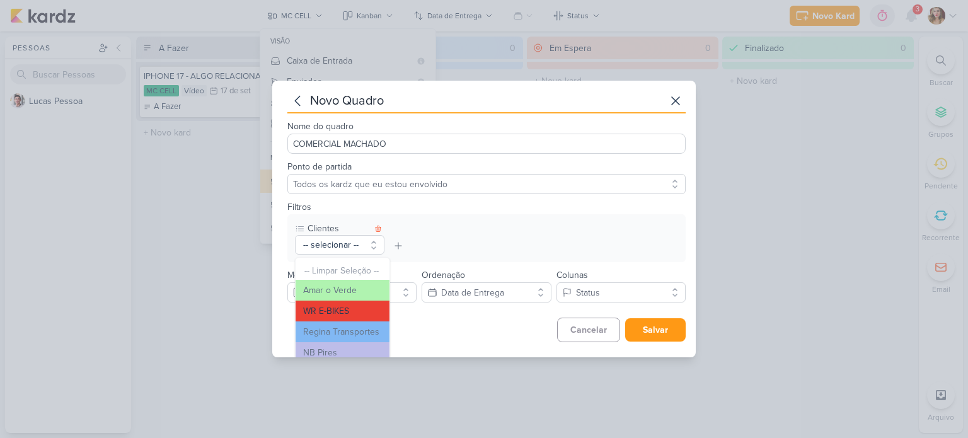
click at [367, 311] on button "WR E-BIKES" at bounding box center [342, 311] width 94 height 21
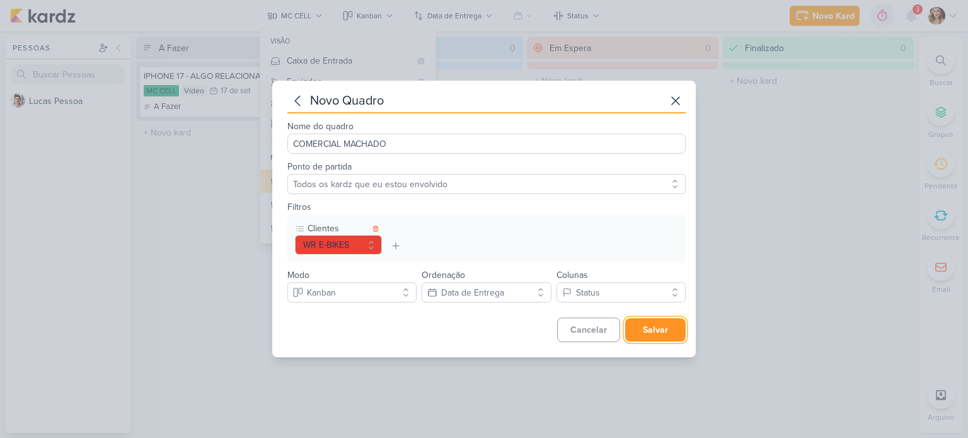
click at [645, 323] on button "Salvar" at bounding box center [655, 329] width 60 height 23
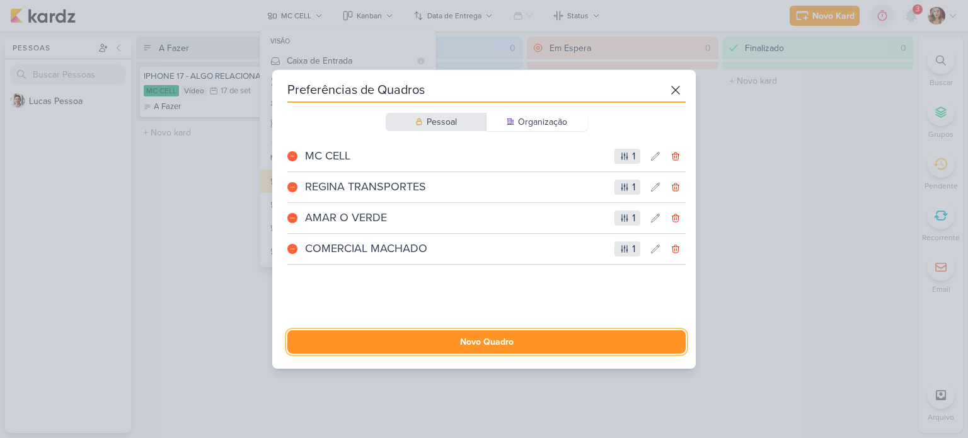
click at [535, 335] on button "Novo Quadro" at bounding box center [486, 341] width 398 height 23
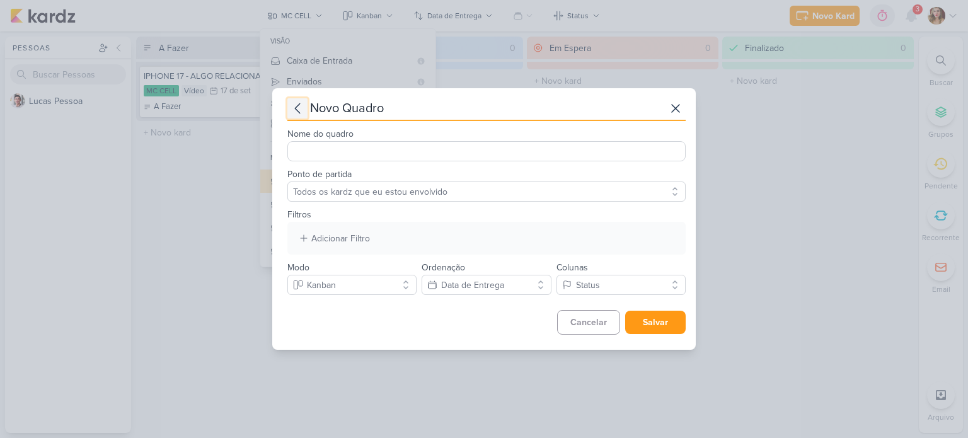
click at [300, 106] on icon at bounding box center [297, 108] width 15 height 15
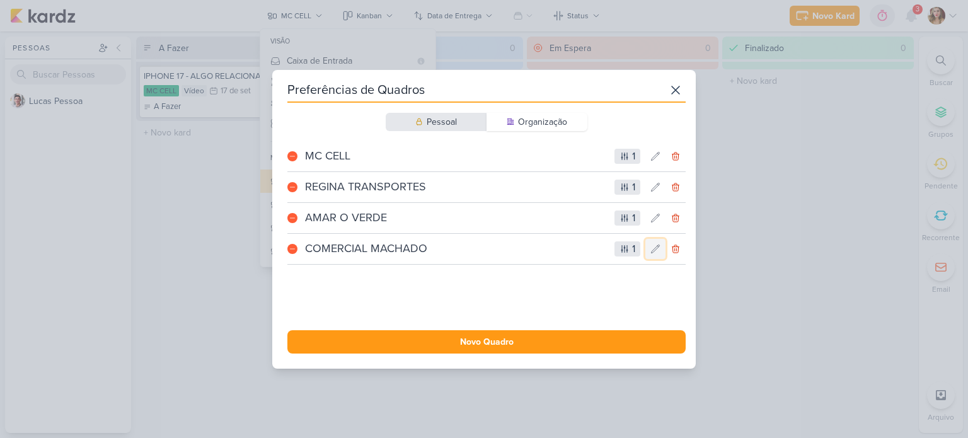
click at [651, 248] on icon at bounding box center [655, 248] width 8 height 8
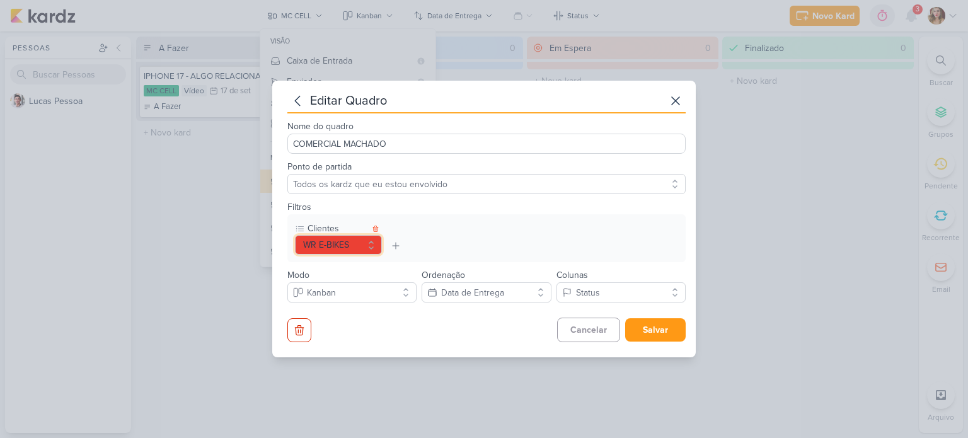
click at [332, 247] on button "WR E-BIKES" at bounding box center [338, 245] width 87 height 20
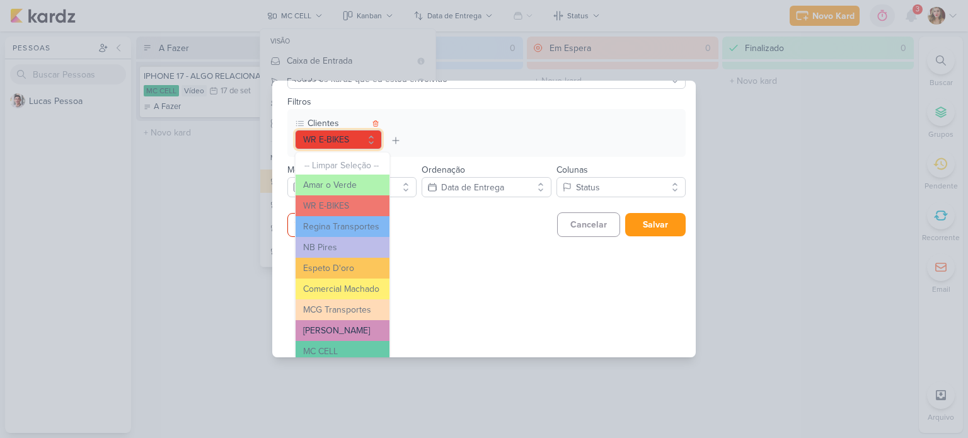
scroll to position [114, 0]
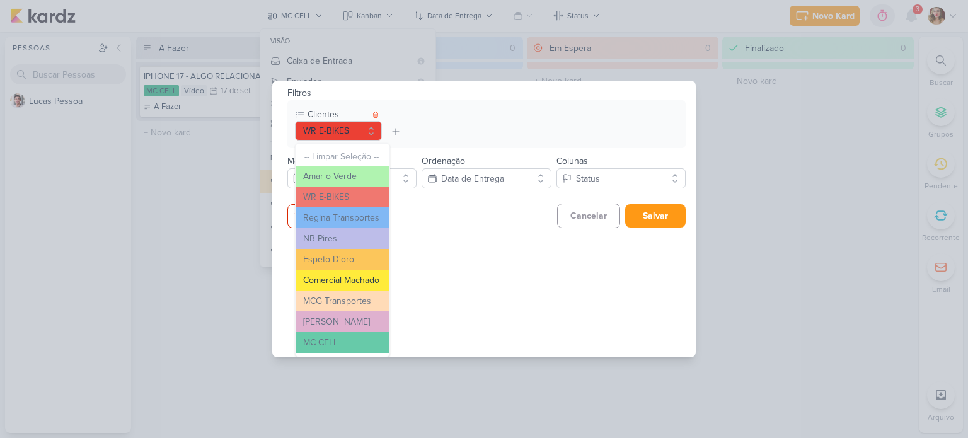
click at [360, 276] on button "Comercial Machado" at bounding box center [342, 280] width 94 height 21
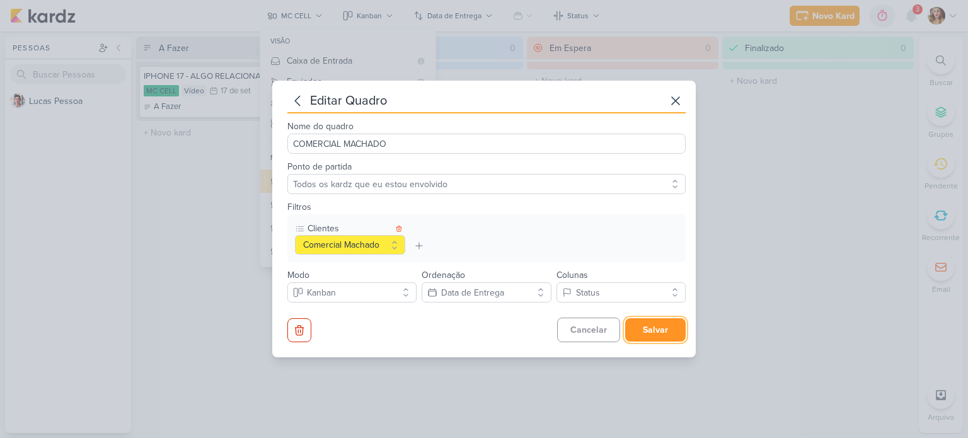
click at [660, 335] on button "Salvar" at bounding box center [655, 329] width 60 height 23
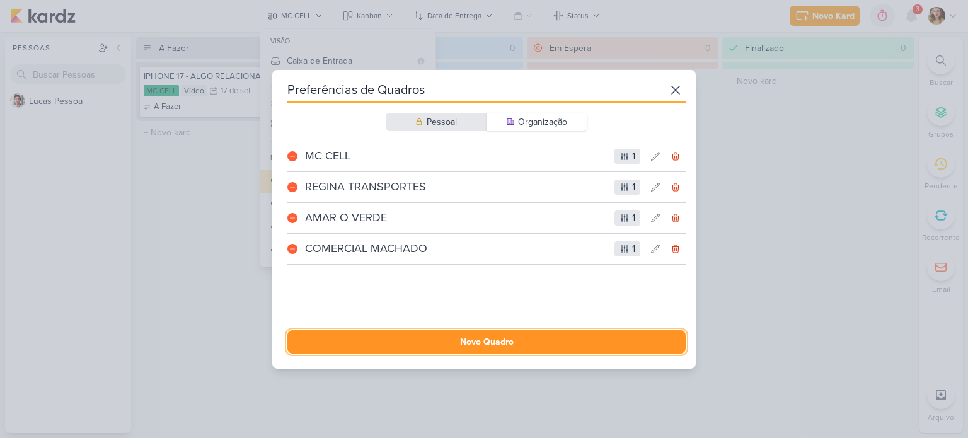
click at [476, 332] on button "Novo Quadro" at bounding box center [486, 341] width 398 height 23
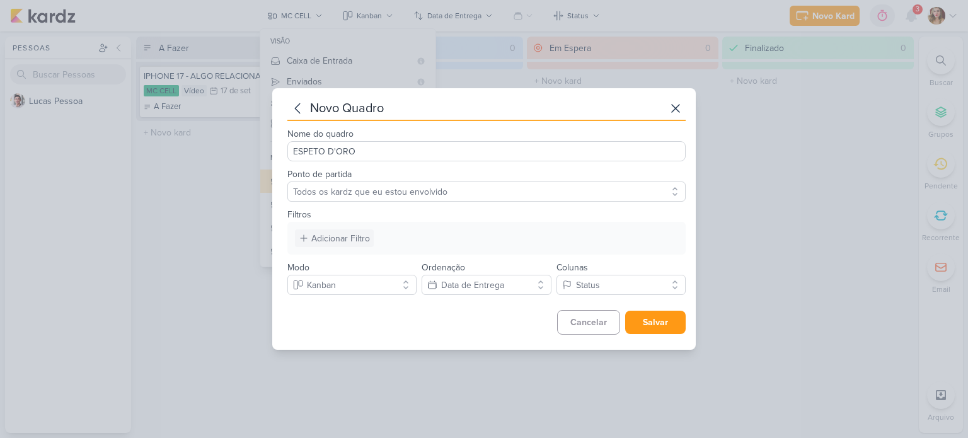
type input "ESPETO D'ORO"
click at [340, 233] on div "Adicionar Filtro" at bounding box center [340, 238] width 59 height 13
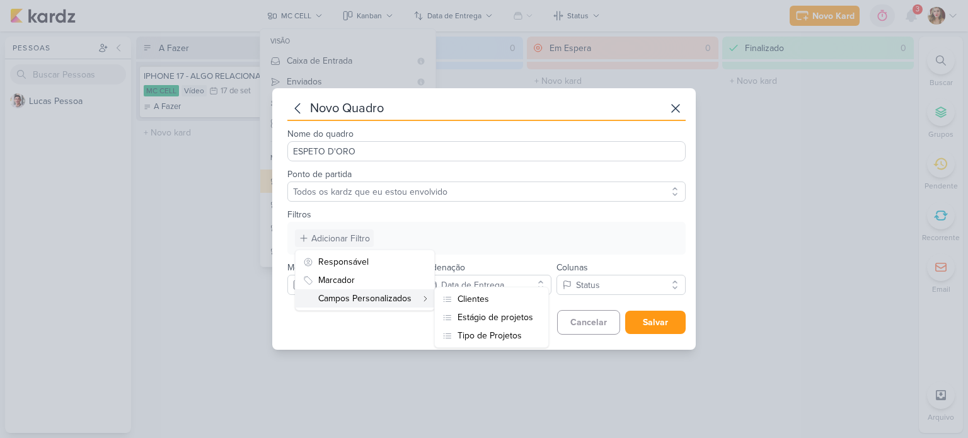
click at [360, 297] on div "Campos Personalizados" at bounding box center [357, 298] width 108 height 13
click at [522, 297] on button "Clientes" at bounding box center [491, 299] width 113 height 18
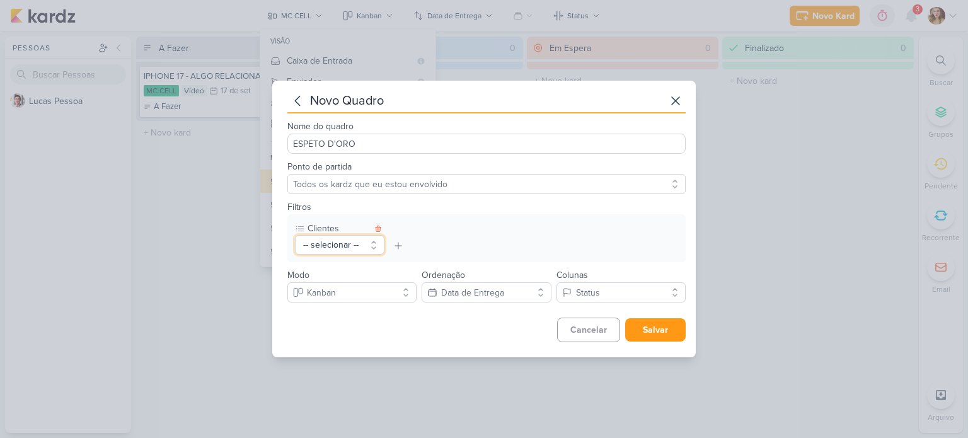
click at [309, 236] on button "-- selecionar --" at bounding box center [339, 245] width 89 height 20
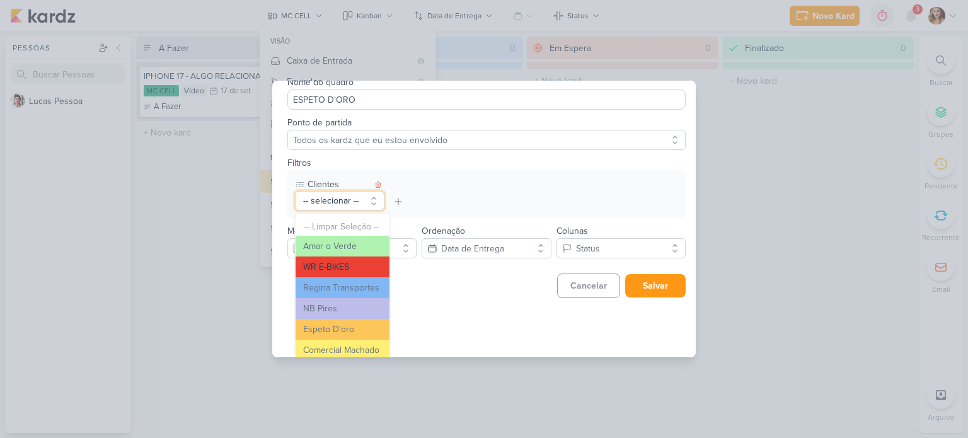
scroll to position [63, 0]
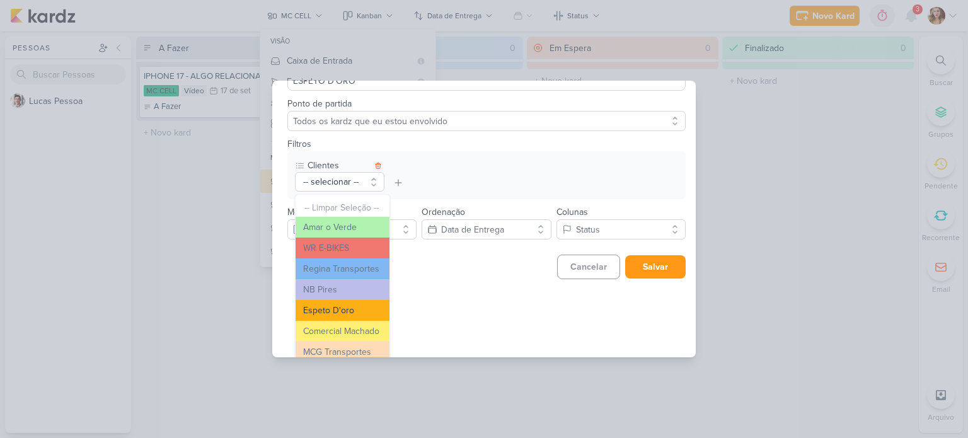
click at [357, 315] on button "Espeto D'oro" at bounding box center [342, 310] width 94 height 21
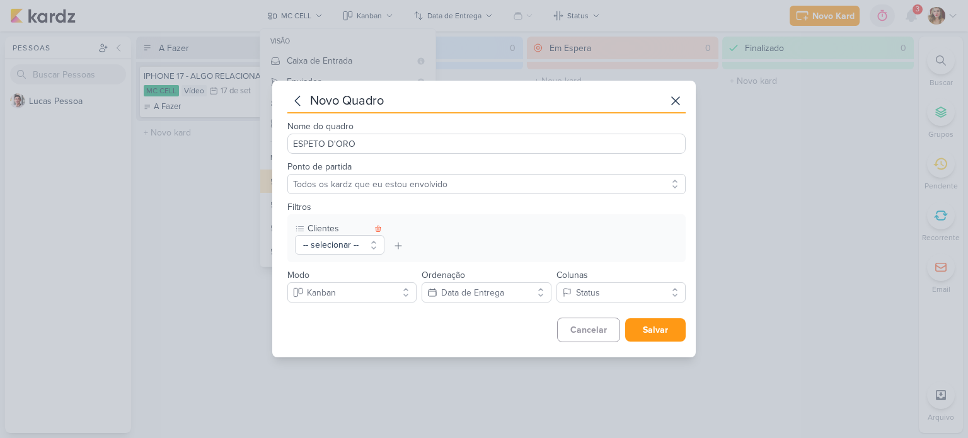
scroll to position [0, 0]
click at [660, 331] on button "Salvar" at bounding box center [655, 329] width 60 height 23
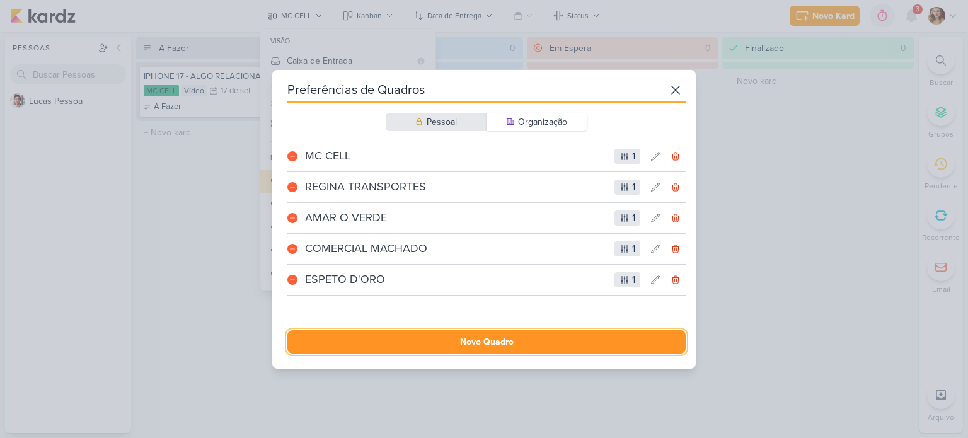
click at [454, 333] on button "Novo Quadro" at bounding box center [486, 341] width 398 height 23
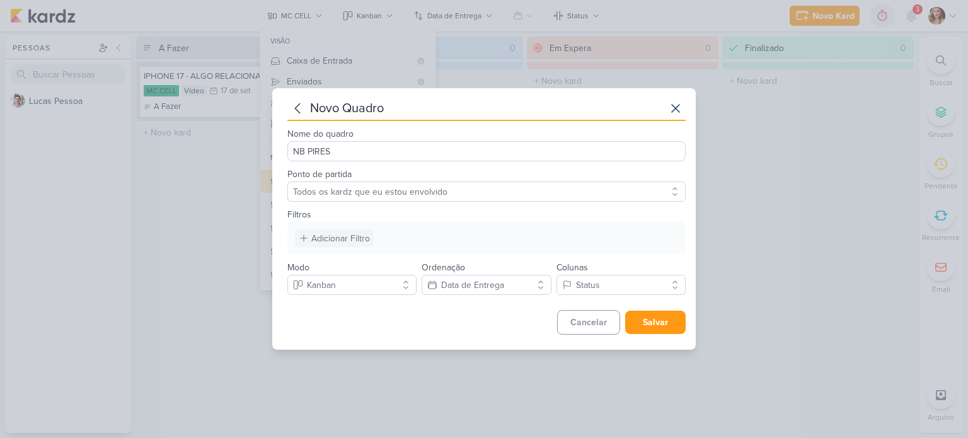
type input "NB PIRES"
click at [323, 237] on div "Adicionar Filtro" at bounding box center [340, 238] width 59 height 13
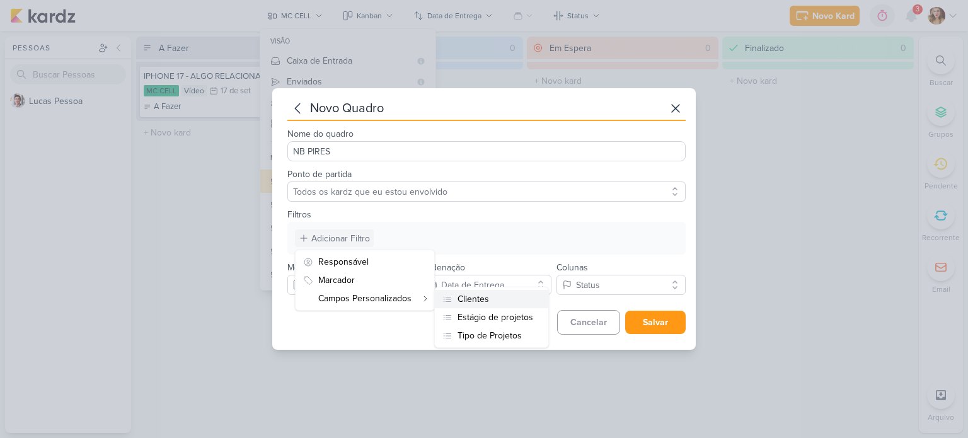
click at [486, 297] on div "Clientes" at bounding box center [473, 298] width 32 height 13
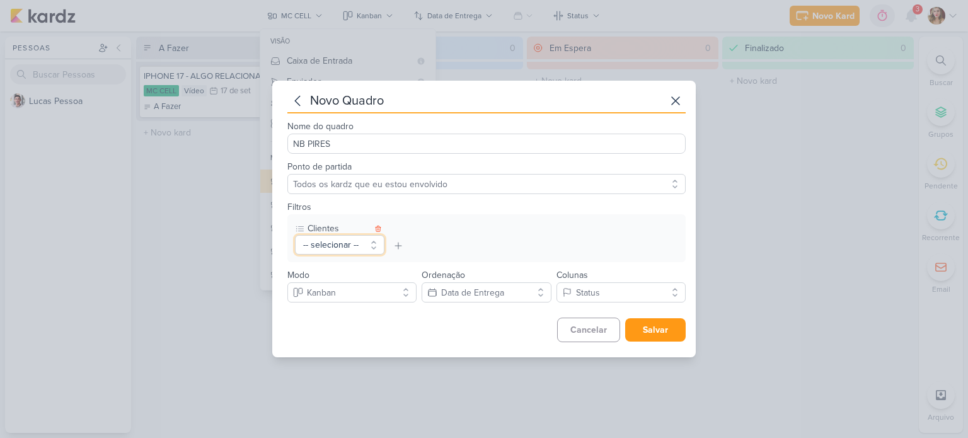
click at [323, 241] on button "-- selecionar --" at bounding box center [339, 245] width 89 height 20
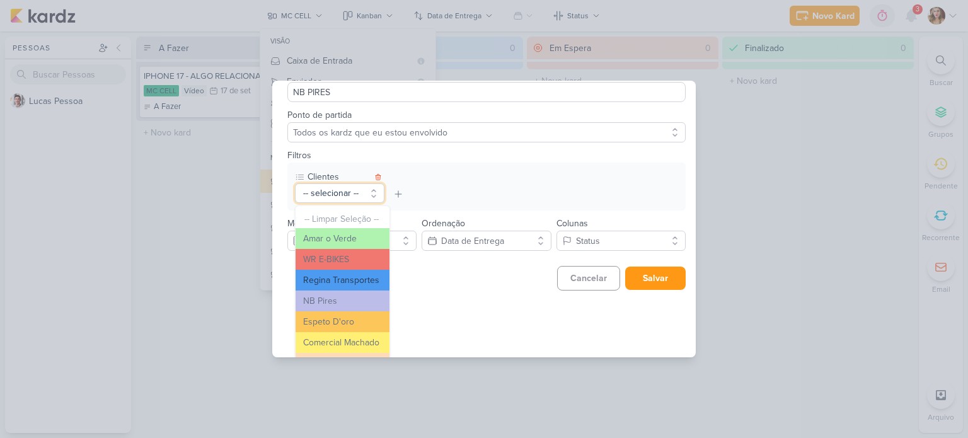
scroll to position [114, 0]
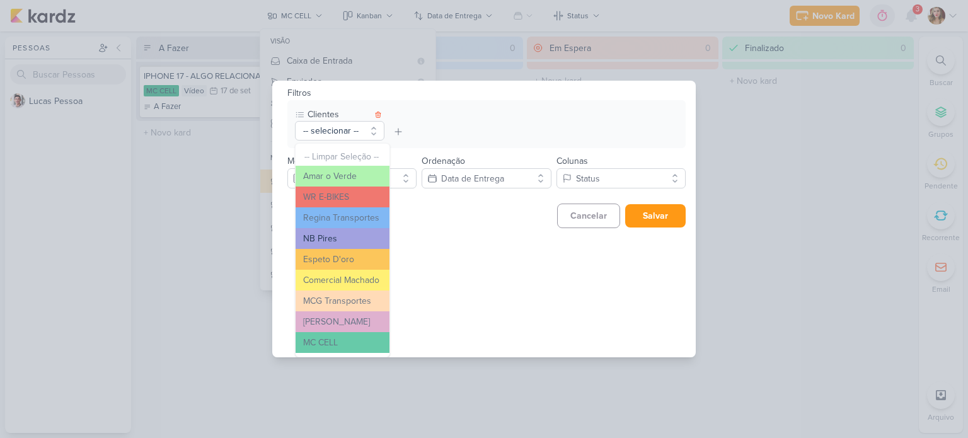
click at [357, 231] on button "NB Pires" at bounding box center [342, 238] width 94 height 21
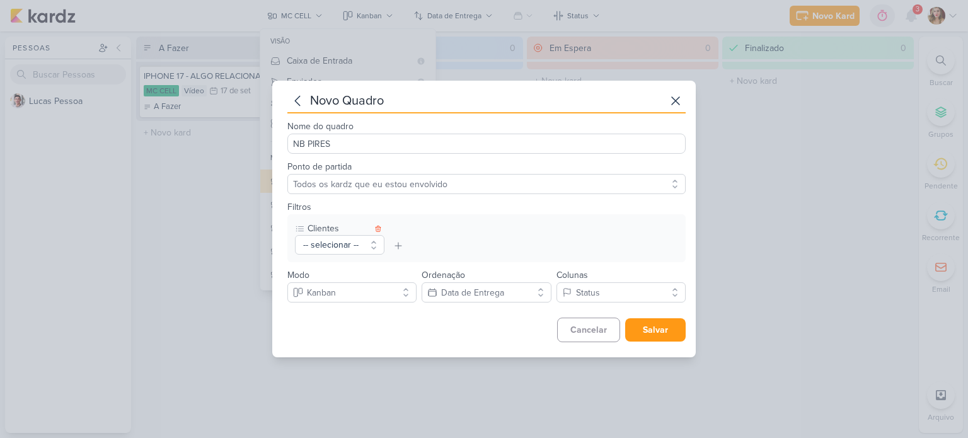
scroll to position [0, 0]
click at [651, 331] on button "Salvar" at bounding box center [655, 329] width 60 height 23
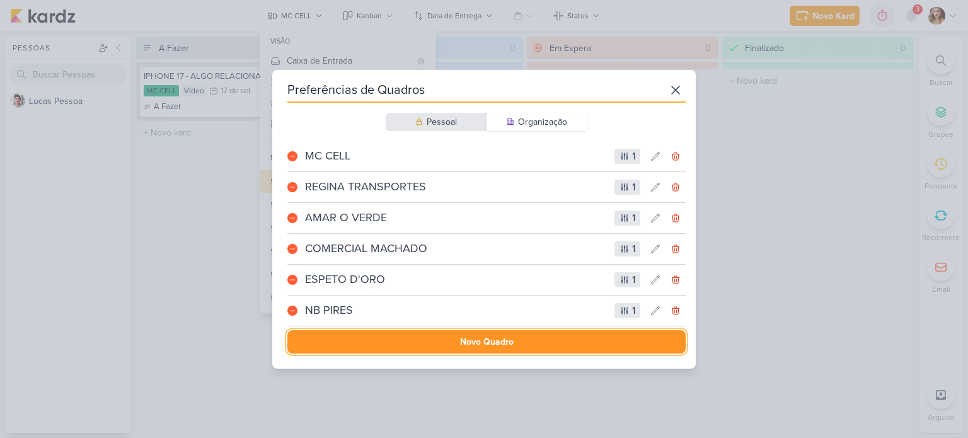
click at [481, 338] on button "Novo Quadro" at bounding box center [486, 341] width 398 height 23
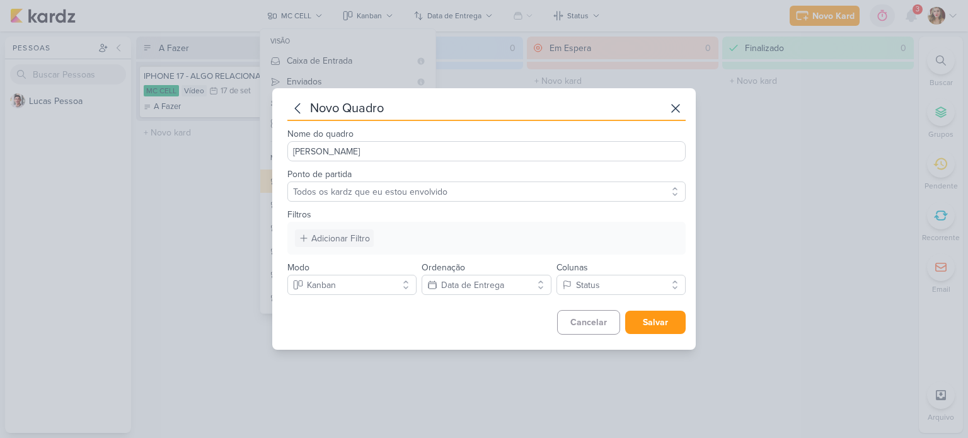
type input "[PERSON_NAME]"
click at [352, 241] on div "Adicionar Filtro" at bounding box center [340, 238] width 59 height 13
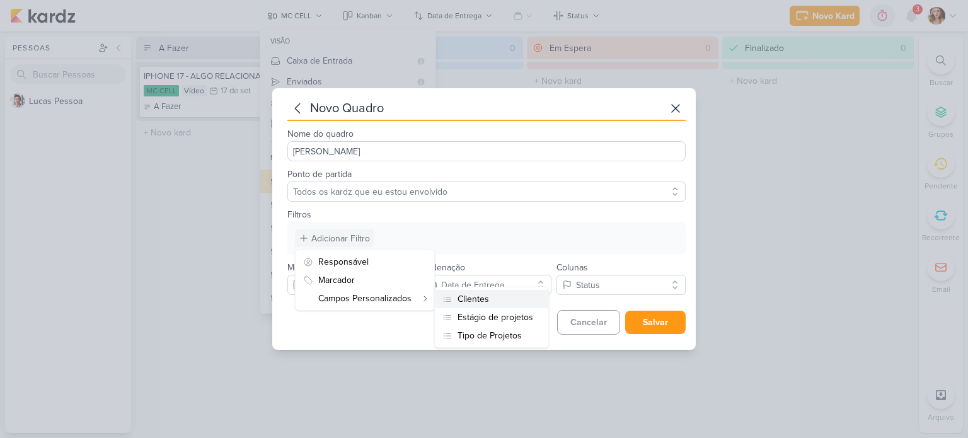
click at [467, 297] on div "Clientes" at bounding box center [473, 298] width 32 height 13
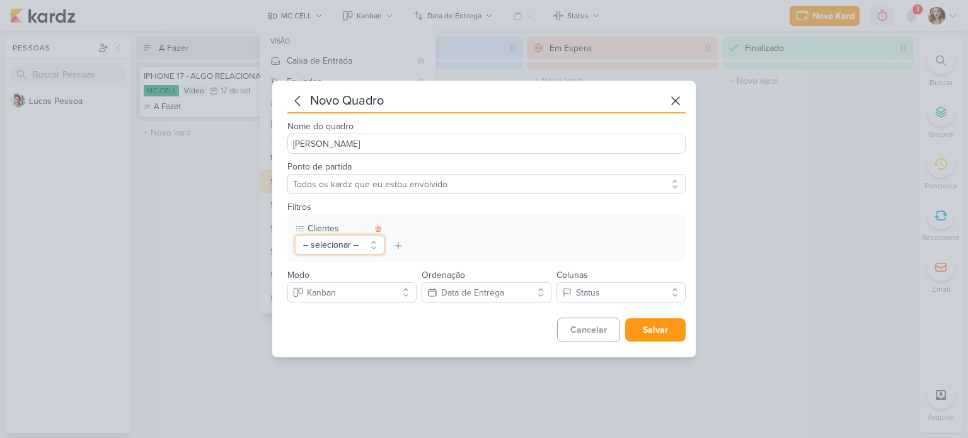
click at [357, 247] on button "-- selecionar --" at bounding box center [339, 245] width 89 height 20
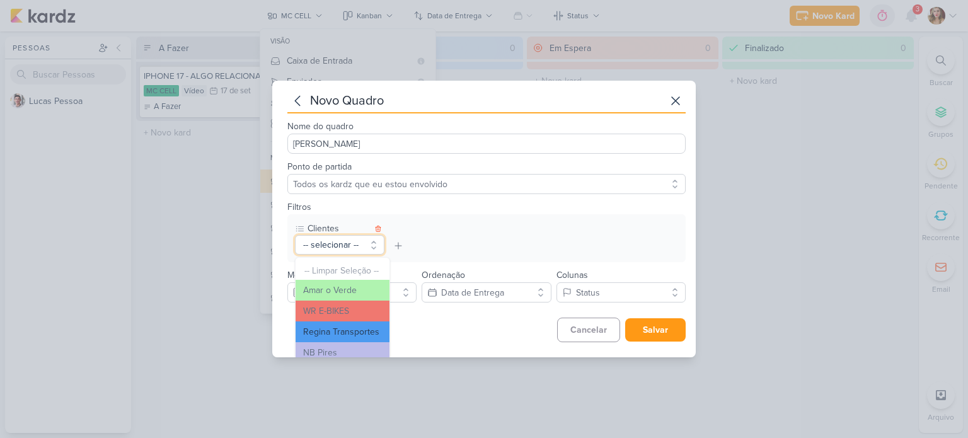
scroll to position [114, 0]
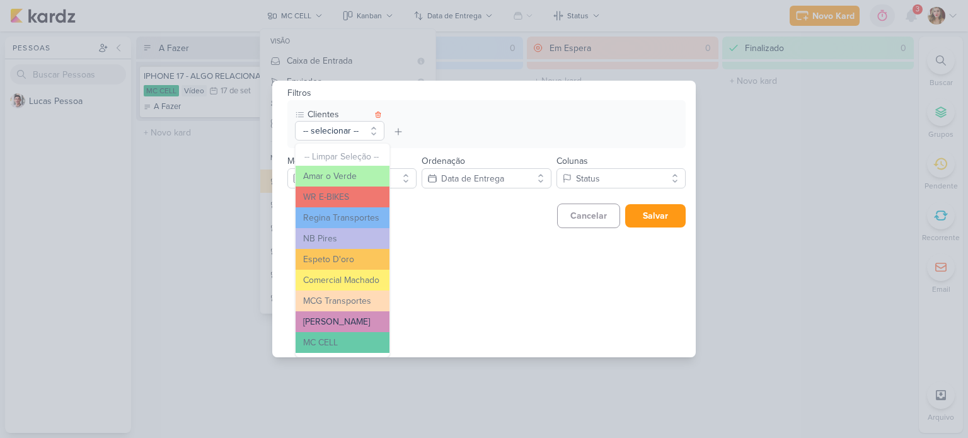
click at [364, 321] on button "[PERSON_NAME]" at bounding box center [342, 321] width 94 height 21
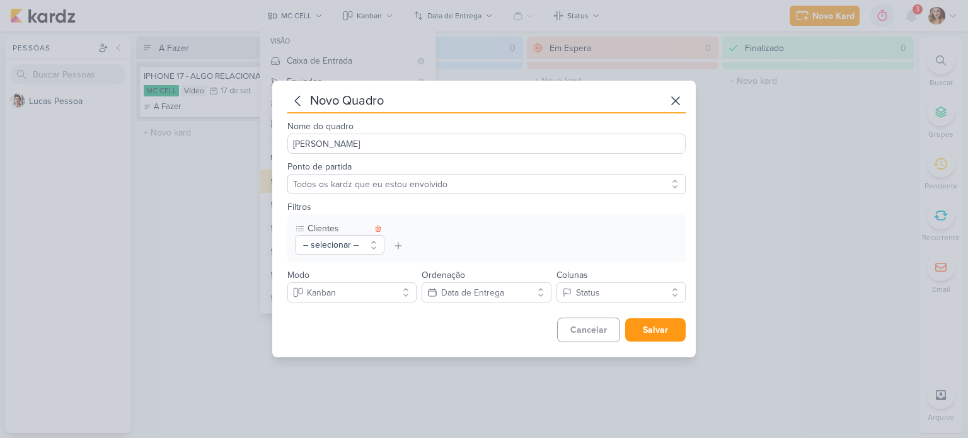
scroll to position [0, 0]
click at [649, 326] on button "Salvar" at bounding box center [655, 329] width 60 height 23
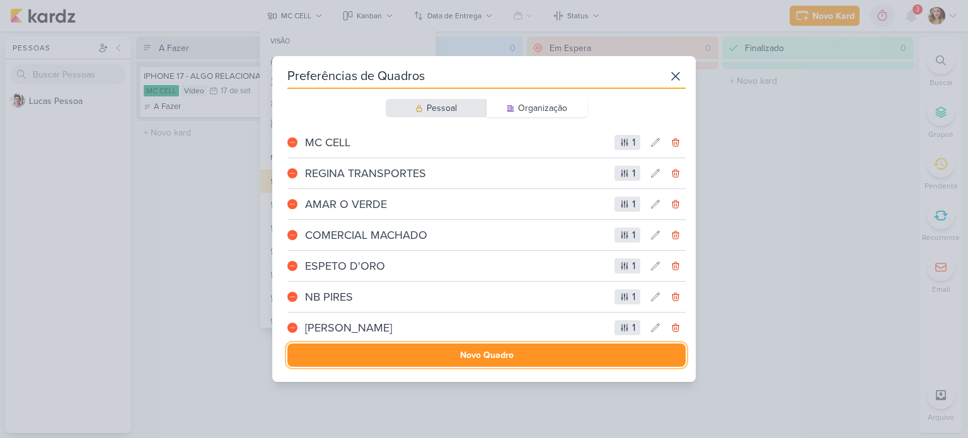
click at [471, 344] on button "Novo Quadro" at bounding box center [486, 354] width 398 height 23
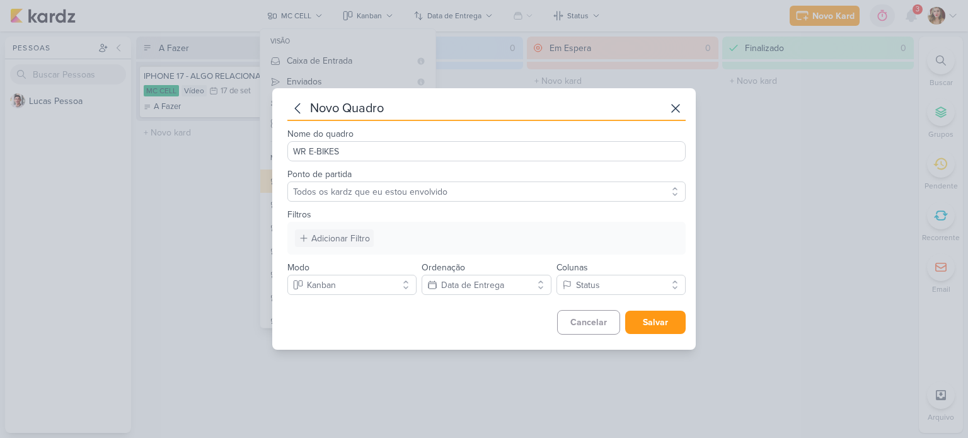
type input "WR E-BIKES"
click at [328, 236] on div "Adicionar Filtro" at bounding box center [340, 238] width 59 height 13
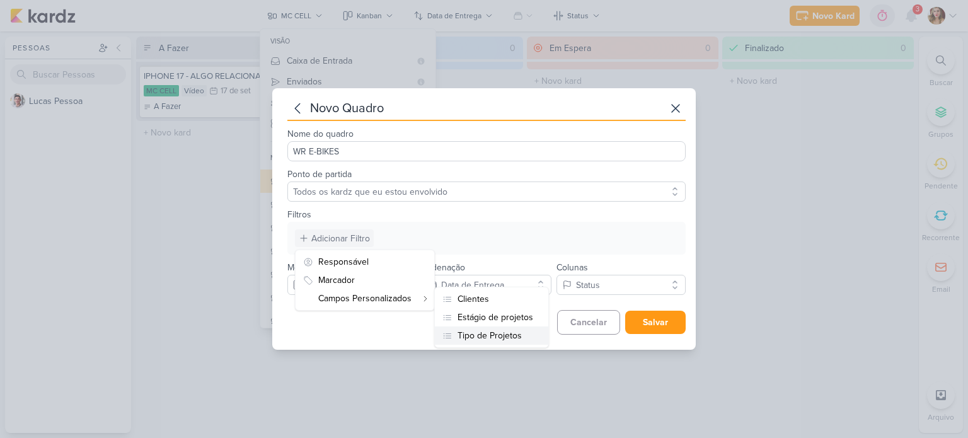
click at [493, 337] on div "Tipo de Projetos" at bounding box center [489, 335] width 64 height 13
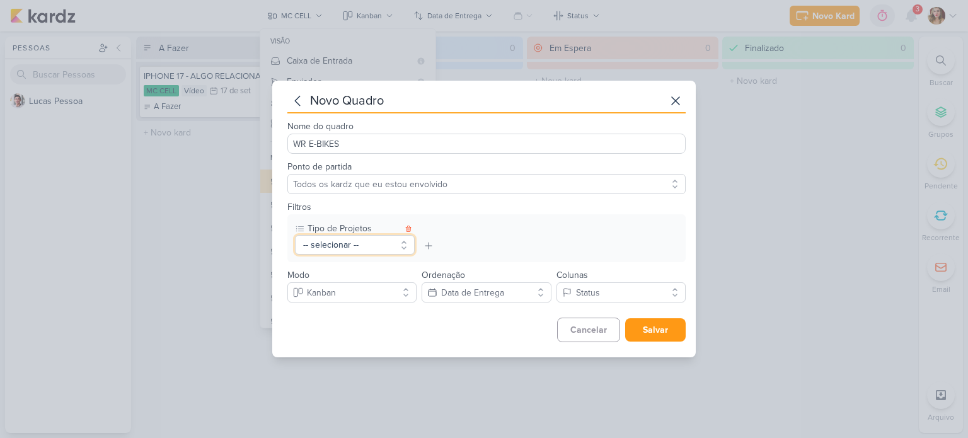
click at [365, 242] on button "-- selecionar --" at bounding box center [355, 245] width 120 height 20
click at [364, 241] on button "-- selecionar --" at bounding box center [355, 245] width 120 height 20
click at [406, 232] on icon at bounding box center [408, 229] width 8 height 8
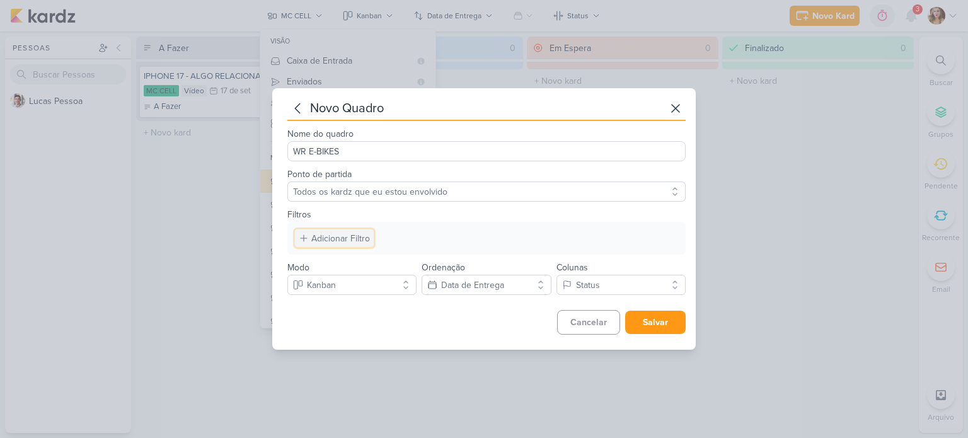
click at [338, 239] on div "Adicionar Filtro" at bounding box center [340, 238] width 59 height 13
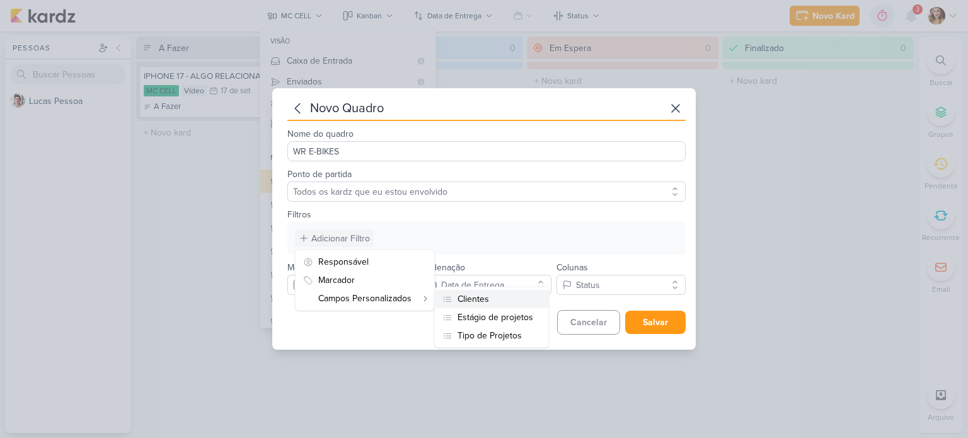
click at [513, 301] on button "Clientes" at bounding box center [491, 299] width 113 height 18
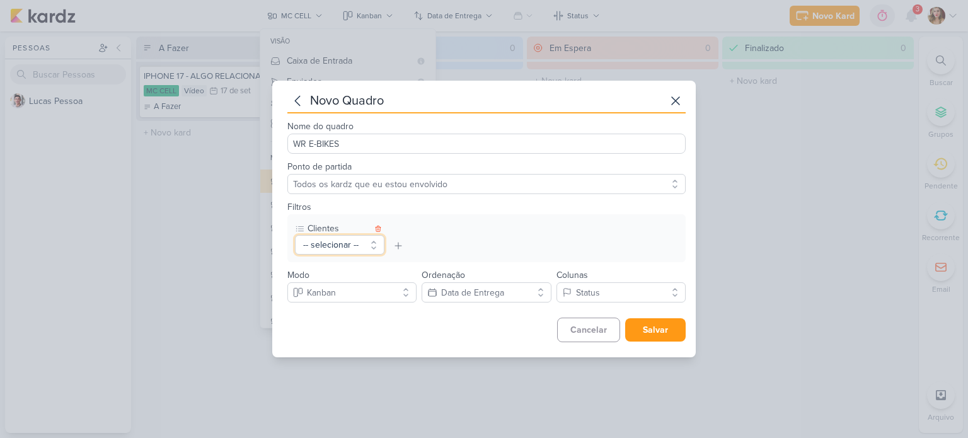
click at [355, 239] on button "-- selecionar --" at bounding box center [339, 245] width 89 height 20
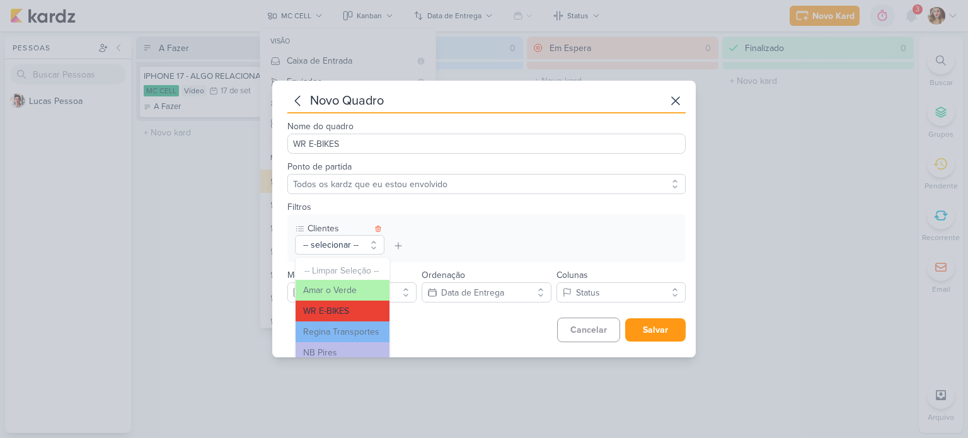
click at [355, 314] on button "WR E-BIKES" at bounding box center [342, 311] width 94 height 21
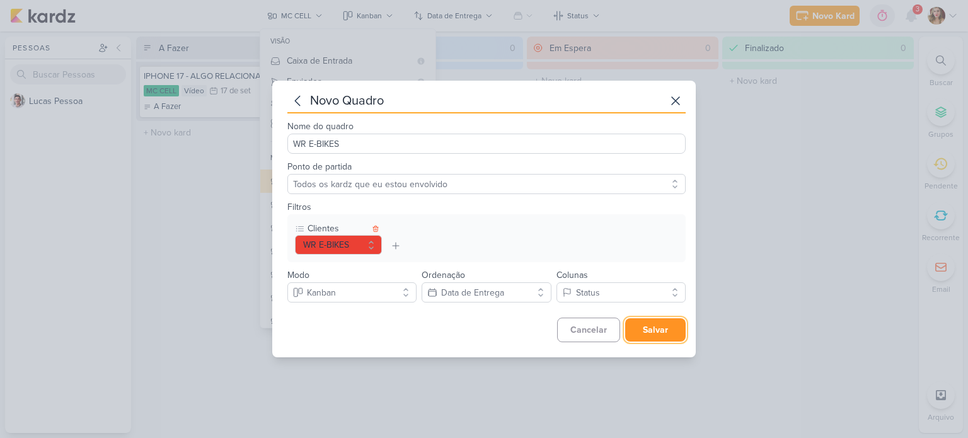
click at [645, 326] on button "Salvar" at bounding box center [655, 329] width 60 height 23
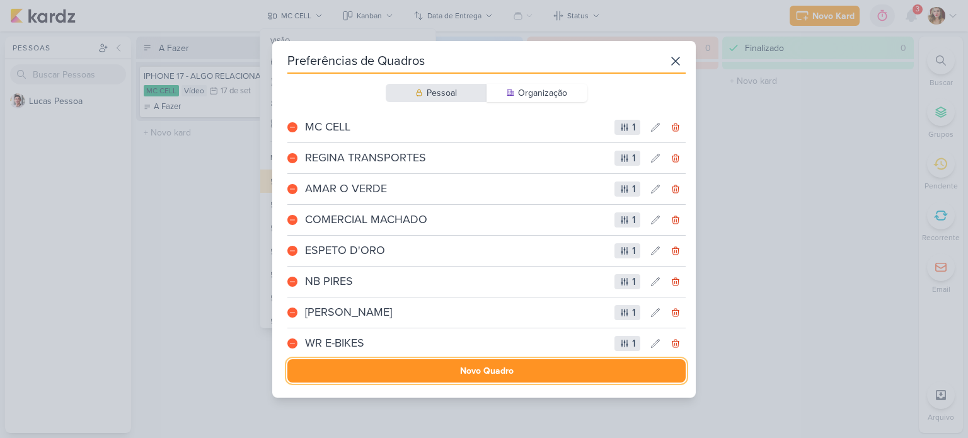
click at [525, 369] on button "Novo Quadro" at bounding box center [486, 370] width 398 height 23
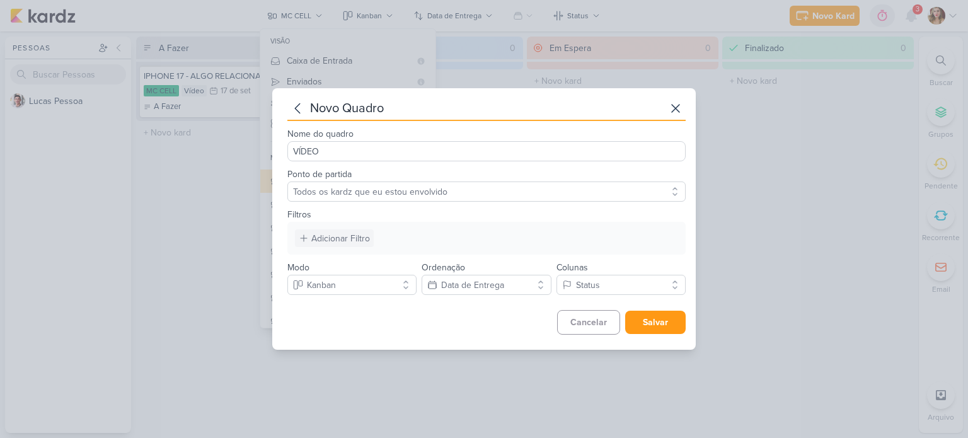
type input "VÍDEO"
click at [350, 231] on button "Adicionar Filtro" at bounding box center [334, 238] width 79 height 18
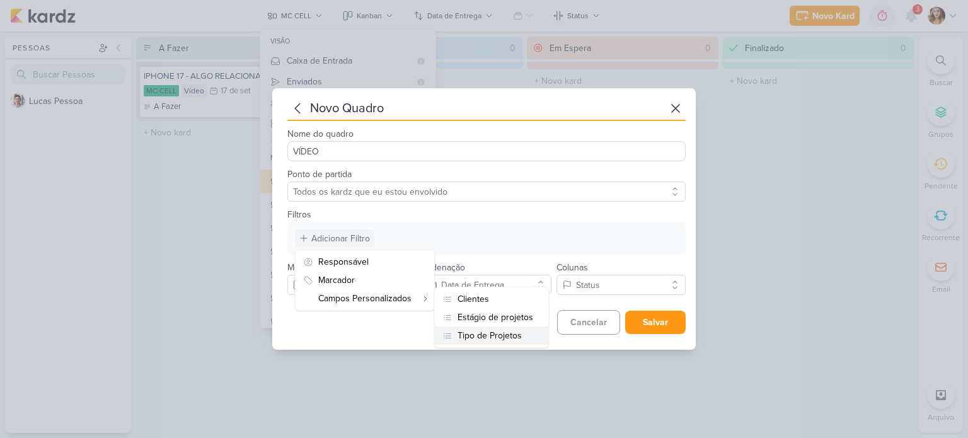
click at [496, 337] on div "Tipo de Projetos" at bounding box center [489, 335] width 64 height 13
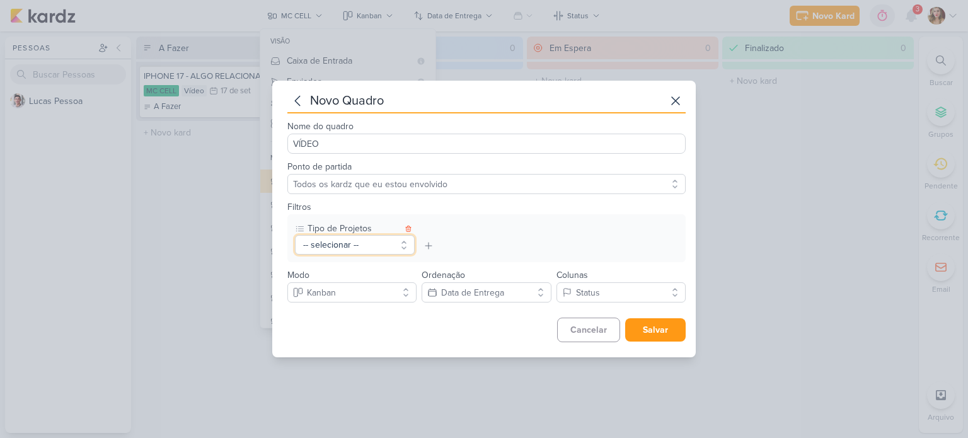
click at [331, 249] on button "-- selecionar --" at bounding box center [355, 245] width 120 height 20
click at [344, 306] on button "Vídeo" at bounding box center [354, 311] width 118 height 21
click at [653, 333] on button "Salvar" at bounding box center [655, 329] width 60 height 23
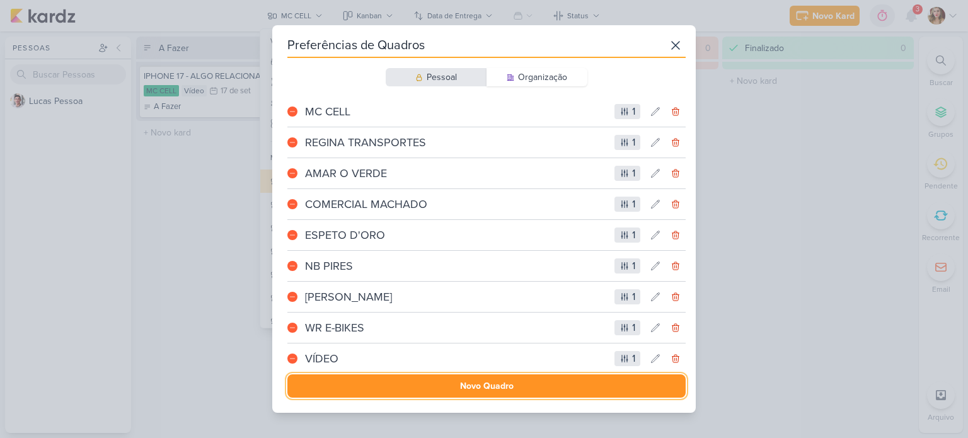
click at [484, 384] on button "Novo Quadro" at bounding box center [486, 385] width 398 height 23
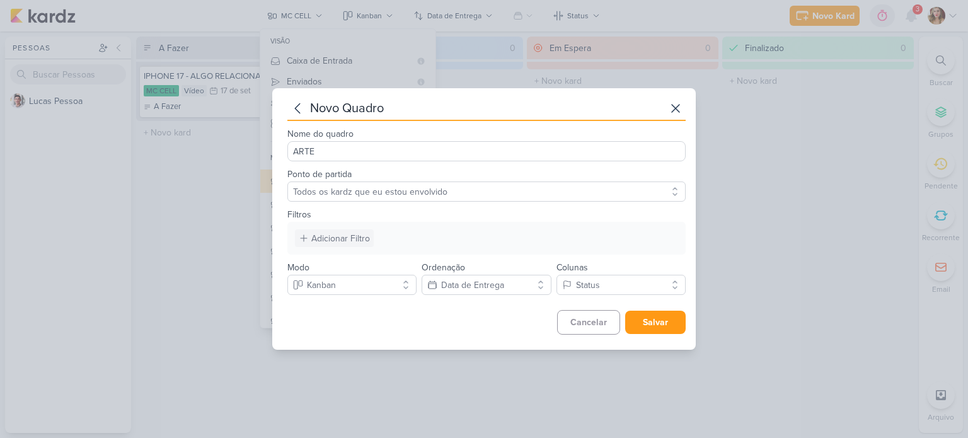
type input "ARTE"
click at [348, 241] on div "Adicionar Filtro" at bounding box center [340, 238] width 59 height 13
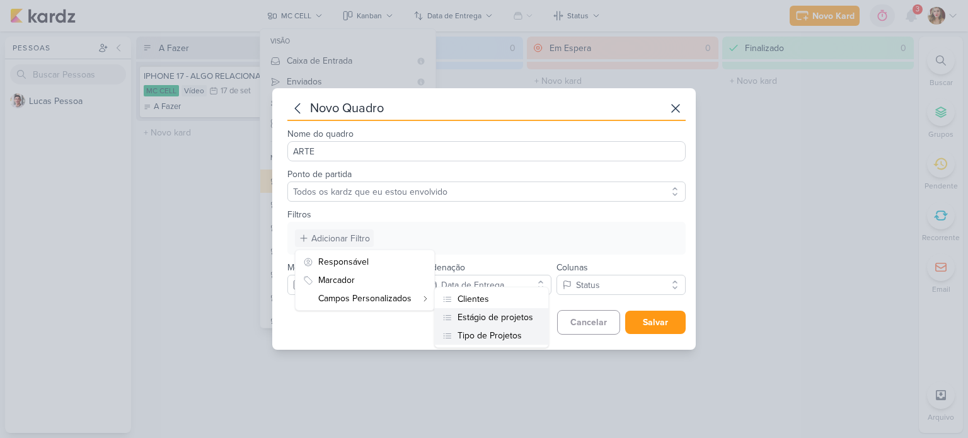
drag, startPoint x: 502, startPoint y: 316, endPoint x: 503, endPoint y: 340, distance: 24.0
click at [503, 340] on div "Clientes Estágio de projetos Tipo de Projetos" at bounding box center [491, 317] width 115 height 61
click at [504, 339] on div "Tipo de Projetos" at bounding box center [489, 335] width 64 height 13
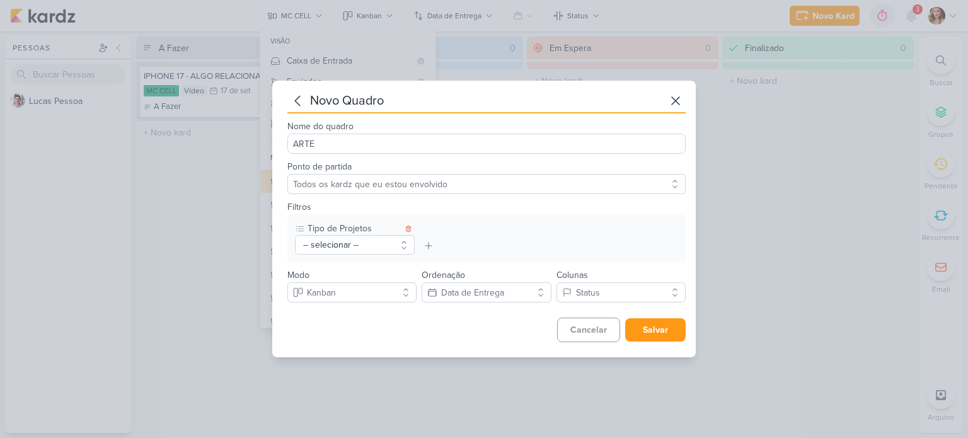
click at [349, 255] on div "Tipo de Projetos -- selecionar -- -- Limpar Seleção -- Arte Vídeo Responsável M…" at bounding box center [486, 238] width 398 height 48
click at [352, 246] on button "-- selecionar --" at bounding box center [355, 245] width 120 height 20
click at [372, 292] on button "Arte" at bounding box center [354, 290] width 118 height 21
click at [662, 335] on button "Salvar" at bounding box center [655, 329] width 60 height 23
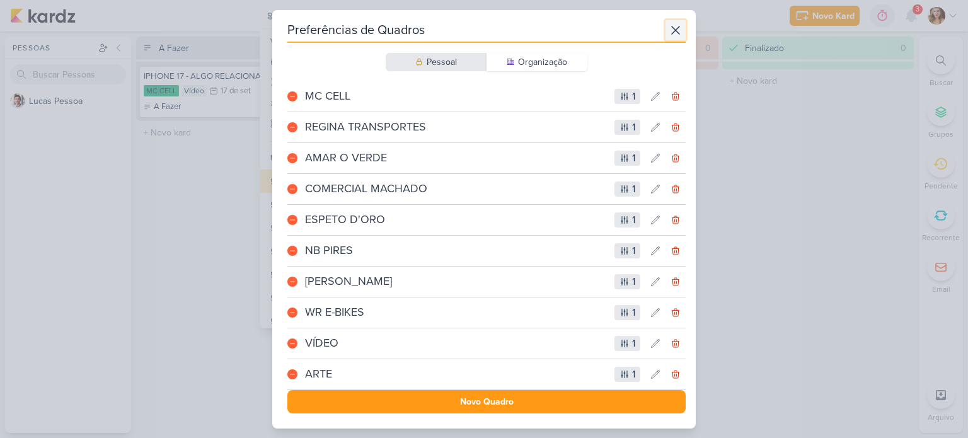
click at [669, 28] on icon at bounding box center [675, 30] width 15 height 15
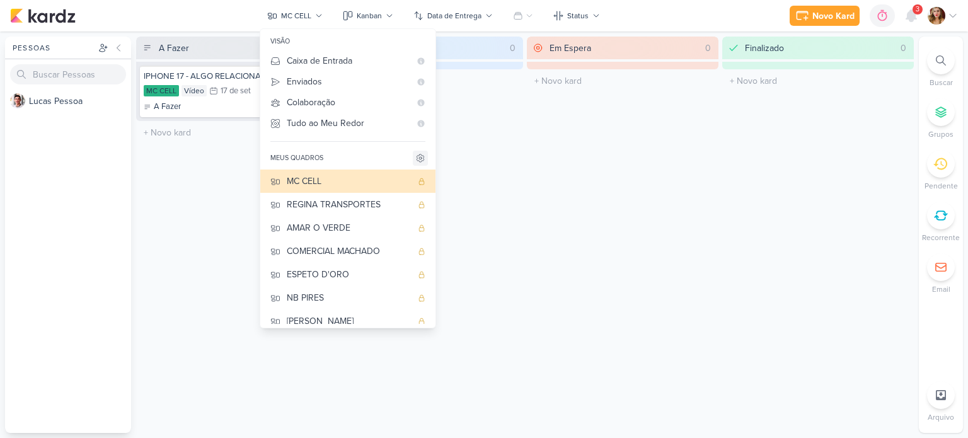
click at [417, 155] on icon at bounding box center [420, 158] width 10 height 10
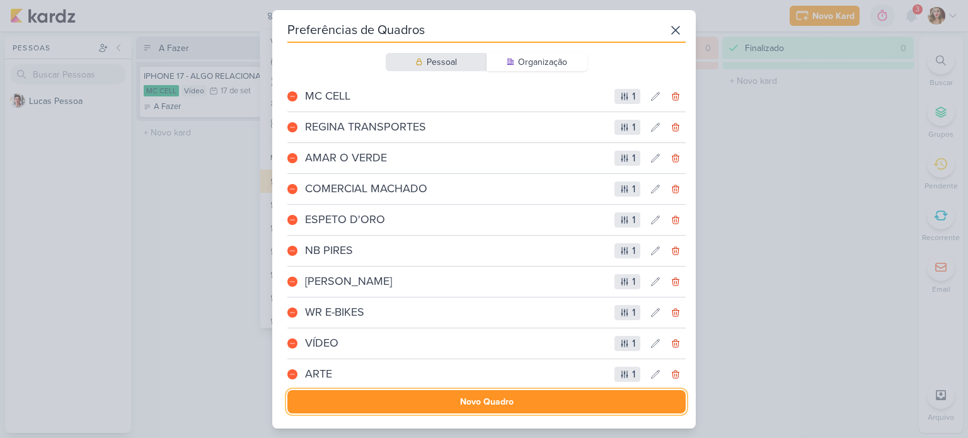
click at [496, 400] on button "Novo Quadro" at bounding box center [486, 401] width 398 height 23
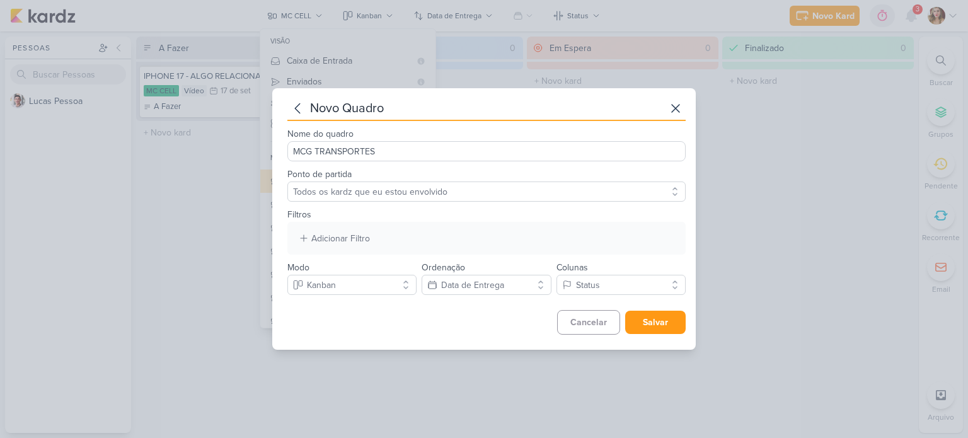
type input "MCG TRANSPORTES"
click at [447, 195] on select "Todos os kardz que eu estou envolvido" at bounding box center [486, 191] width 398 height 20
click at [441, 200] on select "Todos os kardz que eu estou envolvido" at bounding box center [486, 191] width 398 height 20
click at [433, 239] on div "Adicionar Filtro Responsável Marcador Campos Personalizados Clientes Estágio de…" at bounding box center [486, 238] width 398 height 33
click at [352, 239] on div "Adicionar Filtro" at bounding box center [340, 238] width 59 height 13
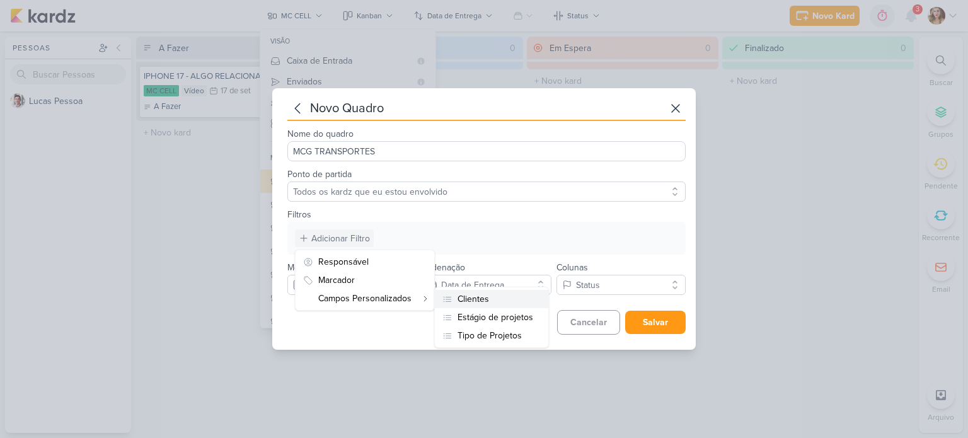
click at [512, 297] on button "Clientes" at bounding box center [491, 299] width 113 height 18
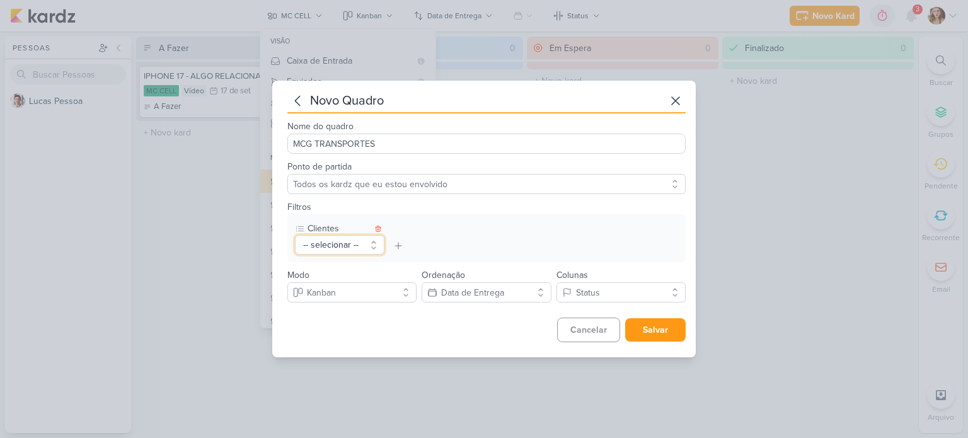
click at [340, 243] on button "-- selecionar --" at bounding box center [339, 245] width 89 height 20
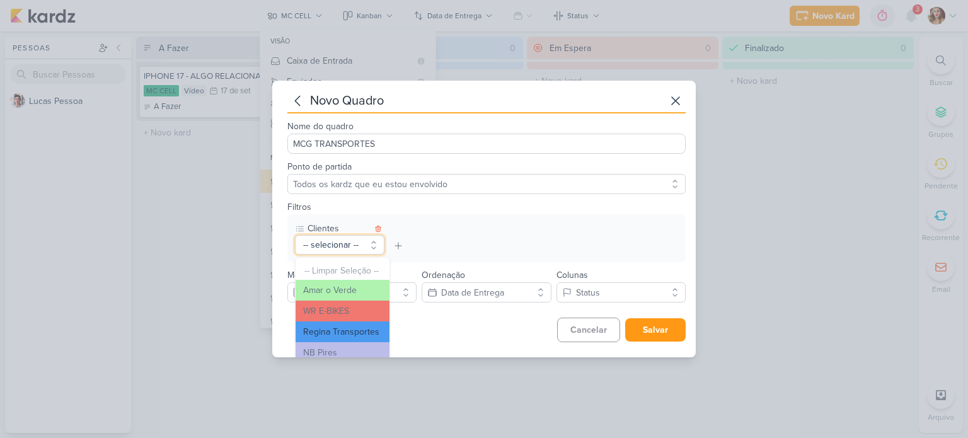
scroll to position [63, 0]
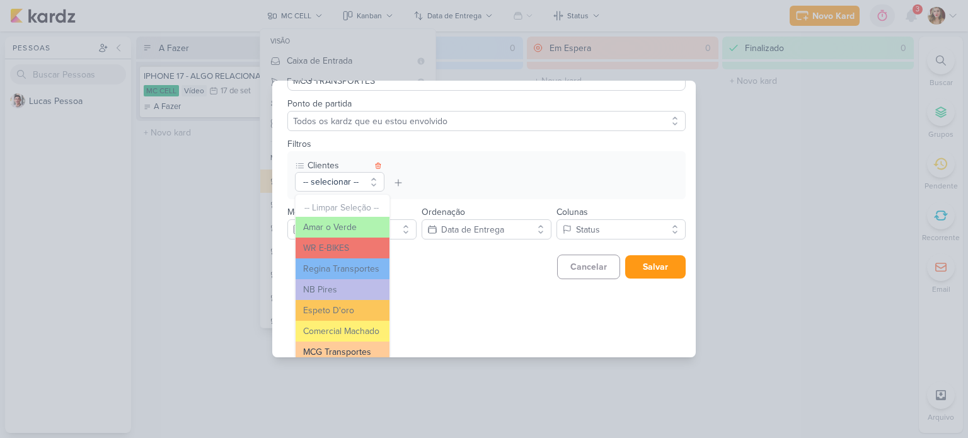
click at [355, 352] on button "MCG Transportes" at bounding box center [342, 351] width 94 height 21
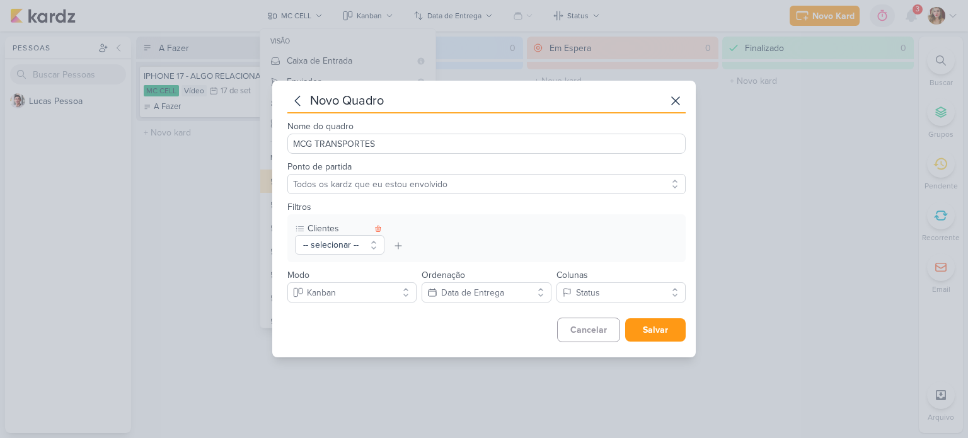
scroll to position [0, 0]
click at [641, 339] on button "Salvar" at bounding box center [655, 329] width 60 height 23
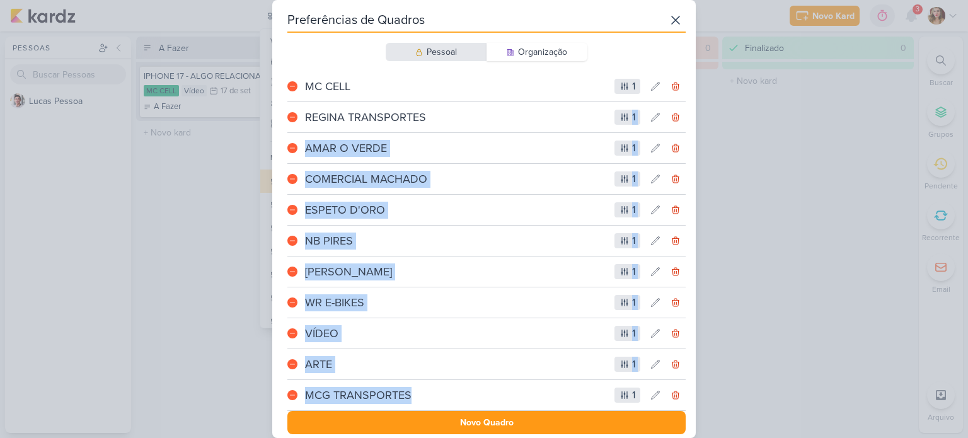
drag, startPoint x: 488, startPoint y: 393, endPoint x: 493, endPoint y: 121, distance: 271.6
click at [493, 121] on div "MC CELL 1 REGINA TRANSPORTES 1 1" at bounding box center [486, 241] width 398 height 340
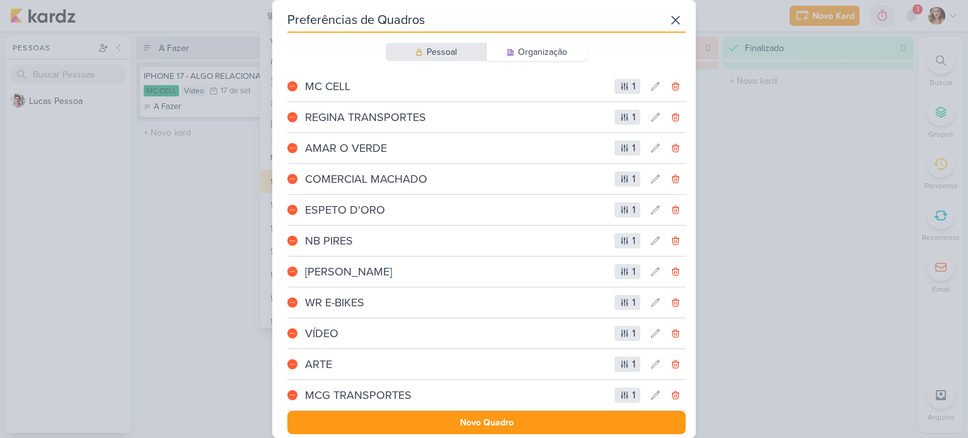
click at [537, 68] on div "Pessoal Organização MC CELL 1 REGINA TRANSPORTES 1" at bounding box center [486, 238] width 398 height 391
click at [561, 45] on div "Organização" at bounding box center [542, 51] width 49 height 13
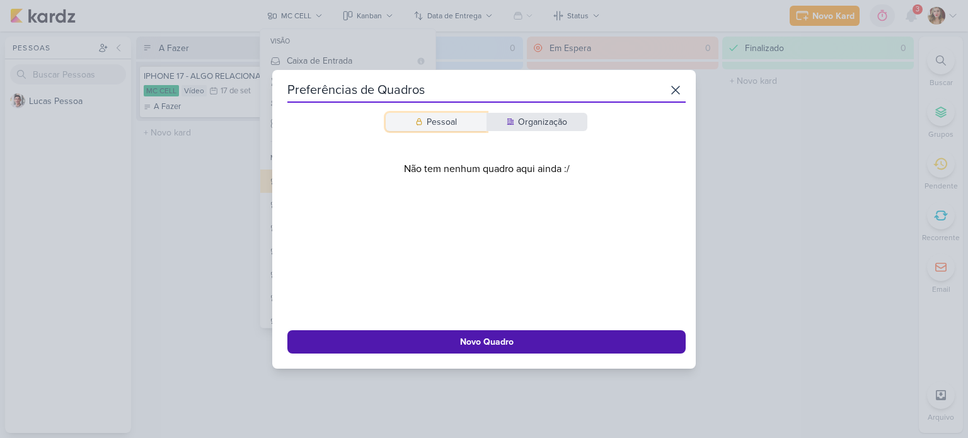
click at [442, 115] on div "Pessoal" at bounding box center [442, 121] width 30 height 13
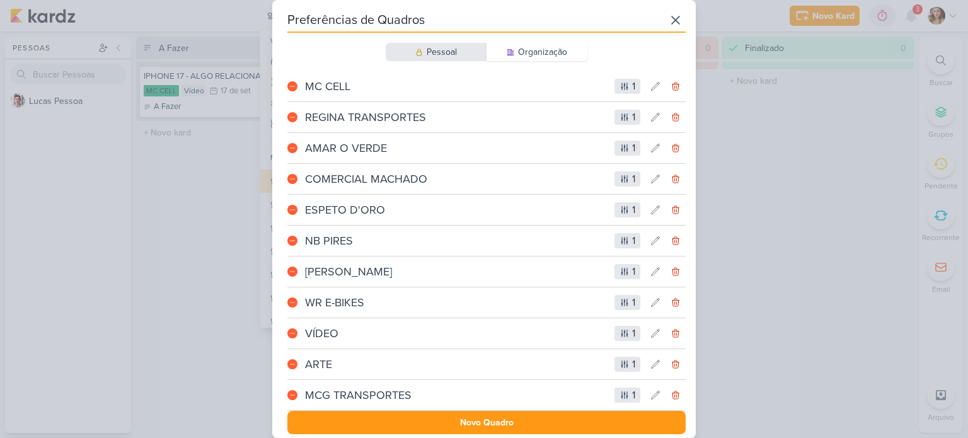
click at [619, 91] on div "1" at bounding box center [627, 86] width 26 height 15
click at [623, 86] on icon at bounding box center [624, 86] width 10 height 10
click at [647, 391] on button at bounding box center [655, 395] width 20 height 20
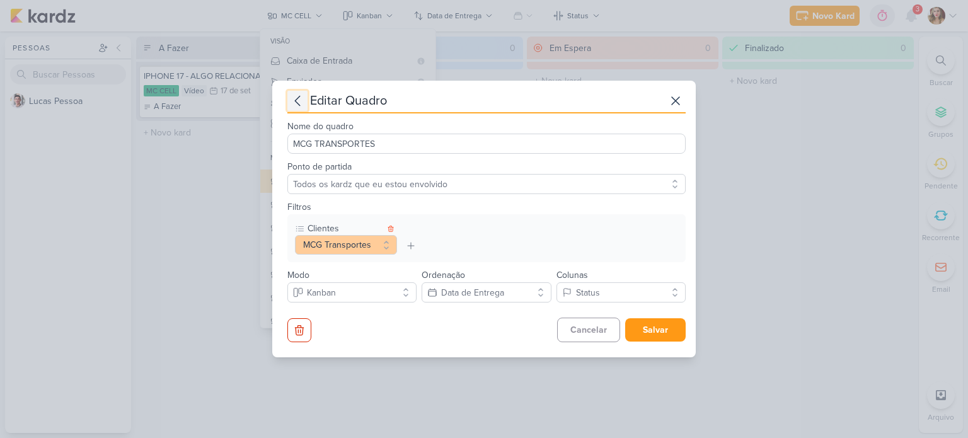
click at [299, 103] on icon at bounding box center [297, 100] width 15 height 15
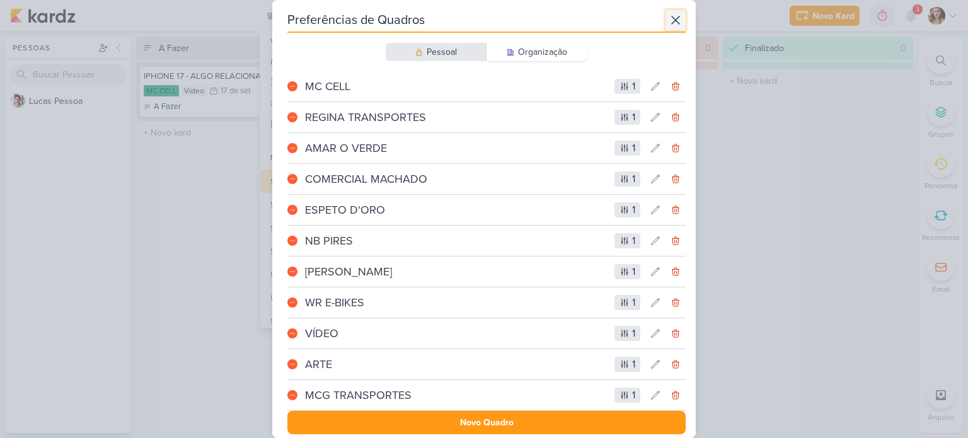
click at [670, 16] on icon at bounding box center [675, 20] width 15 height 15
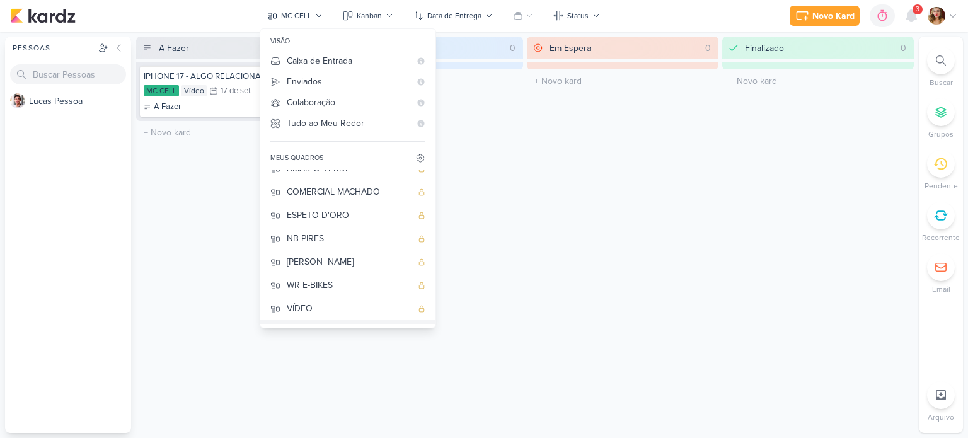
scroll to position [101, 0]
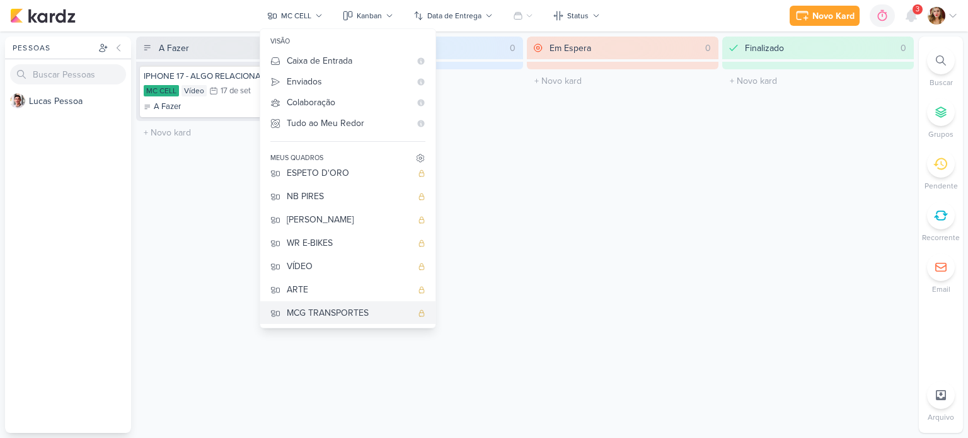
click at [357, 310] on div "MCG TRANSPORTES" at bounding box center [349, 312] width 125 height 13
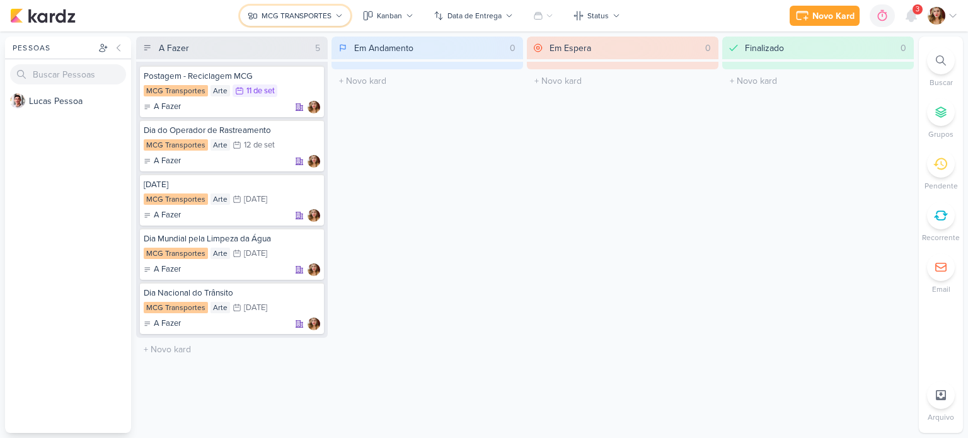
click at [312, 13] on div "MCG TRANSPORTES" at bounding box center [296, 15] width 70 height 11
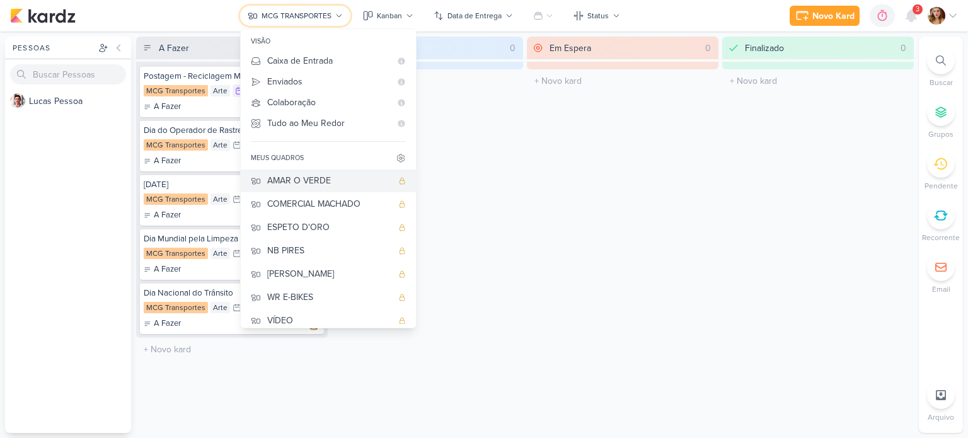
scroll to position [0, 0]
click at [320, 181] on div "MC CELL" at bounding box center [329, 181] width 125 height 13
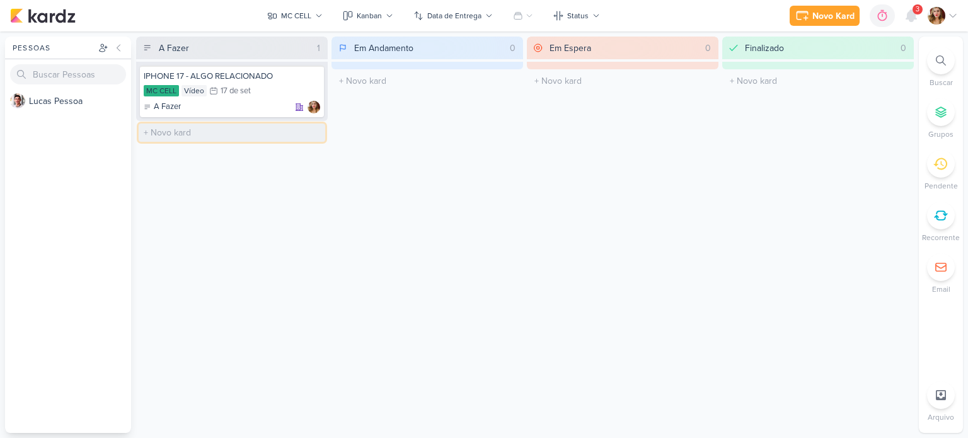
click at [169, 131] on input "text" at bounding box center [232, 132] width 186 height 18
type input "CORES IPHONE 17"
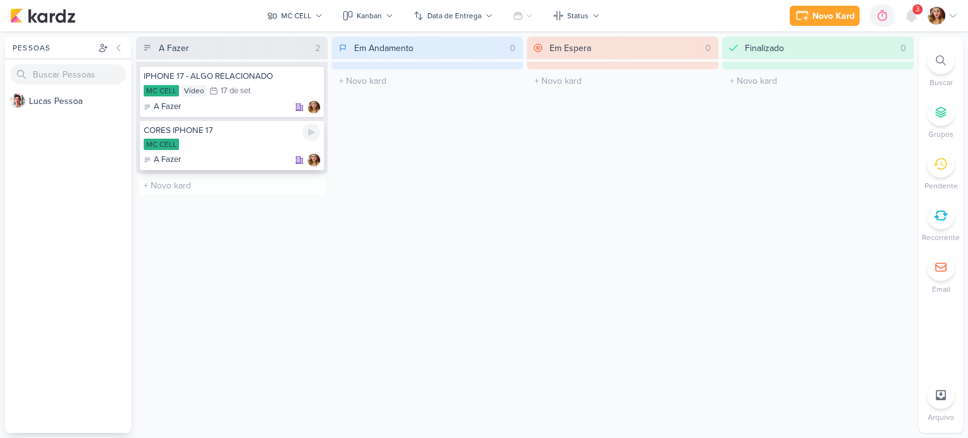
click at [275, 133] on div "CORES IPHONE 17" at bounding box center [232, 130] width 176 height 11
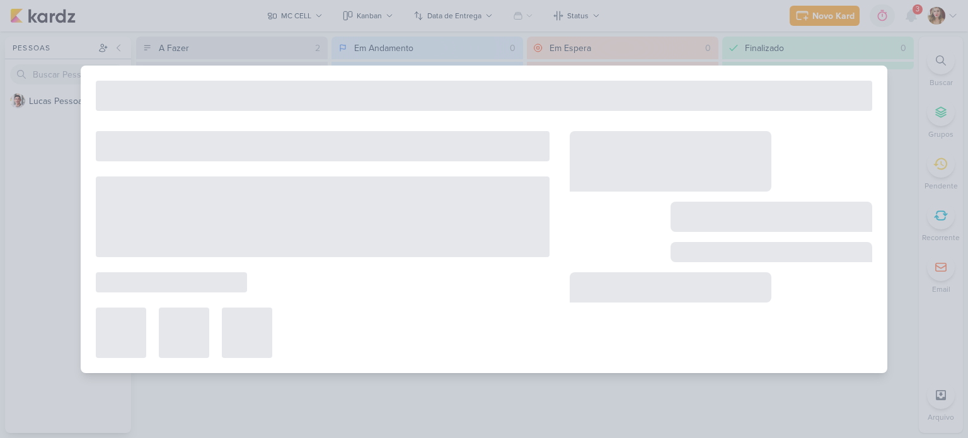
select select "59"
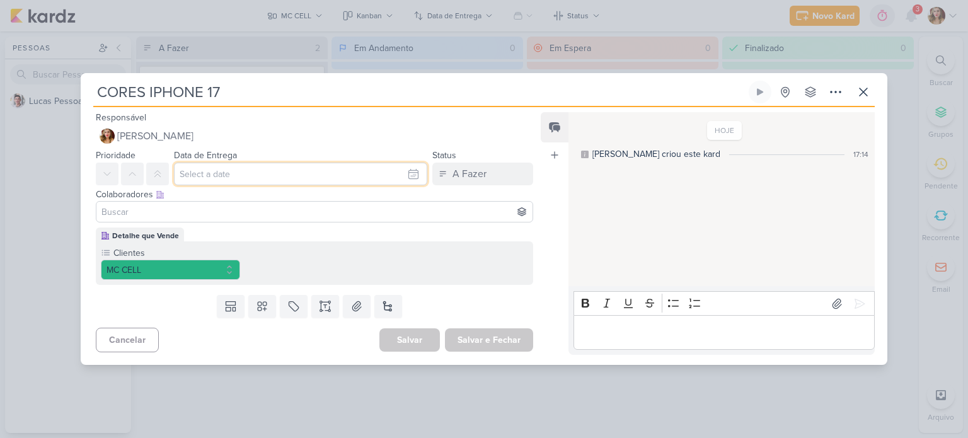
click at [289, 169] on input "text" at bounding box center [300, 174] width 253 height 23
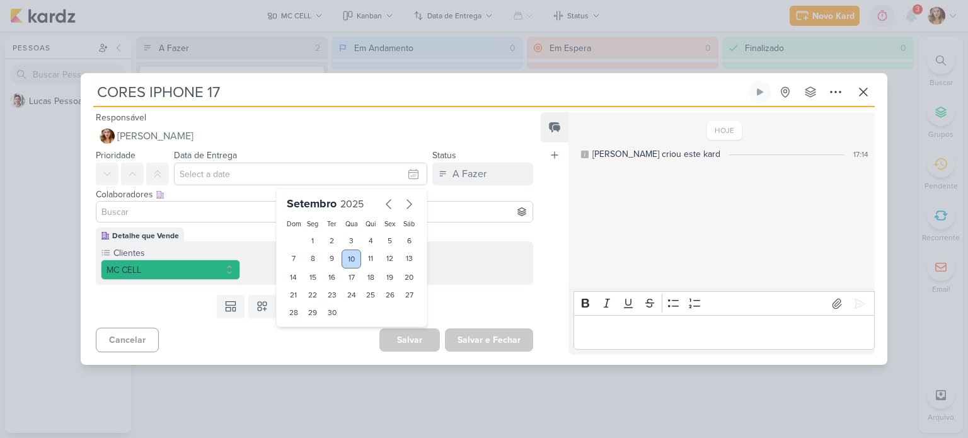
click at [349, 265] on div "10" at bounding box center [351, 258] width 20 height 19
type input "10 de setembro de 2025 às 23:59"
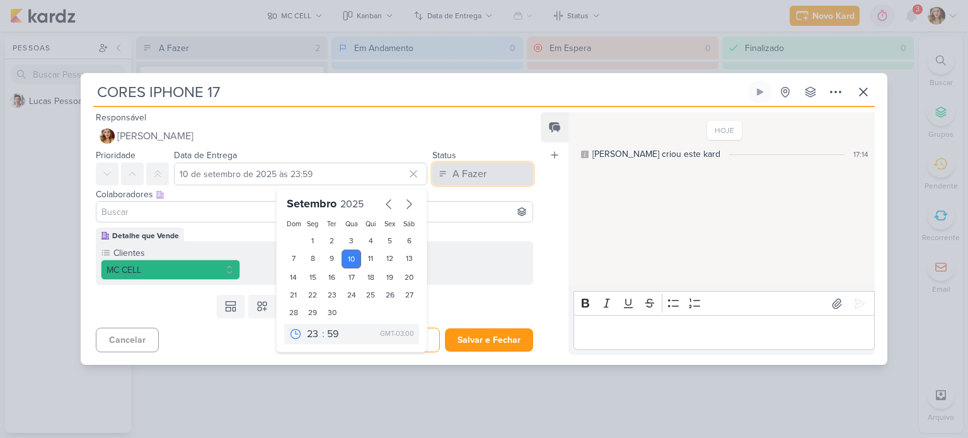
click at [508, 168] on button "A Fazer" at bounding box center [482, 174] width 101 height 23
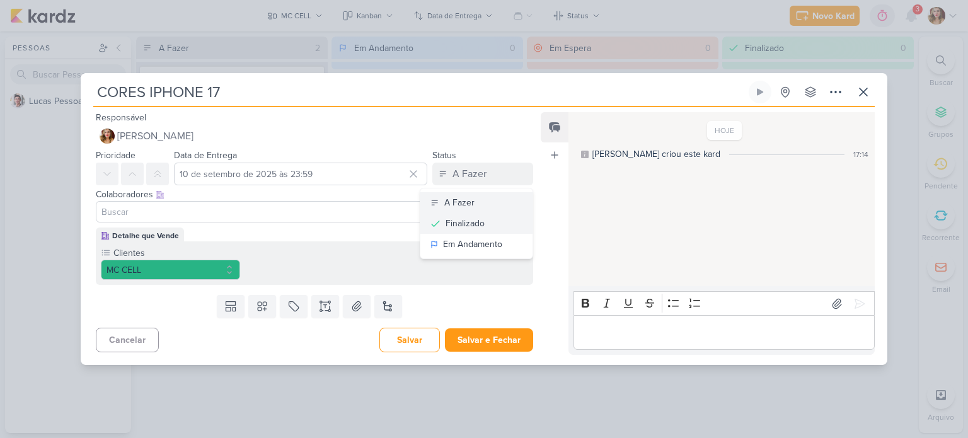
drag, startPoint x: 483, startPoint y: 204, endPoint x: 483, endPoint y: 224, distance: 20.8
click at [483, 224] on div "A Fazer Finalizado Em Andamento" at bounding box center [476, 223] width 113 height 71
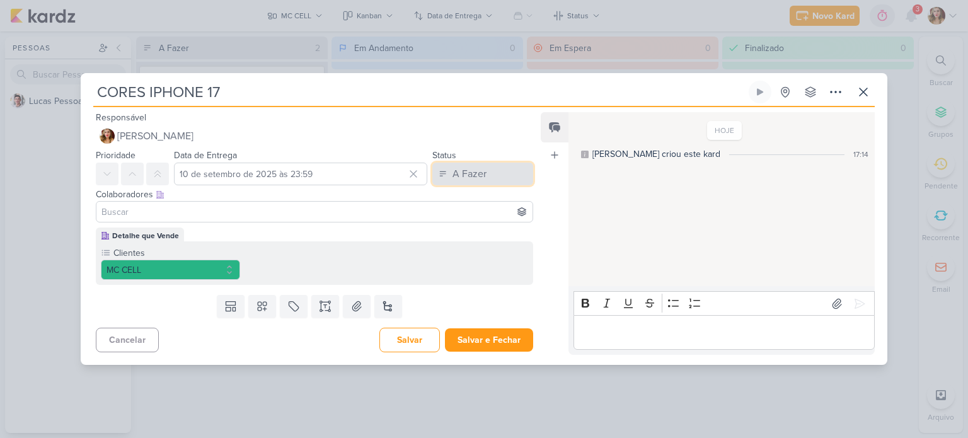
click at [484, 163] on button "A Fazer" at bounding box center [482, 174] width 101 height 23
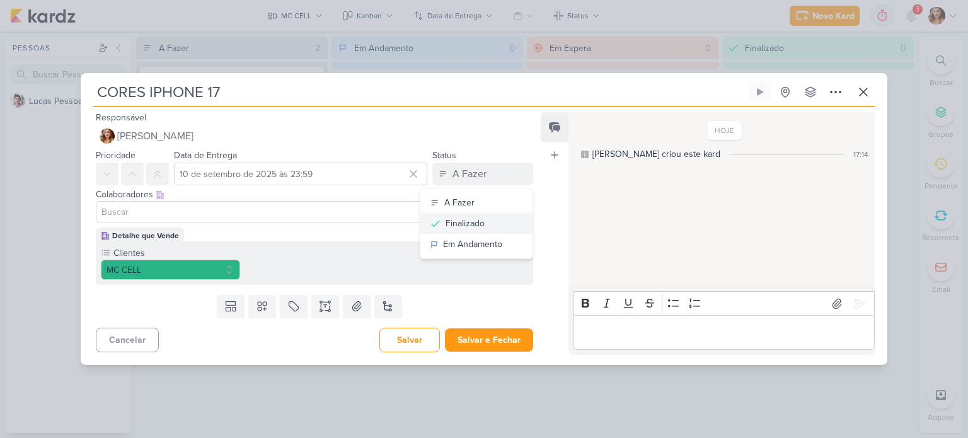
click at [485, 219] on button "Finalizado" at bounding box center [476, 223] width 112 height 21
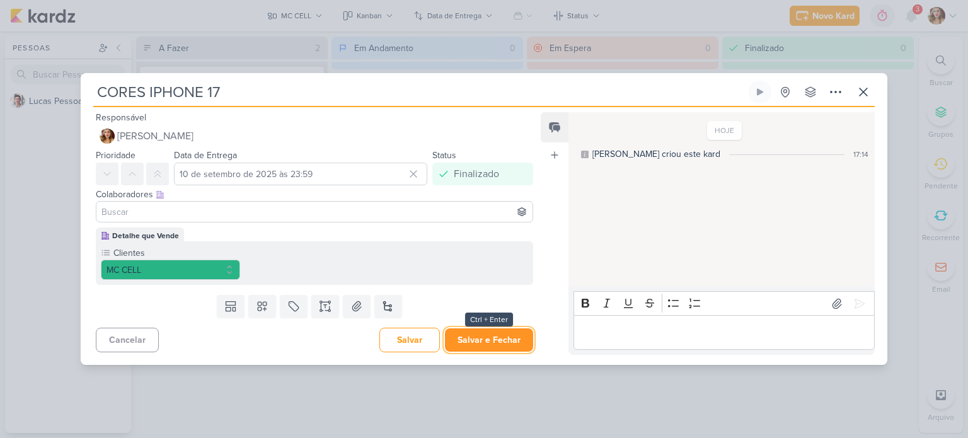
click at [484, 335] on button "Salvar e Fechar" at bounding box center [489, 339] width 88 height 23
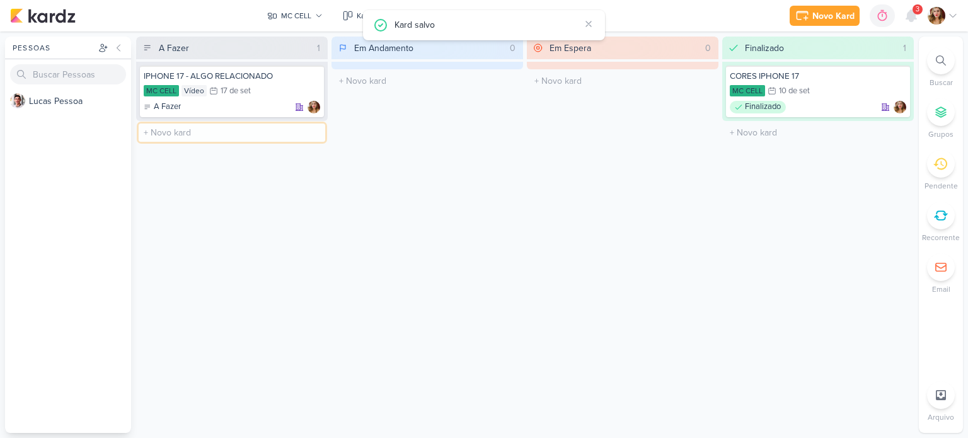
click at [253, 129] on input "text" at bounding box center [232, 132] width 186 height 18
type input "CABOS E CARREGADORES"
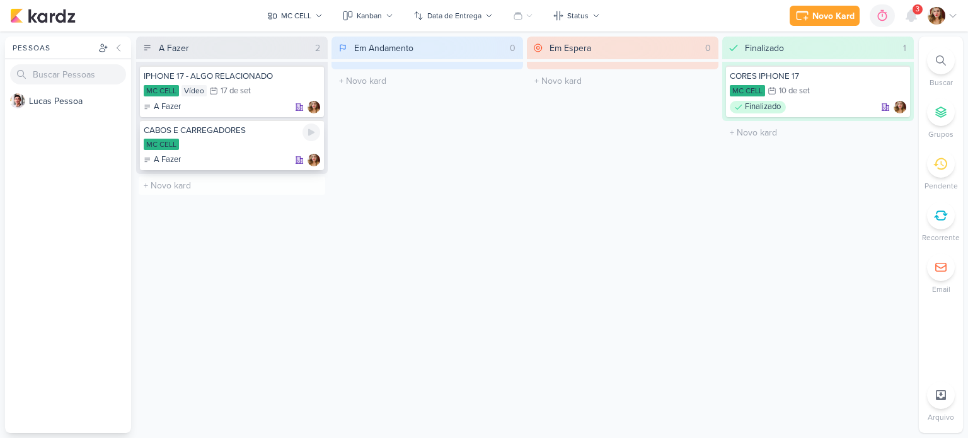
click at [249, 126] on div "CABOS E CARREGADORES" at bounding box center [232, 130] width 176 height 11
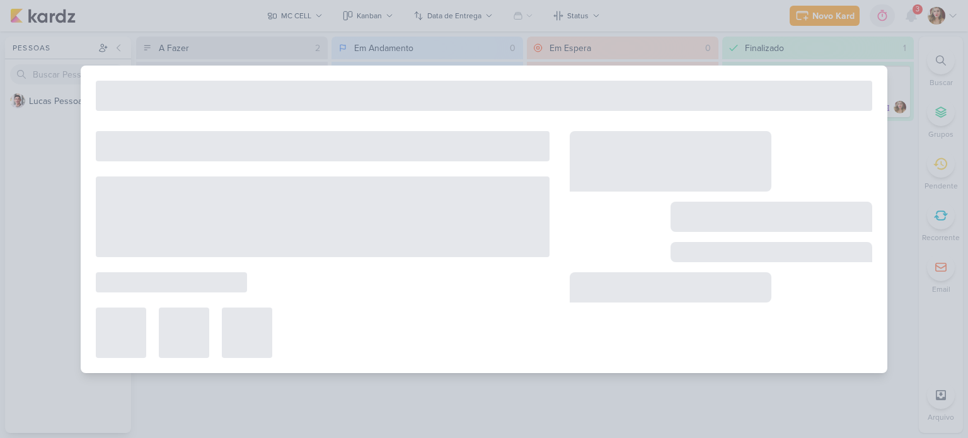
type input "CABOS E CARREGADORES"
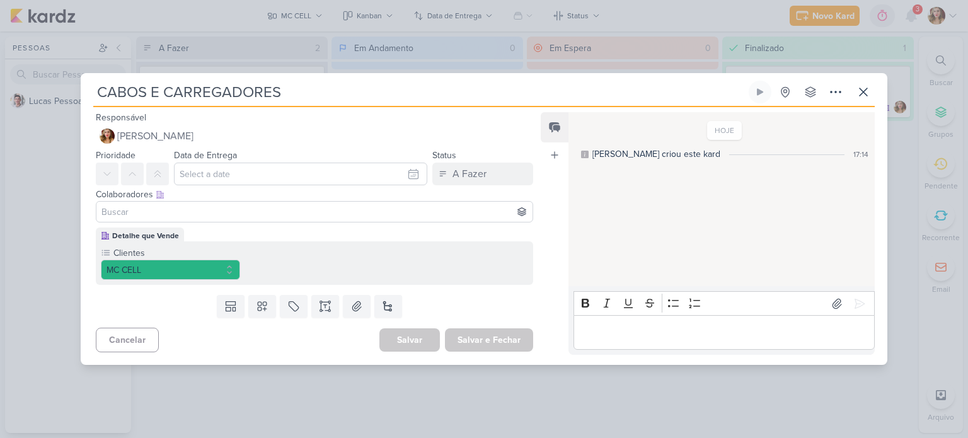
click at [481, 158] on div "Status A Fazer A Fazer Finalizado Em Andamento" at bounding box center [482, 166] width 101 height 38
click at [486, 179] on button "A Fazer" at bounding box center [482, 174] width 101 height 23
click at [504, 224] on button "Finalizado" at bounding box center [476, 223] width 112 height 21
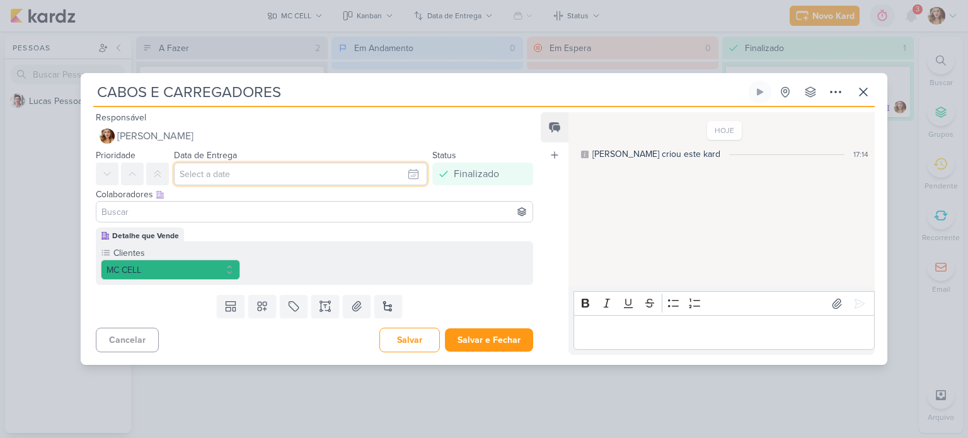
click at [226, 181] on input "text" at bounding box center [300, 174] width 253 height 23
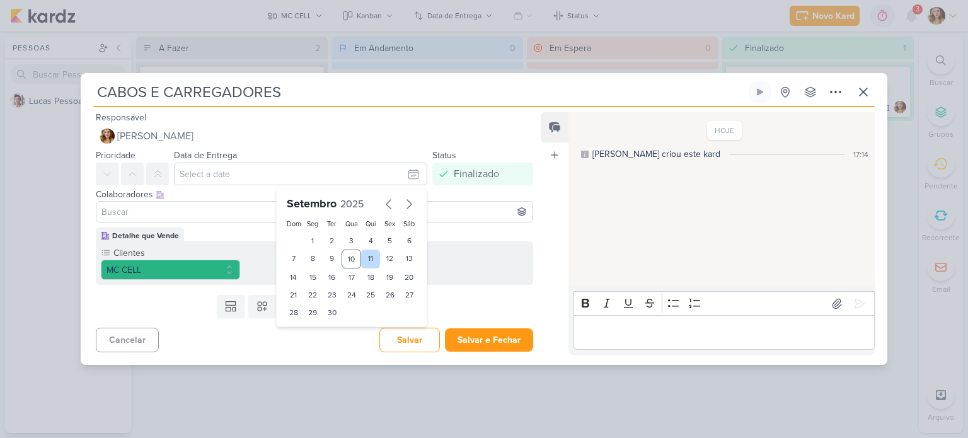
click at [361, 257] on div "11" at bounding box center [371, 258] width 20 height 19
type input "11 de setembro de 2025 às 23:59"
click at [464, 193] on div "Colaboradores Este kard pode ser visível a usuários da sua organização Este kar…" at bounding box center [314, 194] width 437 height 13
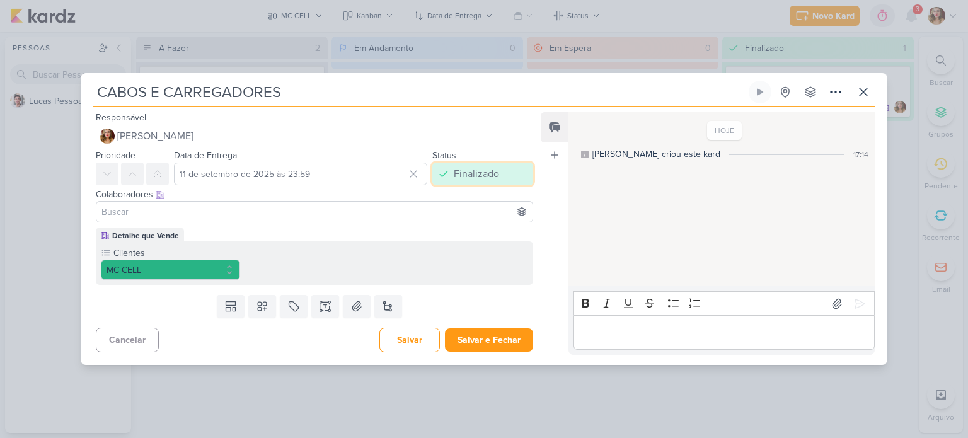
click at [471, 171] on div "Finalizado" at bounding box center [476, 173] width 45 height 15
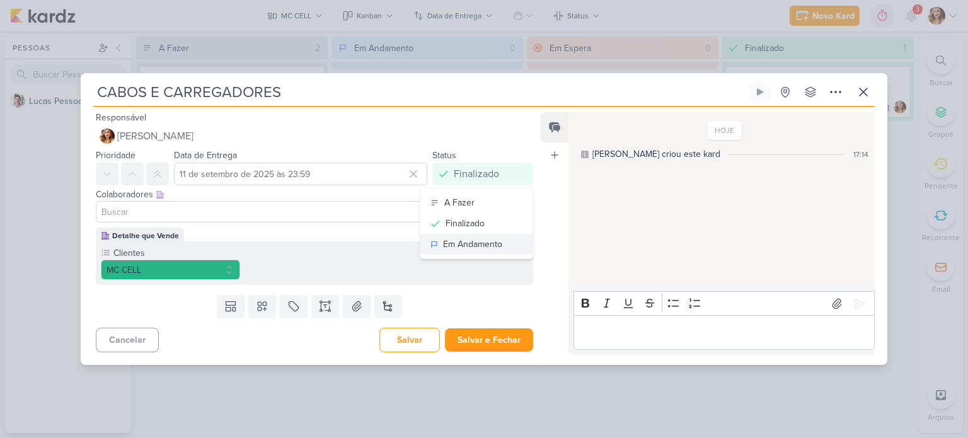
click at [479, 250] on div "Em Andamento" at bounding box center [472, 244] width 59 height 13
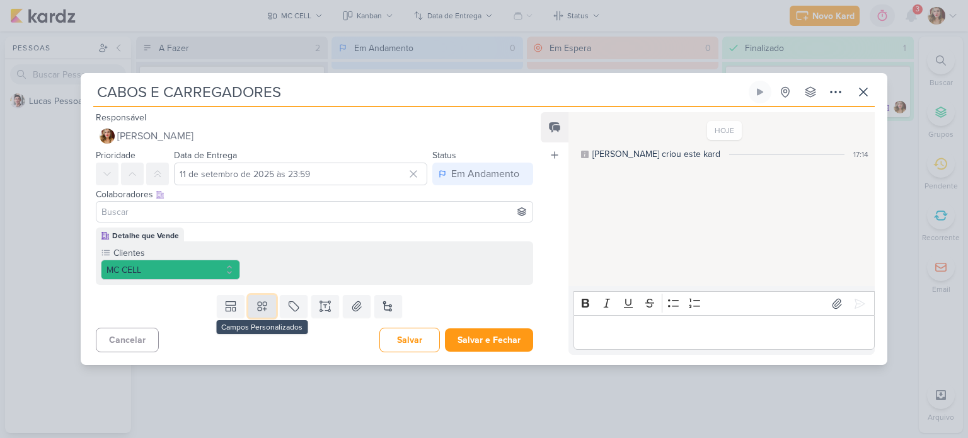
click at [256, 304] on icon at bounding box center [262, 306] width 13 height 13
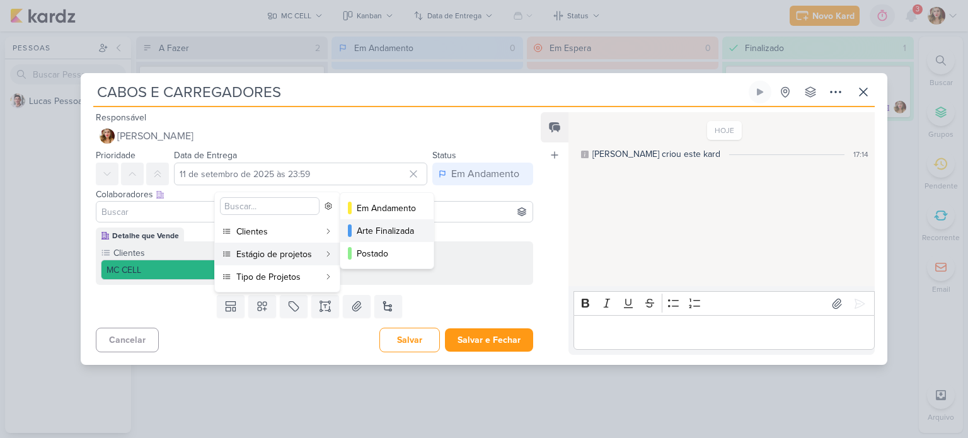
click at [403, 228] on div "Arte Finalizada" at bounding box center [388, 230] width 62 height 13
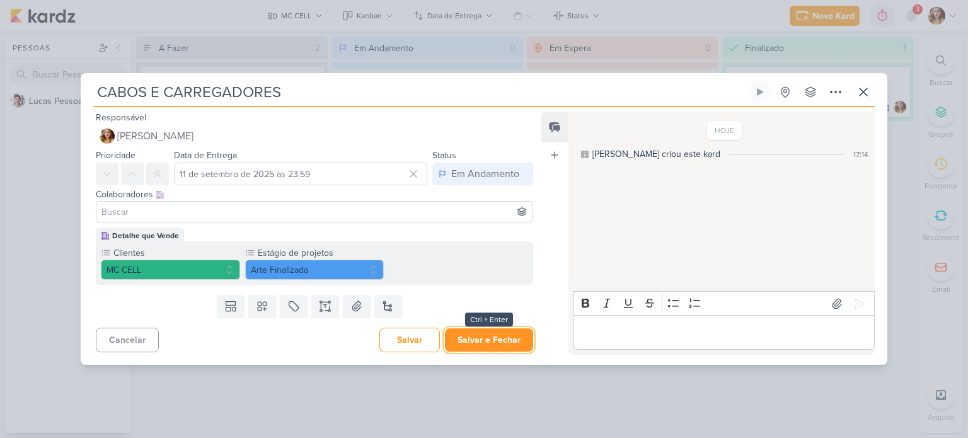
click at [513, 333] on button "Salvar e Fechar" at bounding box center [489, 339] width 88 height 23
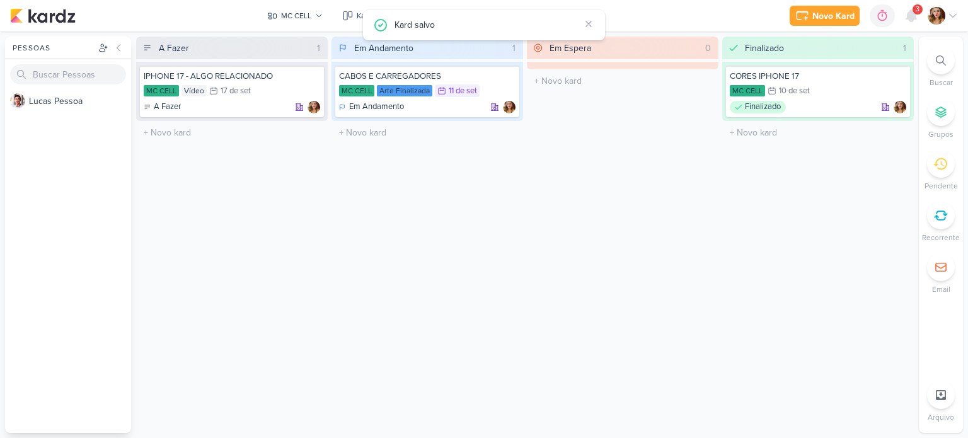
click at [580, 49] on div "Em Espera" at bounding box center [570, 48] width 42 height 13
click at [311, 15] on div "MC CELL" at bounding box center [296, 15] width 30 height 11
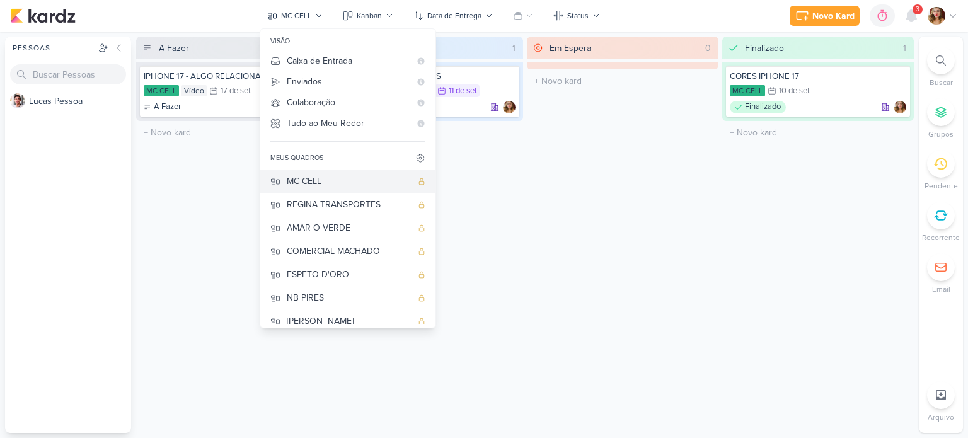
click at [419, 180] on icon at bounding box center [422, 182] width 8 height 8
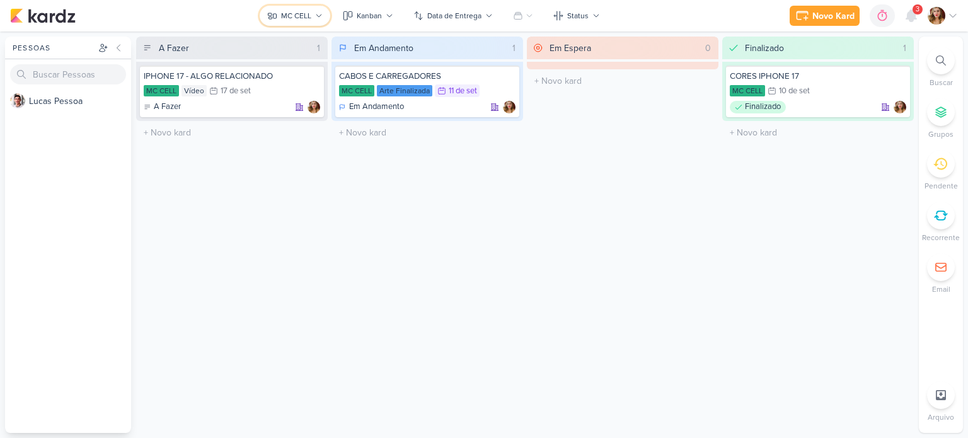
click at [300, 8] on button "MC CELL" at bounding box center [295, 16] width 71 height 20
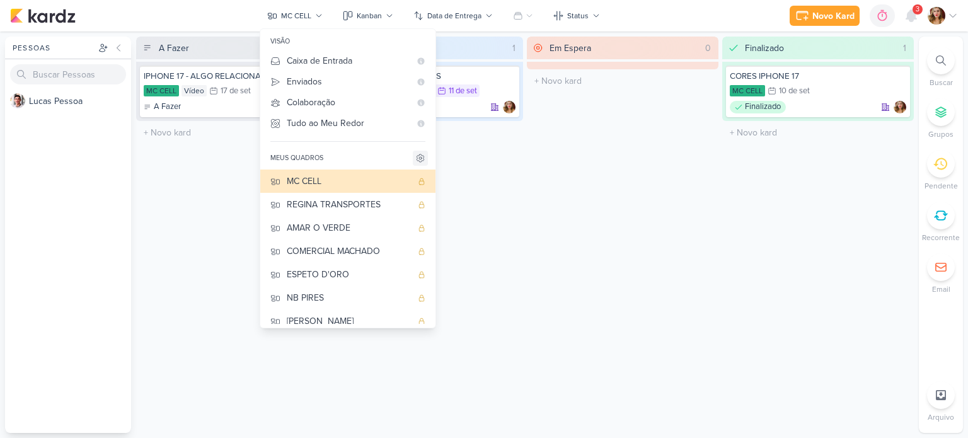
click at [422, 161] on icon at bounding box center [419, 158] width 7 height 8
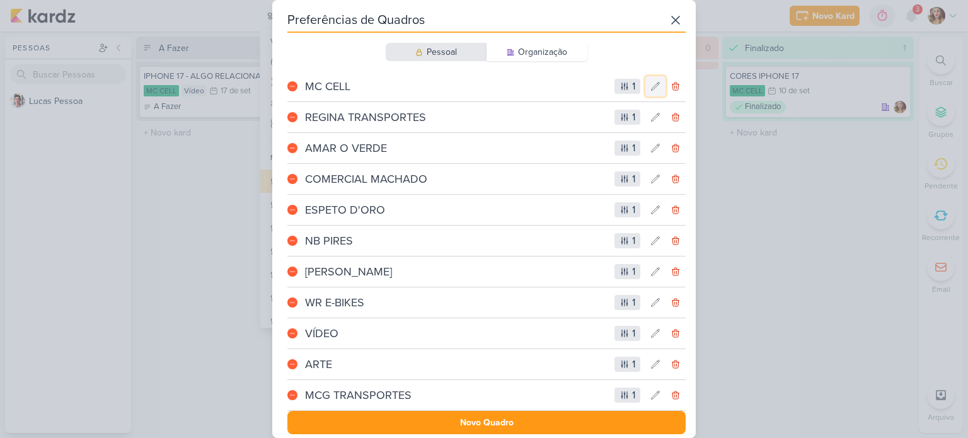
click at [645, 89] on button at bounding box center [655, 86] width 20 height 20
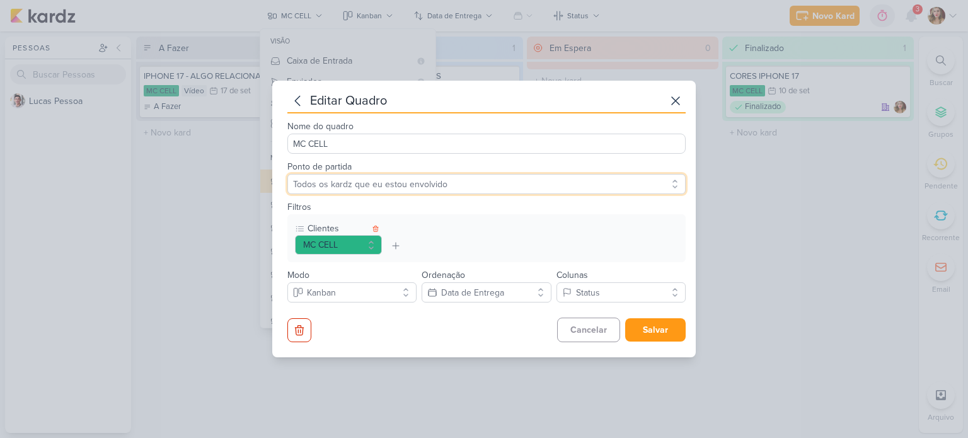
click at [373, 182] on select "Todos os kardz que eu estou envolvido" at bounding box center [486, 184] width 398 height 20
click at [670, 93] on button at bounding box center [675, 101] width 20 height 20
click at [670, 93] on div "Em Espera 0 O título do kard deve ter menos que 100 caracteres" at bounding box center [623, 235] width 192 height 396
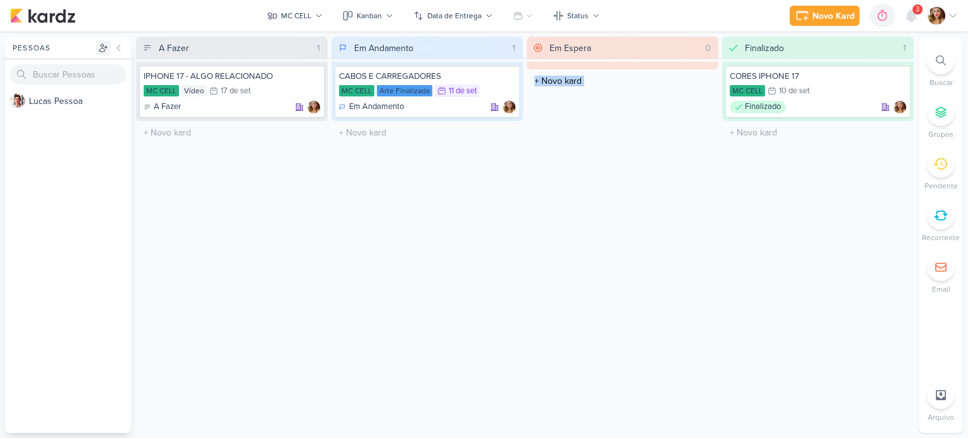
click at [106, 49] on icon at bounding box center [103, 48] width 10 height 10
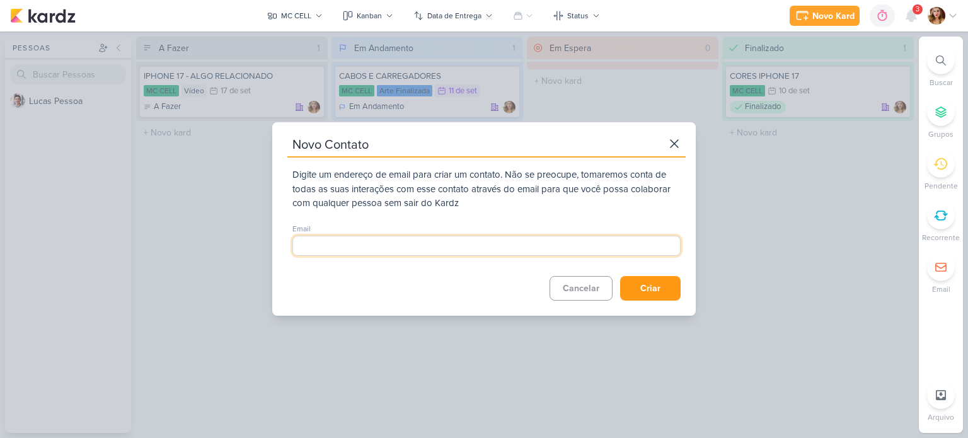
paste input "[EMAIL_ADDRESS][DOMAIN_NAME]"
type input "[EMAIL_ADDRESS][DOMAIN_NAME]"
click at [668, 282] on button "Criar" at bounding box center [650, 288] width 60 height 25
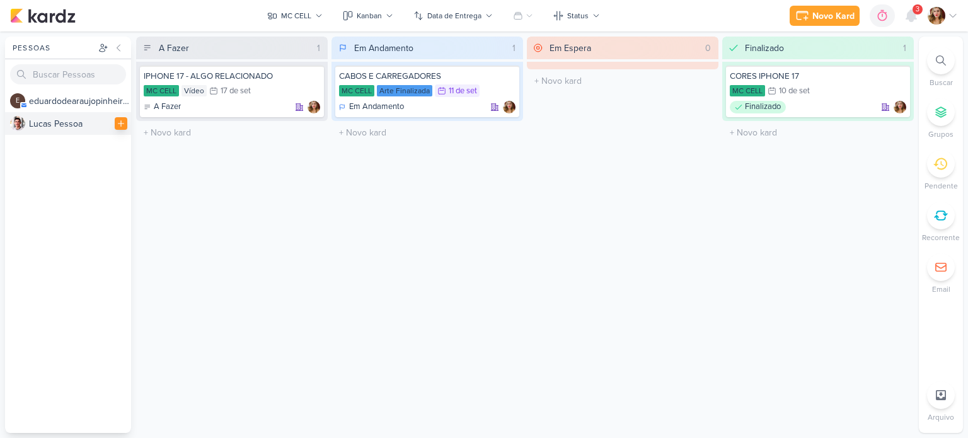
click at [122, 123] on icon at bounding box center [121, 123] width 9 height 9
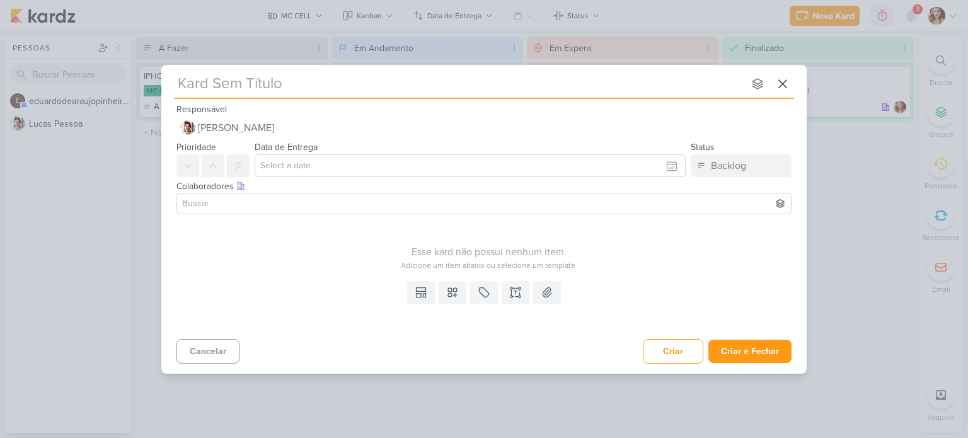
click at [248, 201] on input at bounding box center [484, 203] width 609 height 15
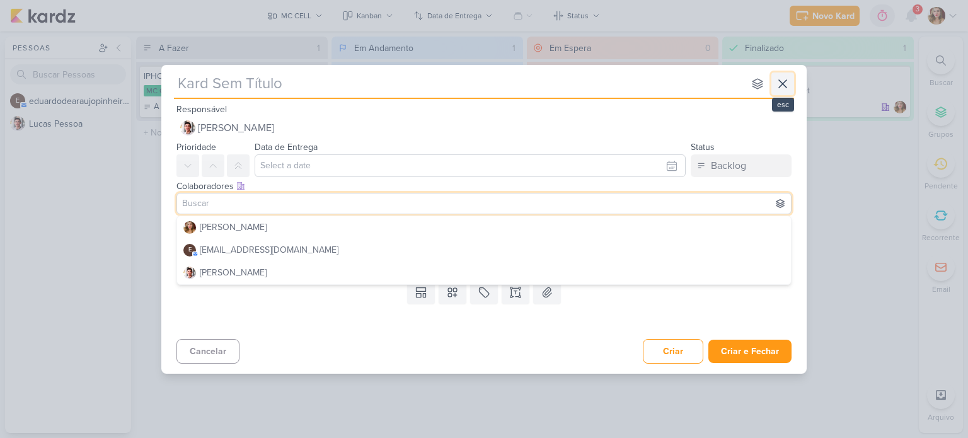
click at [776, 82] on icon at bounding box center [782, 83] width 15 height 15
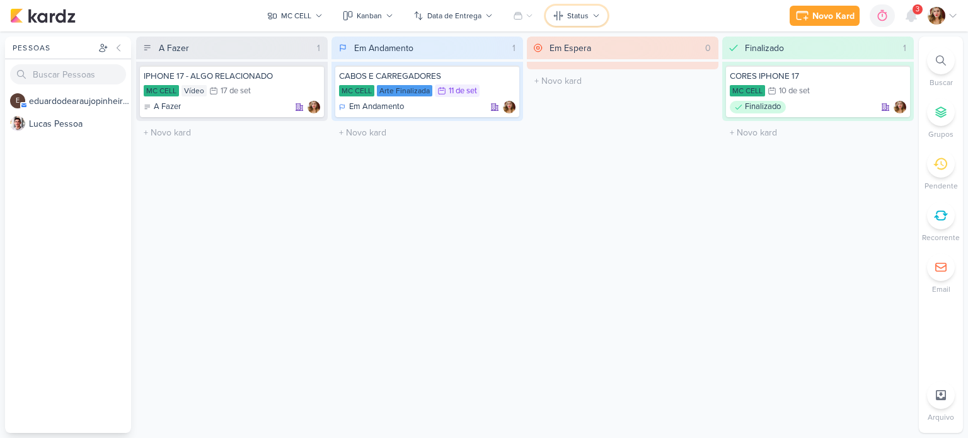
click at [582, 6] on button "Status" at bounding box center [577, 16] width 62 height 20
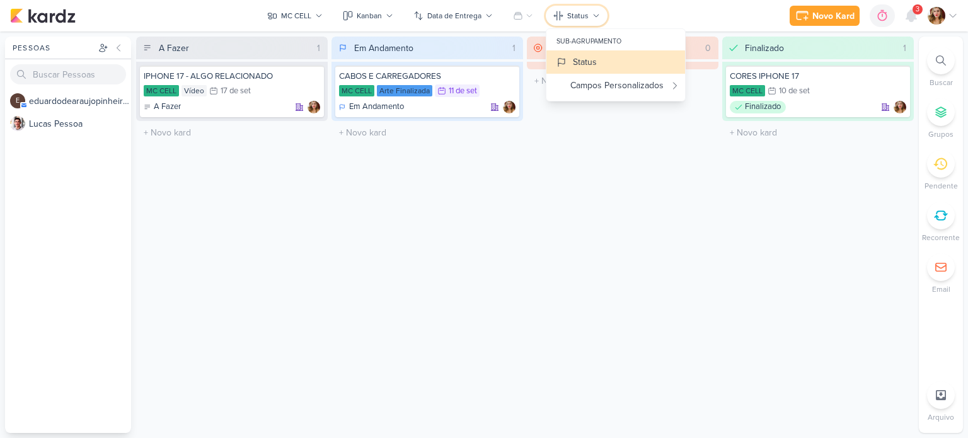
click at [582, 6] on button "Status" at bounding box center [577, 16] width 62 height 20
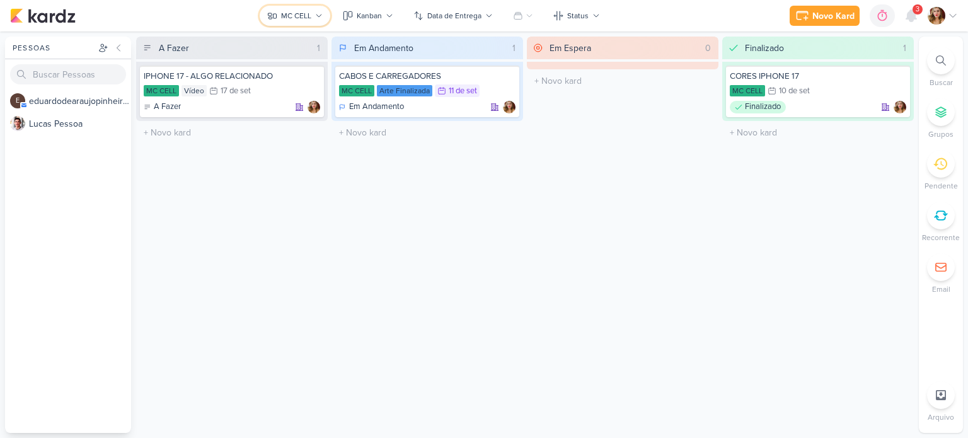
click at [305, 22] on button "MC CELL" at bounding box center [295, 16] width 71 height 20
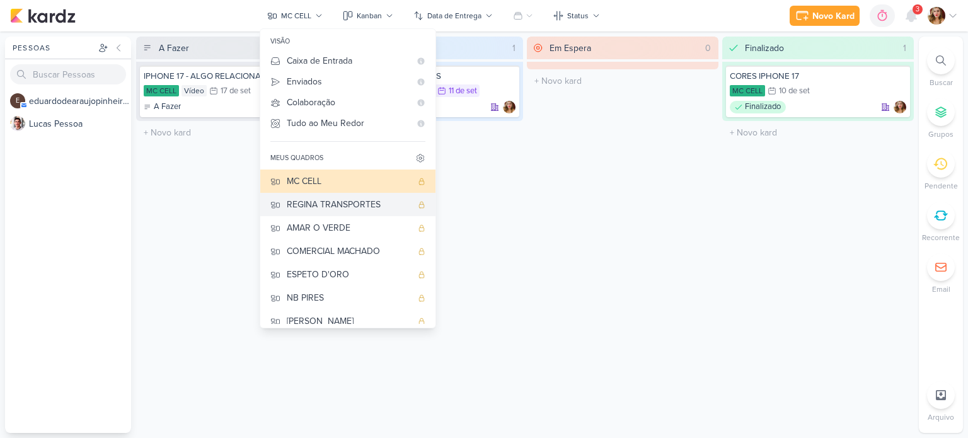
click at [360, 205] on div "REGINA TRANSPORTES" at bounding box center [349, 204] width 125 height 13
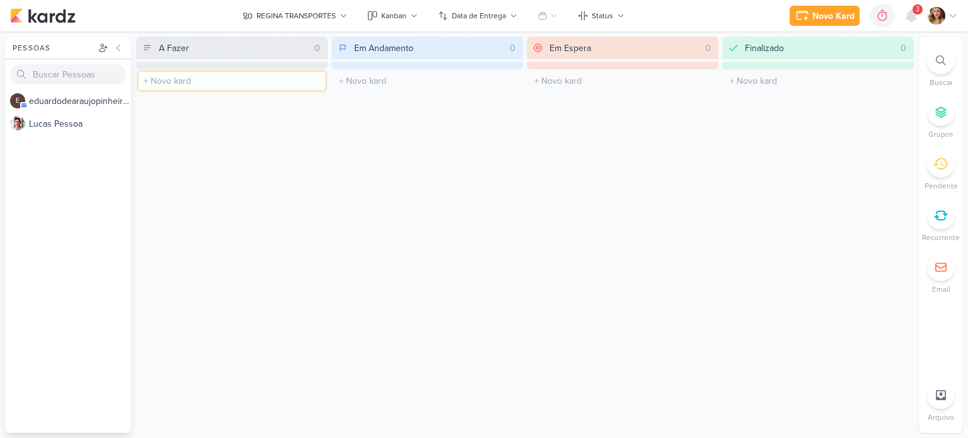
click at [217, 77] on input "text" at bounding box center [232, 81] width 186 height 18
paste input "[EMAIL_ADDRESS][DOMAIN_NAME]"
type input "[EMAIL_ADDRESS][DOMAIN_NAME]"
type input "C"
type input "DATA DE PROVAS"
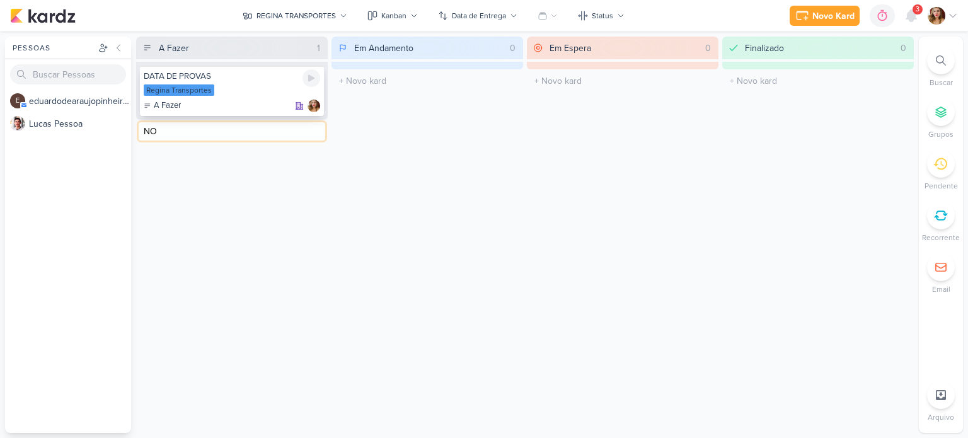
type input "N"
type input "PRINCIPAIS CONCURSOS QUE PRESTAMOS"
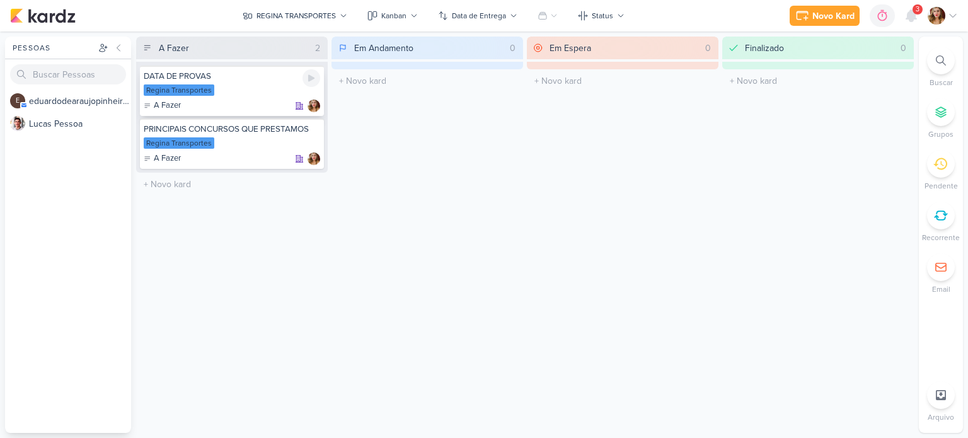
click at [245, 80] on div "DATA DE PROVAS" at bounding box center [232, 76] width 176 height 11
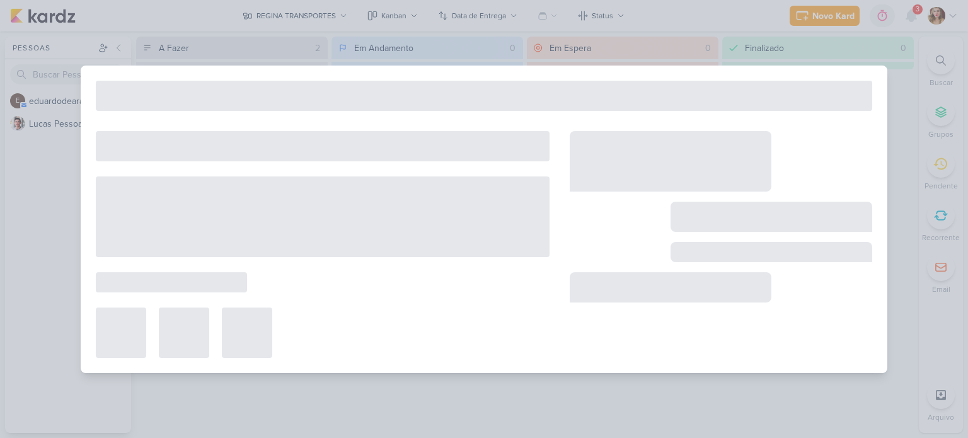
type input "DATA DE PROVAS"
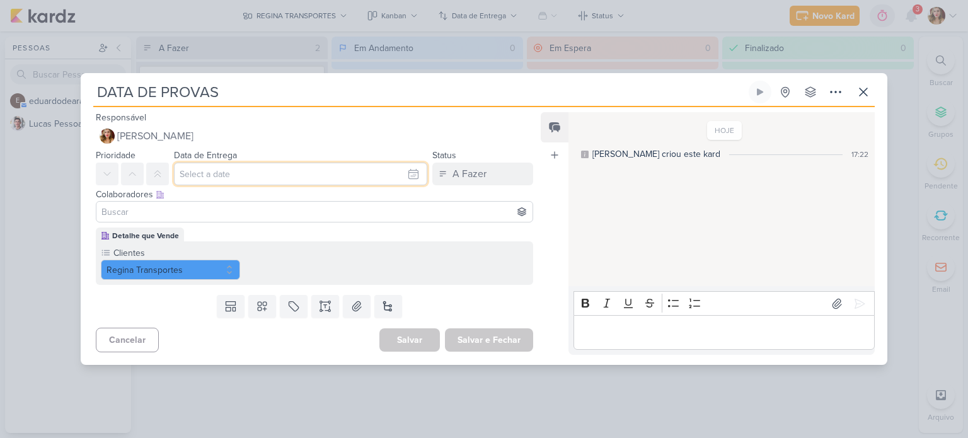
click at [244, 172] on input "text" at bounding box center [300, 174] width 253 height 23
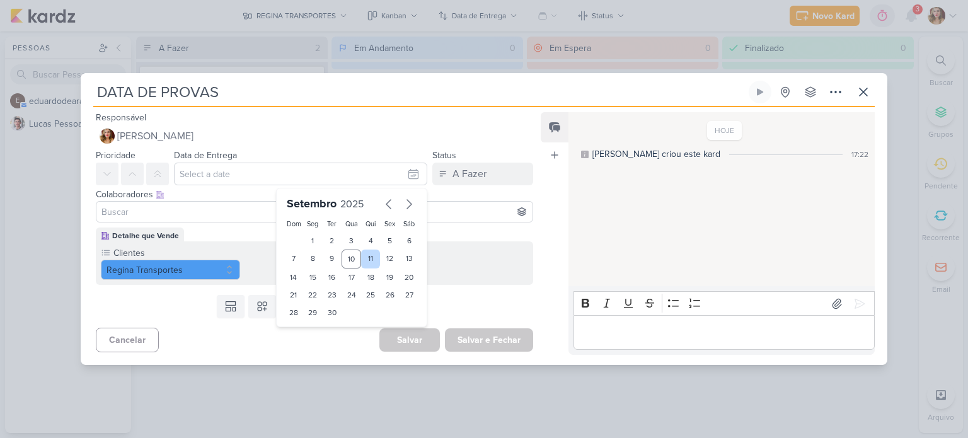
click at [365, 257] on div "11" at bounding box center [371, 258] width 20 height 19
type input "11 de setembro de 2025 às 23:59"
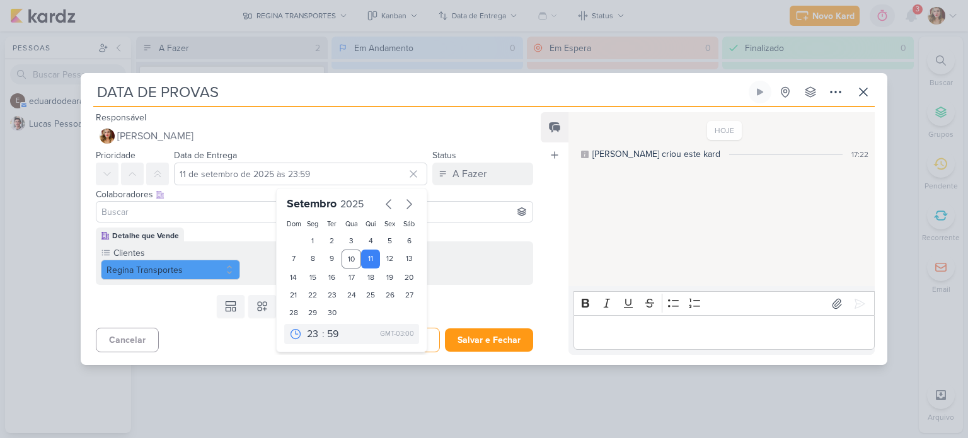
click at [257, 190] on div "Colaboradores Este kard pode ser visível a usuários da sua organização Este kar…" at bounding box center [314, 194] width 437 height 13
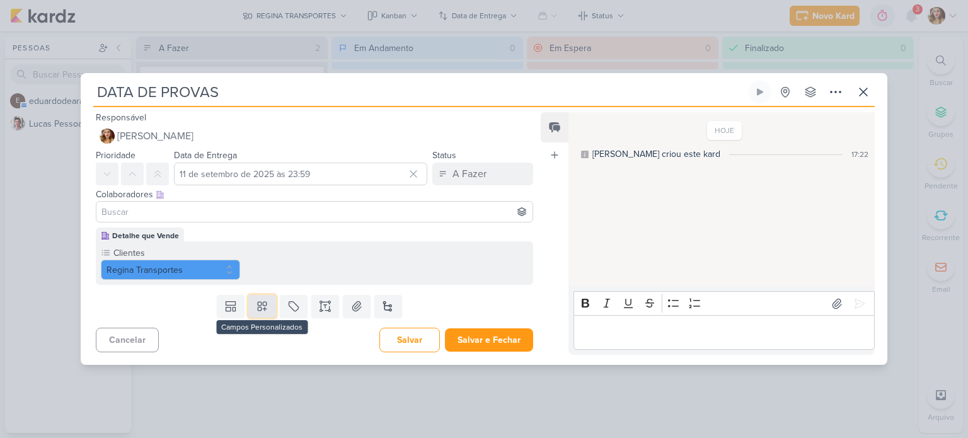
click at [262, 303] on icon at bounding box center [262, 306] width 13 height 13
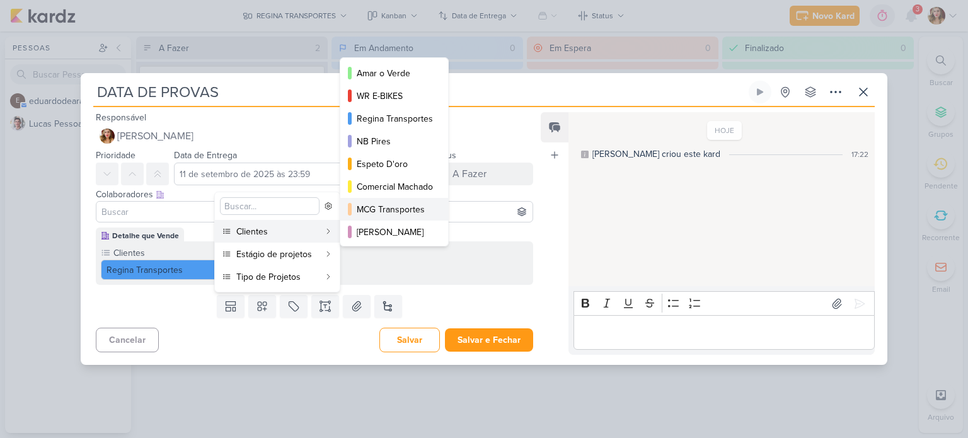
scroll to position [23, 0]
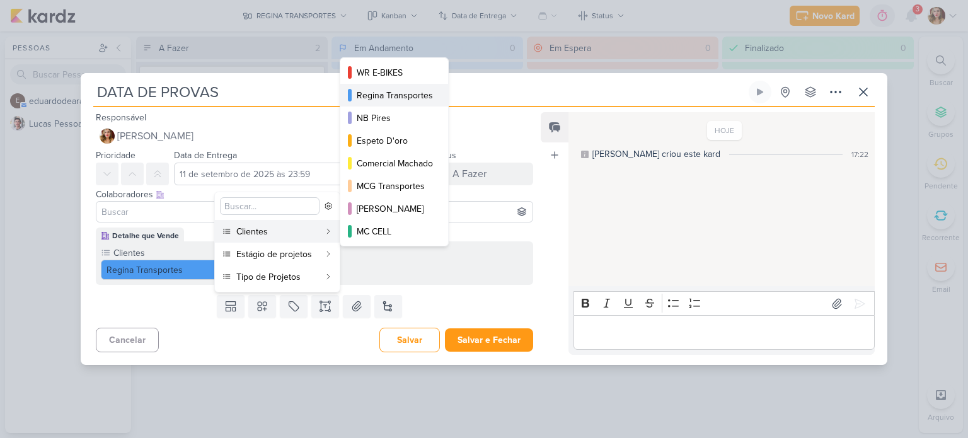
click at [418, 96] on div "Regina Transportes" at bounding box center [395, 95] width 76 height 13
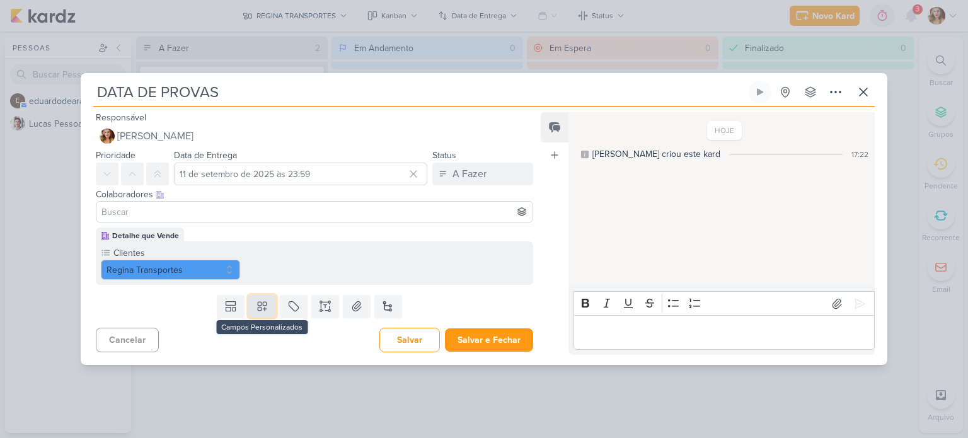
click at [267, 309] on button at bounding box center [262, 306] width 28 height 23
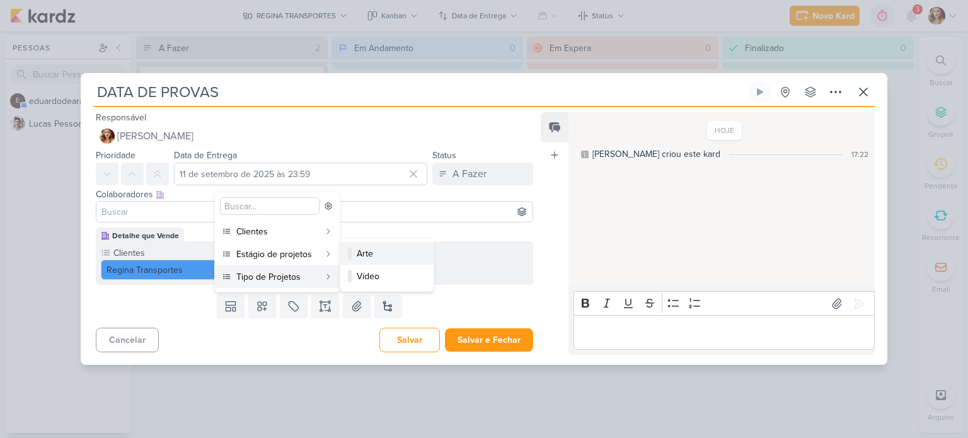
click at [382, 255] on div "Arte" at bounding box center [388, 253] width 62 height 13
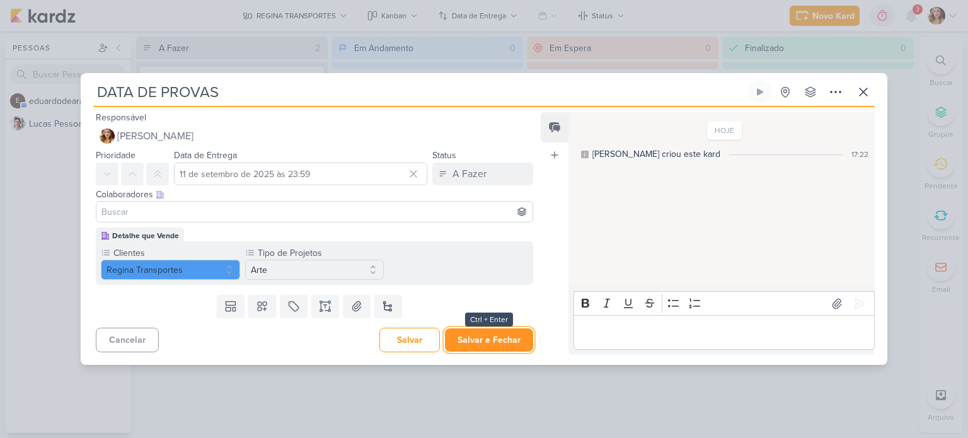
click at [484, 341] on button "Salvar e Fechar" at bounding box center [489, 339] width 88 height 23
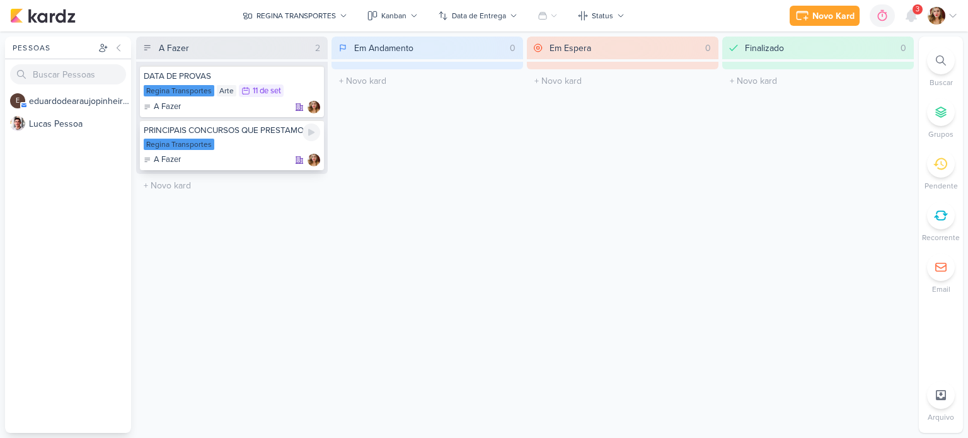
click at [252, 140] on div "Regina Transportes" at bounding box center [232, 145] width 176 height 13
click at [252, 140] on div "editar quadro Nome do quadro MC CELL Ponto de partida Todos os kardz que eu est…" at bounding box center [484, 235] width 968 height 406
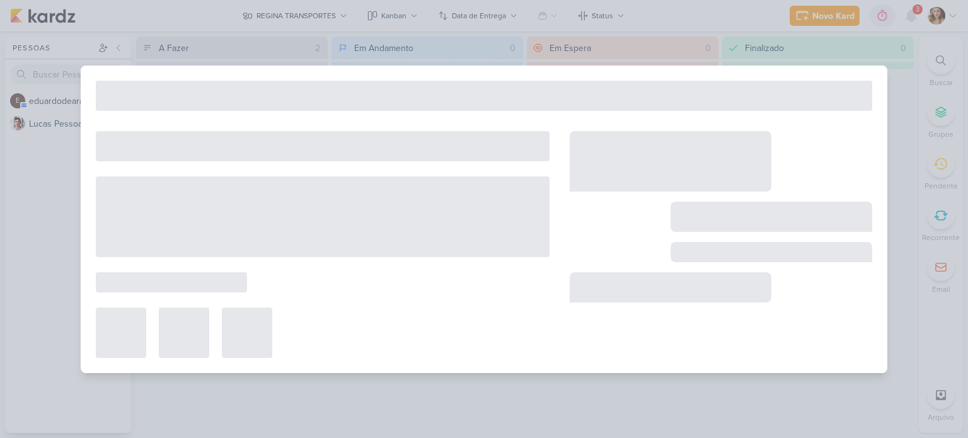
type input "PRINCIPAIS CONCURSOS QUE PRESTAMOS"
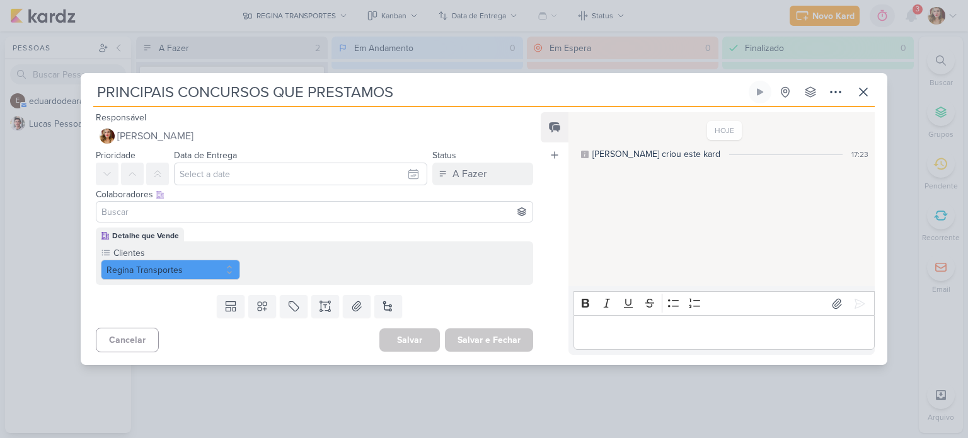
click at [112, 207] on input at bounding box center [314, 211] width 431 height 15
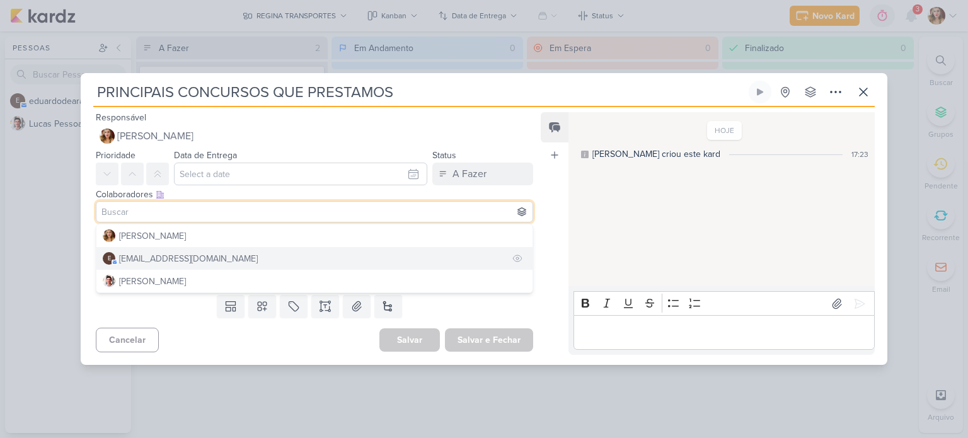
click at [159, 261] on div "[EMAIL_ADDRESS][DOMAIN_NAME]" at bounding box center [188, 258] width 139 height 13
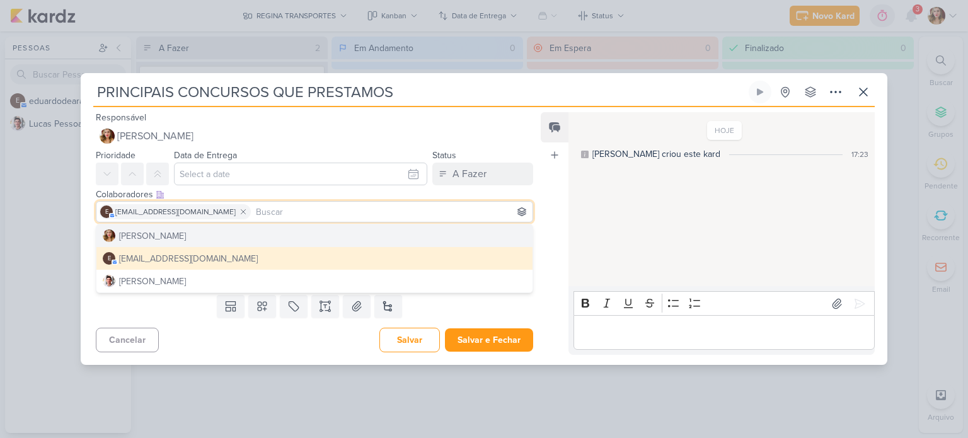
click at [72, 284] on div "PRINCIPAIS CONCURSOS QUE PRESTAMOS Criado por mim" at bounding box center [484, 219] width 968 height 438
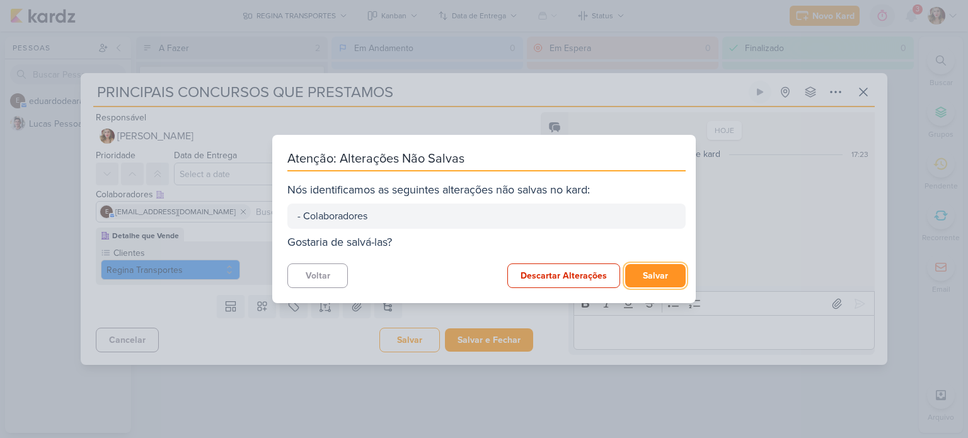
click at [655, 278] on button "Salvar" at bounding box center [655, 275] width 60 height 23
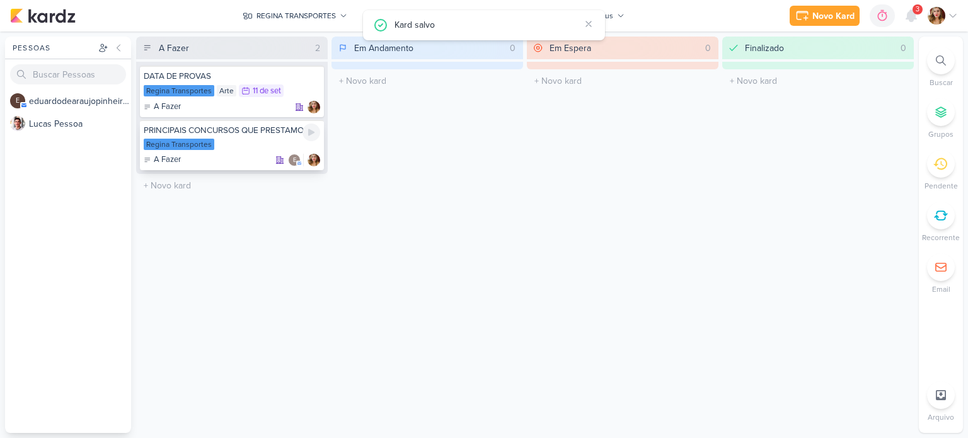
click at [253, 139] on div "Regina Transportes" at bounding box center [232, 145] width 176 height 13
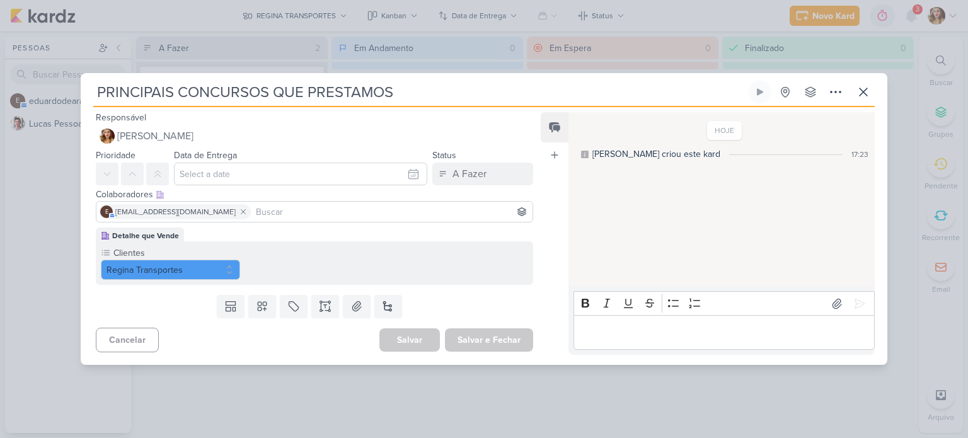
click at [372, 76] on div "PRINCIPAIS CONCURSOS QUE PRESTAMOS Criado por mim" at bounding box center [484, 219] width 806 height 292
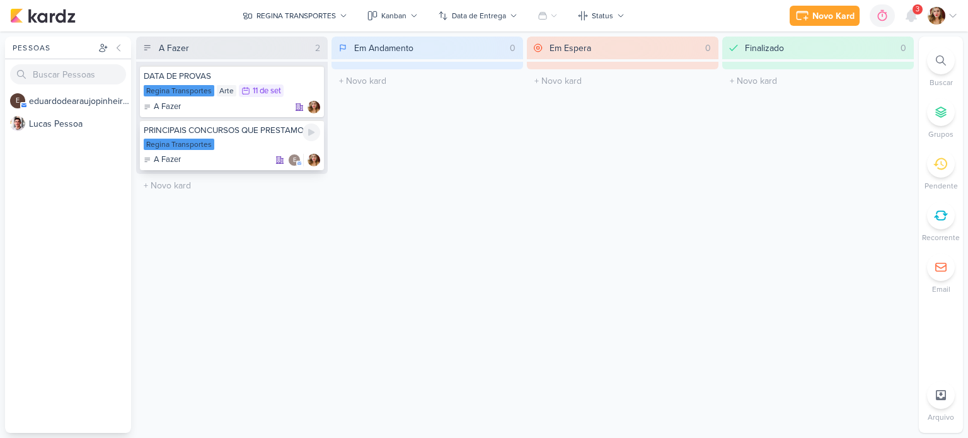
click at [216, 139] on div "Regina Transportes" at bounding box center [232, 145] width 176 height 13
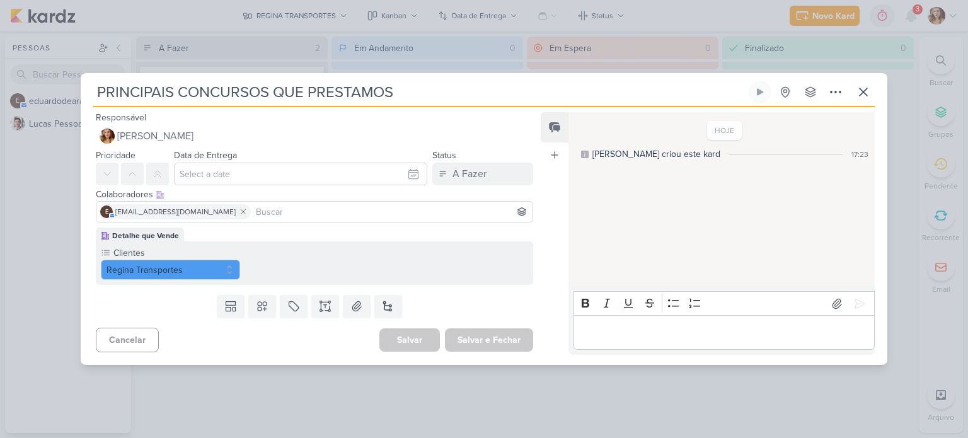
click at [263, 95] on input "PRINCIPAIS CONCURSOS QUE PRESTAMOS" at bounding box center [419, 92] width 653 height 23
paste input "Benefícios de viajar com a [GEOGRAPHIC_DATA]"
type input "Benefícios de viajar com a [GEOGRAPHIC_DATA]"
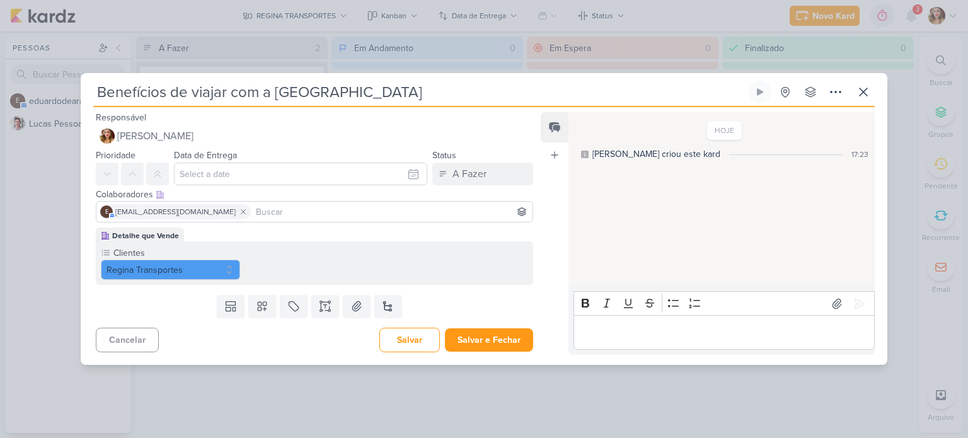
type input "Benefícios de viajar com a [GEOGRAPHIC_DATA]"
click at [730, 334] on p "Editor editing area: main" at bounding box center [724, 332] width 288 height 15
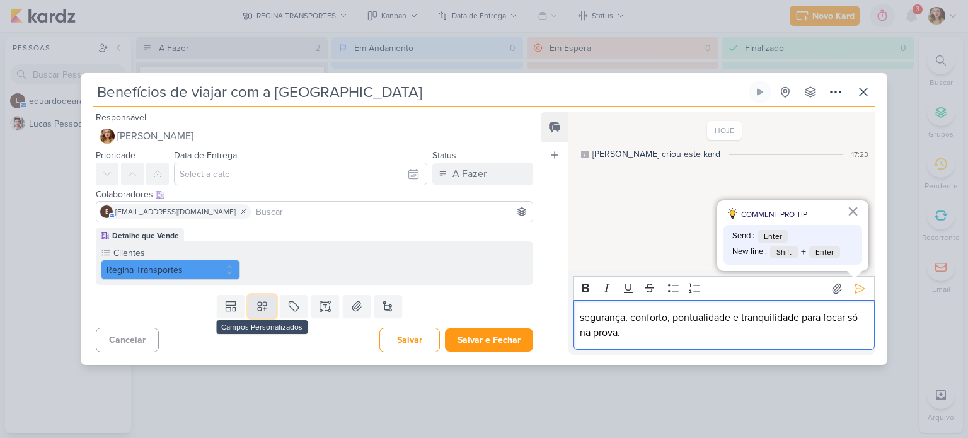
click at [262, 298] on button at bounding box center [262, 306] width 28 height 23
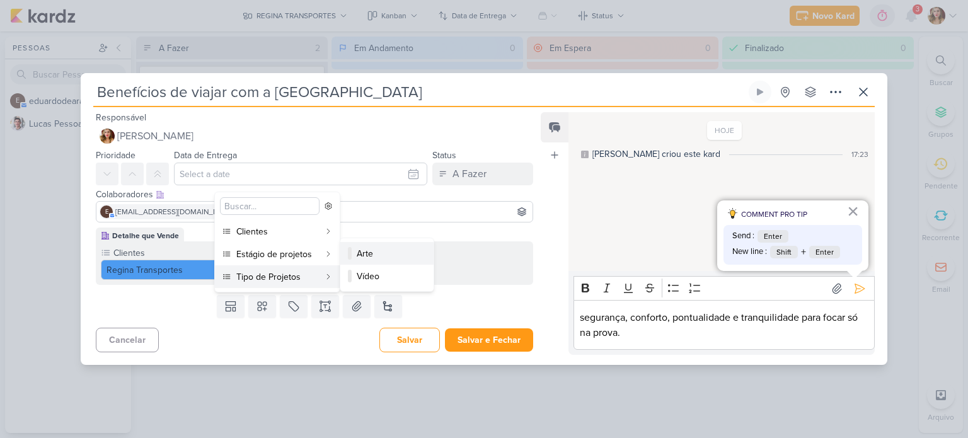
click at [382, 254] on div "Arte" at bounding box center [388, 253] width 62 height 13
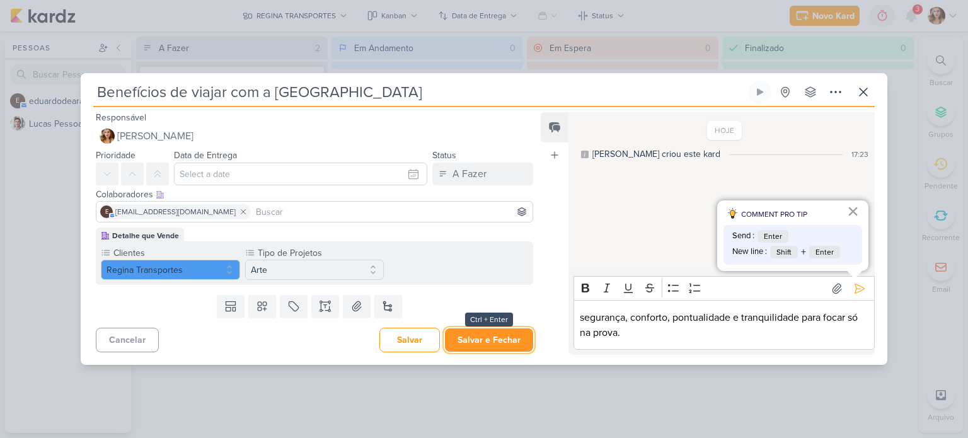
click at [498, 340] on button "Salvar e Fechar" at bounding box center [489, 339] width 88 height 23
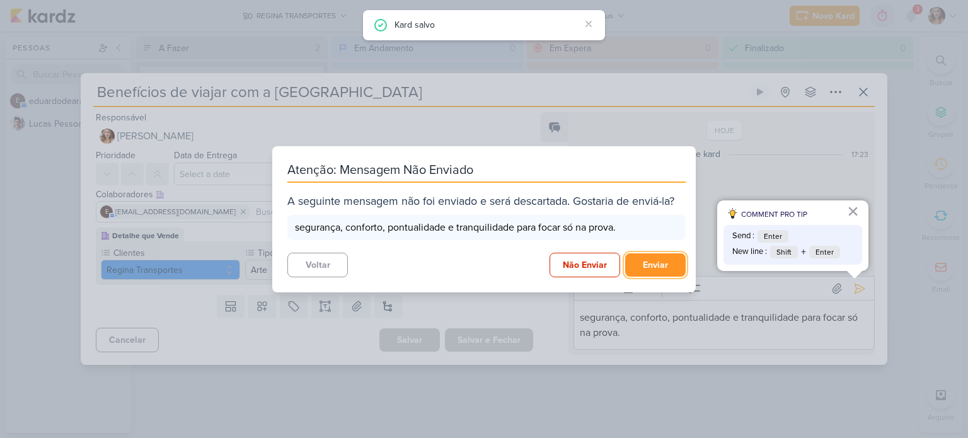
click at [650, 258] on button "Enviar" at bounding box center [655, 264] width 60 height 23
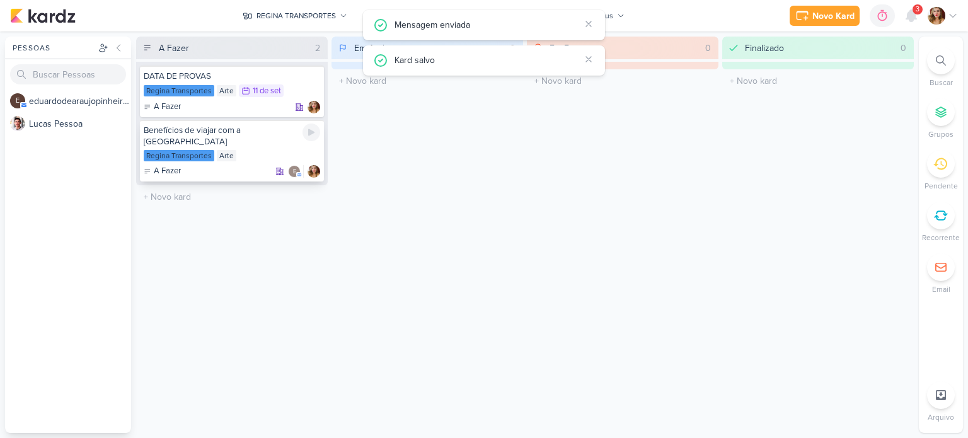
click at [282, 150] on div "Regina Transportes Arte" at bounding box center [232, 156] width 176 height 13
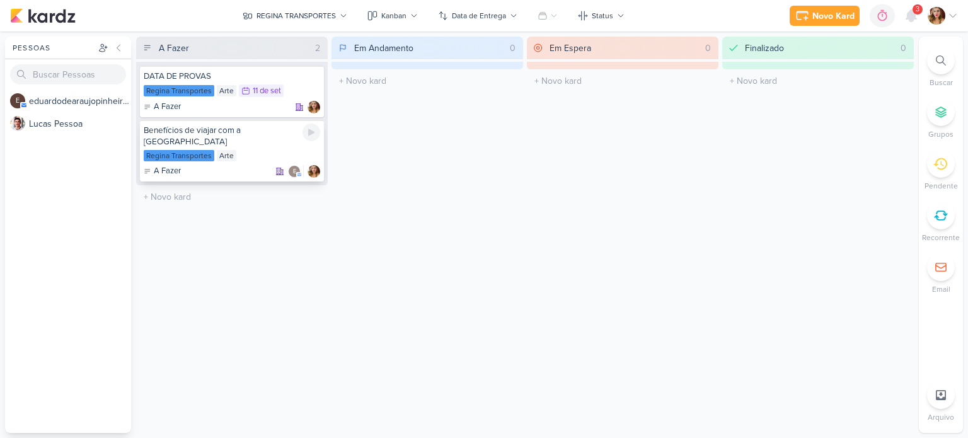
click at [268, 150] on div "Regina Transportes Arte" at bounding box center [232, 156] width 176 height 13
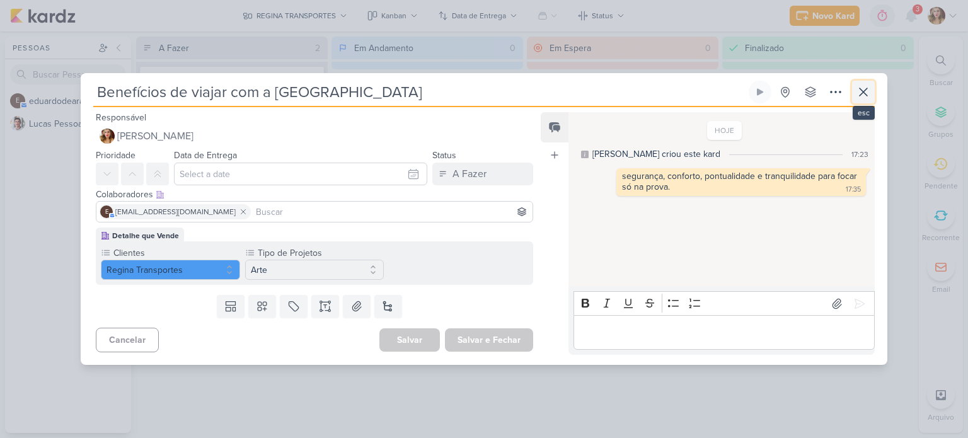
click at [860, 88] on icon at bounding box center [863, 91] width 15 height 15
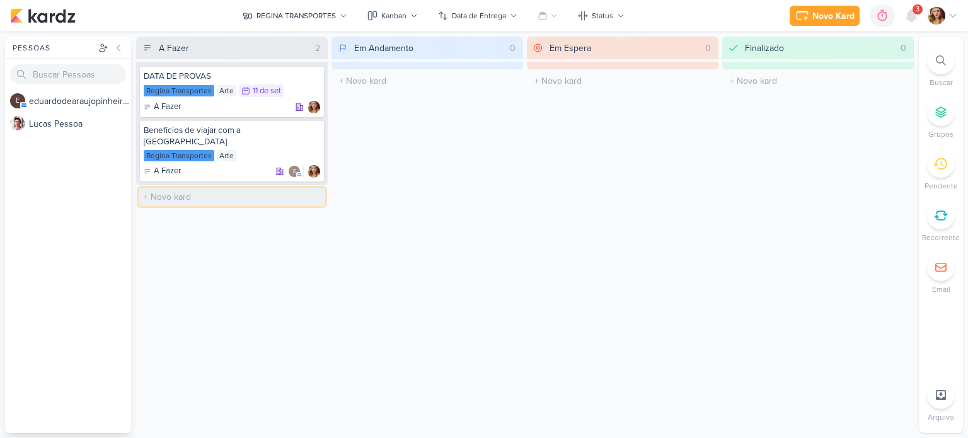
click at [253, 188] on input "text" at bounding box center [232, 197] width 186 height 18
paste input "Dicas para o dia da prova"
type input "Dicas para o dia da prova"
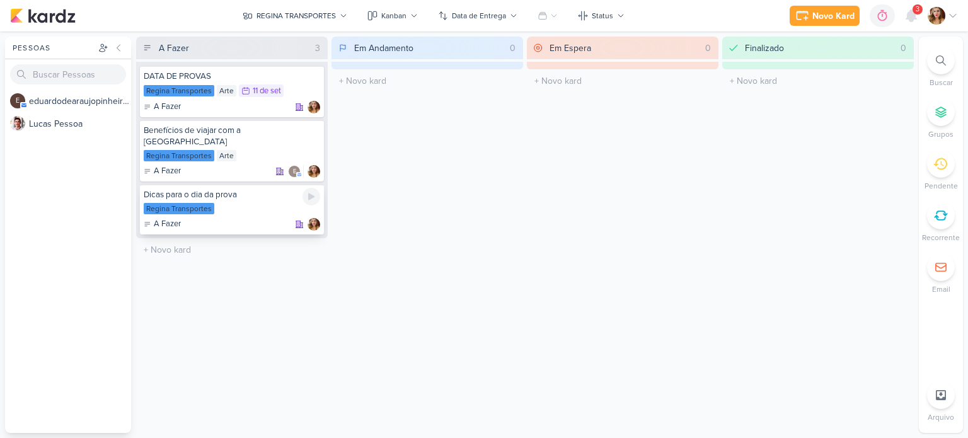
click at [249, 218] on div "A Fazer" at bounding box center [232, 224] width 176 height 13
click at [269, 150] on div "Regina Transportes Arte" at bounding box center [232, 156] width 176 height 13
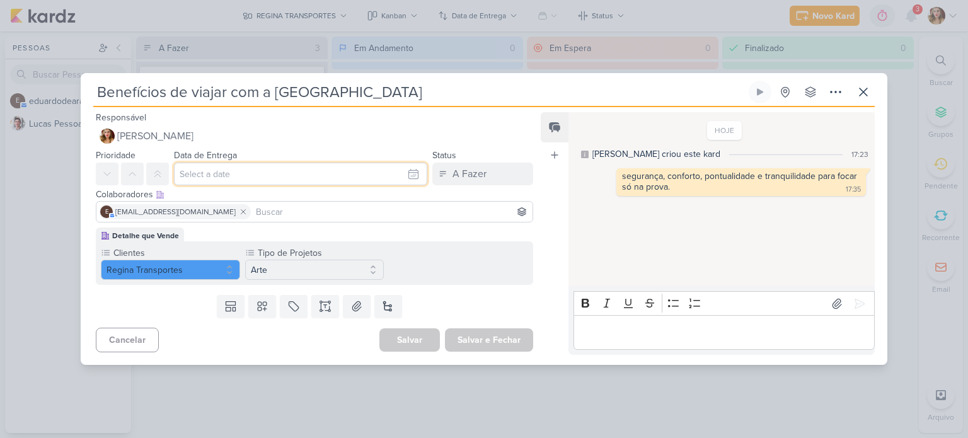
click at [347, 181] on input "text" at bounding box center [300, 174] width 253 height 23
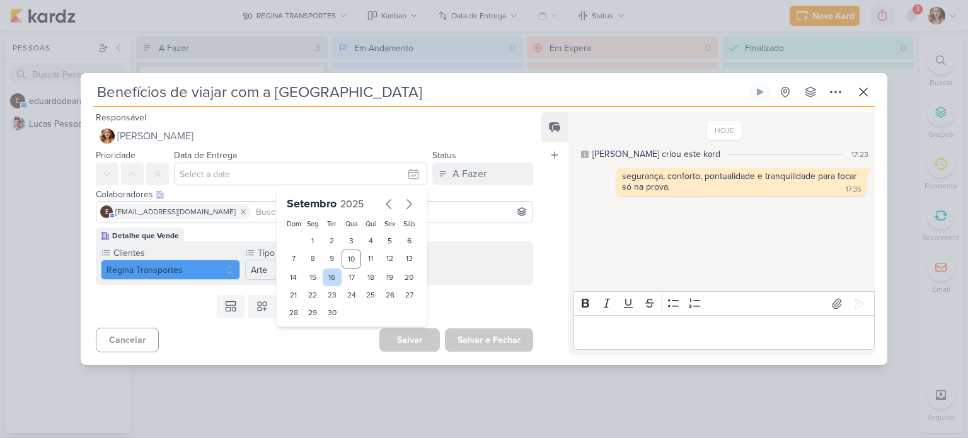
click at [330, 278] on div "16" at bounding box center [333, 277] width 20 height 18
type input "[DATE] 23:59"
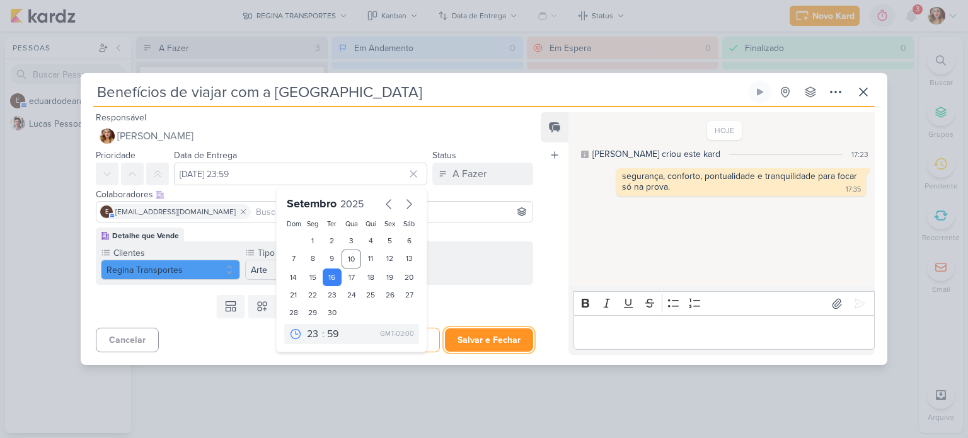
click at [482, 330] on button "Salvar e Fechar" at bounding box center [489, 339] width 88 height 23
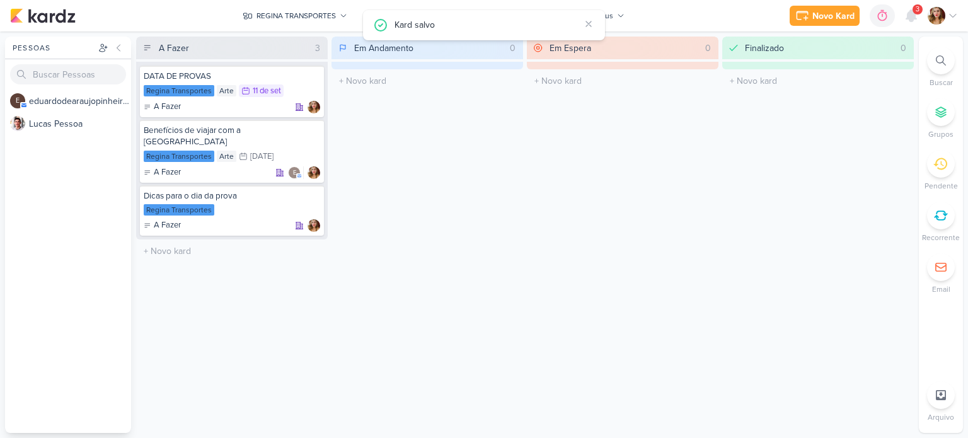
click at [435, 152] on div "Em Andamento 0 O título do kard deve ter menos que 100 caracteres" at bounding box center [427, 235] width 192 height 396
click at [237, 204] on div "Regina Transportes" at bounding box center [232, 210] width 176 height 13
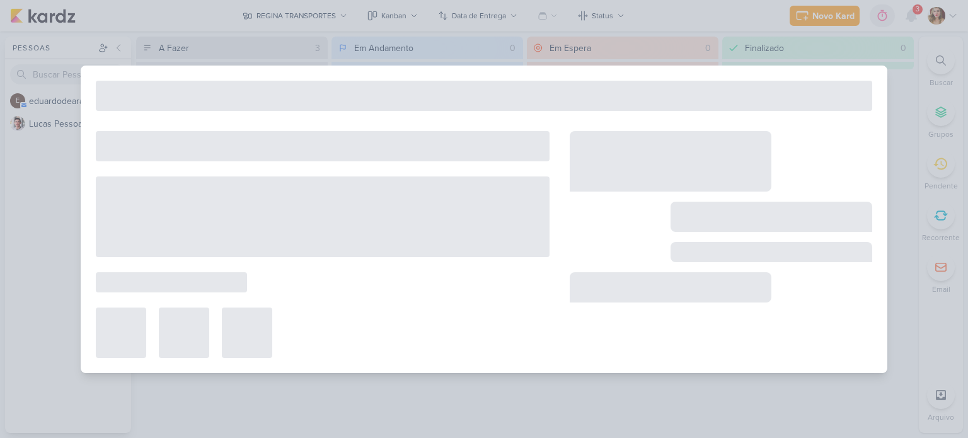
type input "Dicas para o dia da prova"
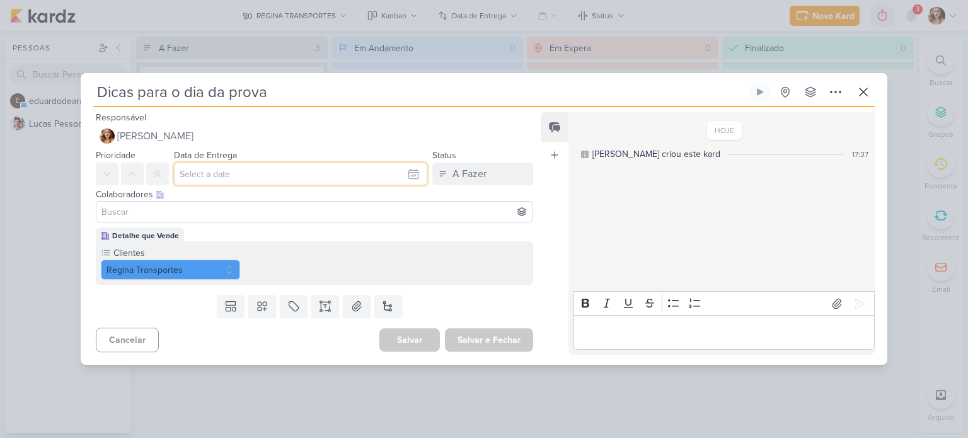
click at [343, 173] on input "text" at bounding box center [300, 174] width 253 height 23
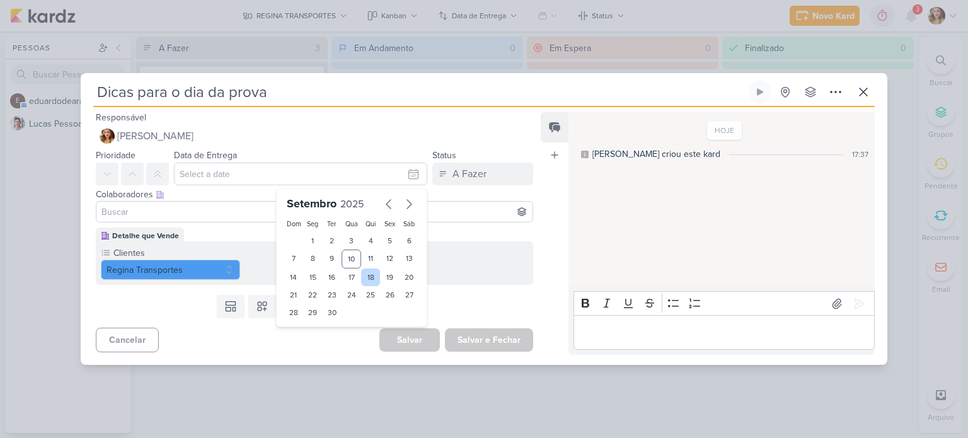
click at [372, 279] on div "18" at bounding box center [371, 277] width 20 height 18
type input "[DATE] 23:59"
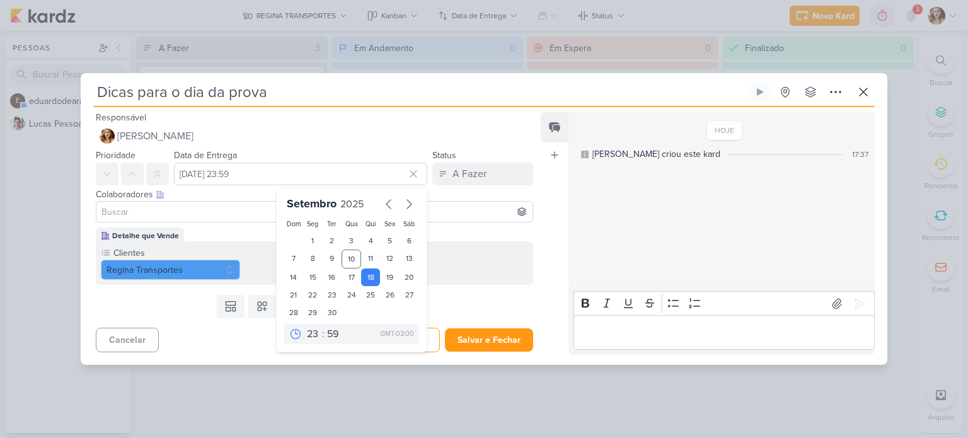
click at [451, 232] on div "Detalhe que Vende Clientes Regina Transportes" at bounding box center [314, 255] width 437 height 57
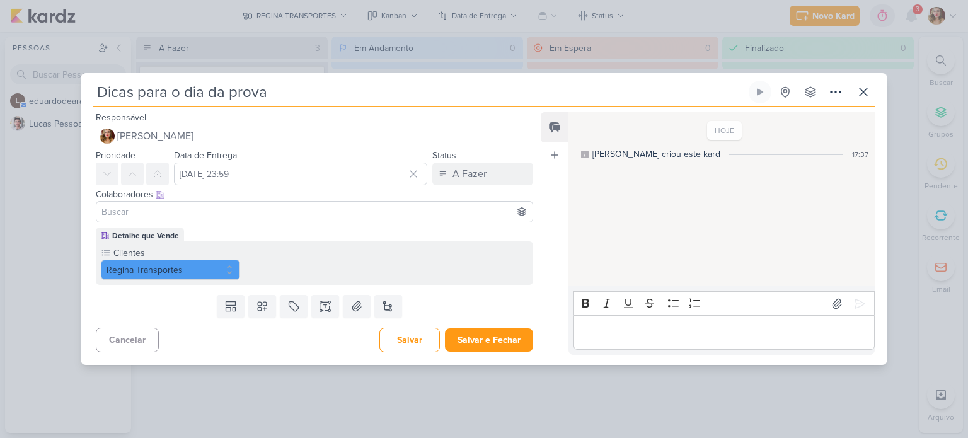
click at [417, 217] on input at bounding box center [314, 211] width 431 height 15
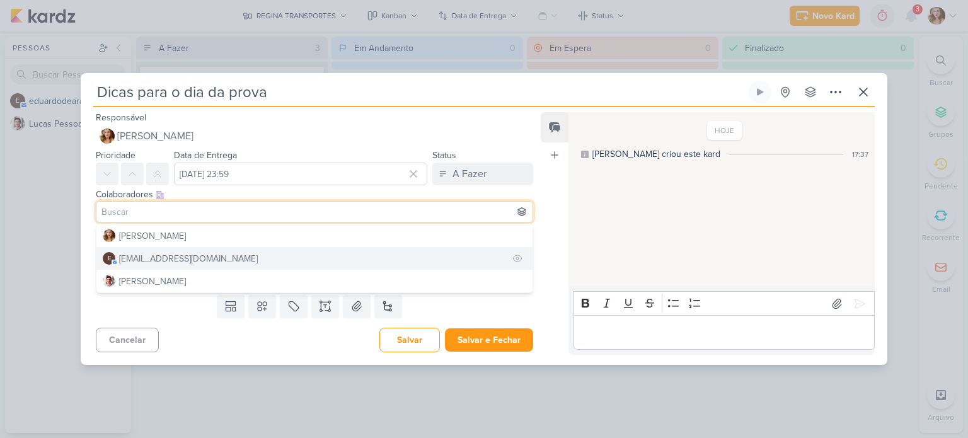
click at [401, 261] on button "e [EMAIL_ADDRESS][DOMAIN_NAME]" at bounding box center [314, 258] width 436 height 23
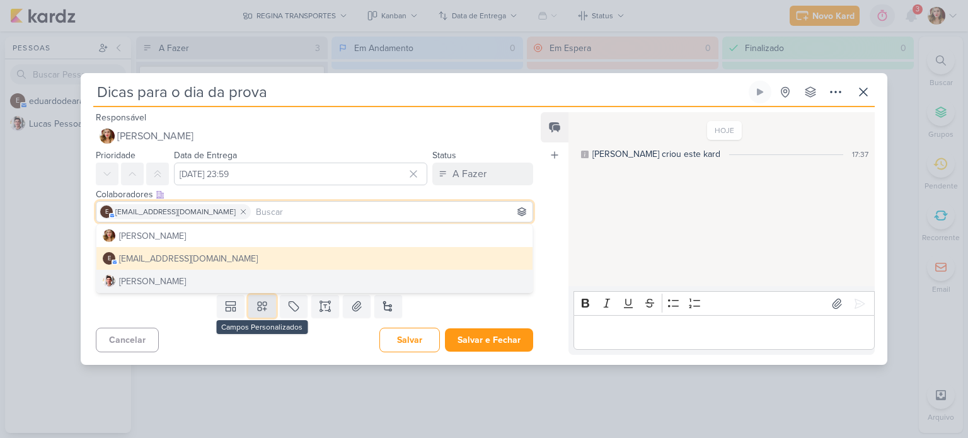
click at [259, 307] on icon at bounding box center [262, 306] width 13 height 13
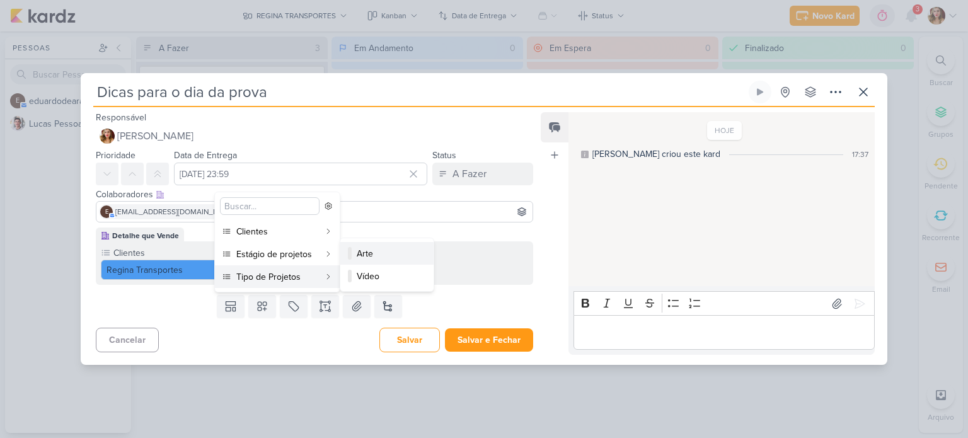
click at [404, 250] on div "Arte" at bounding box center [388, 253] width 62 height 13
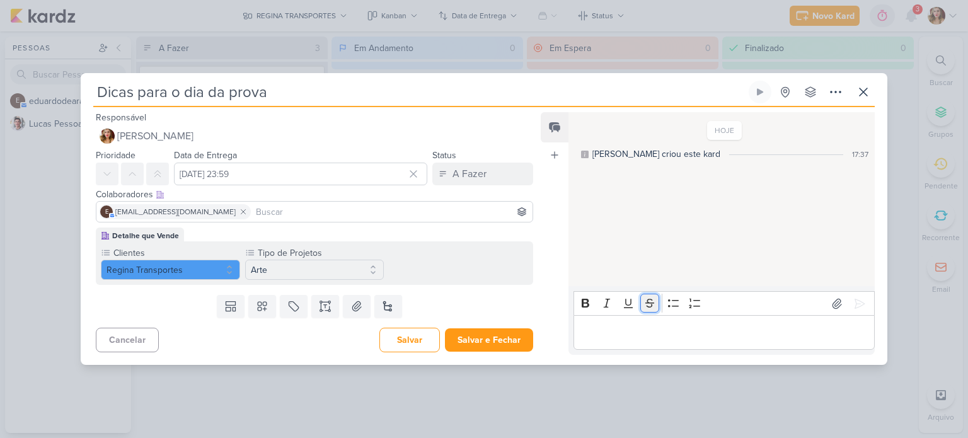
click at [648, 310] on button "Strikethrough" at bounding box center [649, 303] width 19 height 19
click at [651, 327] on p "Editor editing area: main" at bounding box center [724, 332] width 288 height 15
click at [653, 301] on icon "Editor toolbar" at bounding box center [649, 303] width 13 height 13
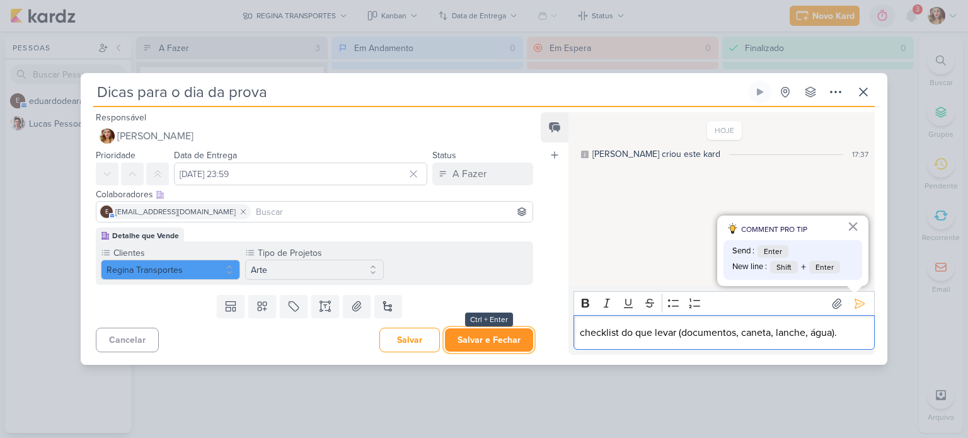
click at [463, 342] on button "Salvar e Fechar" at bounding box center [489, 339] width 88 height 23
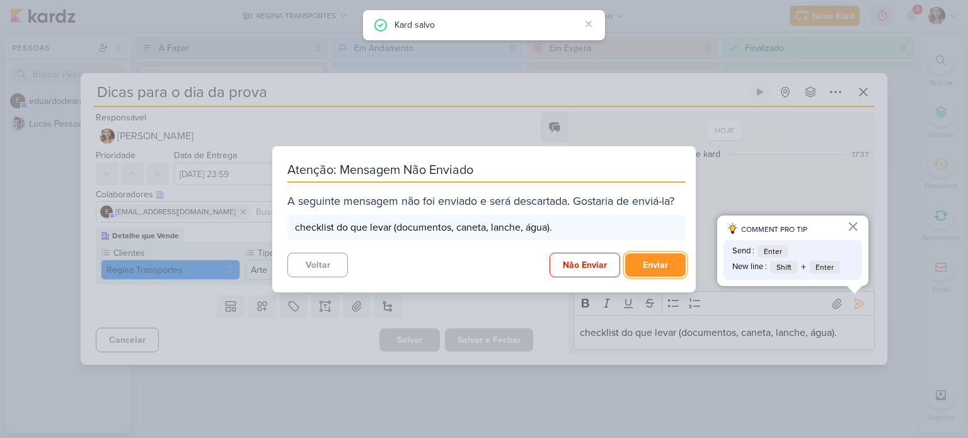
click at [650, 268] on button "Enviar" at bounding box center [655, 264] width 60 height 23
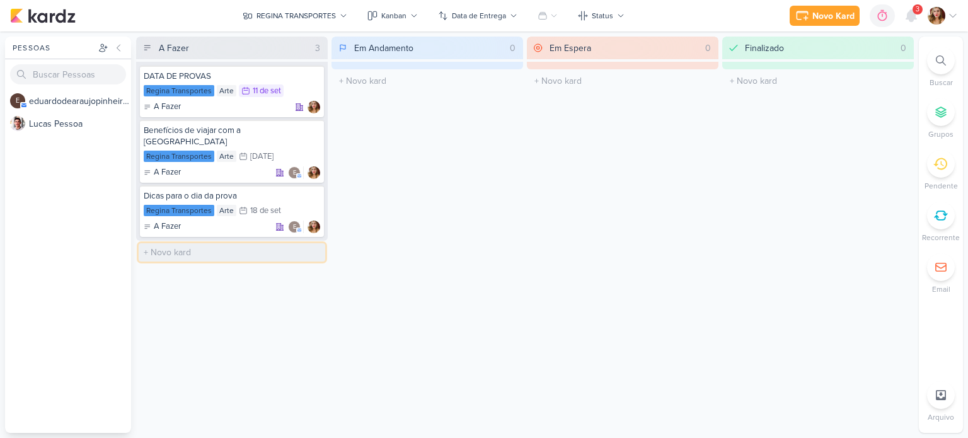
click at [214, 246] on input "text" at bounding box center [232, 252] width 186 height 18
paste input "Passo a passo para reservar a vaga"
type input "Passo a passo para reservar a vaga"
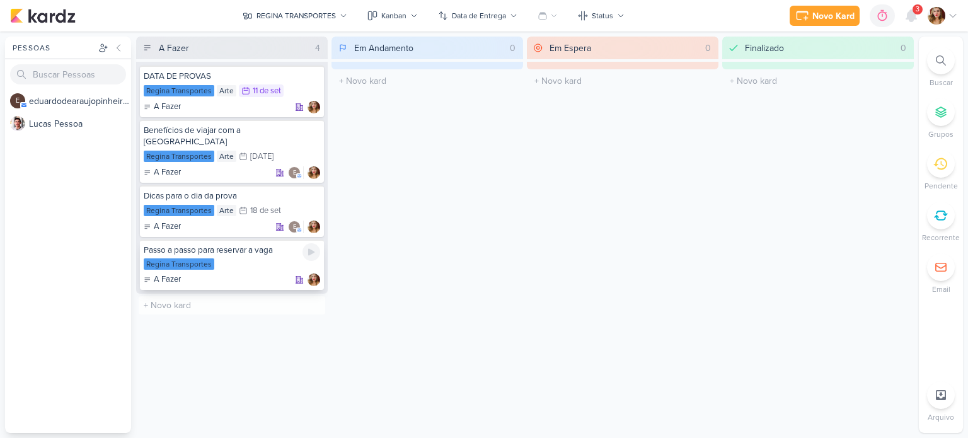
click at [241, 244] on div "Passo a passo para reservar a vaga" at bounding box center [232, 249] width 176 height 11
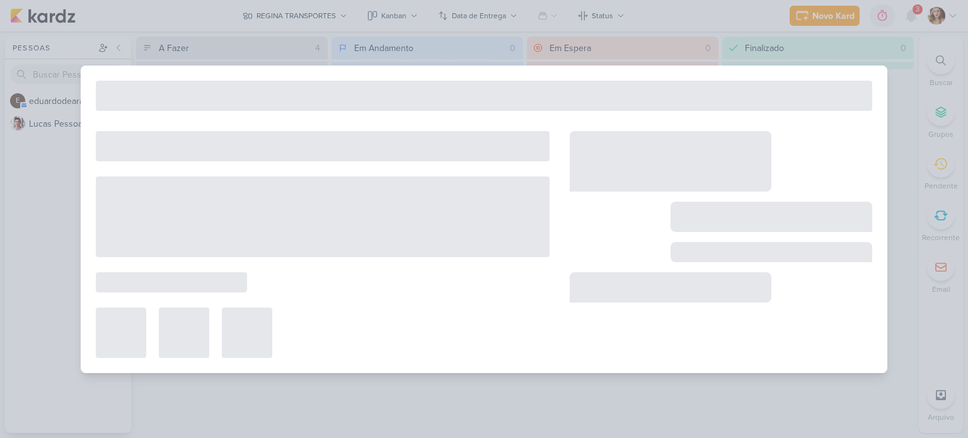
type input "Passo a passo para reservar a vaga"
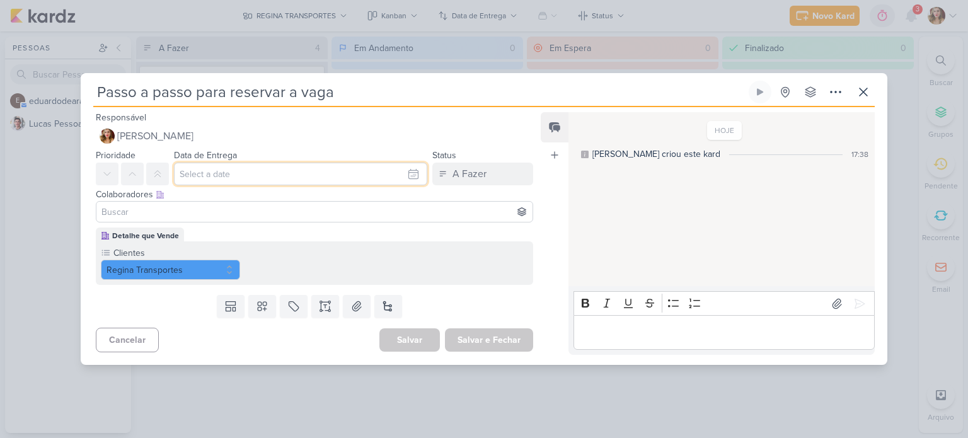
click at [289, 178] on input "text" at bounding box center [300, 174] width 253 height 23
click at [290, 178] on input "text" at bounding box center [300, 174] width 253 height 23
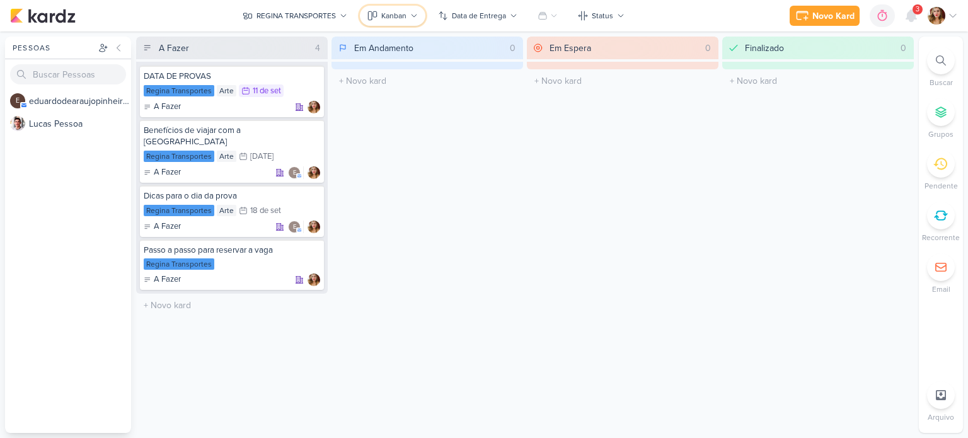
click at [383, 16] on div "Kanban" at bounding box center [393, 15] width 25 height 11
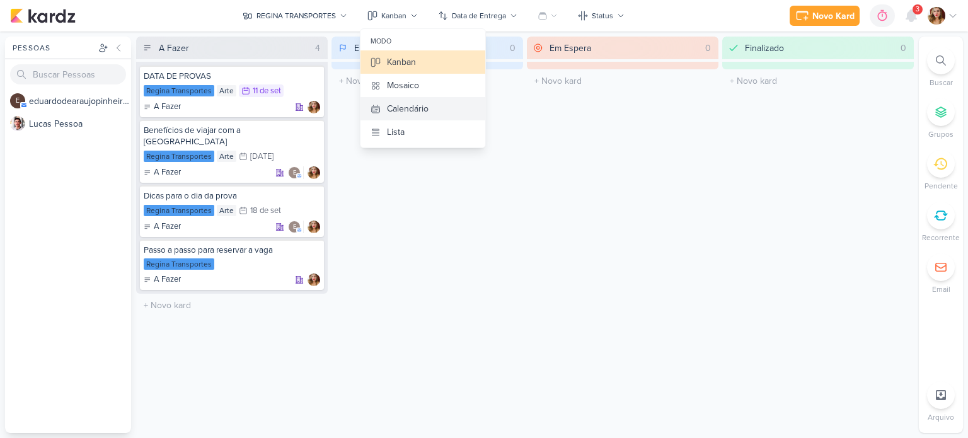
click at [431, 110] on button "Calendário" at bounding box center [422, 108] width 125 height 23
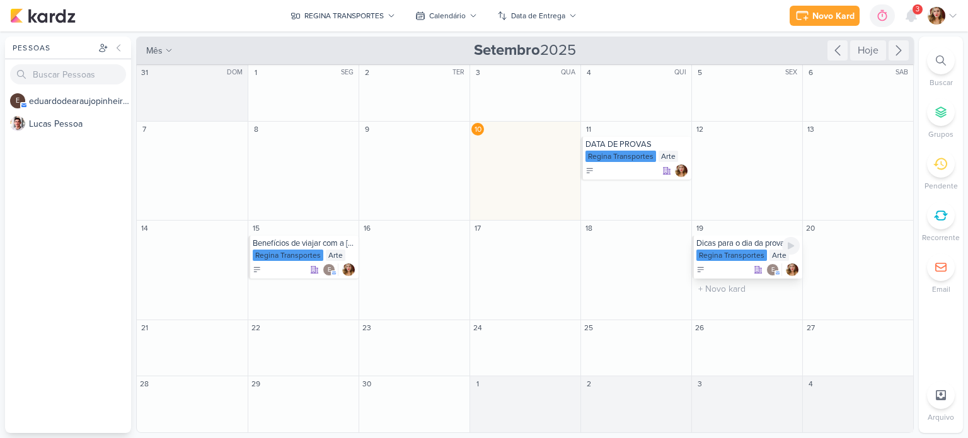
click at [735, 239] on div "Dicas para o dia da prova" at bounding box center [747, 243] width 103 height 10
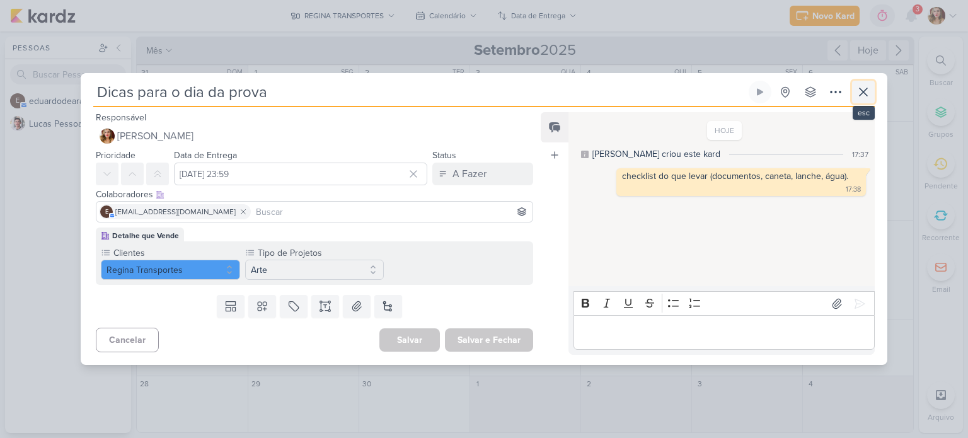
click at [867, 87] on icon at bounding box center [863, 91] width 15 height 15
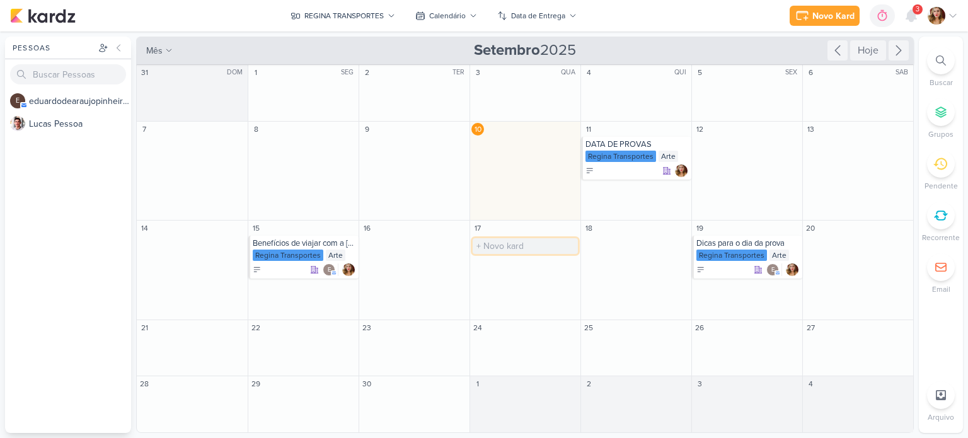
click at [532, 245] on input "text" at bounding box center [525, 246] width 105 height 16
type input "VIDEO"
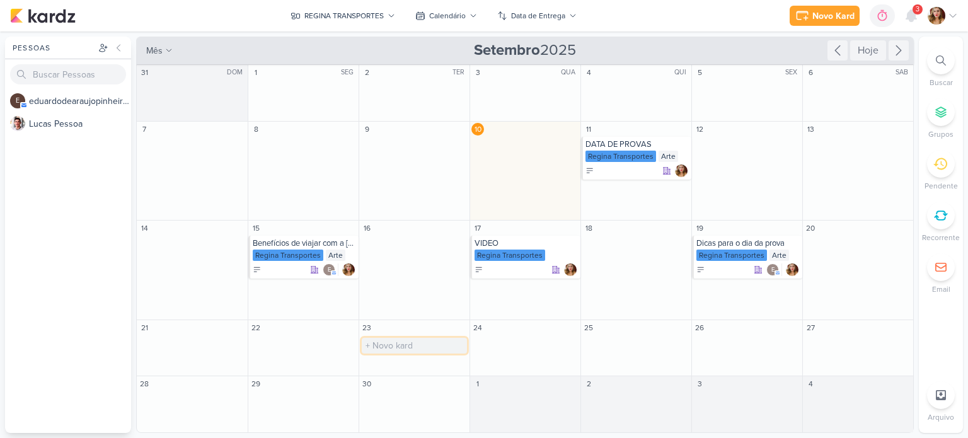
click at [415, 346] on input "text" at bounding box center [414, 346] width 105 height 16
paste input "Bastidores da frota"
type input "Bastidores da frota"
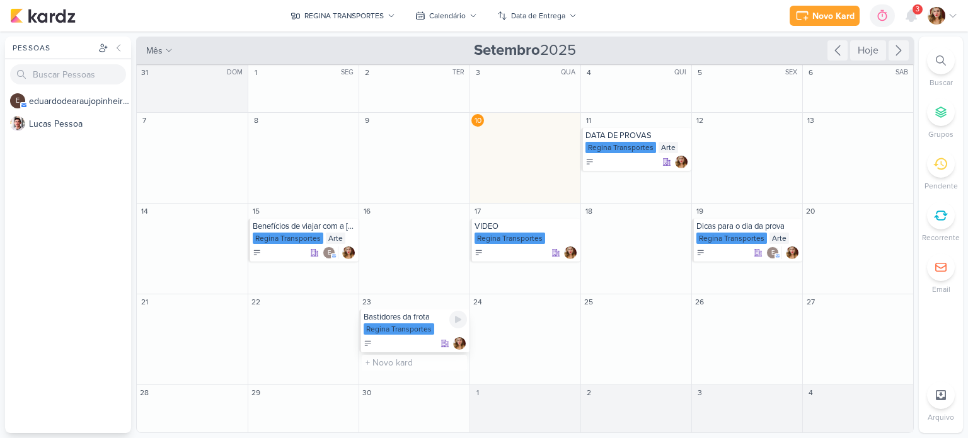
click at [428, 326] on div "Regina Transportes" at bounding box center [399, 328] width 71 height 11
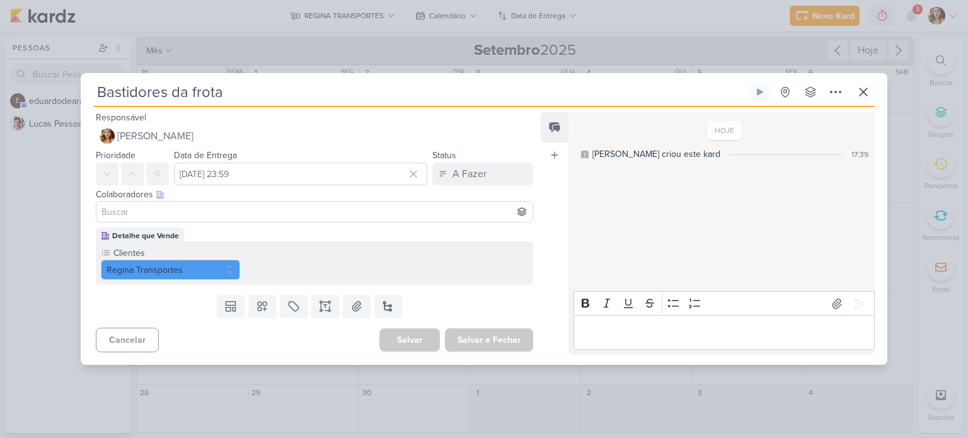
click at [280, 222] on div at bounding box center [314, 211] width 437 height 21
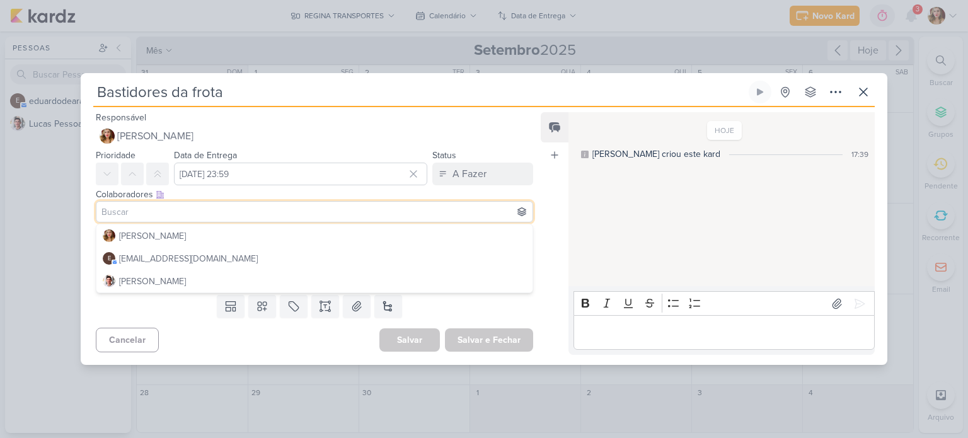
click at [282, 219] on input at bounding box center [314, 211] width 431 height 15
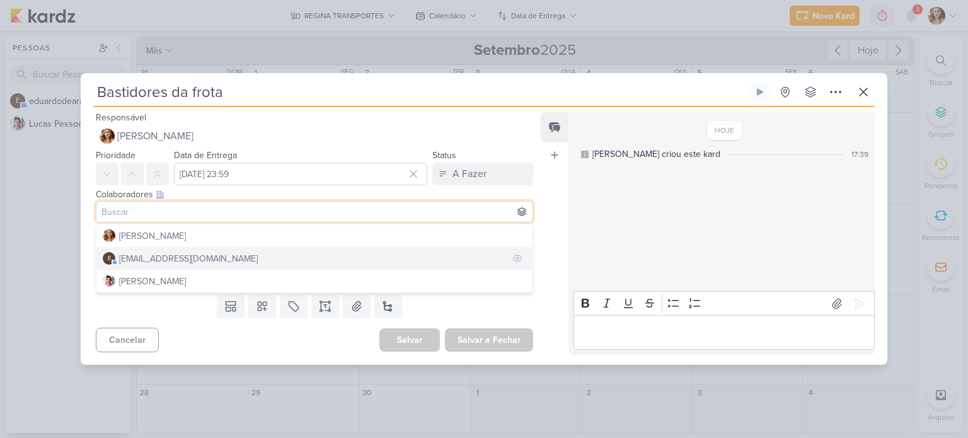
click at [282, 260] on button "e [EMAIL_ADDRESS][DOMAIN_NAME]" at bounding box center [314, 258] width 436 height 23
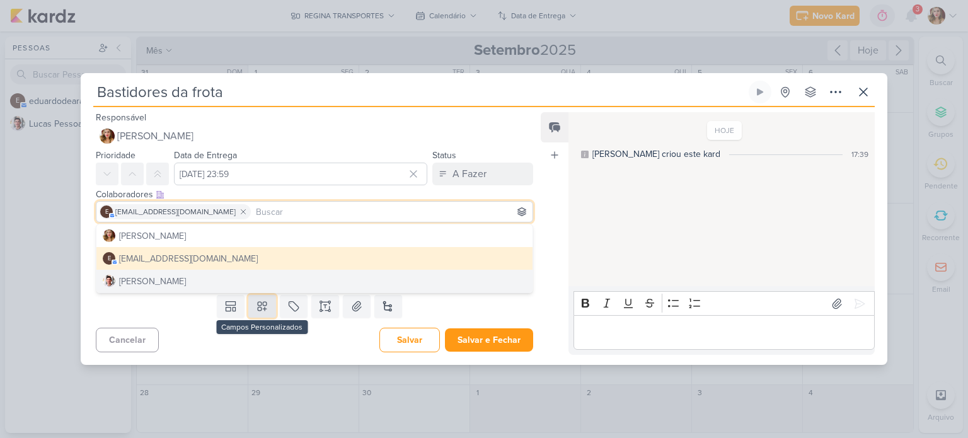
click at [269, 313] on button at bounding box center [262, 306] width 28 height 23
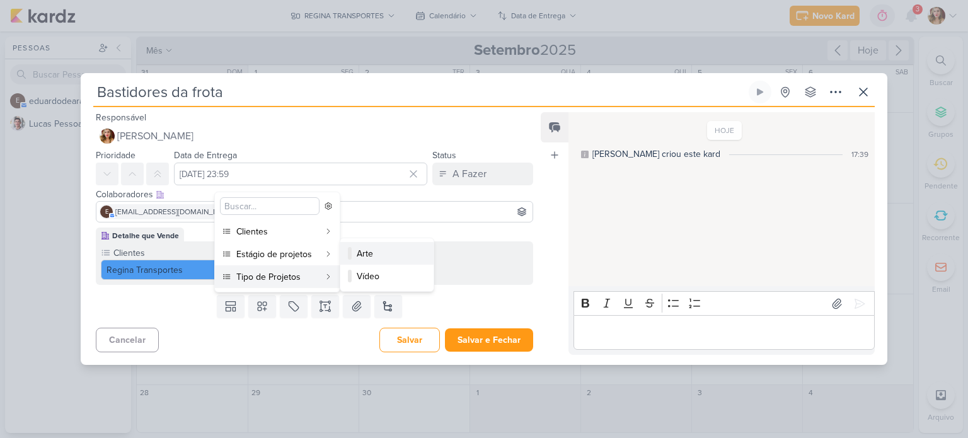
click at [406, 255] on div "Arte" at bounding box center [388, 253] width 62 height 13
click at [406, 255] on div "Responsável [PERSON_NAME] Nenhum contato encontrado create new contact Novo Con…" at bounding box center [309, 232] width 457 height 245
click at [704, 330] on p "Editor editing area: main" at bounding box center [724, 332] width 288 height 15
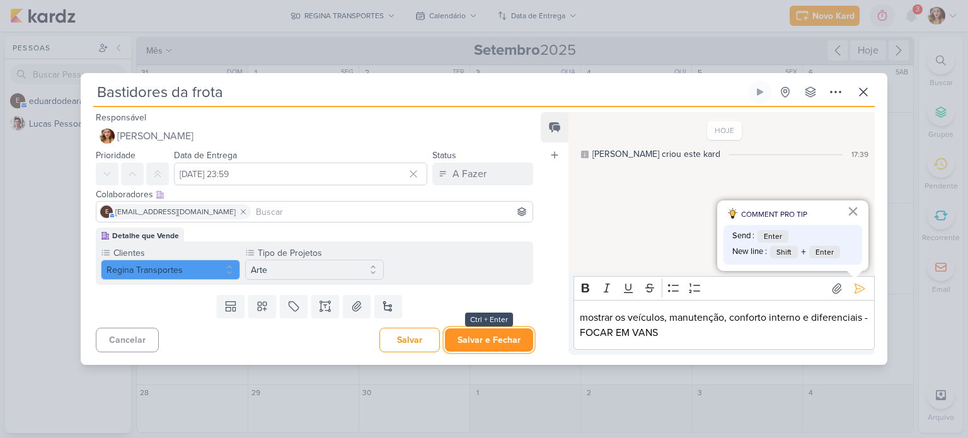
click at [498, 340] on button "Salvar e Fechar" at bounding box center [489, 339] width 88 height 23
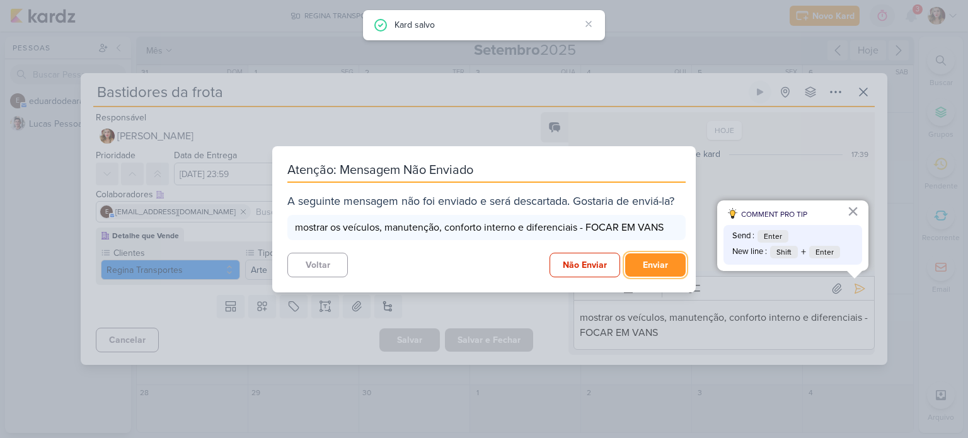
click at [667, 271] on button "Enviar" at bounding box center [655, 264] width 60 height 23
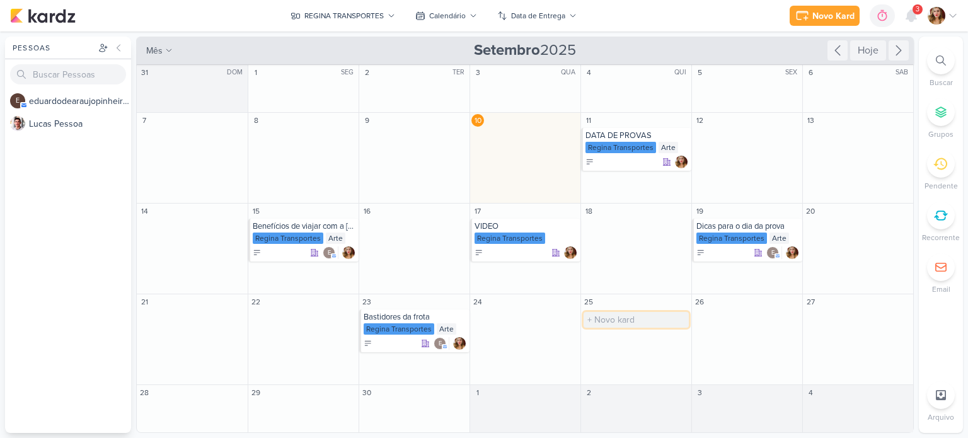
click at [634, 321] on input "text" at bounding box center [635, 320] width 105 height 16
type input "VIDEO"
click at [549, 235] on div "Regina Transportes" at bounding box center [525, 238] width 103 height 13
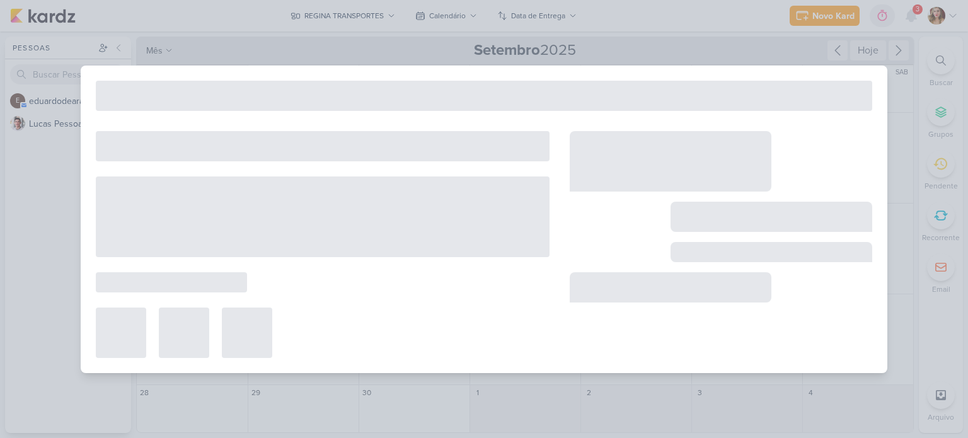
type input "VIDEO"
type input "[DATE] 23:59"
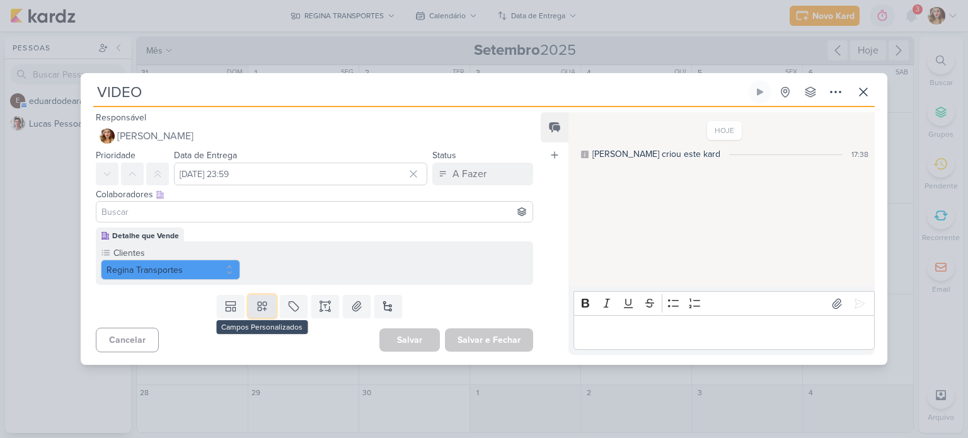
click at [258, 307] on icon at bounding box center [262, 306] width 9 height 9
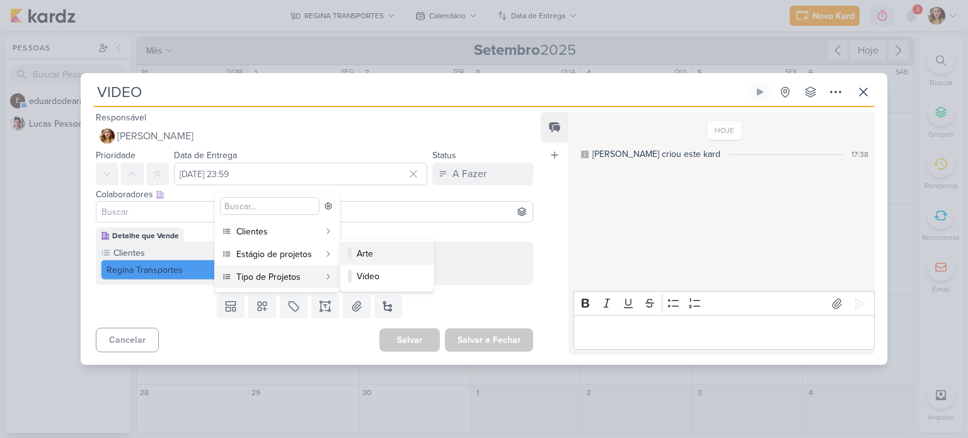
click at [382, 256] on div "Arte" at bounding box center [388, 253] width 62 height 13
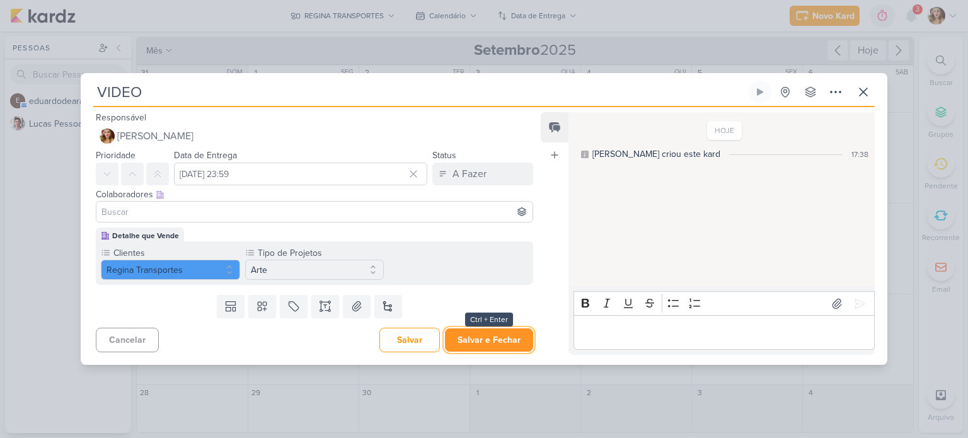
click at [488, 341] on button "Salvar e Fechar" at bounding box center [489, 339] width 88 height 23
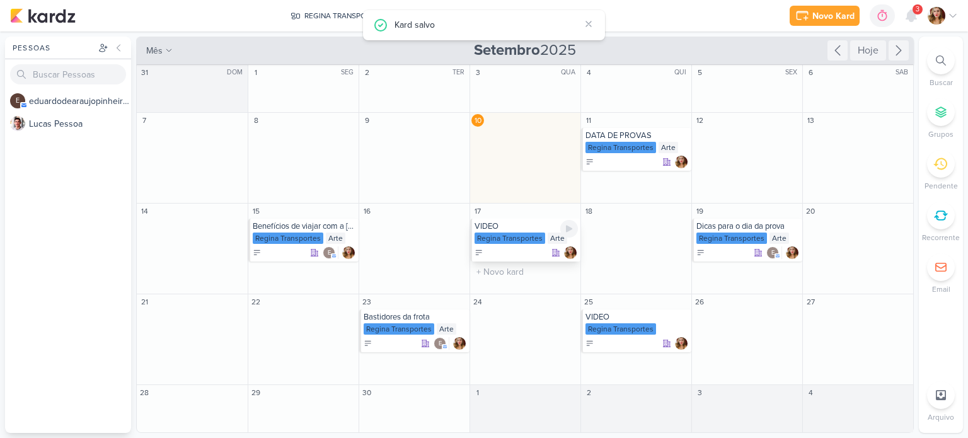
click at [534, 230] on div "VIDEO" at bounding box center [525, 226] width 103 height 10
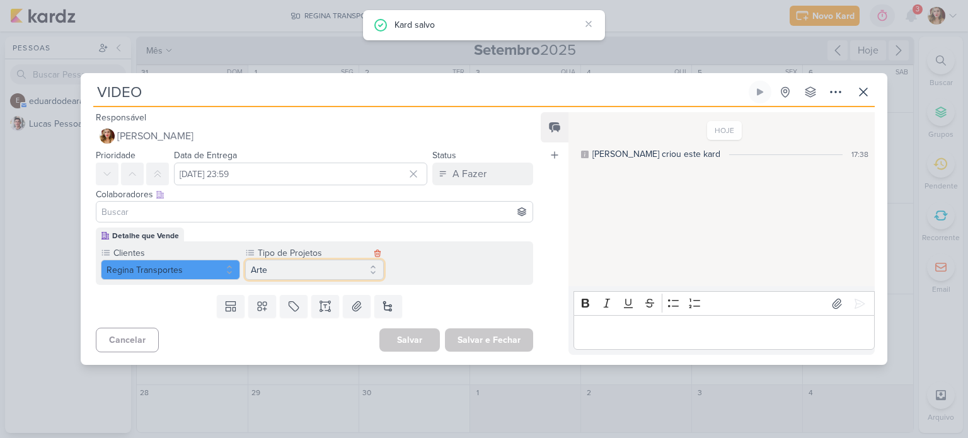
click at [282, 265] on button "Arte" at bounding box center [314, 270] width 139 height 20
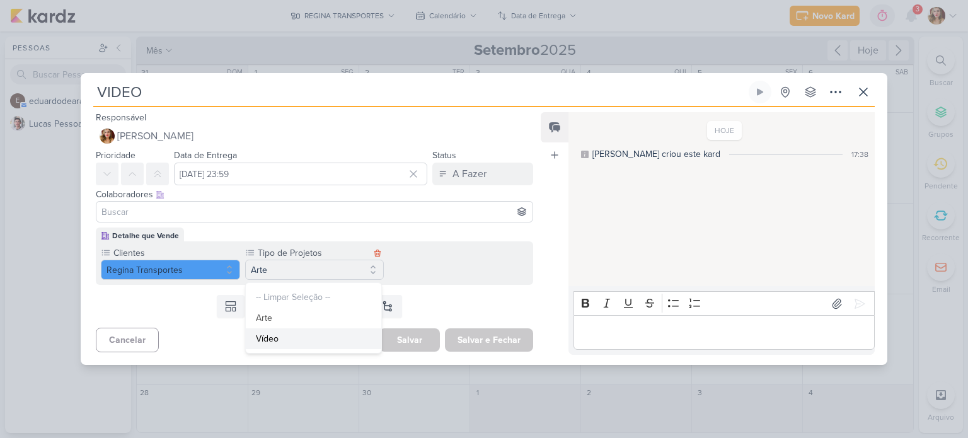
click at [300, 335] on button "Vídeo" at bounding box center [314, 338] width 136 height 21
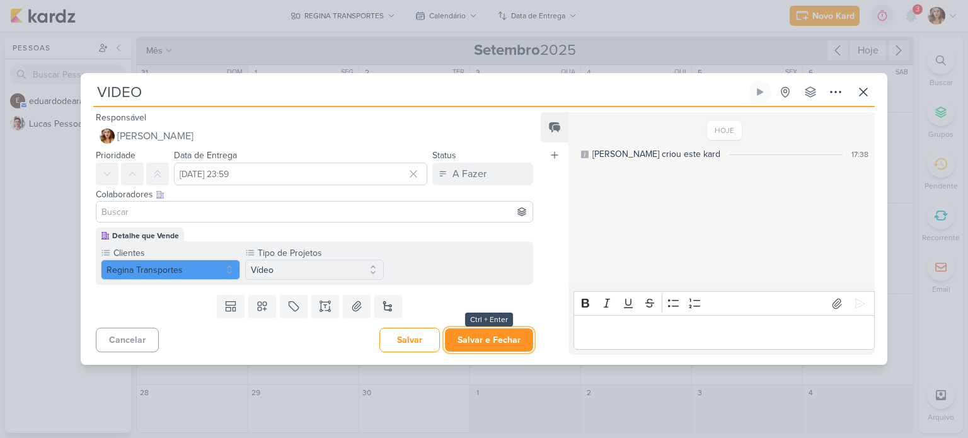
click at [476, 338] on button "Salvar e Fechar" at bounding box center [489, 339] width 88 height 23
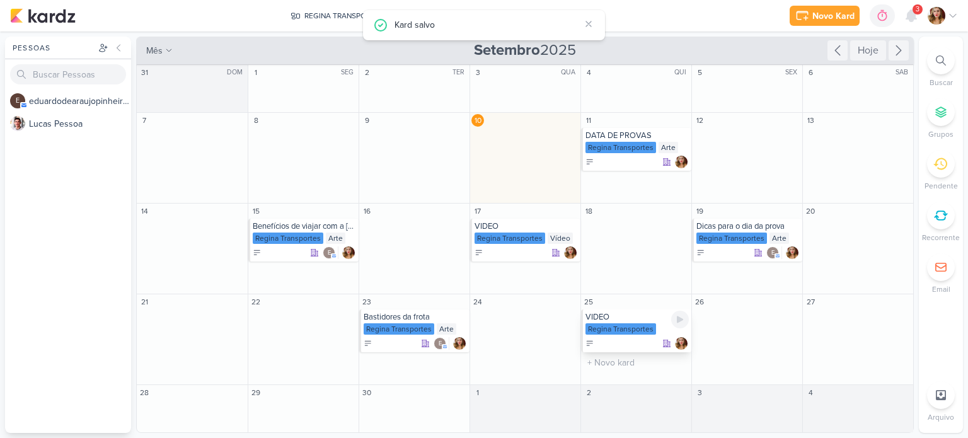
click at [655, 317] on div "VIDEO" at bounding box center [636, 317] width 103 height 10
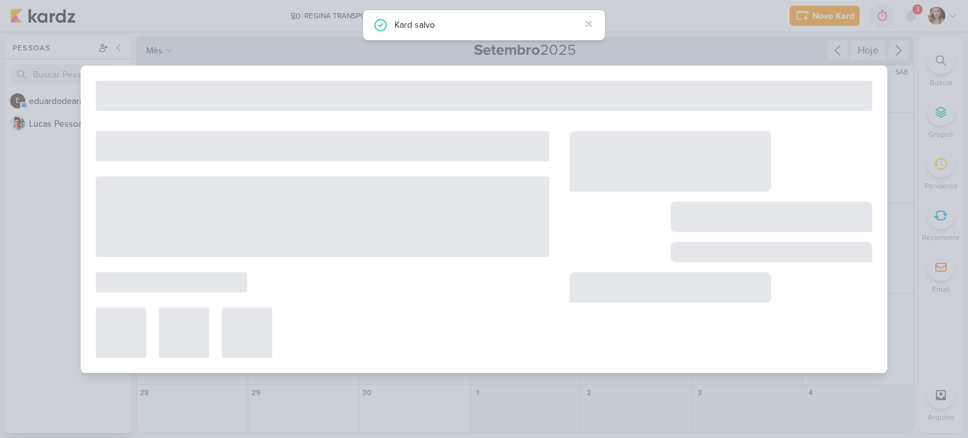
type input "[DATE] 23:59"
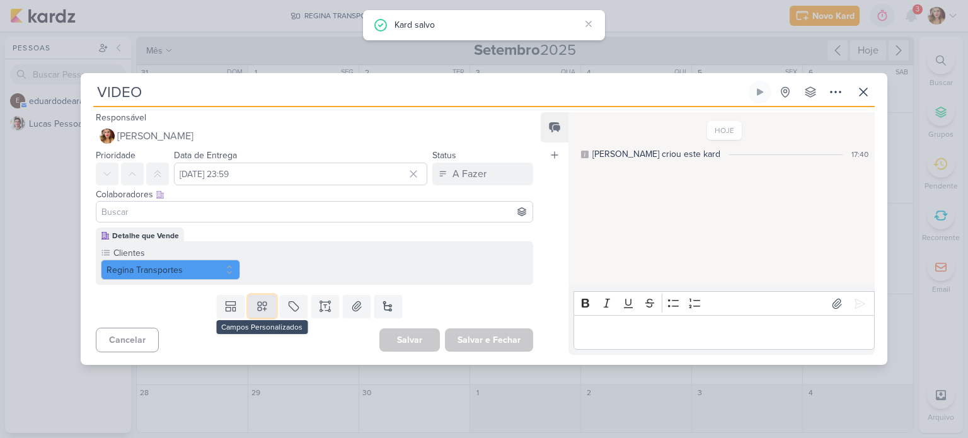
click at [265, 302] on icon at bounding box center [262, 306] width 13 height 13
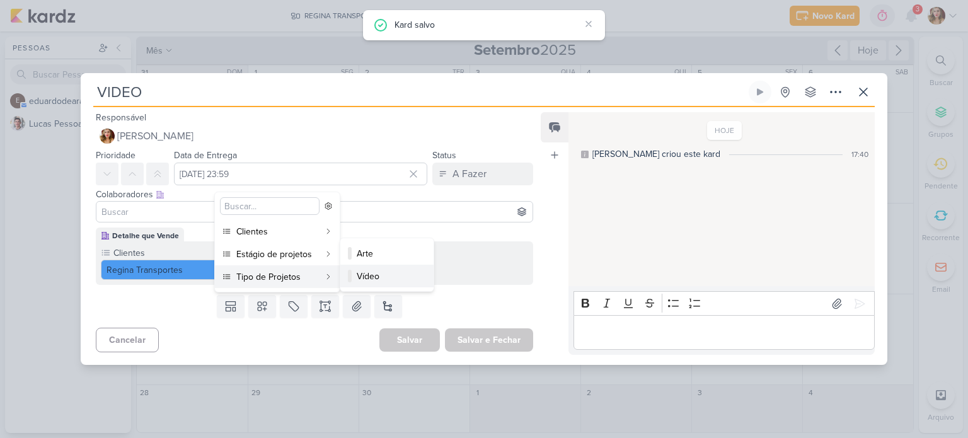
click at [407, 276] on div "Vídeo" at bounding box center [388, 276] width 62 height 13
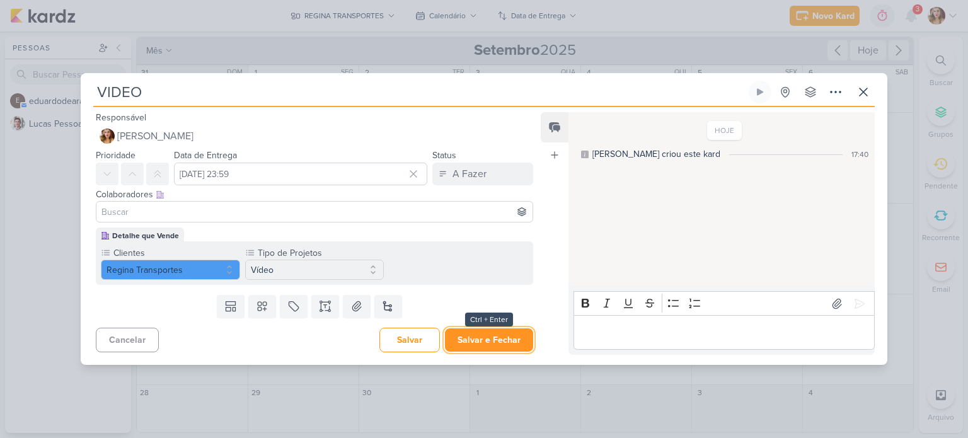
click at [474, 342] on button "Salvar e Fechar" at bounding box center [489, 339] width 88 height 23
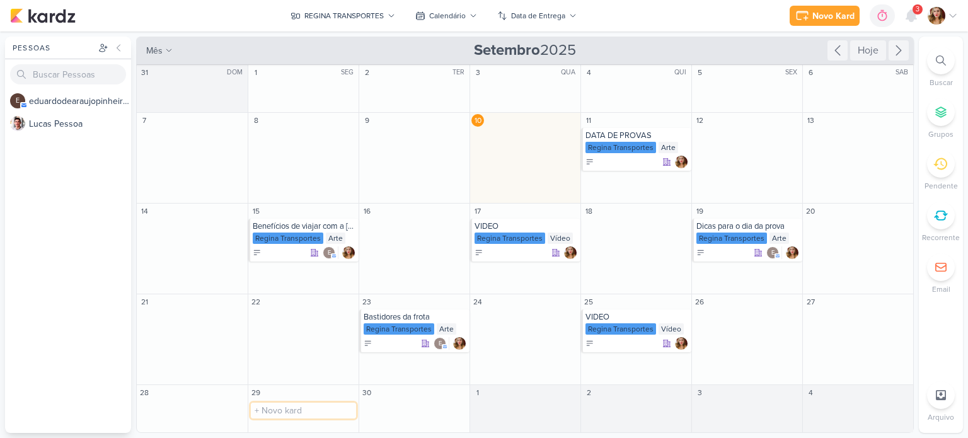
click at [305, 405] on input "text" at bounding box center [303, 411] width 105 height 16
paste input "Por que escolher transporte fretado em vez de ir de carro próprio ou ônibus com…"
type input "Por que escolher transporte fretado em vez de ir de carro próprio ou ônibus com…"
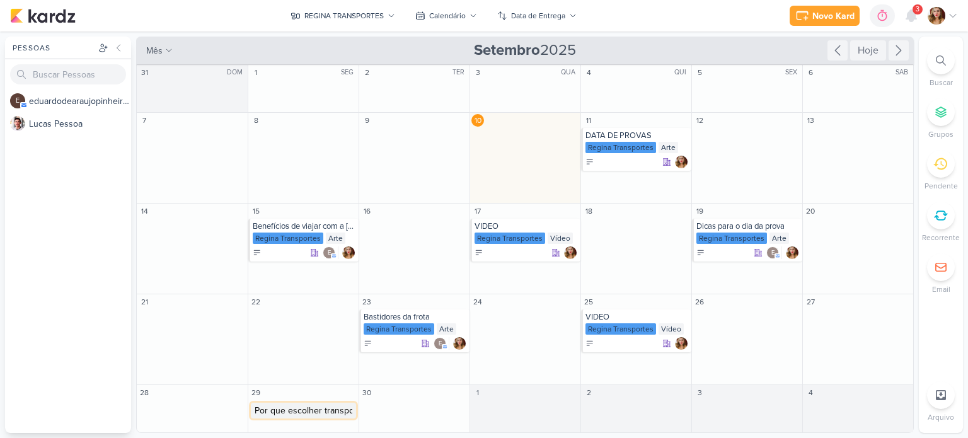
click at [324, 408] on input "Por que escolher transporte fretado em vez de ir de carro próprio ou ônibus com…" at bounding box center [303, 411] width 105 height 16
click at [333, 393] on div "29" at bounding box center [303, 392] width 110 height 15
click at [314, 413] on input "Por que escolher transporte fretado em vez de ir de carro próprio ou ônibus com…" at bounding box center [303, 411] width 105 height 16
click at [324, 391] on div "29" at bounding box center [303, 392] width 110 height 15
click at [312, 410] on input "Por que escolher transporte fretado em vez de ir de carro próprio ou ônibus com…" at bounding box center [303, 411] width 105 height 16
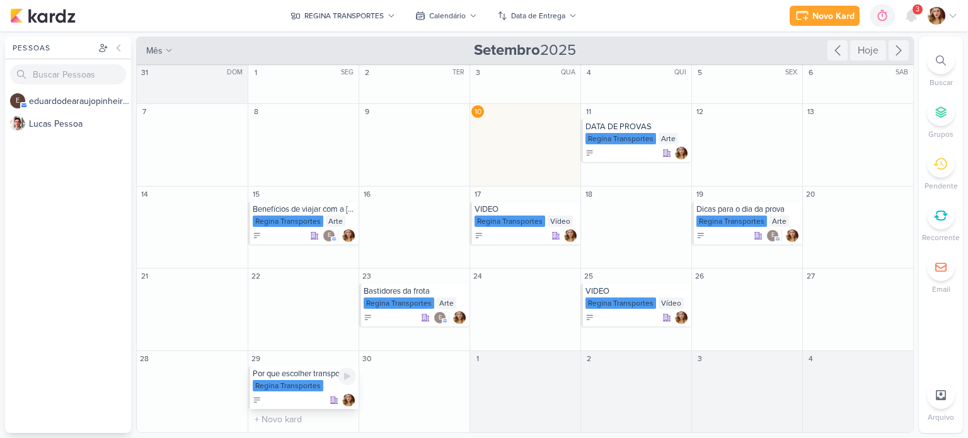
click at [331, 380] on div "Regina Transportes" at bounding box center [304, 386] width 103 height 13
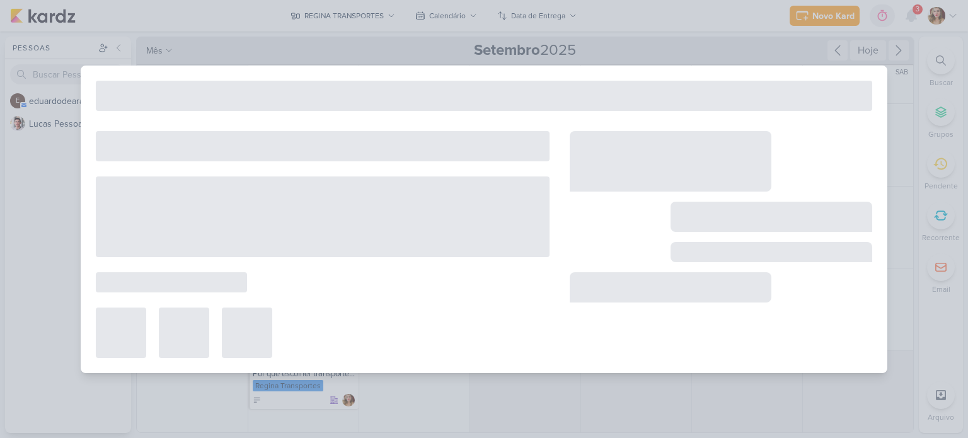
type input "Por que escolher transporte fretado em vez de ir de carro próprio ou ônibus com…"
type input "[DATE] 23:59"
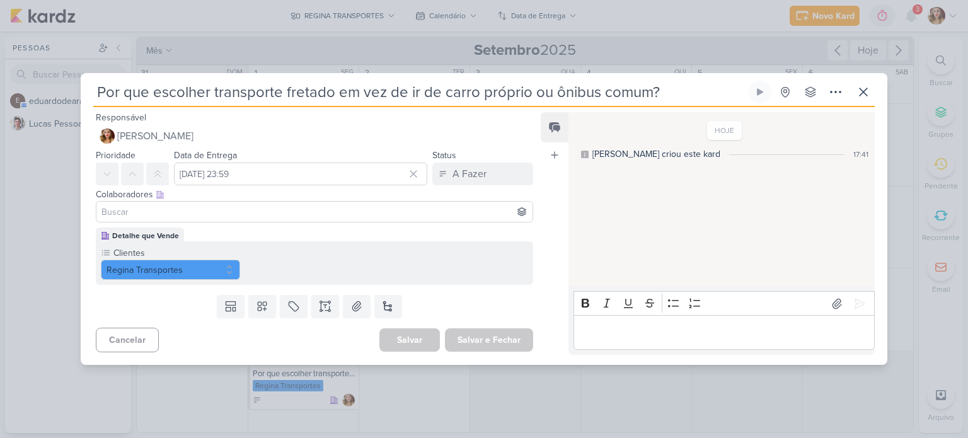
click at [279, 214] on input at bounding box center [314, 211] width 431 height 15
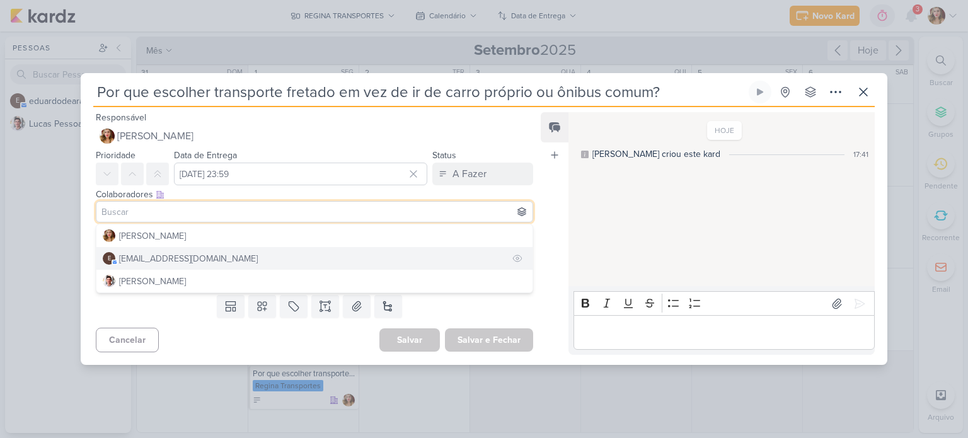
click at [270, 254] on button "e [EMAIL_ADDRESS][DOMAIN_NAME]" at bounding box center [314, 258] width 436 height 23
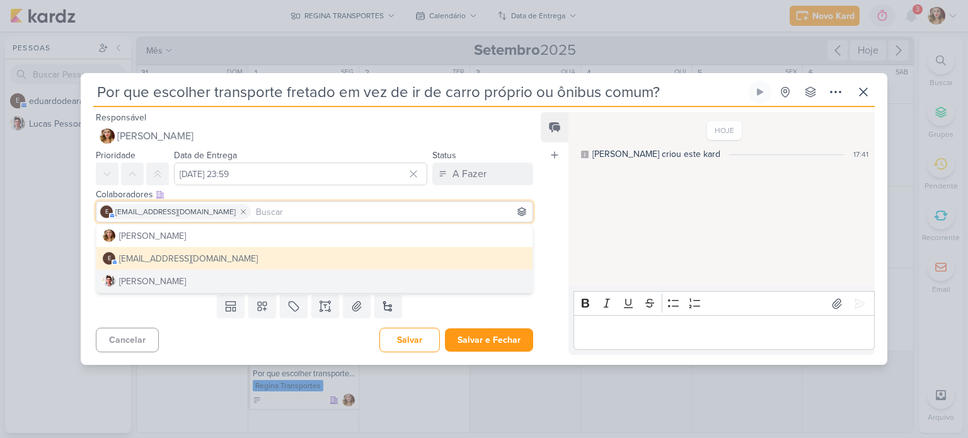
click at [190, 320] on div "Templates Campos Personalizados Marcadores Caixa De Texto Anexo [GEOGRAPHIC_DAT…" at bounding box center [309, 306] width 457 height 33
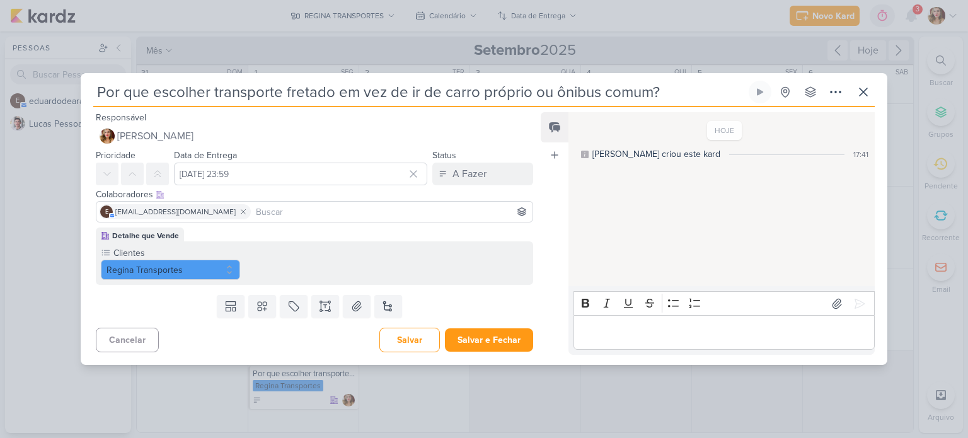
click at [760, 337] on p "Editor editing area: main" at bounding box center [724, 332] width 288 height 15
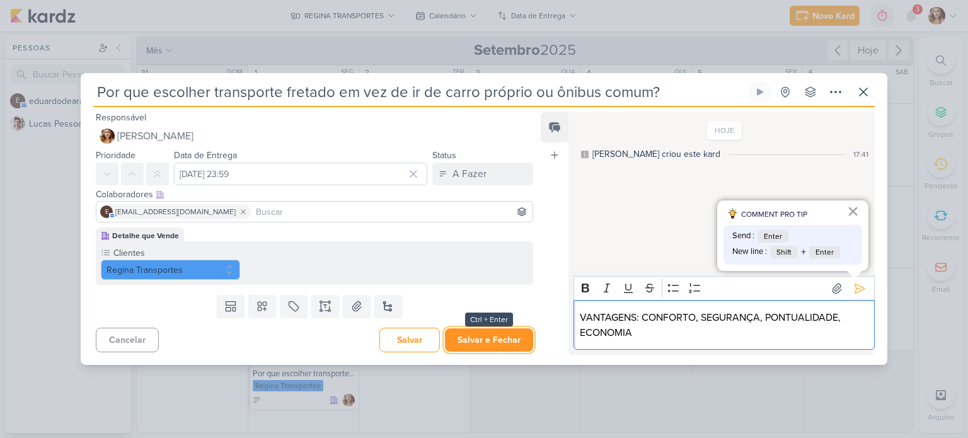
click at [507, 335] on button "Salvar e Fechar" at bounding box center [489, 339] width 88 height 23
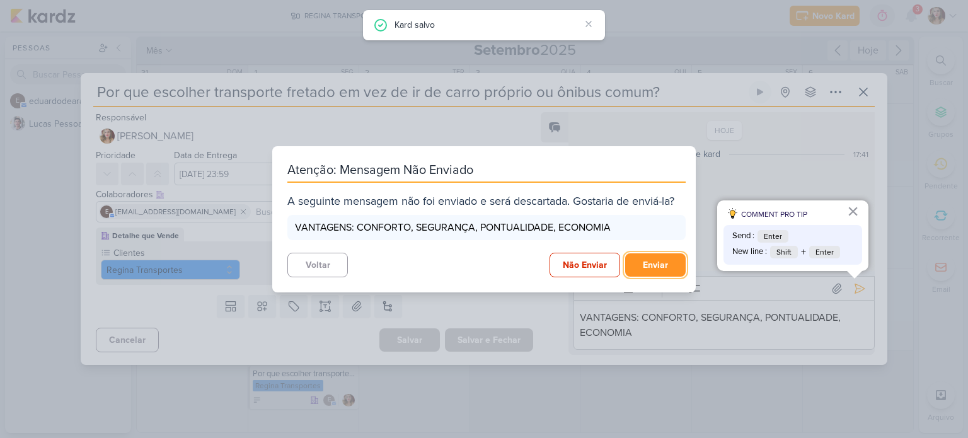
click at [656, 258] on button "Enviar" at bounding box center [655, 264] width 60 height 23
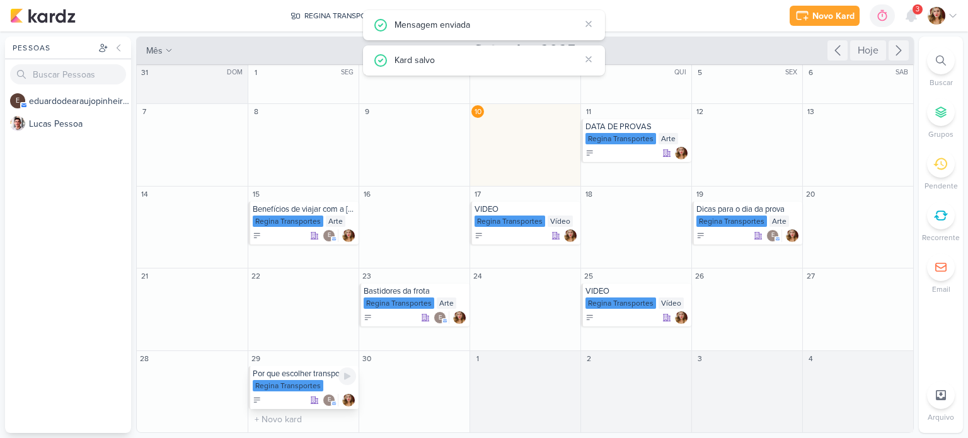
click at [302, 378] on div "Por que escolher transporte fretado em vez de ir de carro próprio ou ônibus com…" at bounding box center [304, 374] width 103 height 10
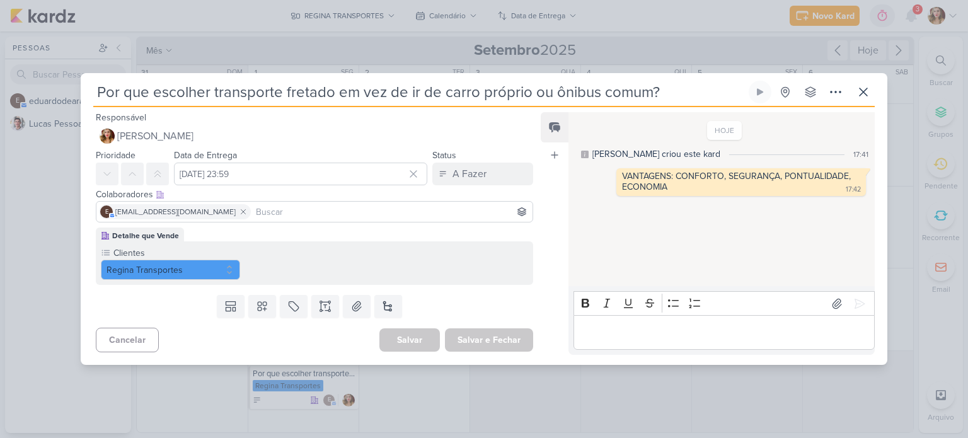
click at [323, 210] on input at bounding box center [391, 211] width 277 height 15
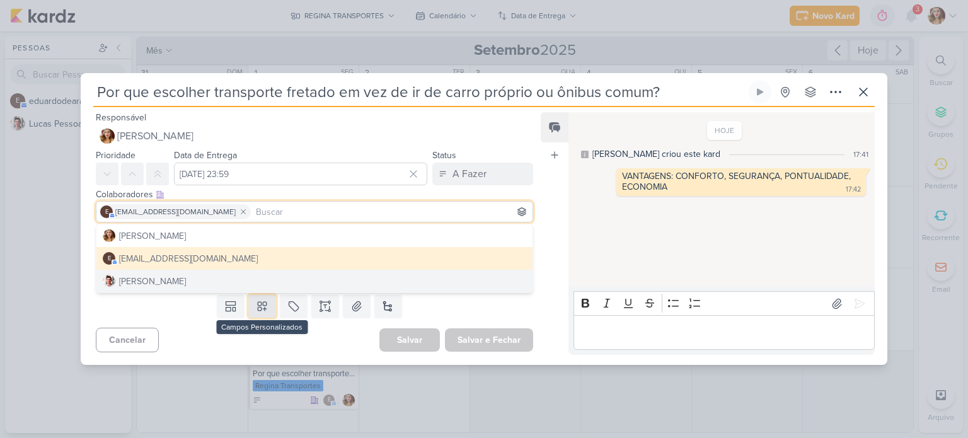
click at [262, 312] on icon at bounding box center [262, 306] width 13 height 13
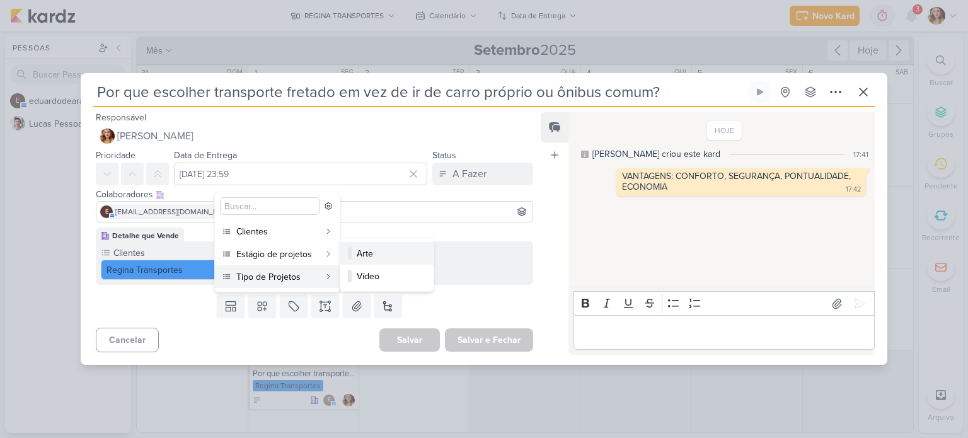
click at [396, 255] on div "Arte" at bounding box center [388, 253] width 62 height 13
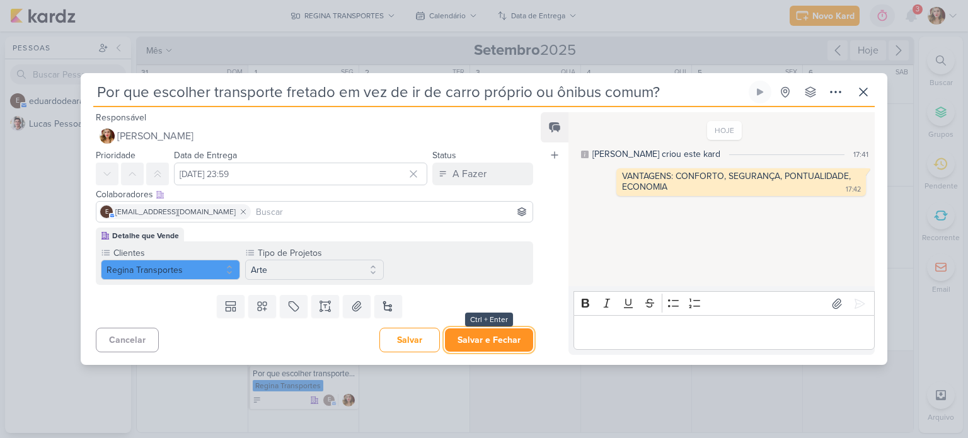
click at [495, 338] on button "Salvar e Fechar" at bounding box center [489, 339] width 88 height 23
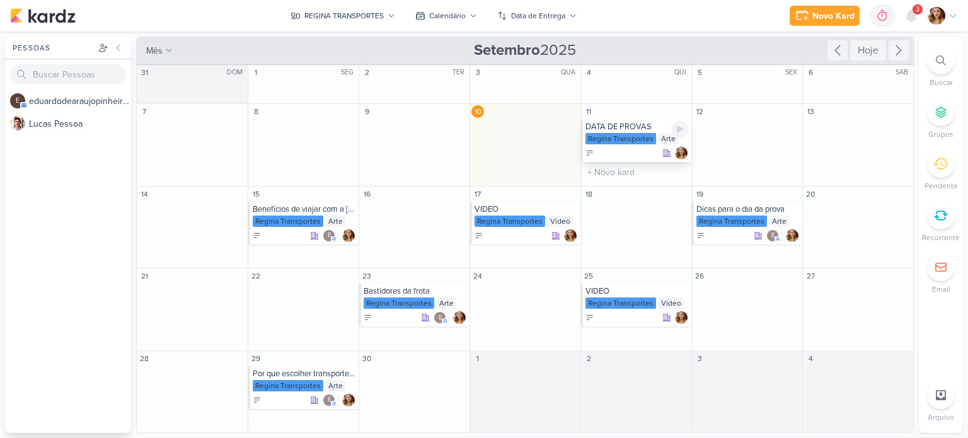
click at [646, 151] on div at bounding box center [636, 153] width 103 height 13
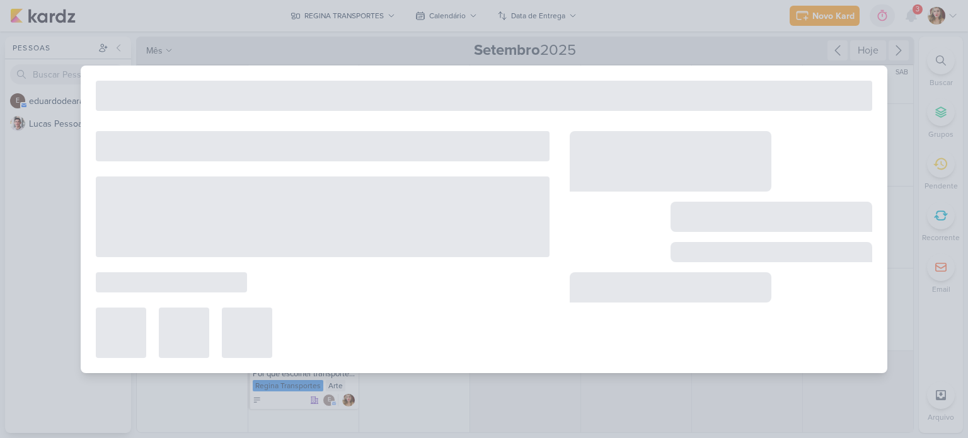
type input "DATA DE PROVAS"
type input "11 de setembro de 2025 às 23:59"
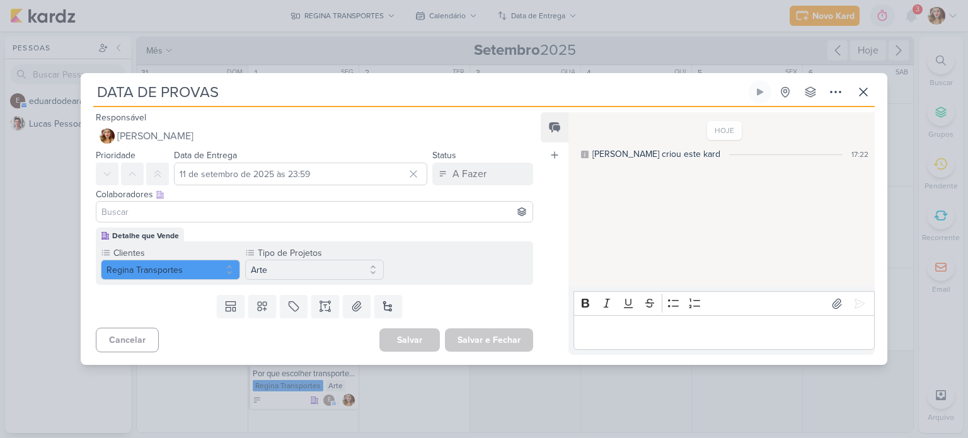
click at [294, 215] on input at bounding box center [314, 211] width 431 height 15
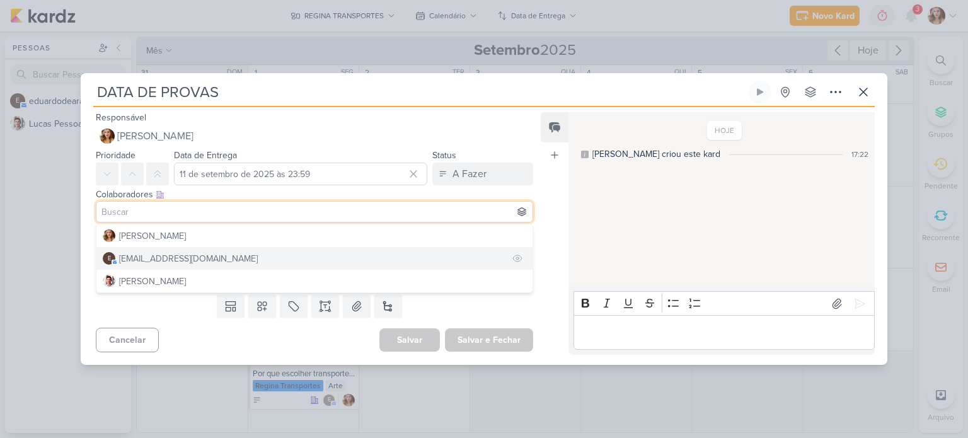
click at [295, 259] on button "e [EMAIL_ADDRESS][DOMAIN_NAME]" at bounding box center [314, 258] width 436 height 23
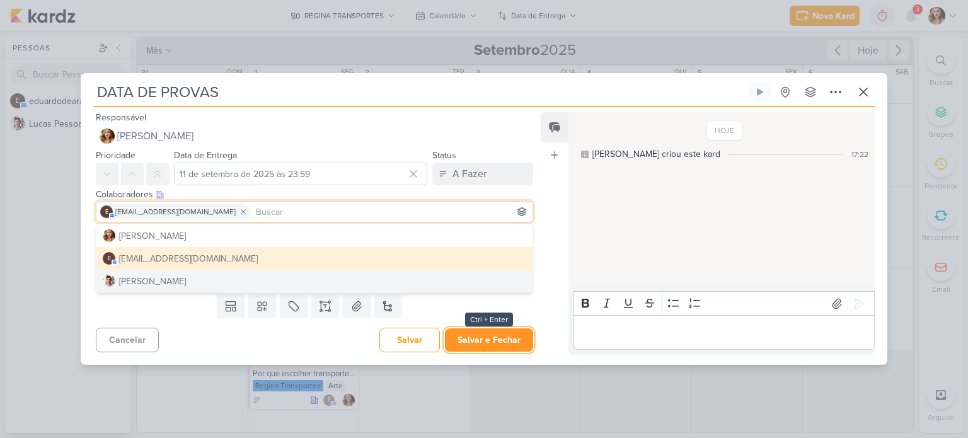
click at [509, 345] on button "Salvar e Fechar" at bounding box center [489, 339] width 88 height 23
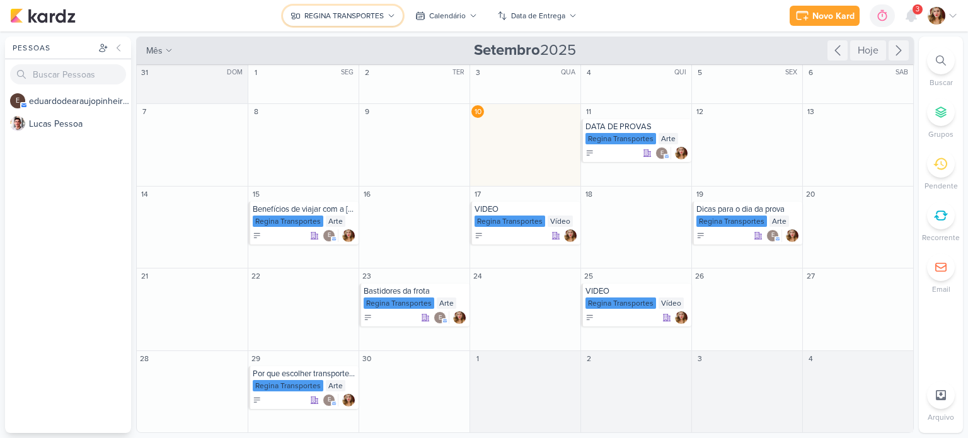
click at [335, 10] on div "REGINA TRANSPORTES" at bounding box center [343, 15] width 79 height 11
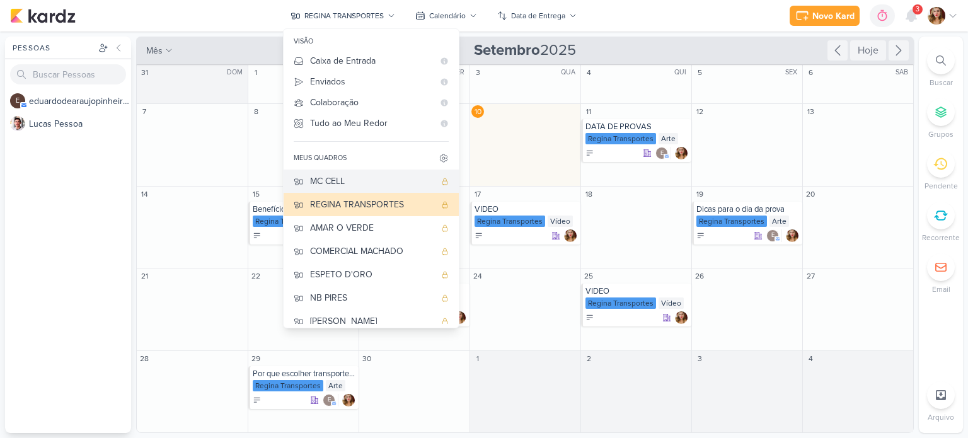
click at [388, 182] on div "MC CELL" at bounding box center [372, 181] width 125 height 13
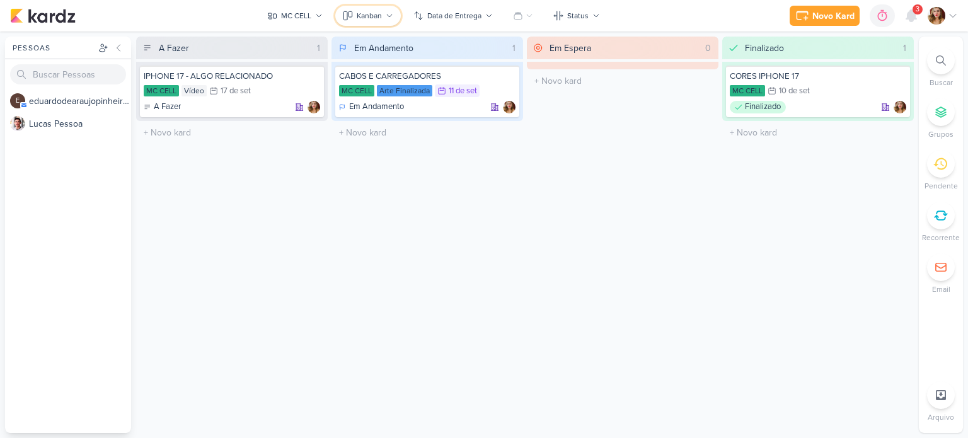
click at [391, 13] on icon at bounding box center [390, 16] width 8 height 8
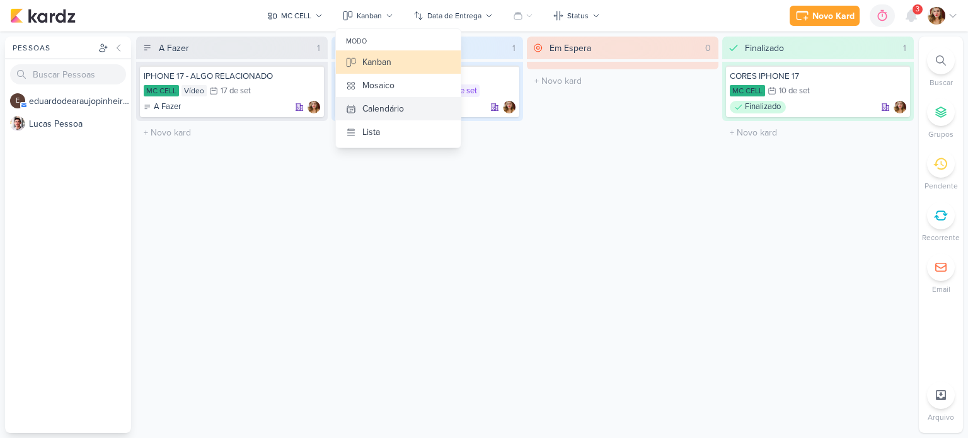
click at [403, 112] on div "Calendário" at bounding box center [383, 108] width 42 height 13
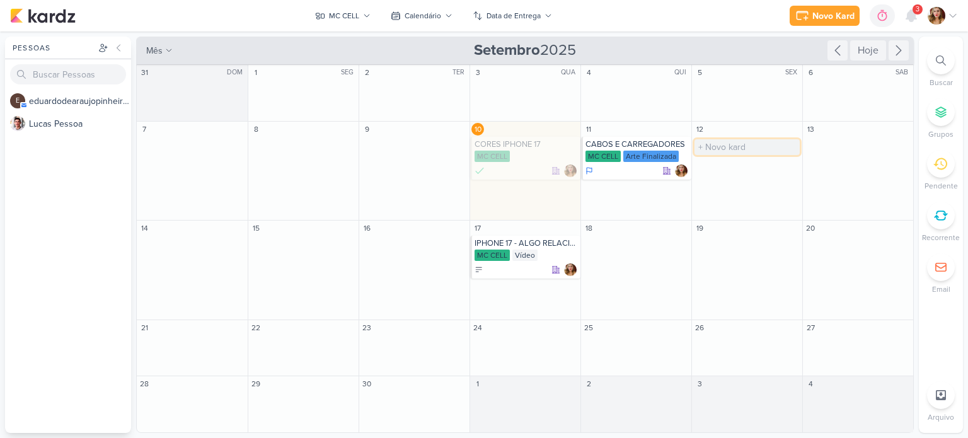
click at [762, 152] on input "text" at bounding box center [746, 147] width 105 height 16
type input "VIDEO"
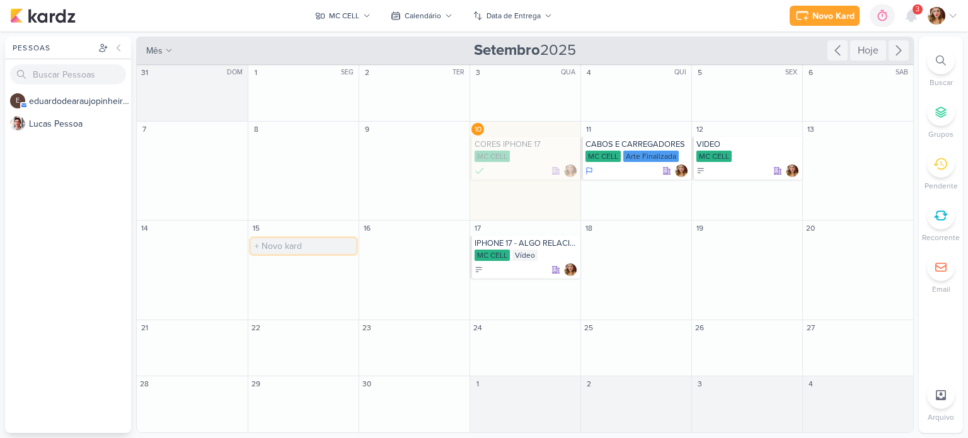
click at [311, 246] on input "text" at bounding box center [303, 246] width 105 height 16
click at [302, 246] on input "text" at bounding box center [303, 246] width 105 height 16
type input "ASSISTÊNCIA TÉCNICA? NÓS SOMOS ESPECIALIZADOS"
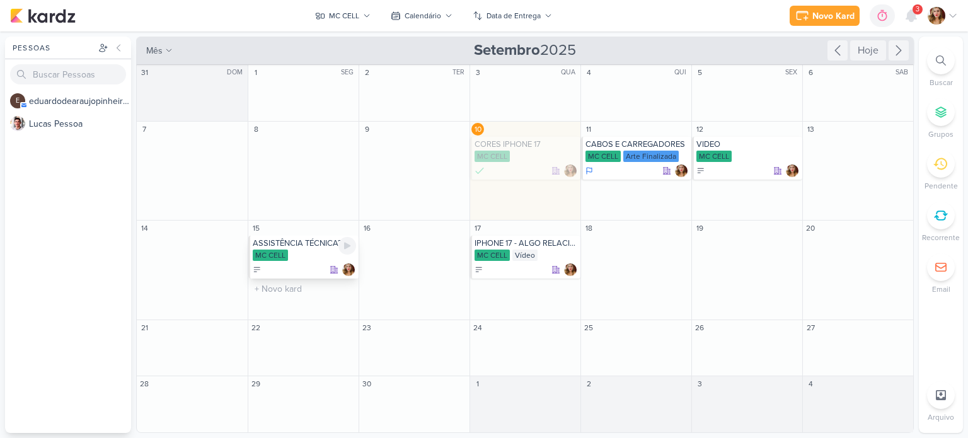
click at [315, 248] on div "ASSISTÊNCIA TÉCNICA? NÓS SOMOS ESPECIALIZADOS MC CELL" at bounding box center [303, 257] width 110 height 43
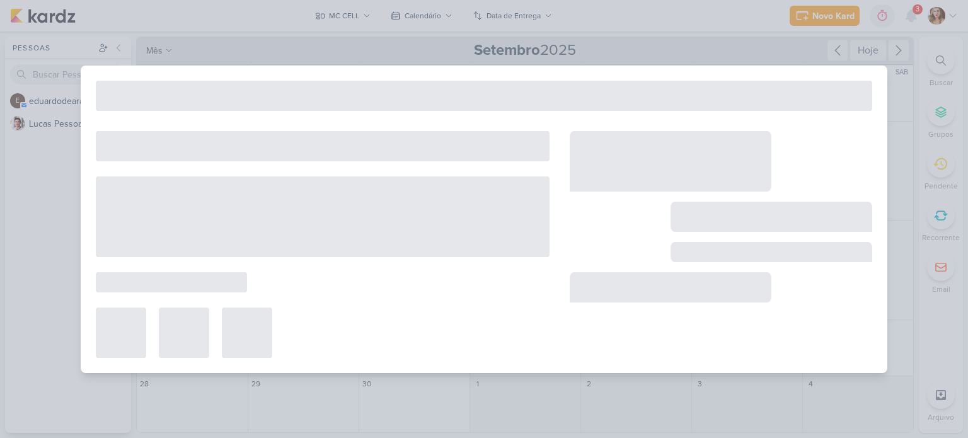
type input "ASSISTÊNCIA TÉCNICA? NÓS SOMOS ESPECIALIZADOS"
type input "15 de setembro de 2025 às 23:59"
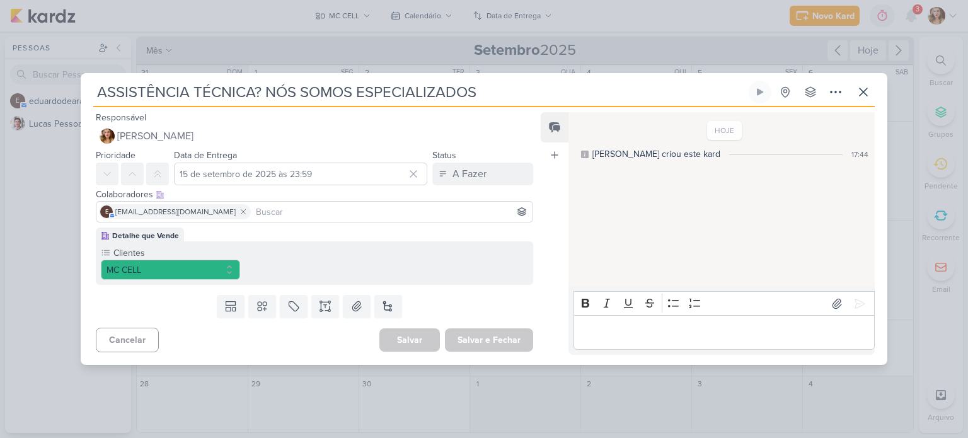
click at [296, 159] on div "Data de Entrega [DATE] 23:59 [DATE] Dom Seg Ter Qua Qui Sex Sáb 00 01 02 03 04 …" at bounding box center [300, 166] width 253 height 38
click at [282, 211] on input at bounding box center [314, 211] width 431 height 15
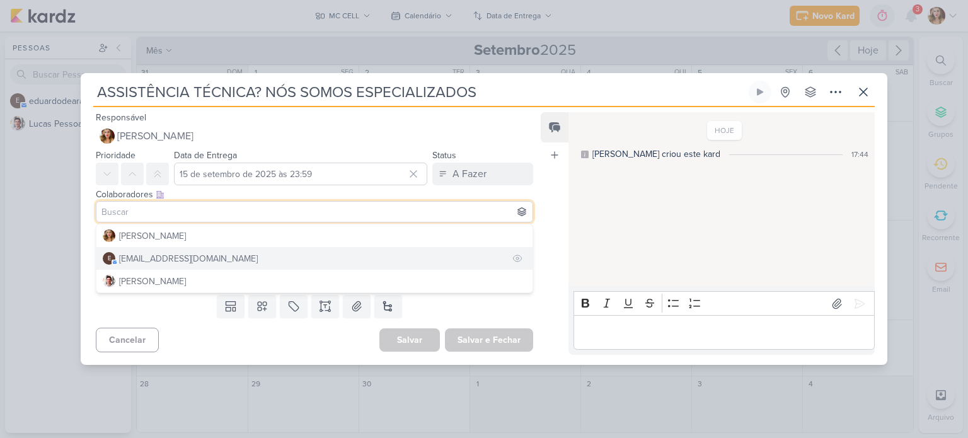
click at [278, 256] on button "e [EMAIL_ADDRESS][DOMAIN_NAME]" at bounding box center [314, 258] width 436 height 23
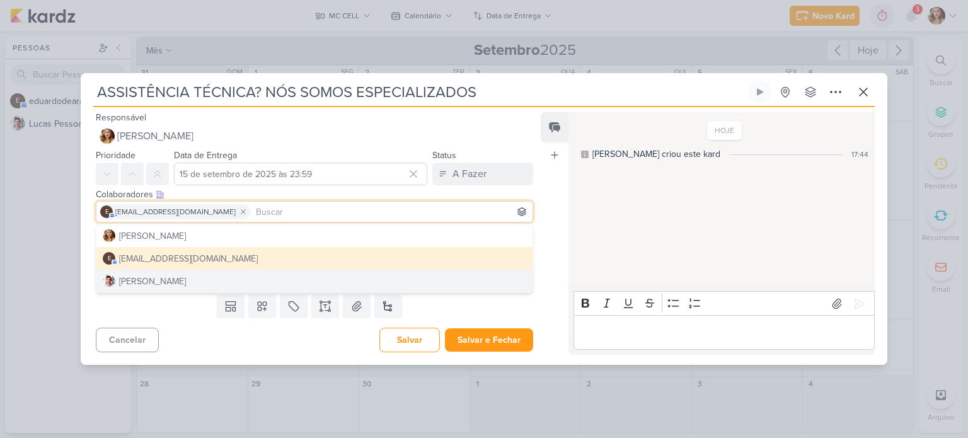
click at [183, 329] on div "Cancelar [GEOGRAPHIC_DATA] Salvar e Fechar Ctrl + Enter" at bounding box center [309, 339] width 457 height 32
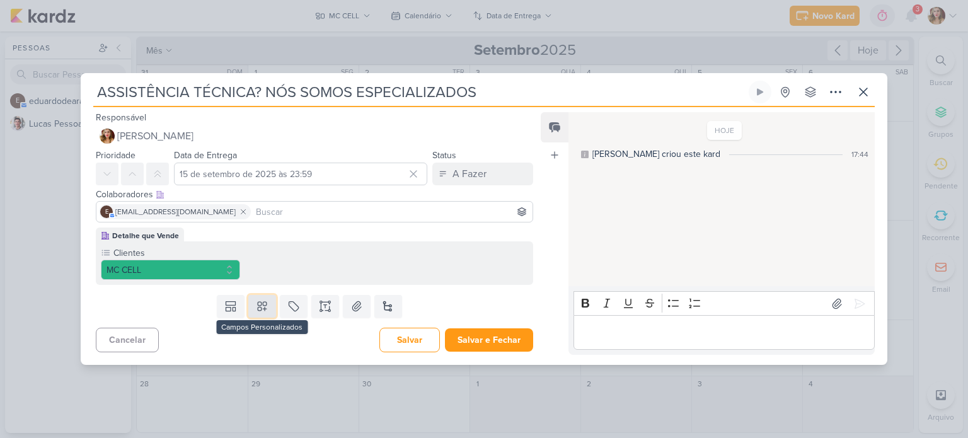
click at [258, 306] on icon at bounding box center [262, 306] width 13 height 13
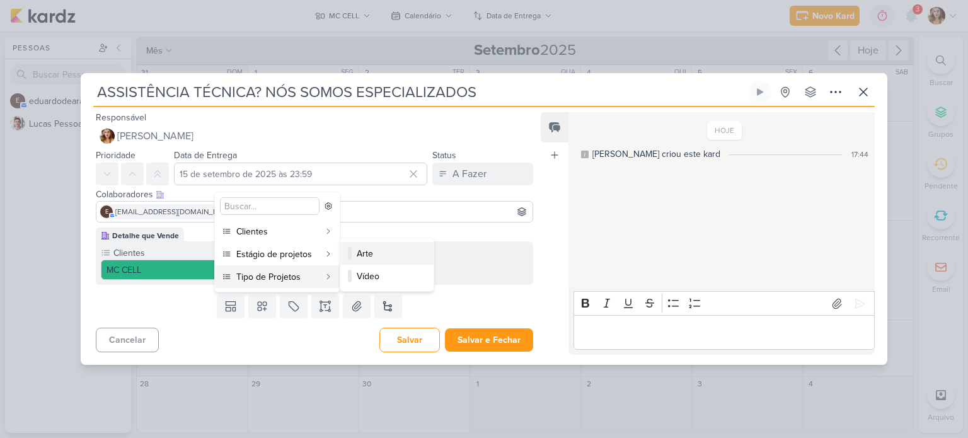
click at [396, 253] on div "Arte" at bounding box center [388, 253] width 62 height 13
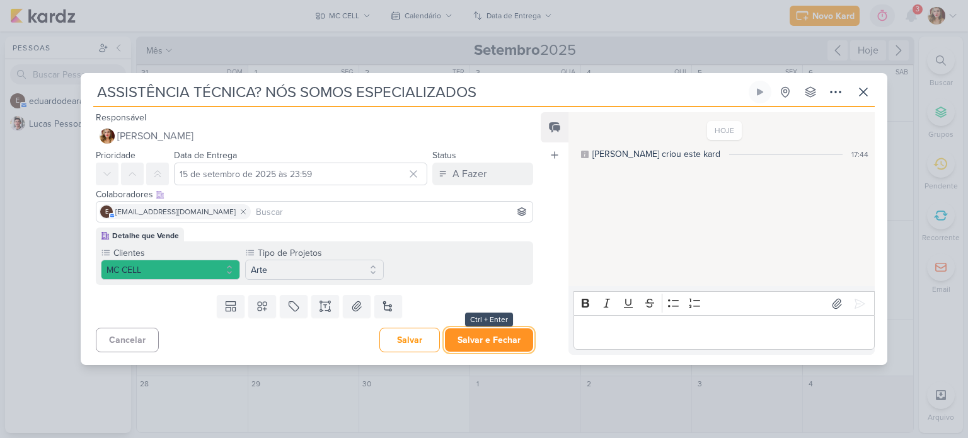
click at [502, 346] on button "Salvar e Fechar" at bounding box center [489, 339] width 88 height 23
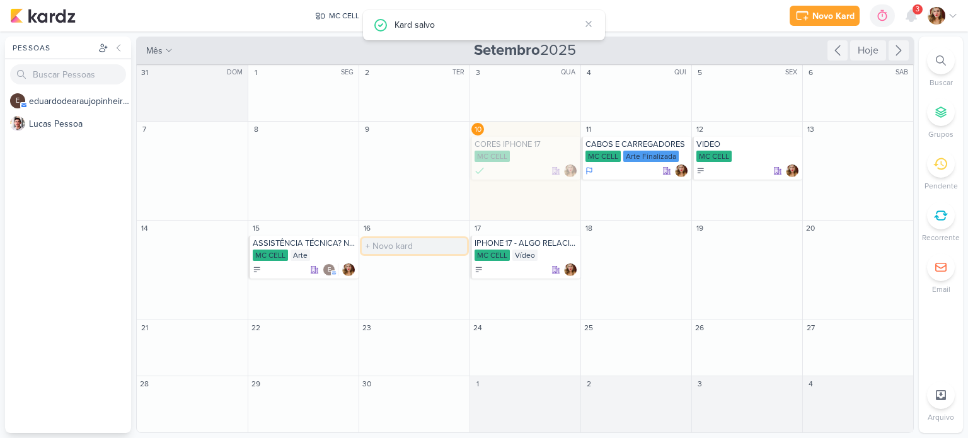
click at [382, 244] on input "text" at bounding box center [414, 246] width 105 height 16
type input "VIDEO"
click at [432, 295] on div "16 VIDEO O título do kard deve ter menos que 100 caracteres" at bounding box center [413, 271] width 111 height 100
click at [416, 243] on input "VIDEO" at bounding box center [414, 246] width 105 height 16
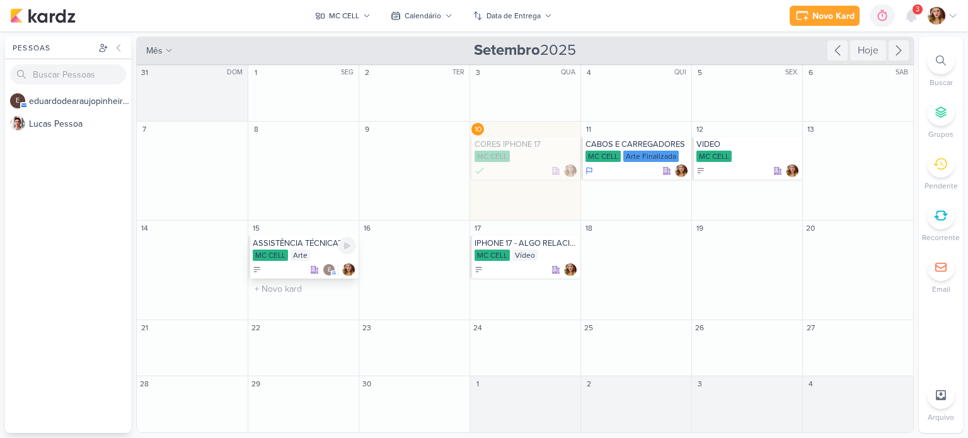
drag, startPoint x: 416, startPoint y: 243, endPoint x: 273, endPoint y: 243, distance: 142.4
click at [273, 243] on div "31 DOM O título do kard deve ter menos que 100 caracteres 1 SEG O título do kar…" at bounding box center [524, 248] width 777 height 369
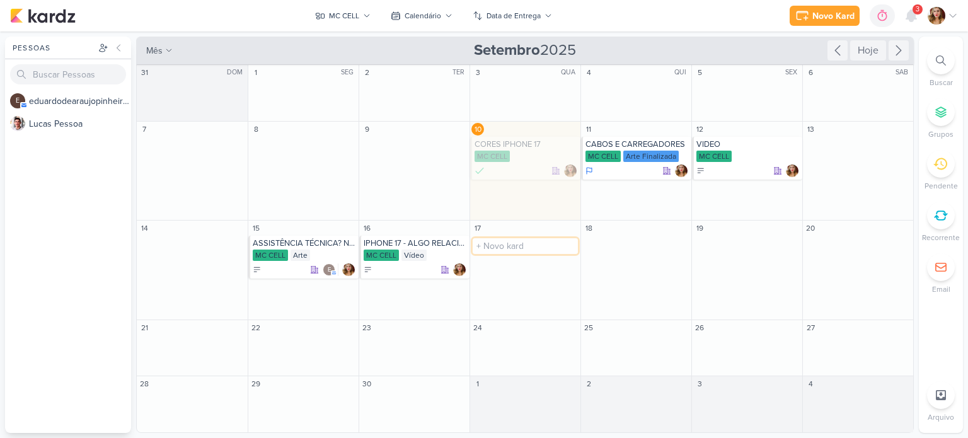
click at [499, 239] on input "text" at bounding box center [525, 246] width 105 height 16
paste input "Dica rápida para aumentar a vida útil da bateria."
type input "Dica rápida para aumentar a vida útil da bateria."
click at [532, 261] on div "MC CELL" at bounding box center [525, 255] width 103 height 13
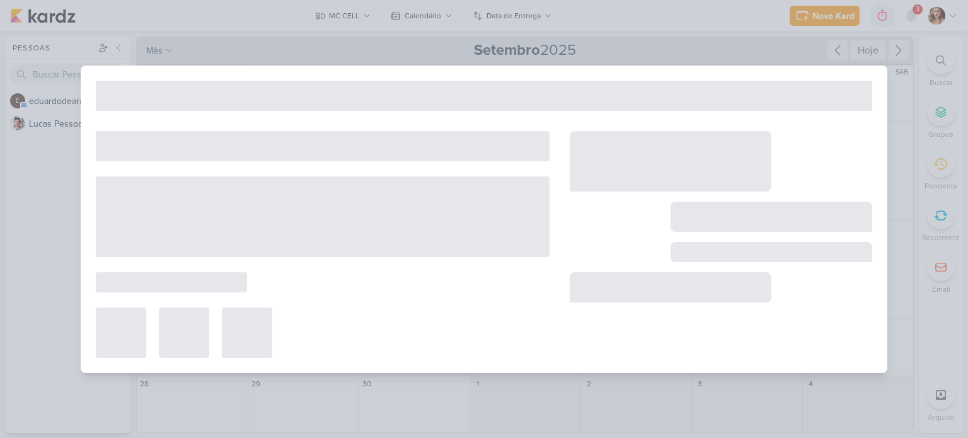
type input "Dica rápida para aumentar a vida útil da bateria."
type input "[DATE] 23:59"
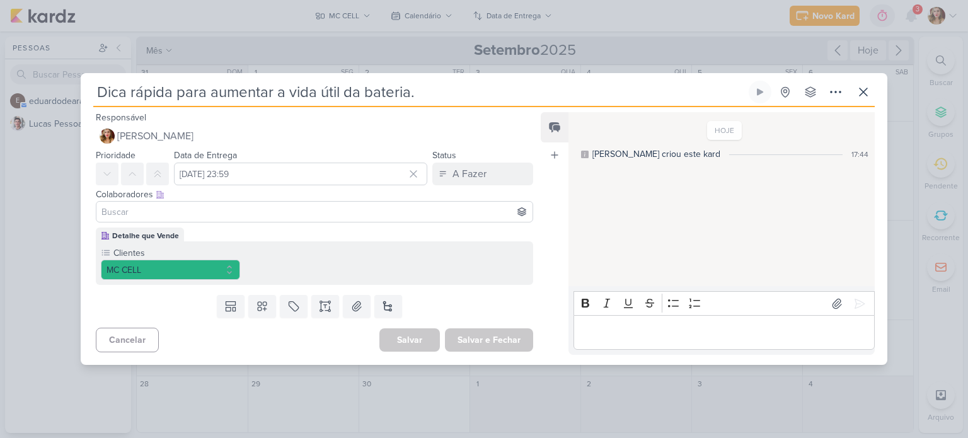
click at [315, 211] on input at bounding box center [314, 211] width 431 height 15
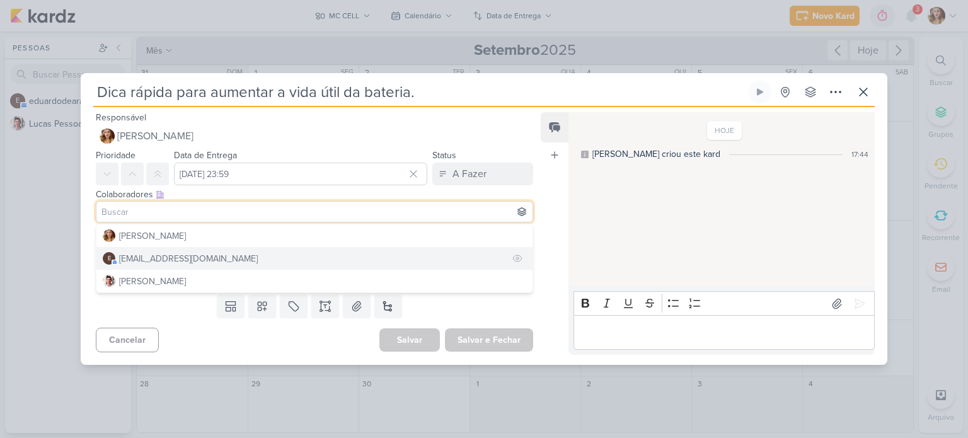
click at [289, 263] on button "e [EMAIL_ADDRESS][DOMAIN_NAME]" at bounding box center [314, 258] width 436 height 23
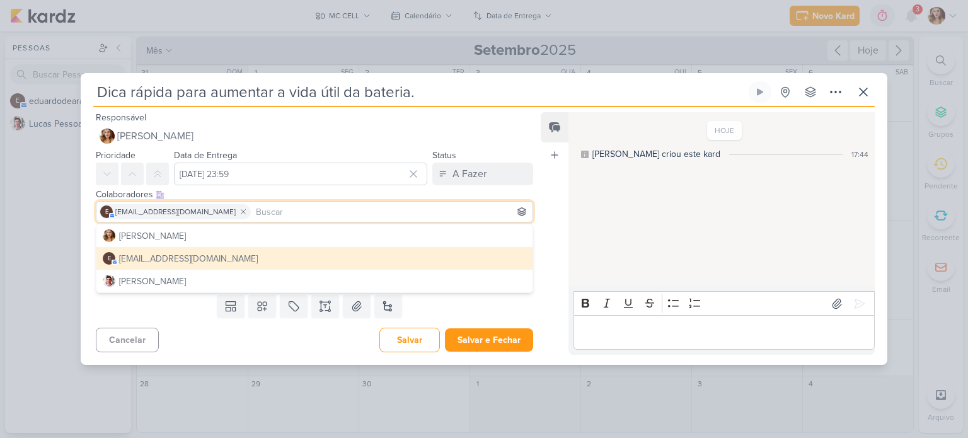
click at [653, 244] on div "HOJE [PERSON_NAME] criou este kard 17:44" at bounding box center [720, 199] width 305 height 173
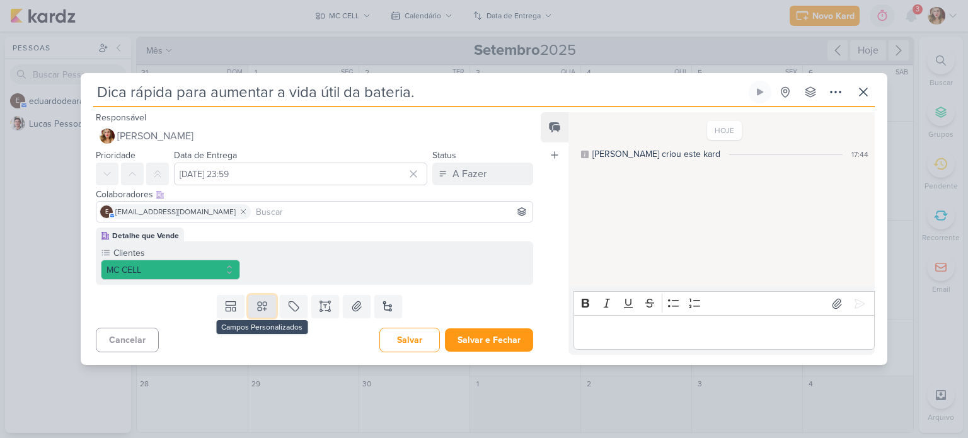
click at [258, 309] on icon at bounding box center [262, 306] width 9 height 9
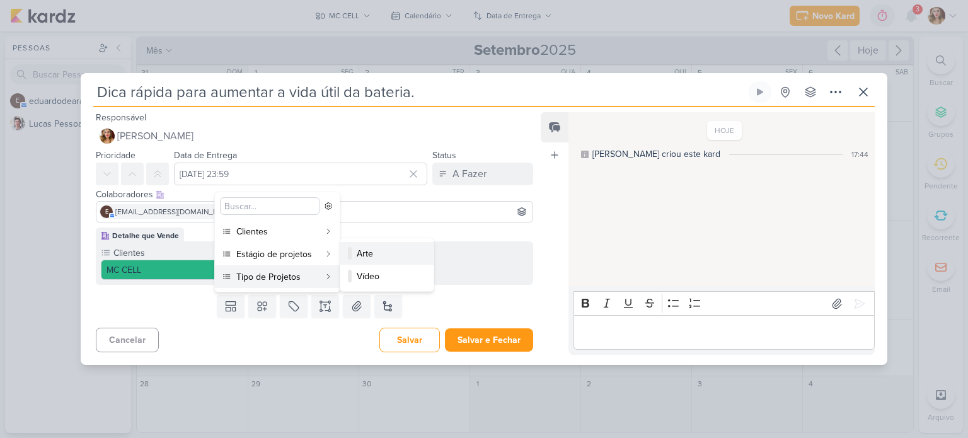
click at [404, 256] on div "Arte" at bounding box center [388, 253] width 62 height 13
click at [728, 327] on p "Editor editing area: main" at bounding box center [724, 332] width 288 height 15
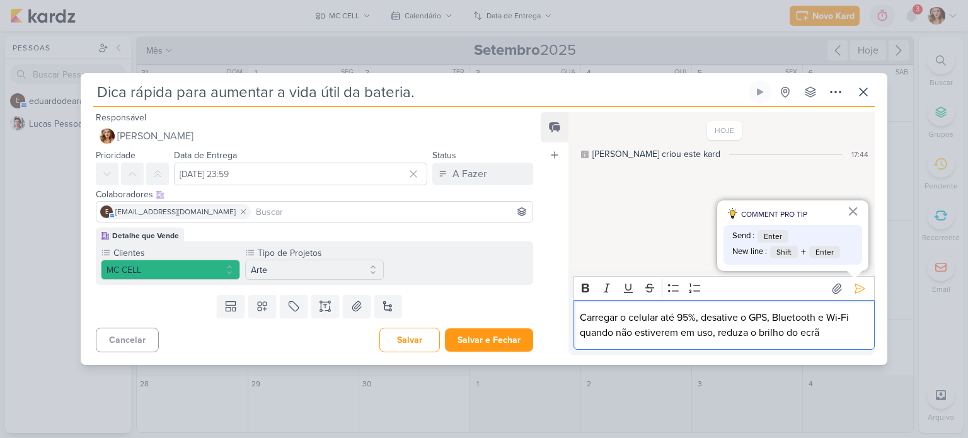
drag, startPoint x: 828, startPoint y: 329, endPoint x: 783, endPoint y: 330, distance: 45.4
click at [783, 330] on p "Carregar o celular até 95%, desative o GPS, Bluetooth e Wi-Fi quando não estive…" at bounding box center [724, 325] width 288 height 30
drag, startPoint x: 696, startPoint y: 312, endPoint x: 546, endPoint y: 309, distance: 150.0
click at [546, 309] on div "Feed Atrelar email Solte o email para atrelar ao kard HOJE [PERSON_NAME] criou …" at bounding box center [708, 233] width 334 height 243
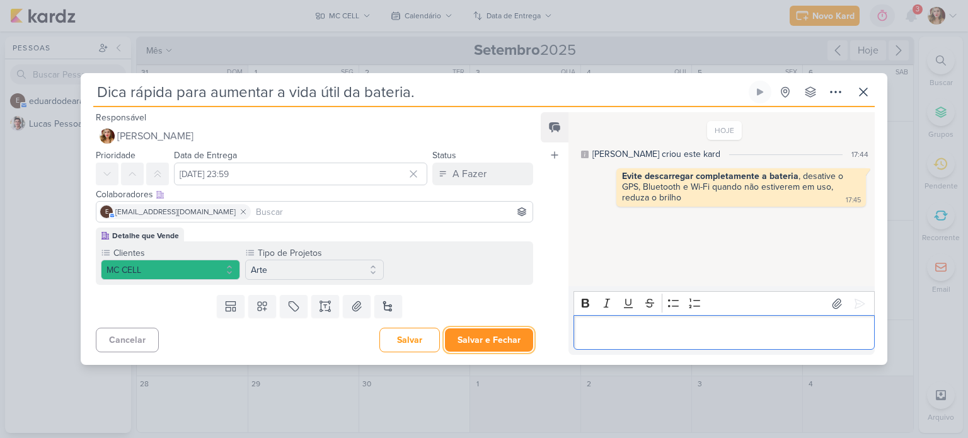
click at [489, 347] on button "Salvar e Fechar" at bounding box center [489, 339] width 88 height 23
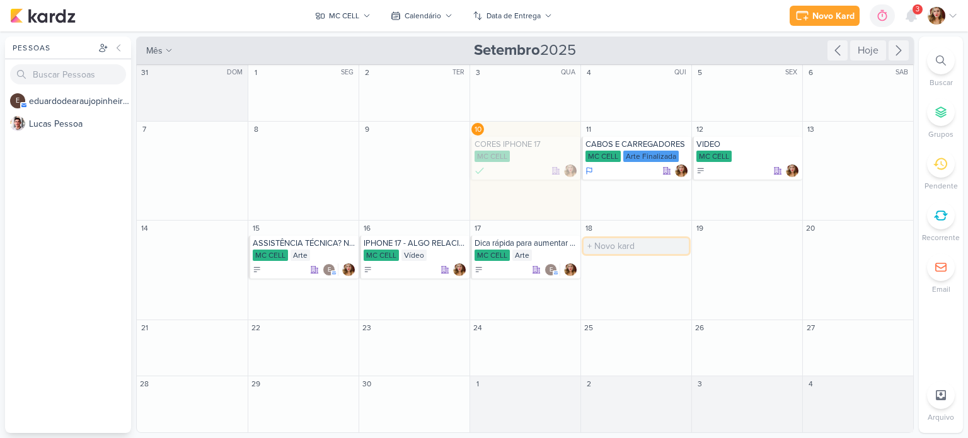
click at [657, 245] on input "text" at bounding box center [635, 246] width 105 height 16
type input "video"
click at [304, 347] on input "text" at bounding box center [303, 346] width 105 height 16
paste input "Top 5 acessórios que todo mundo precisa ter"
type input "Top 5 acessórios que todo mundo precisa ter"
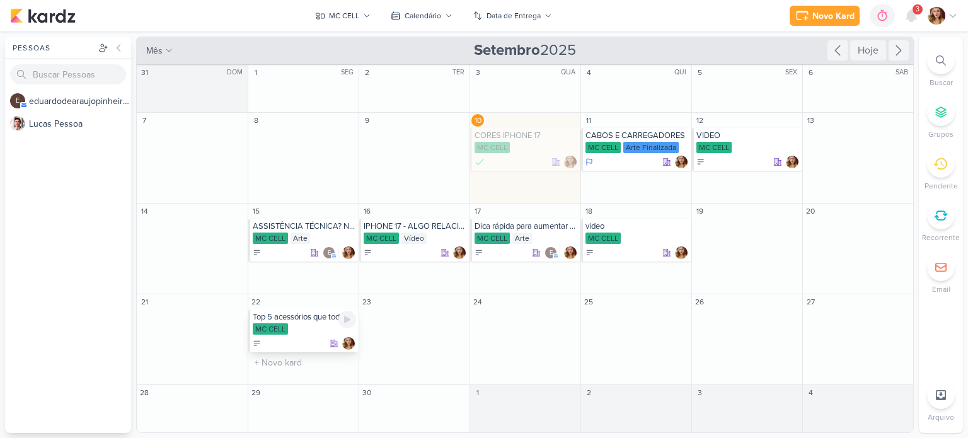
click at [292, 313] on div "Top 5 acessórios que todo mundo precisa ter" at bounding box center [304, 317] width 103 height 10
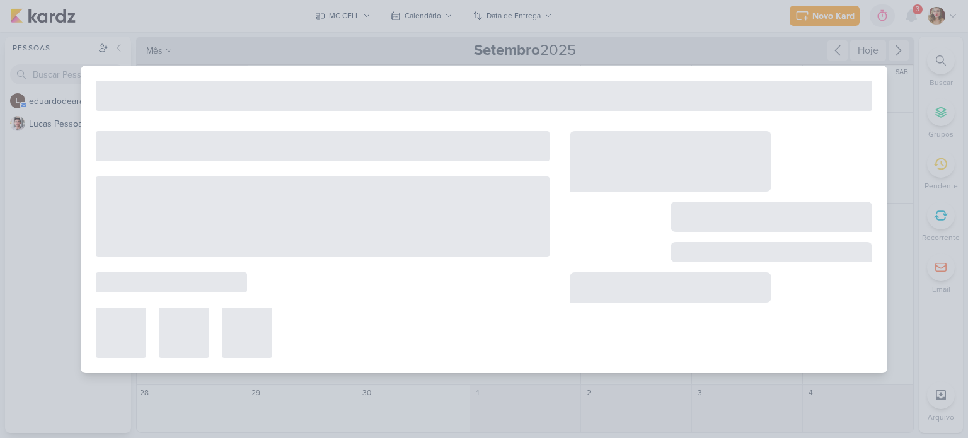
type input "Top 5 acessórios que todo mundo precisa ter"
type input "[DATE] 23:59"
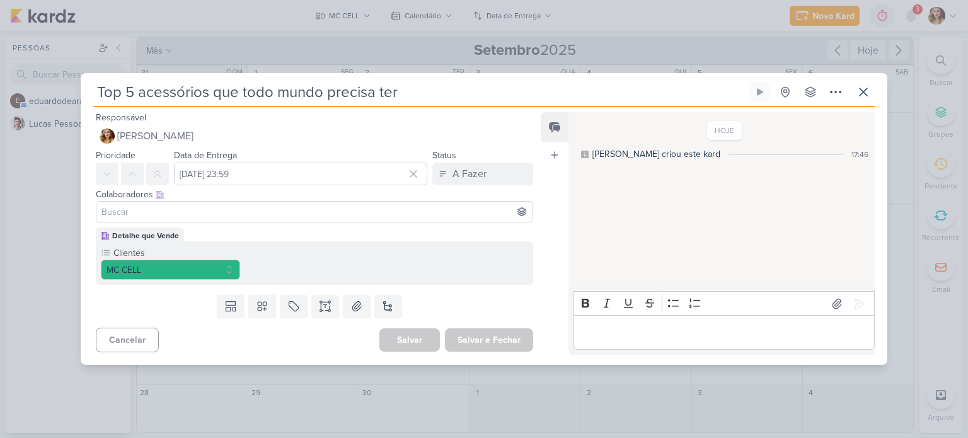
click at [234, 204] on input at bounding box center [314, 211] width 431 height 15
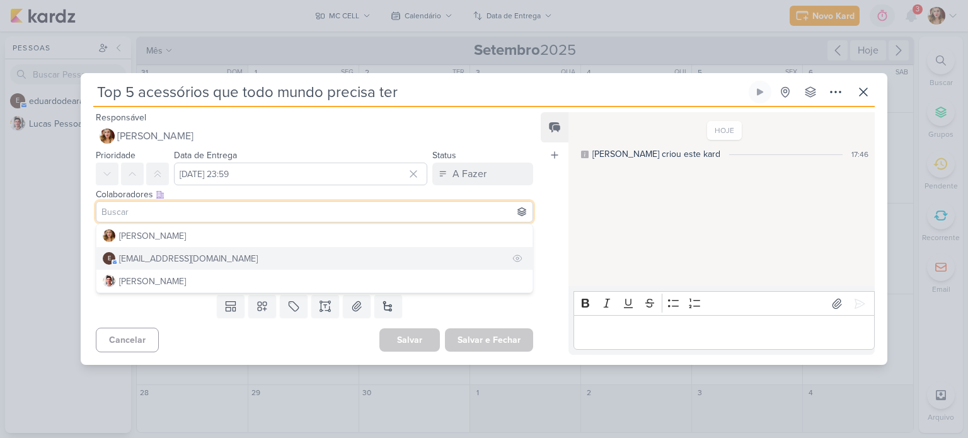
click at [234, 263] on div "[EMAIL_ADDRESS][DOMAIN_NAME]" at bounding box center [188, 258] width 139 height 13
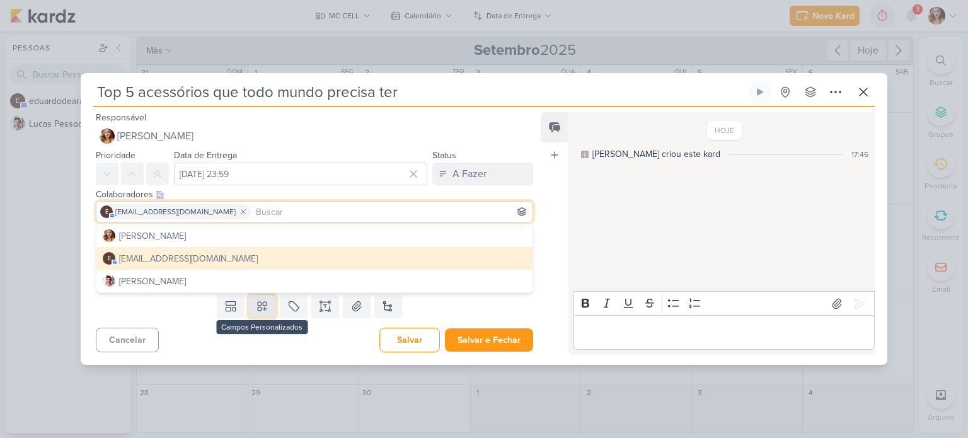
click at [258, 304] on icon at bounding box center [262, 306] width 9 height 9
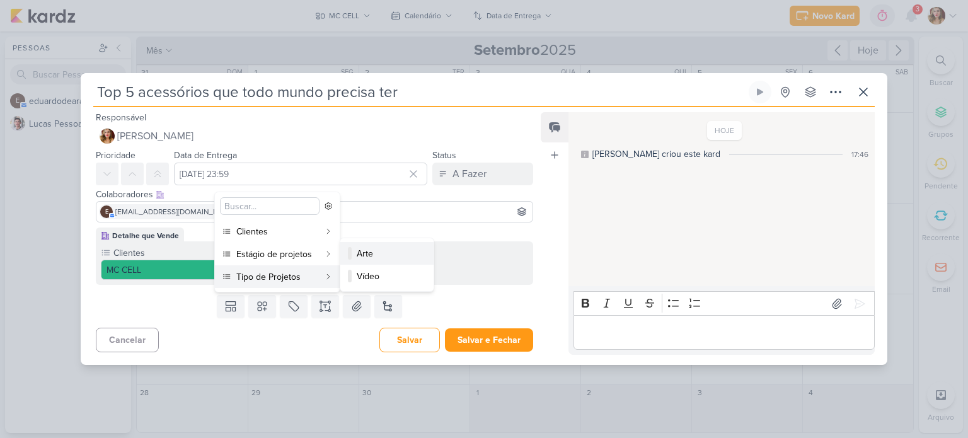
click at [377, 260] on div "Arte" at bounding box center [388, 253] width 62 height 13
click at [731, 327] on p "Editor editing area: main" at bounding box center [724, 332] width 288 height 15
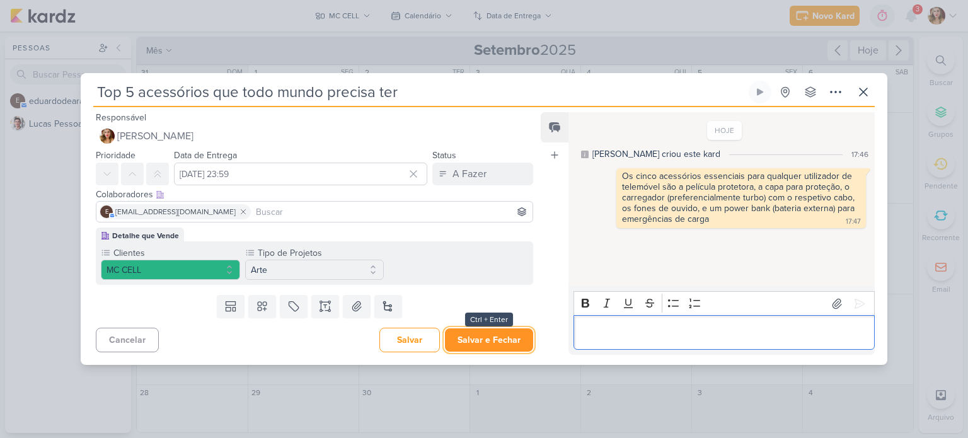
click at [518, 339] on button "Salvar e Fechar" at bounding box center [489, 339] width 88 height 23
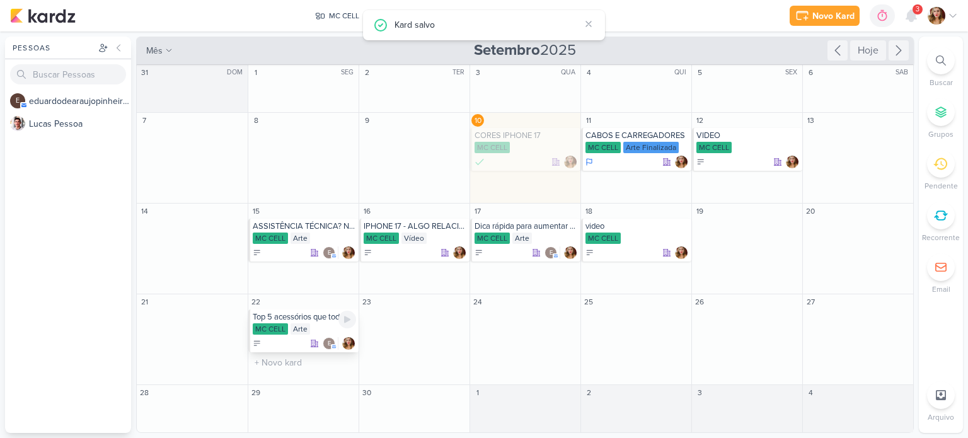
click at [312, 332] on div "MC CELL Arte" at bounding box center [304, 329] width 103 height 13
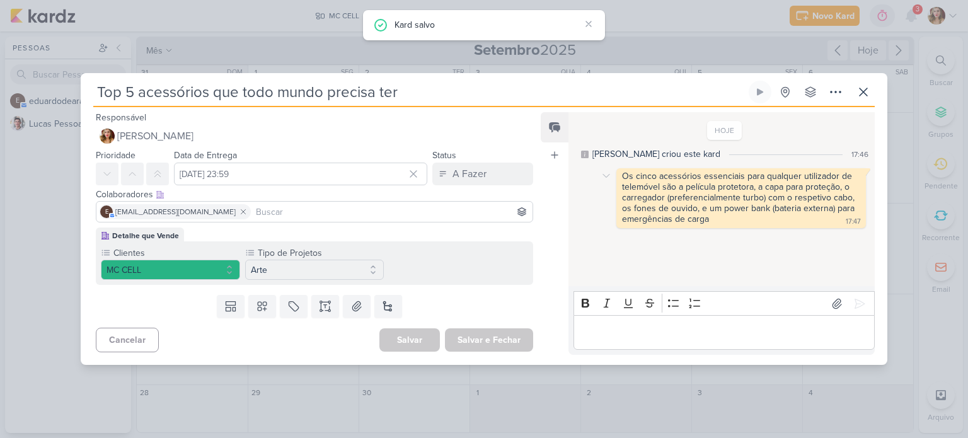
click at [702, 180] on div "Os cinco acessórios essenciais para qualquer utilizador de telemóvel são a pelí…" at bounding box center [739, 198] width 235 height 54
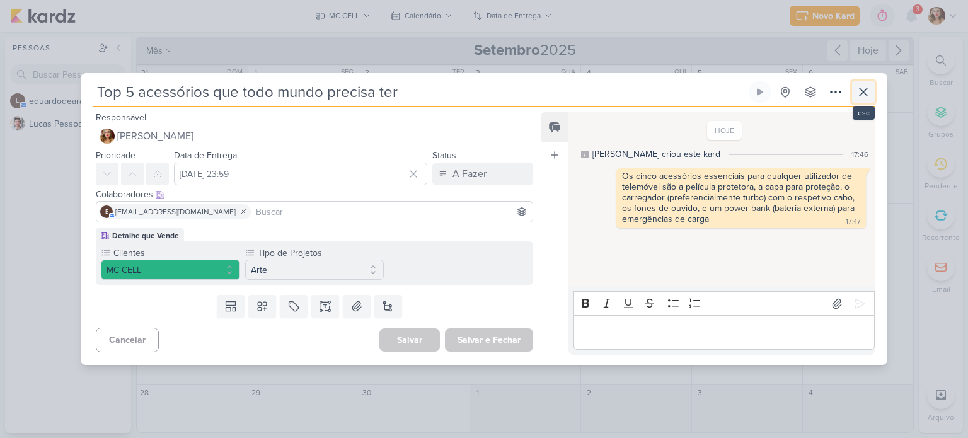
click at [868, 89] on icon at bounding box center [863, 91] width 15 height 15
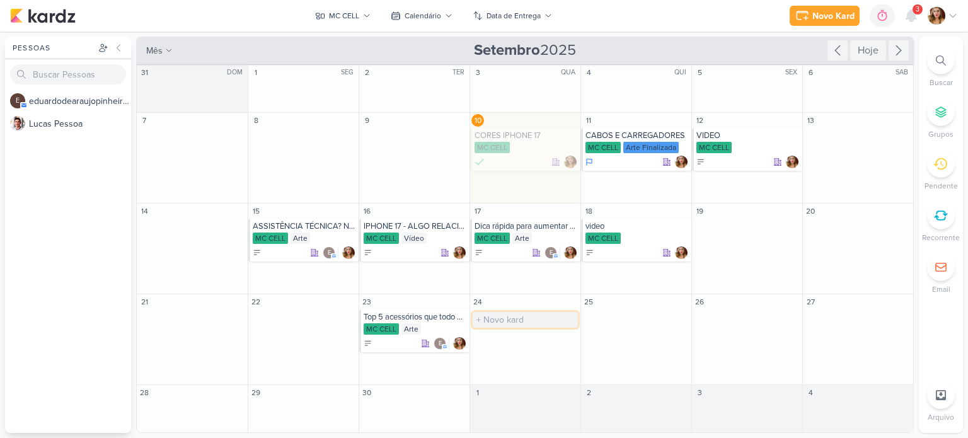
click at [539, 322] on input "text" at bounding box center [525, 320] width 105 height 16
type input "v"
type input "VIDEO"
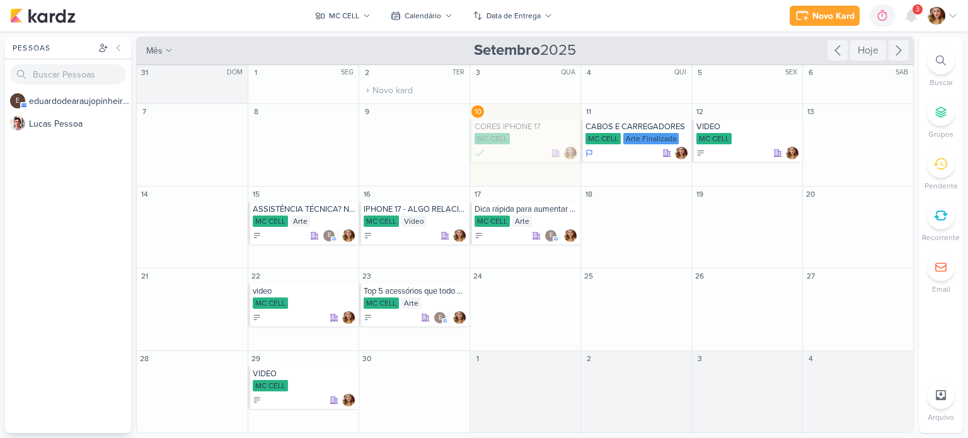
click at [401, 76] on div "2 TER" at bounding box center [414, 72] width 110 height 15
click at [411, 84] on input "text" at bounding box center [414, 91] width 105 height 16
type input "ARTE"
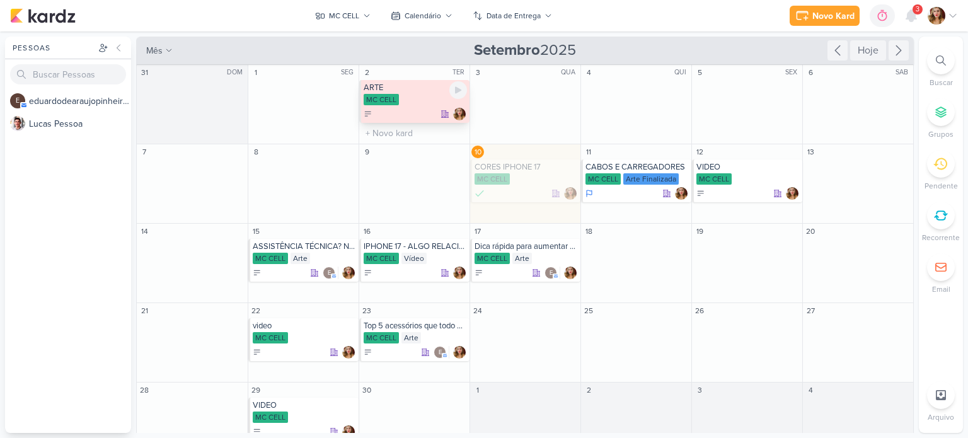
click at [395, 109] on div at bounding box center [415, 114] width 103 height 13
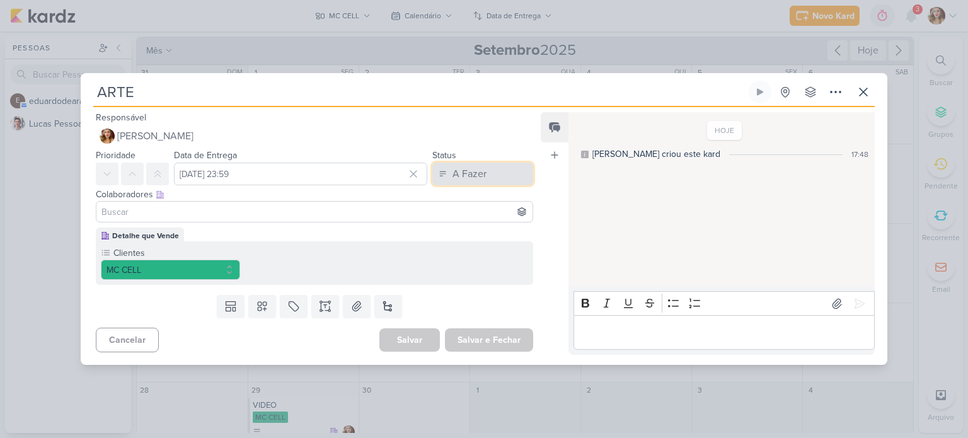
click at [474, 175] on div "A Fazer" at bounding box center [469, 173] width 34 height 15
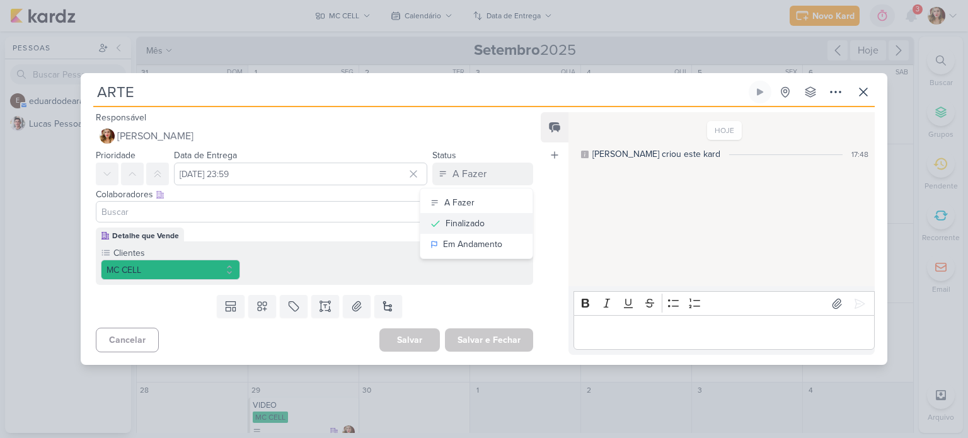
click at [483, 222] on button "Finalizado" at bounding box center [476, 223] width 112 height 21
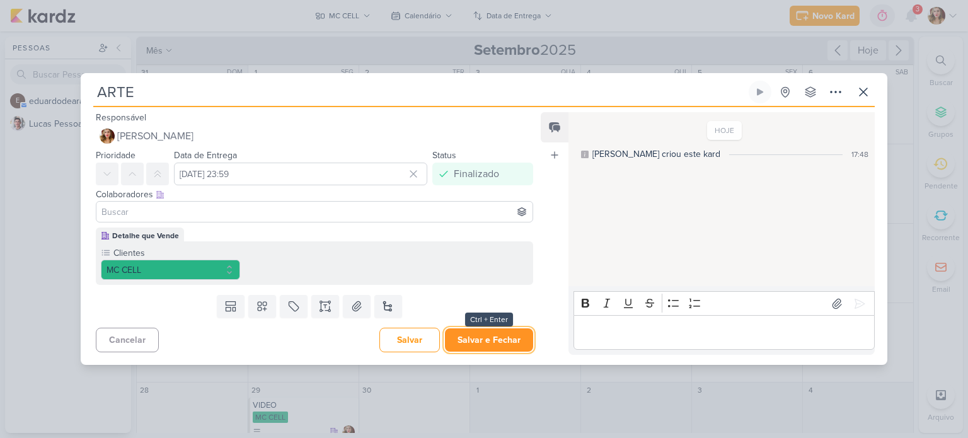
click at [504, 345] on button "Salvar e Fechar" at bounding box center [489, 339] width 88 height 23
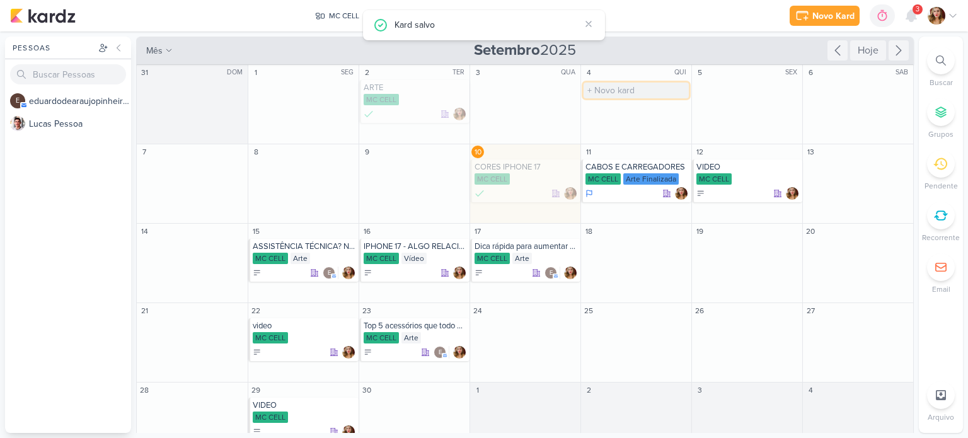
click at [632, 92] on input "text" at bounding box center [635, 91] width 105 height 16
type input "ARTE"
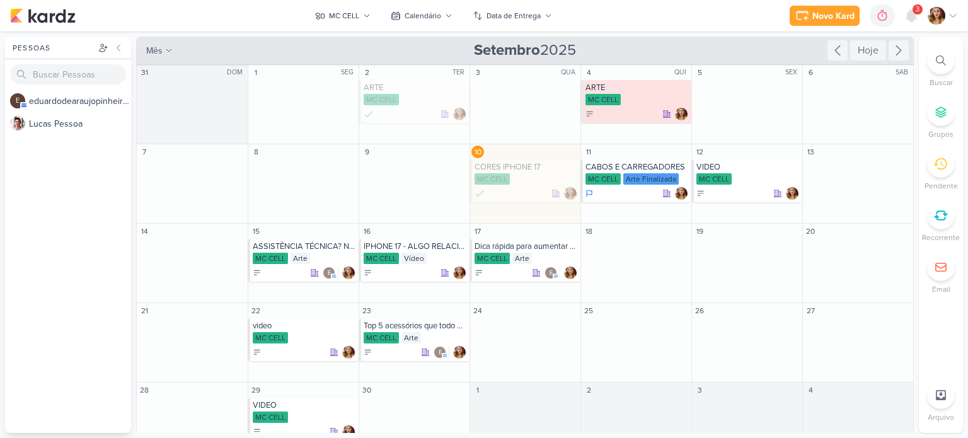
click at [668, 18] on div "Novo Kard Ctrl + k 0h0m Sessão desligada... Hoje 0h0m Semana 0h0m Mês 0h0m" at bounding box center [484, 16] width 948 height 32
click at [624, 100] on div "MC CELL" at bounding box center [636, 100] width 103 height 13
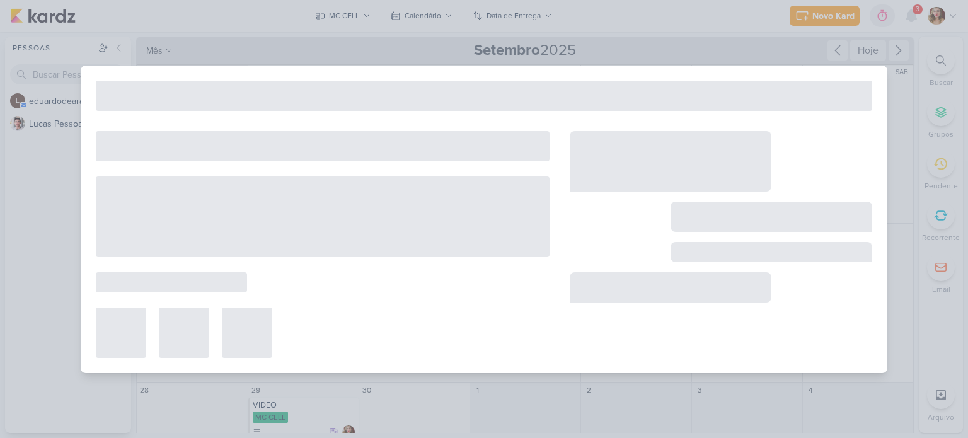
type input "[DATE] 23:59"
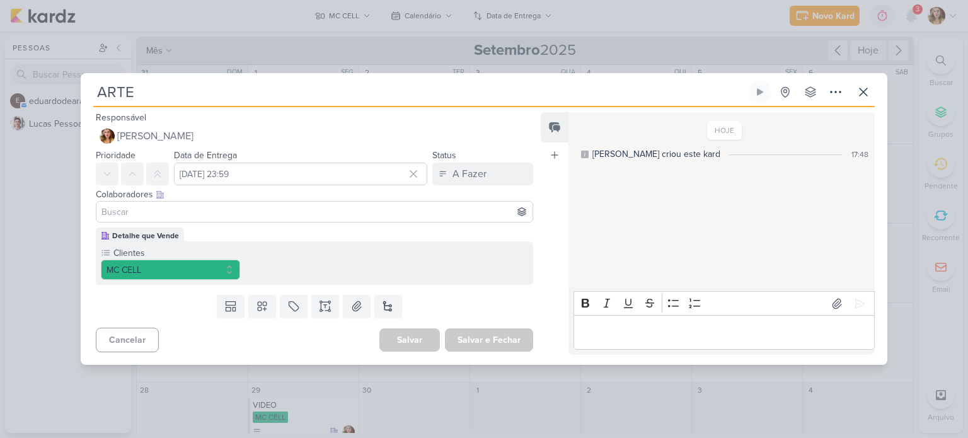
click at [490, 188] on div "Colaboradores Este kard pode ser visível a usuários da sua organização Este kar…" at bounding box center [314, 194] width 437 height 13
click at [491, 174] on button "A Fazer" at bounding box center [482, 174] width 101 height 23
click at [493, 221] on button "Finalizado" at bounding box center [476, 223] width 112 height 21
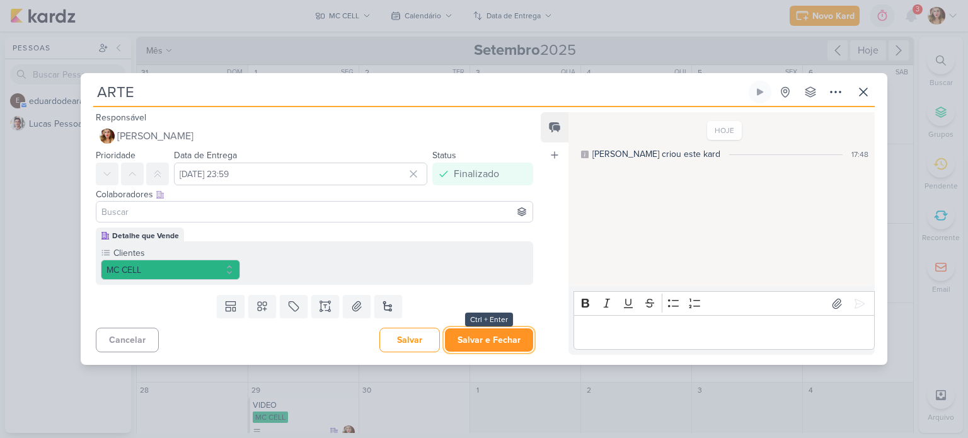
click at [479, 331] on button "Salvar e Fechar" at bounding box center [489, 339] width 88 height 23
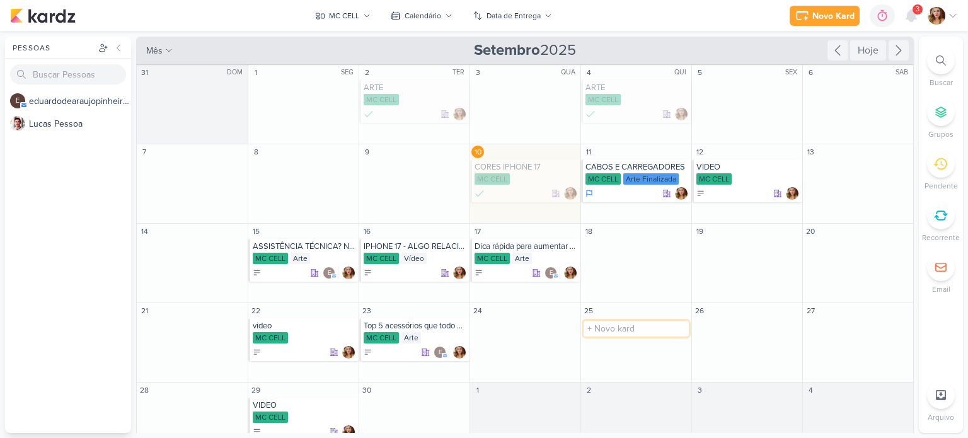
click at [638, 322] on input "text" at bounding box center [635, 329] width 105 height 16
type input "c"
type input "Conta pra gente, qual seu acessório favorito?"
click at [638, 326] on div "Conta pra gente, qual seu acessório favorito?" at bounding box center [636, 326] width 103 height 10
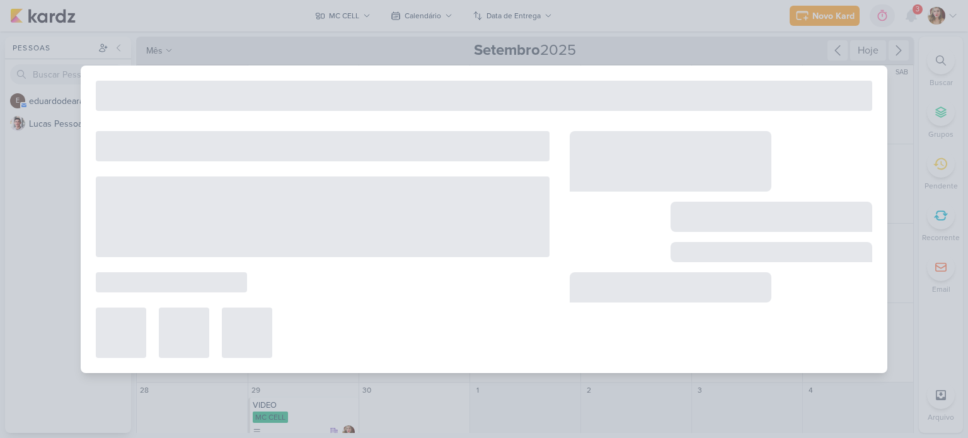
type input "Conta pra gente, qual seu acessório favorito?"
type input "[DATE] 23:59"
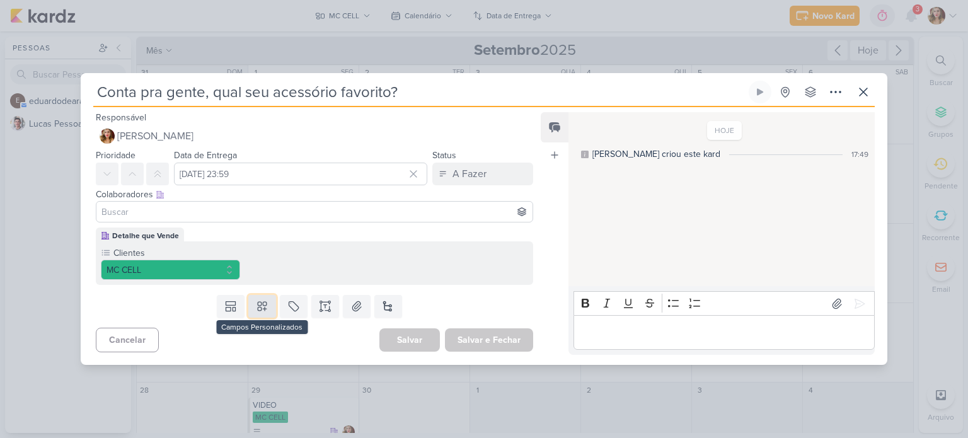
click at [265, 303] on icon at bounding box center [262, 306] width 13 height 13
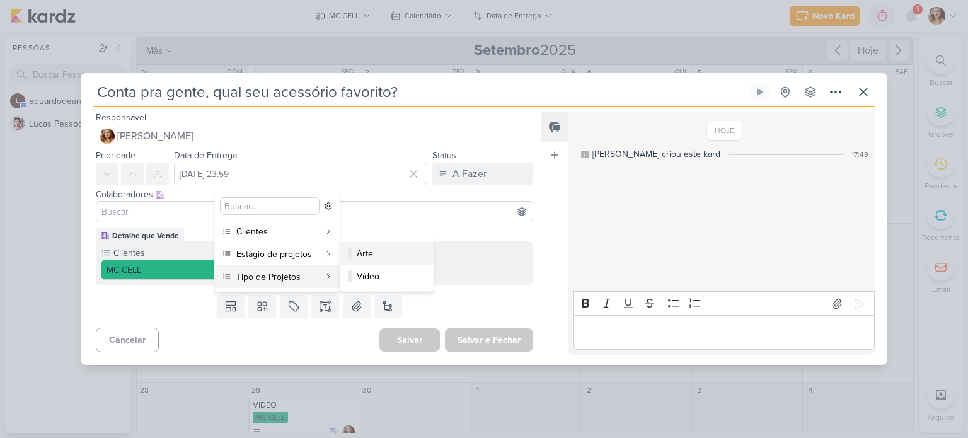
click at [372, 252] on div "Arte" at bounding box center [388, 253] width 62 height 13
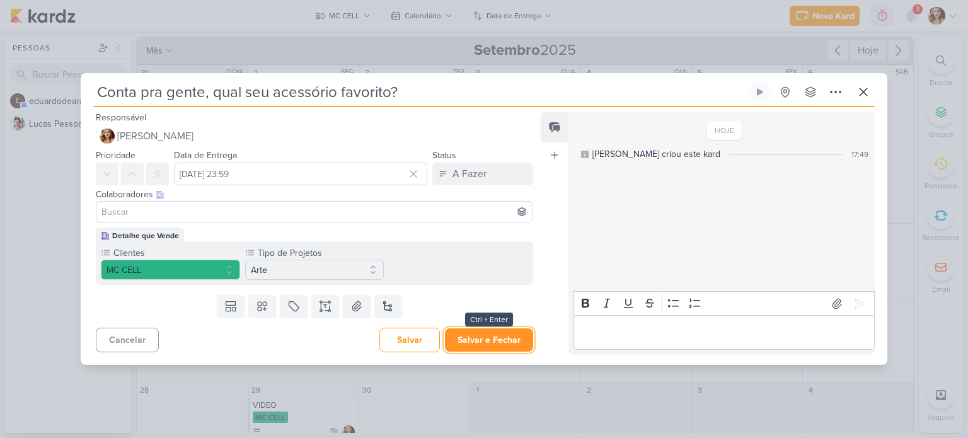
click at [488, 336] on button "Salvar e Fechar" at bounding box center [489, 339] width 88 height 23
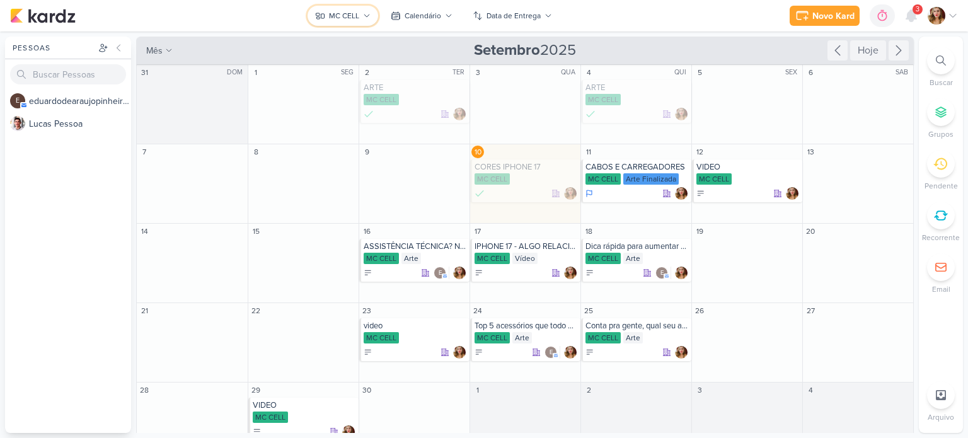
click at [341, 14] on div "MC CELL" at bounding box center [344, 15] width 30 height 11
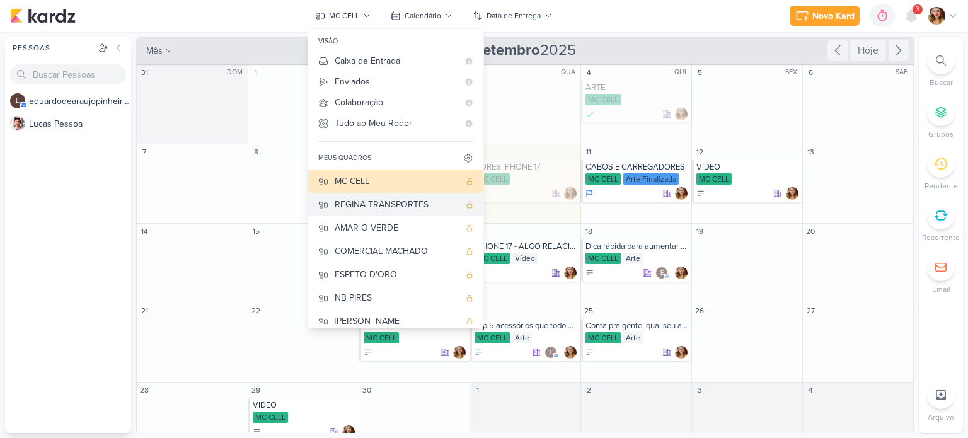
click at [419, 210] on div "REGINA TRANSPORTES" at bounding box center [397, 204] width 125 height 13
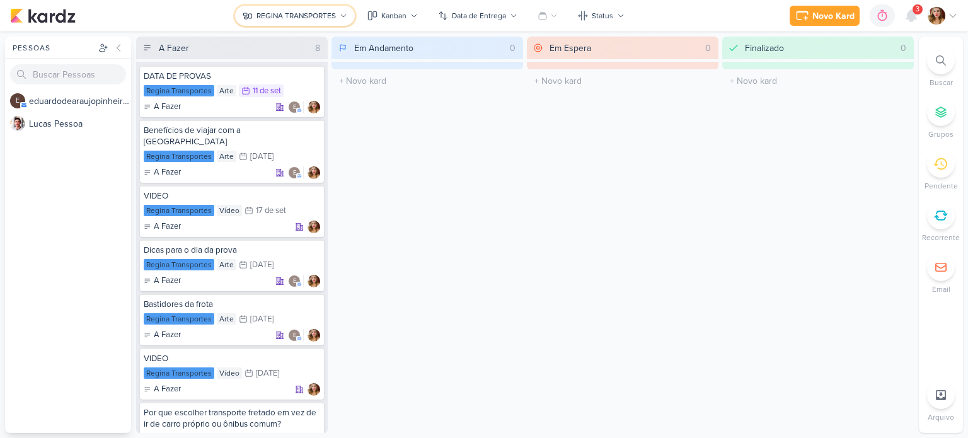
click at [351, 16] on button "REGINA TRANSPORTES" at bounding box center [295, 16] width 120 height 20
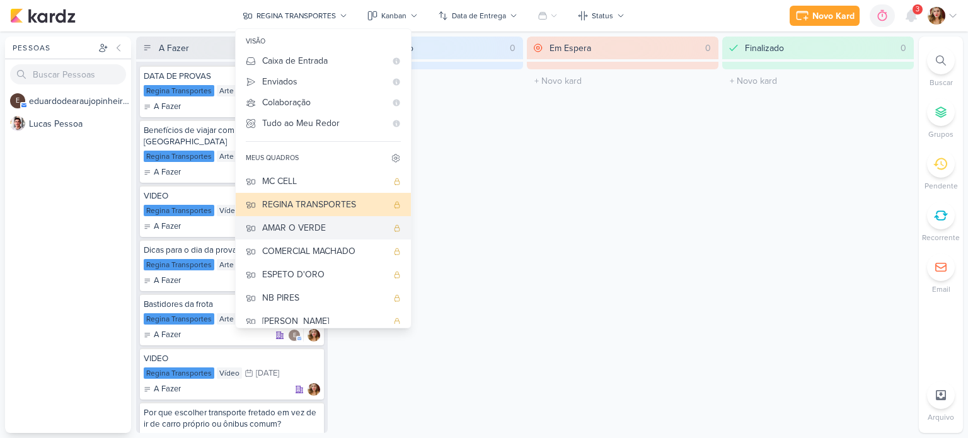
click at [365, 227] on div "AMAR O VERDE" at bounding box center [324, 227] width 125 height 13
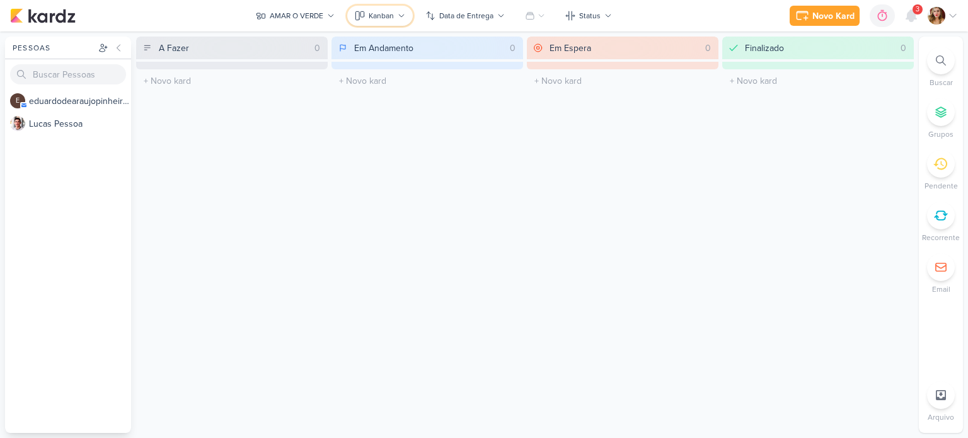
click at [378, 9] on button "Kanban" at bounding box center [380, 16] width 66 height 20
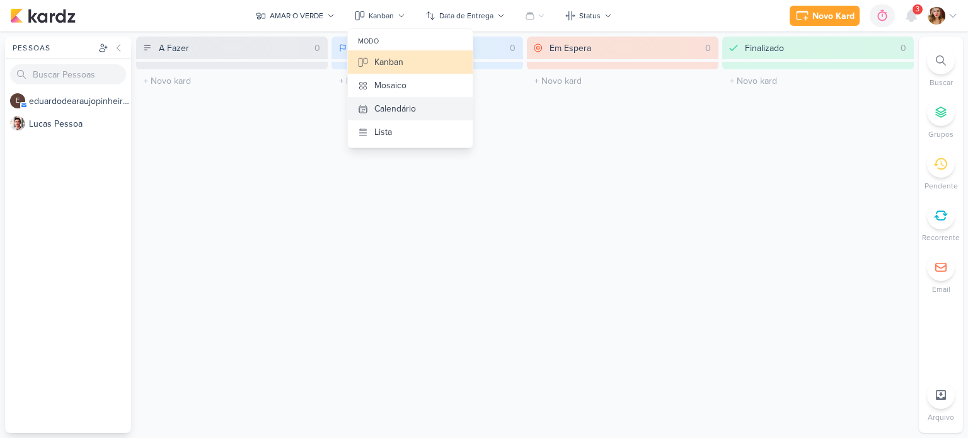
click at [420, 106] on button "Calendário" at bounding box center [410, 108] width 125 height 23
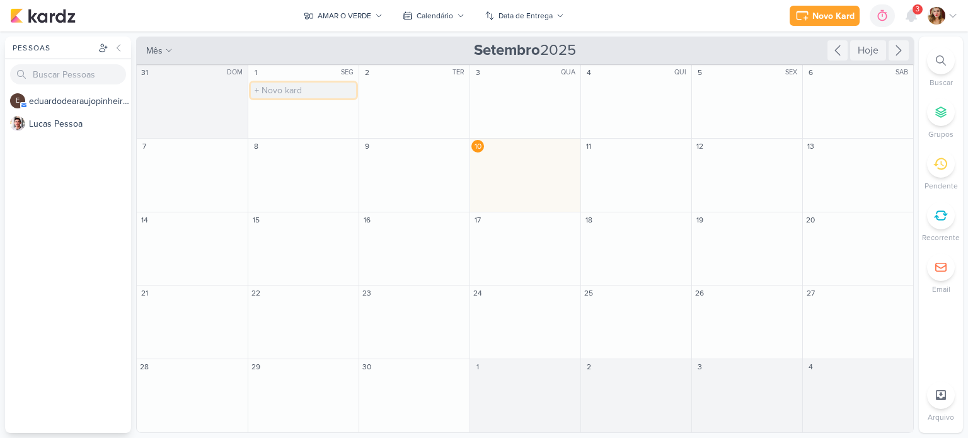
click at [307, 90] on input "text" at bounding box center [303, 91] width 105 height 16
type input "VIDEO"
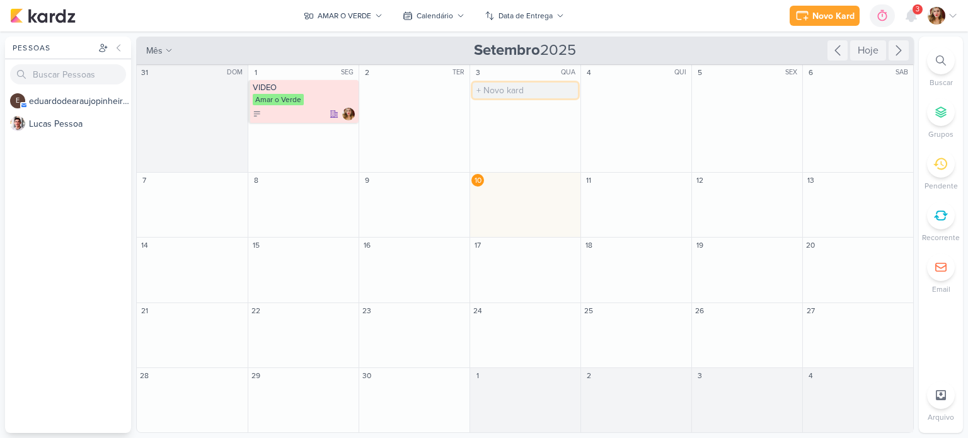
click at [544, 94] on input "text" at bounding box center [525, 91] width 105 height 16
type input "A"
type input "ANIVERSÁRIO"
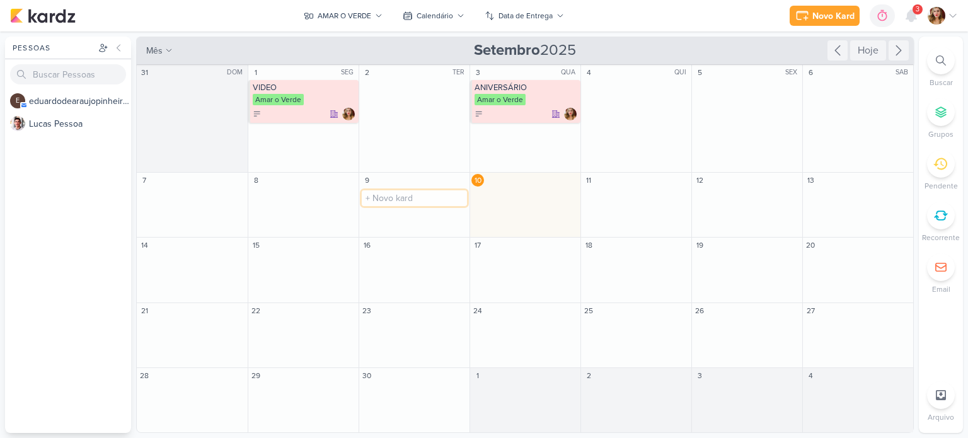
click at [408, 195] on input "text" at bounding box center [414, 198] width 105 height 16
type input "O DESIGNER ESTÁ DE FÉRIAS"
click at [408, 195] on input "O DESIGNER ESTÁ DE FÉRIAS" at bounding box center [414, 198] width 105 height 16
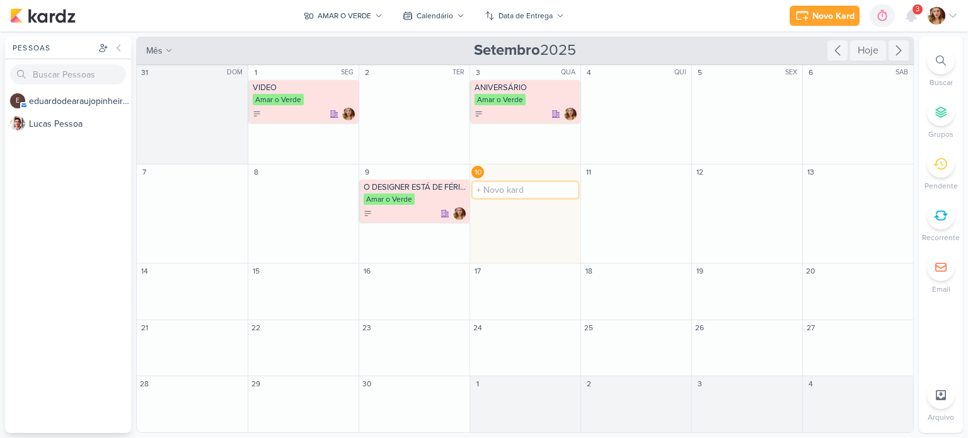
click at [542, 189] on input "text" at bounding box center [525, 190] width 105 height 16
type input "VIDEO DE [PERSON_NAME]"
click at [635, 180] on div "O título do kard deve ter menos que 100 caracteres" at bounding box center [636, 190] width 110 height 21
click at [644, 190] on input "text" at bounding box center [635, 190] width 105 height 16
paste input "VIDEO DE [PERSON_NAME]"
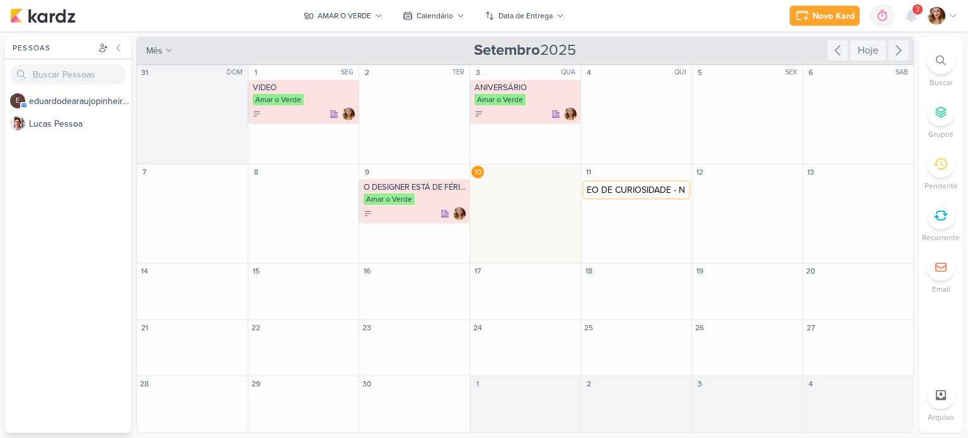
scroll to position [0, 13]
type input "VIDEO DE CURIOSIDADE"
click at [653, 190] on div "VIDEO DE CURIOSIDADE" at bounding box center [636, 187] width 103 height 10
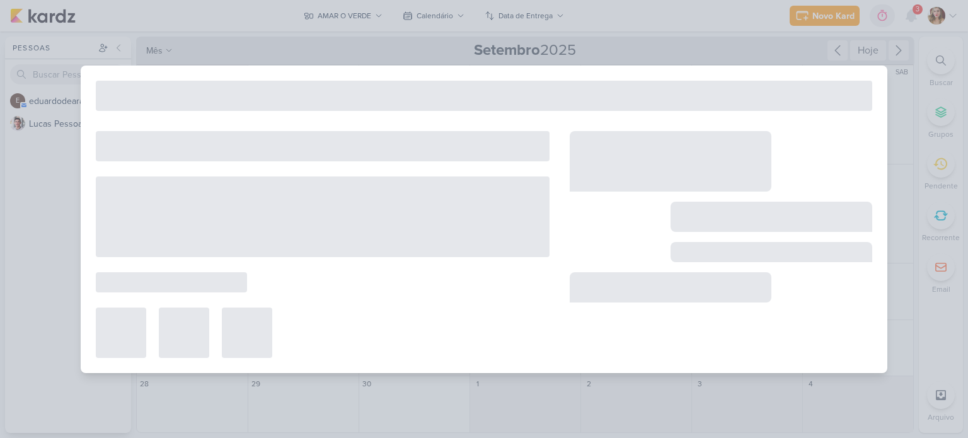
type input "VIDEO DE CURIOSIDADE"
type input "11 de setembro de 2025 às 23:59"
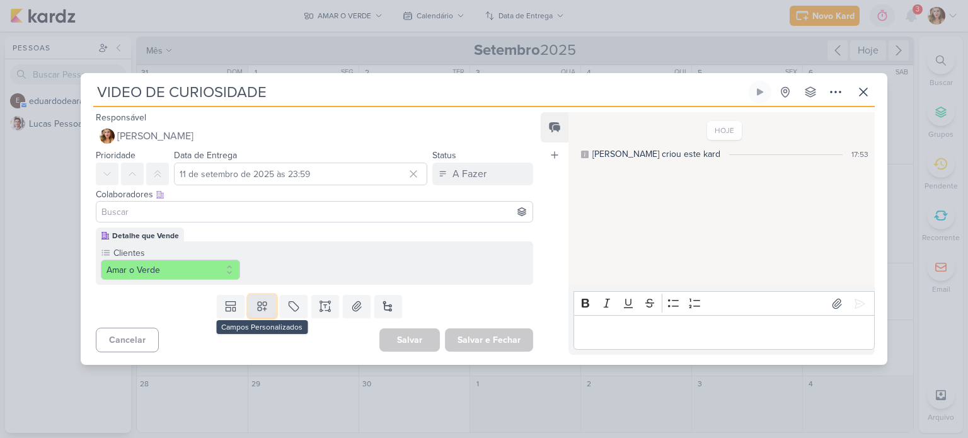
click at [256, 307] on icon at bounding box center [262, 306] width 13 height 13
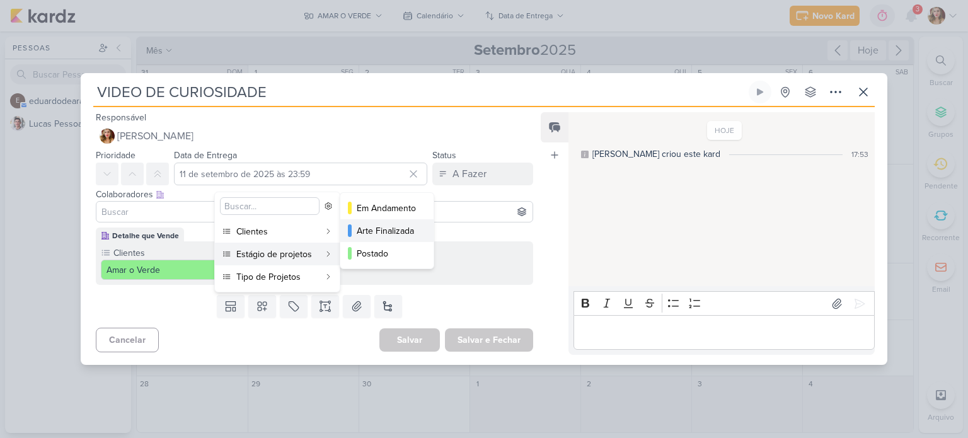
click at [391, 231] on div "Arte Finalizada" at bounding box center [388, 230] width 62 height 13
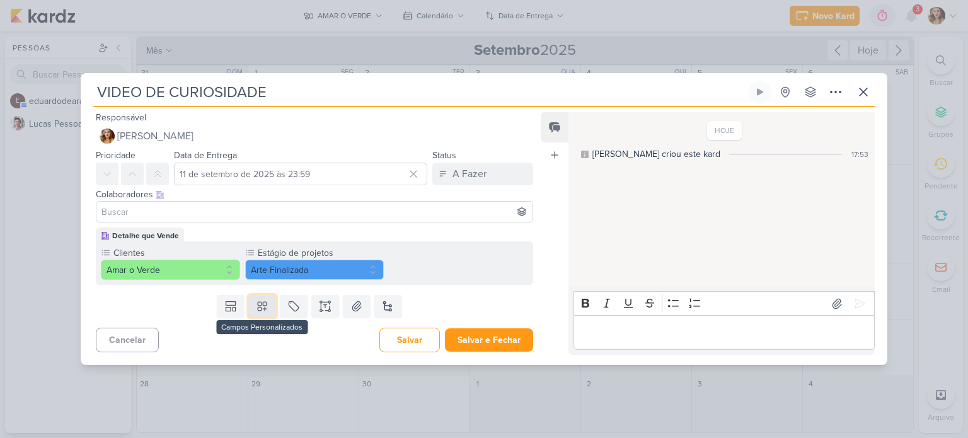
click at [267, 304] on button at bounding box center [262, 306] width 28 height 23
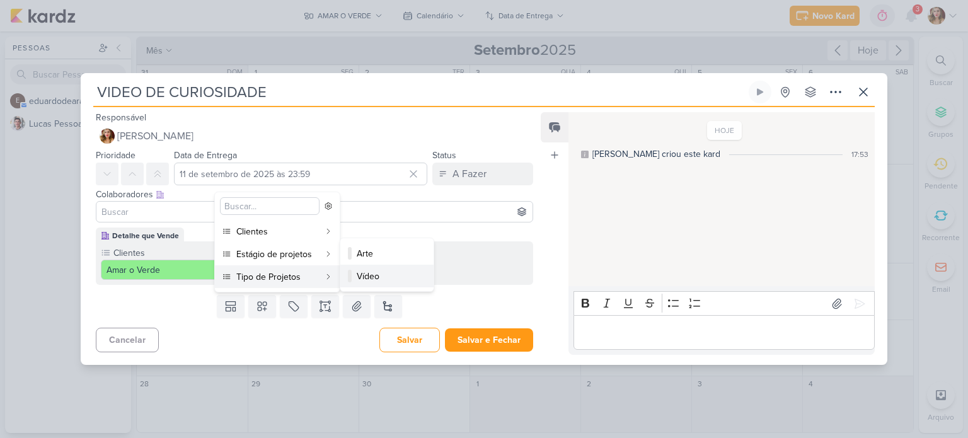
click at [387, 274] on div "Vídeo" at bounding box center [388, 276] width 62 height 13
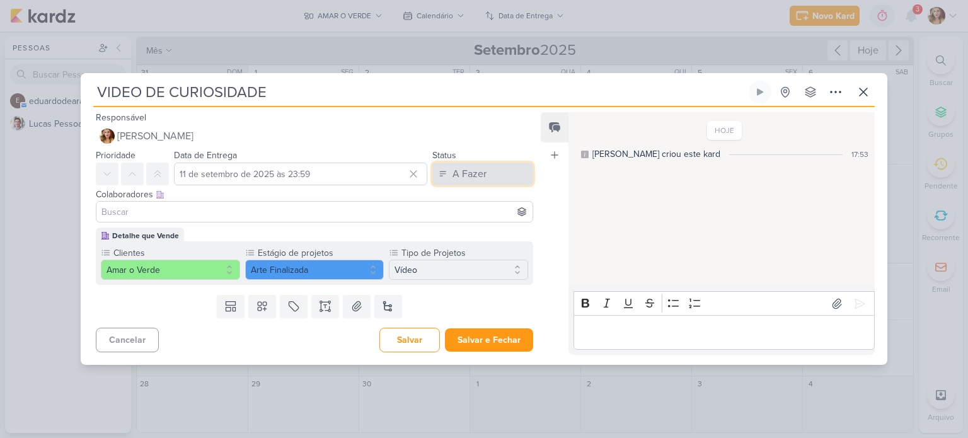
click at [499, 176] on button "A Fazer" at bounding box center [482, 174] width 101 height 23
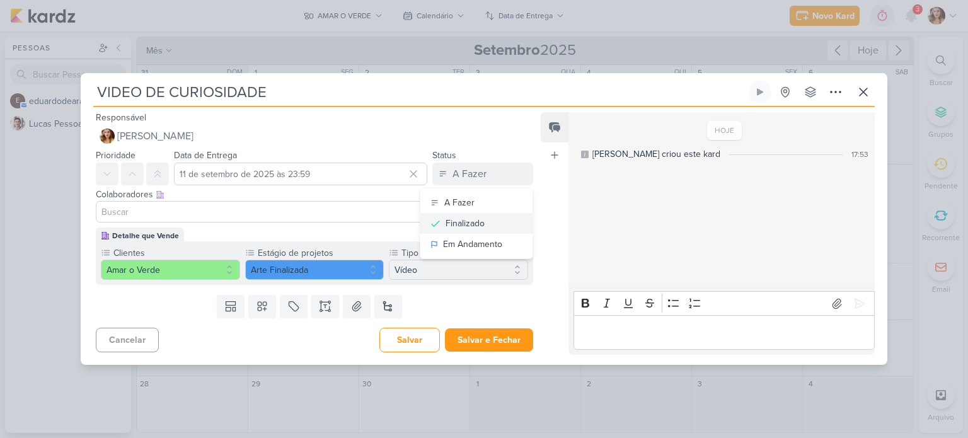
click at [496, 225] on button "Finalizado" at bounding box center [476, 223] width 112 height 21
click at [727, 334] on p "Editor editing area: main" at bounding box center [724, 332] width 288 height 15
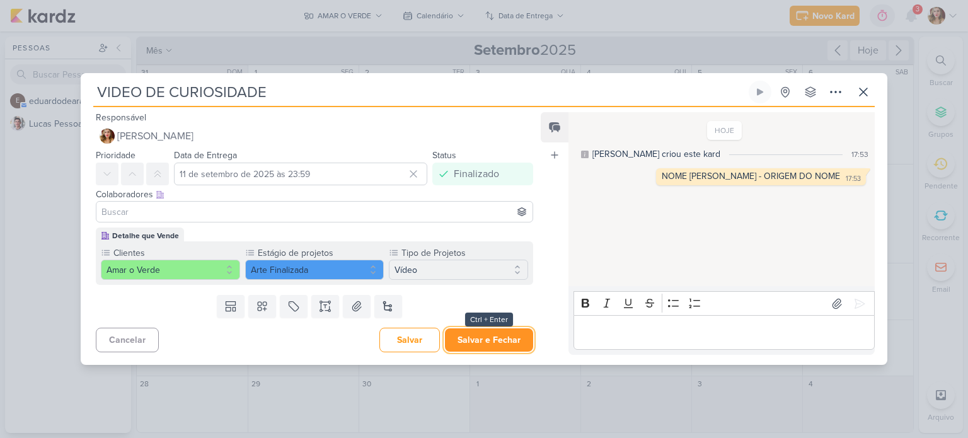
click at [484, 337] on button "Salvar e Fechar" at bounding box center [489, 339] width 88 height 23
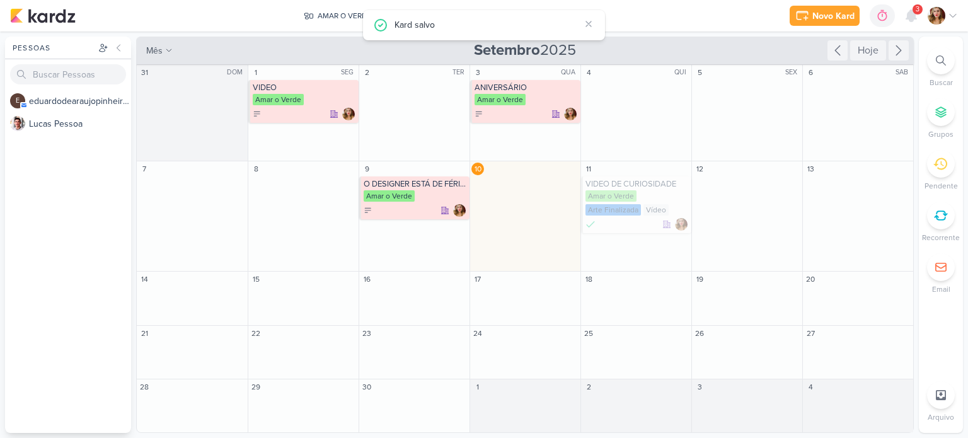
click at [272, 14] on div "Novo Kard Ctrl + k 0h0m Sessão desligada... Hoje 0h0m Semana 0h0m Mês 0h0m" at bounding box center [484, 16] width 948 height 32
click at [585, 21] on icon at bounding box center [588, 24] width 10 height 10
click at [446, 9] on button "Calendário" at bounding box center [433, 16] width 77 height 20
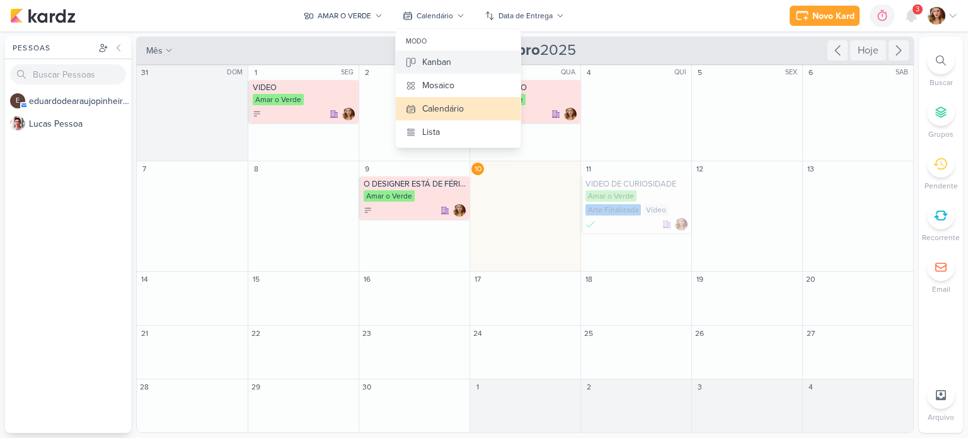
click at [457, 62] on button "Kanban" at bounding box center [458, 61] width 125 height 23
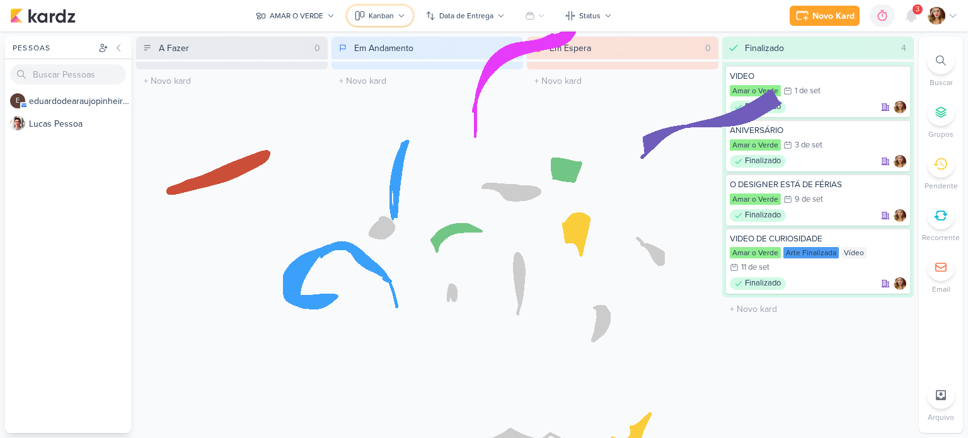
click at [358, 20] on icon at bounding box center [357, 15] width 4 height 8
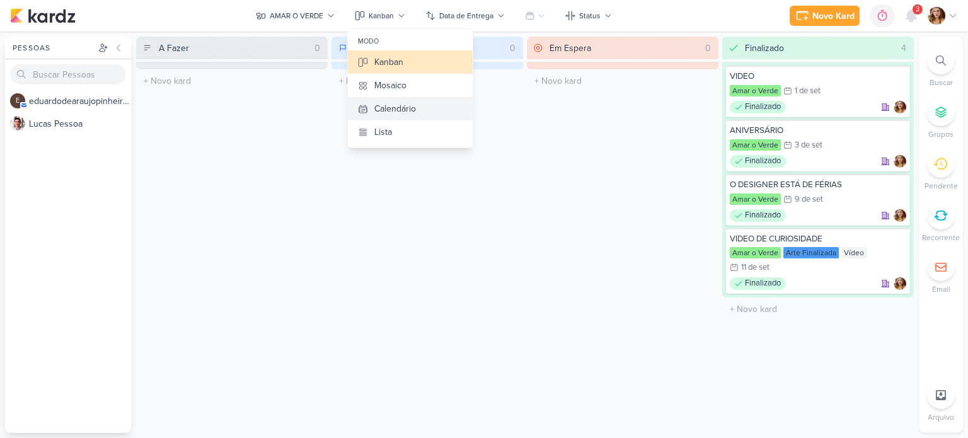
click at [409, 101] on button "Calendário" at bounding box center [410, 108] width 125 height 23
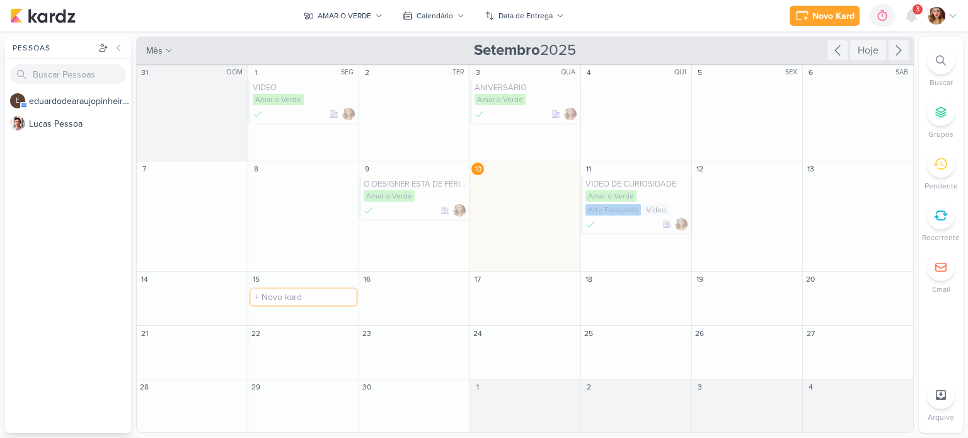
click at [314, 302] on input "text" at bounding box center [303, 297] width 105 height 16
click at [292, 297] on input "text" at bounding box center [303, 297] width 105 height 16
type input "[DATE]"
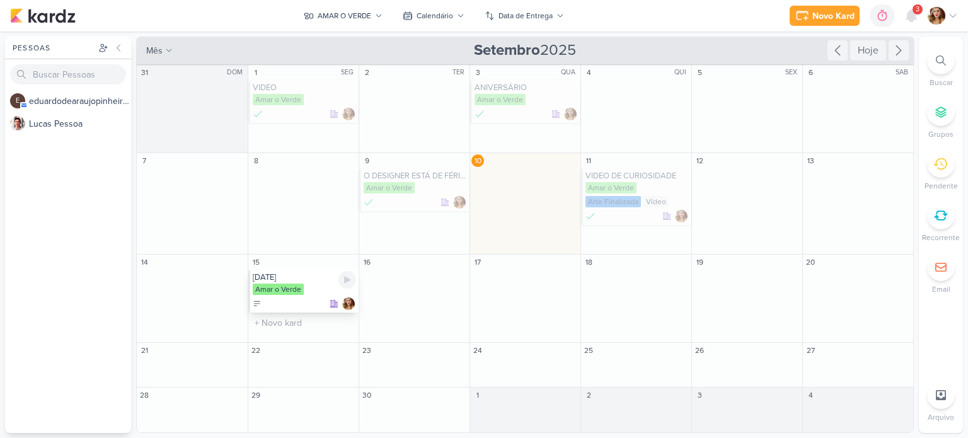
click at [282, 289] on div "Amar o Verde" at bounding box center [278, 289] width 51 height 11
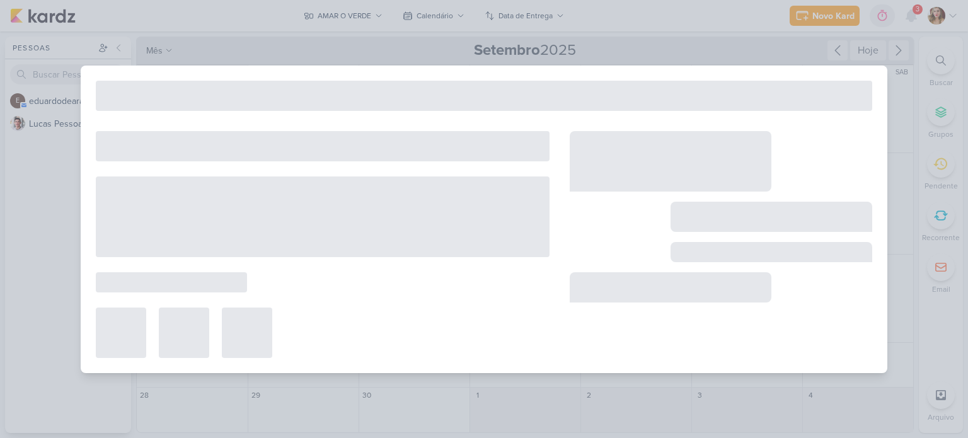
type input "[DATE]"
type input "15 de setembro de 2025 às 23:59"
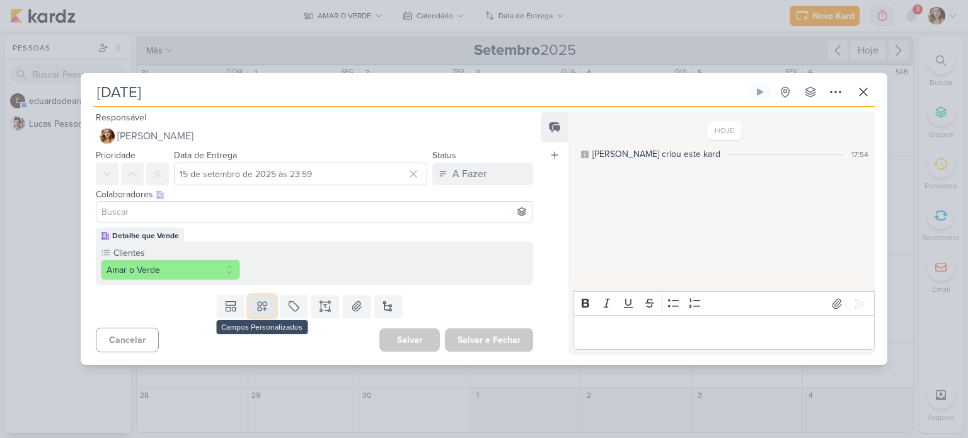
click at [268, 305] on button at bounding box center [262, 306] width 28 height 23
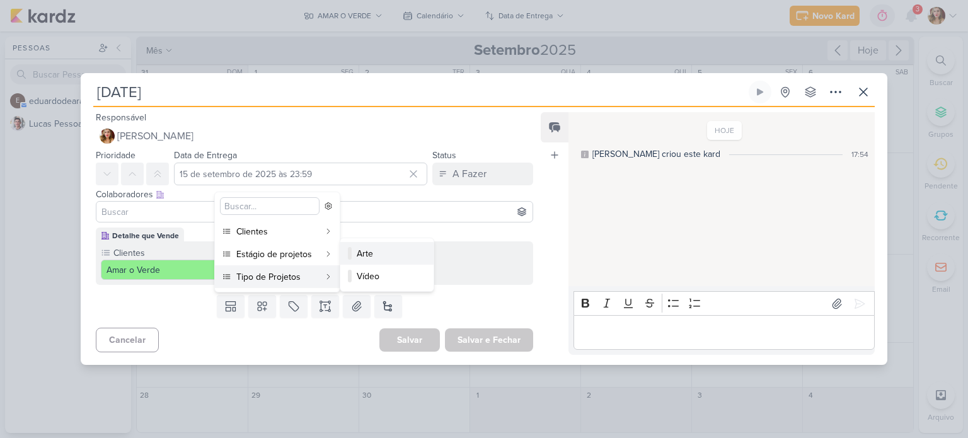
click at [408, 256] on div "Arte" at bounding box center [388, 253] width 62 height 13
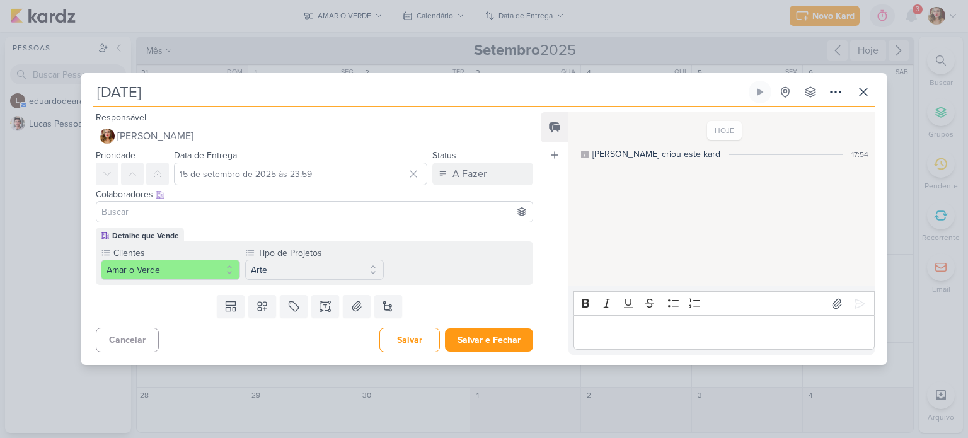
click at [329, 214] on input at bounding box center [314, 211] width 431 height 15
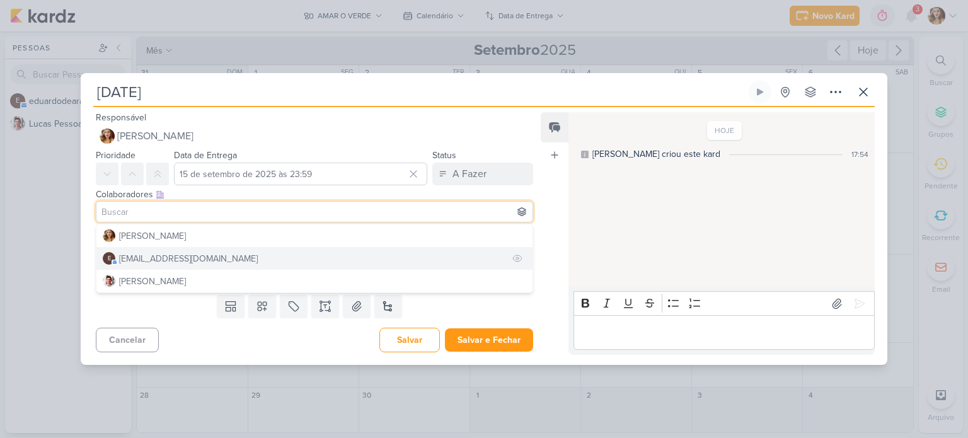
click at [333, 256] on button "e [EMAIL_ADDRESS][DOMAIN_NAME]" at bounding box center [314, 258] width 436 height 23
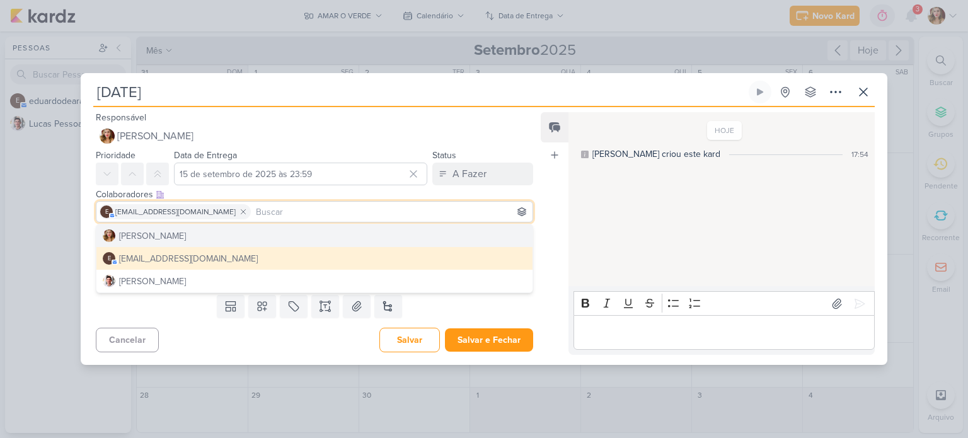
click at [417, 190] on div "Colaboradores Este kard pode ser visível a usuários da sua organização Este kar…" at bounding box center [314, 194] width 437 height 13
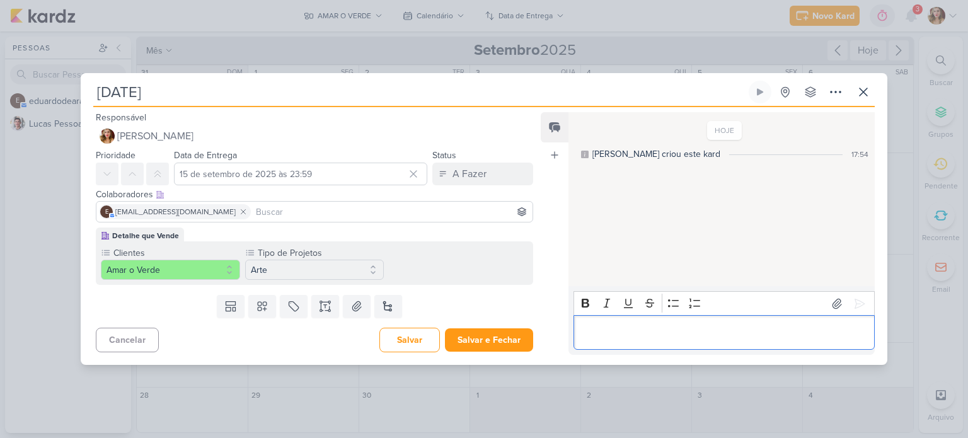
click at [679, 331] on p "Editor editing area: main" at bounding box center [724, 332] width 288 height 15
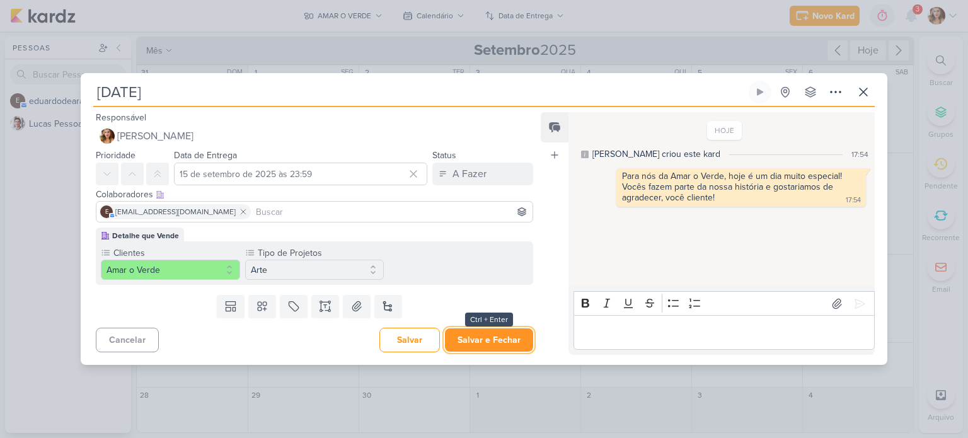
click at [510, 340] on button "Salvar e Fechar" at bounding box center [489, 339] width 88 height 23
